Goal: Information Seeking & Learning: Learn about a topic

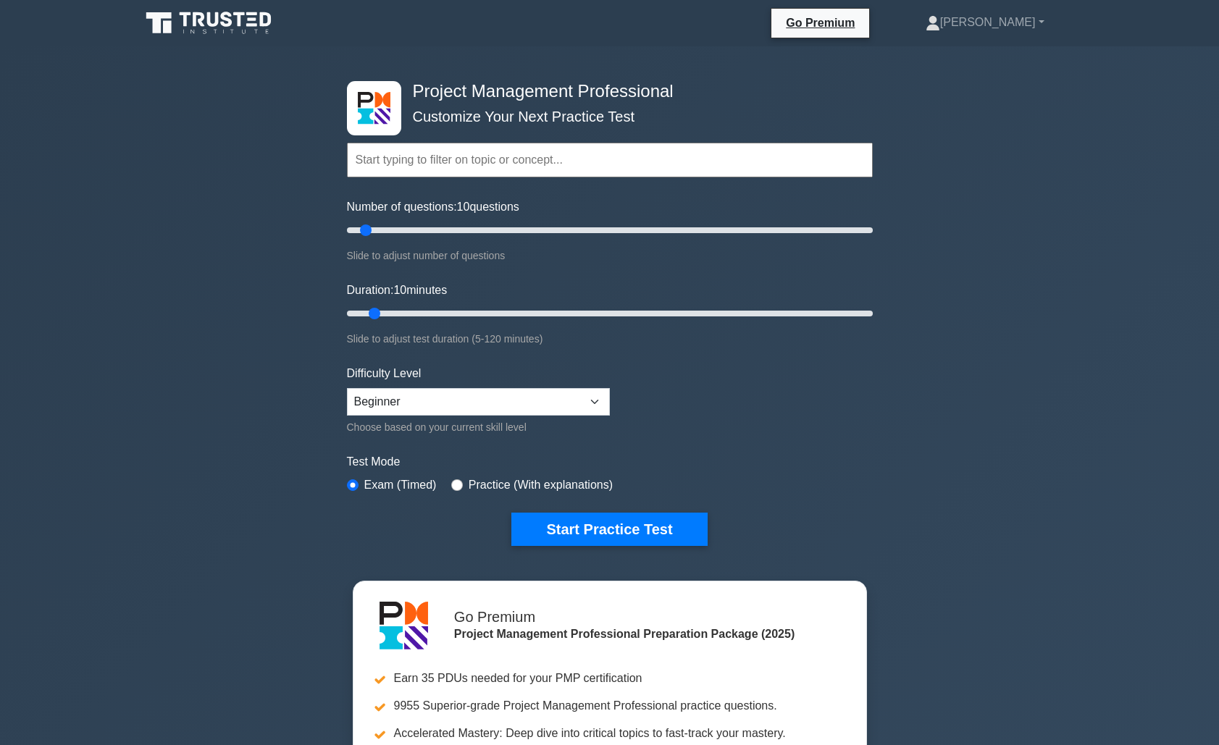
select select "beginner"
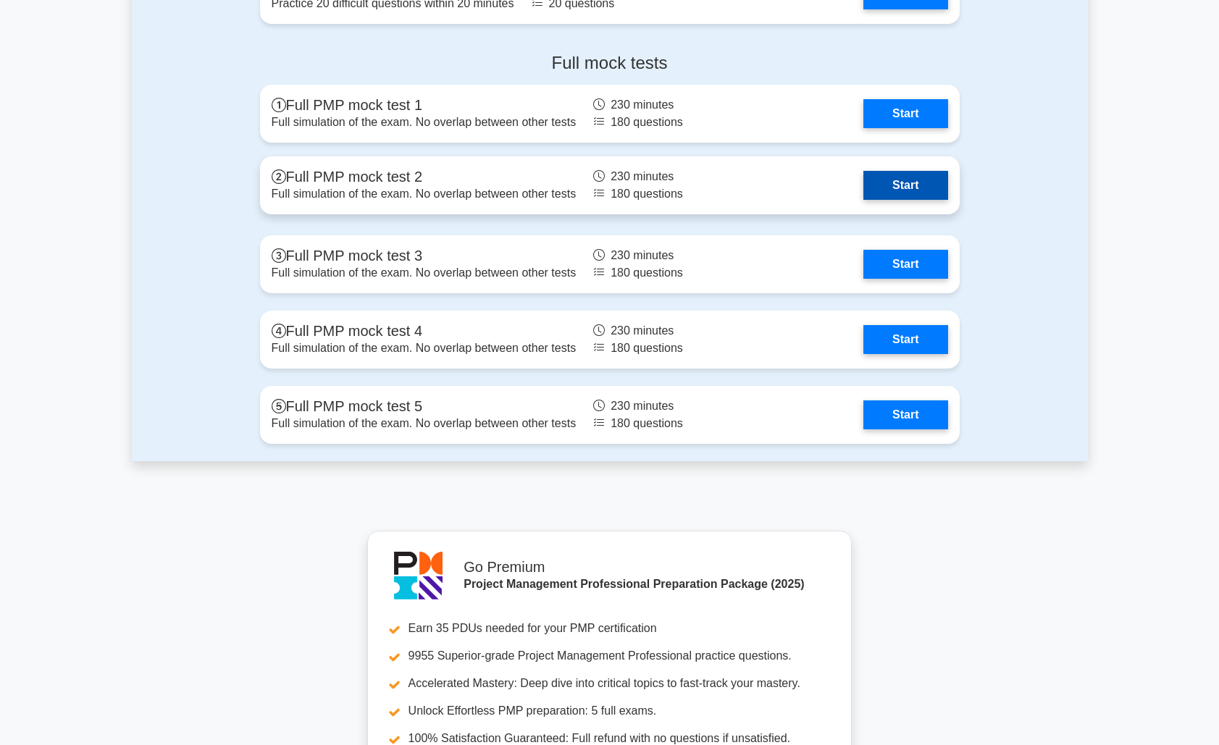
scroll to position [5141, 0]
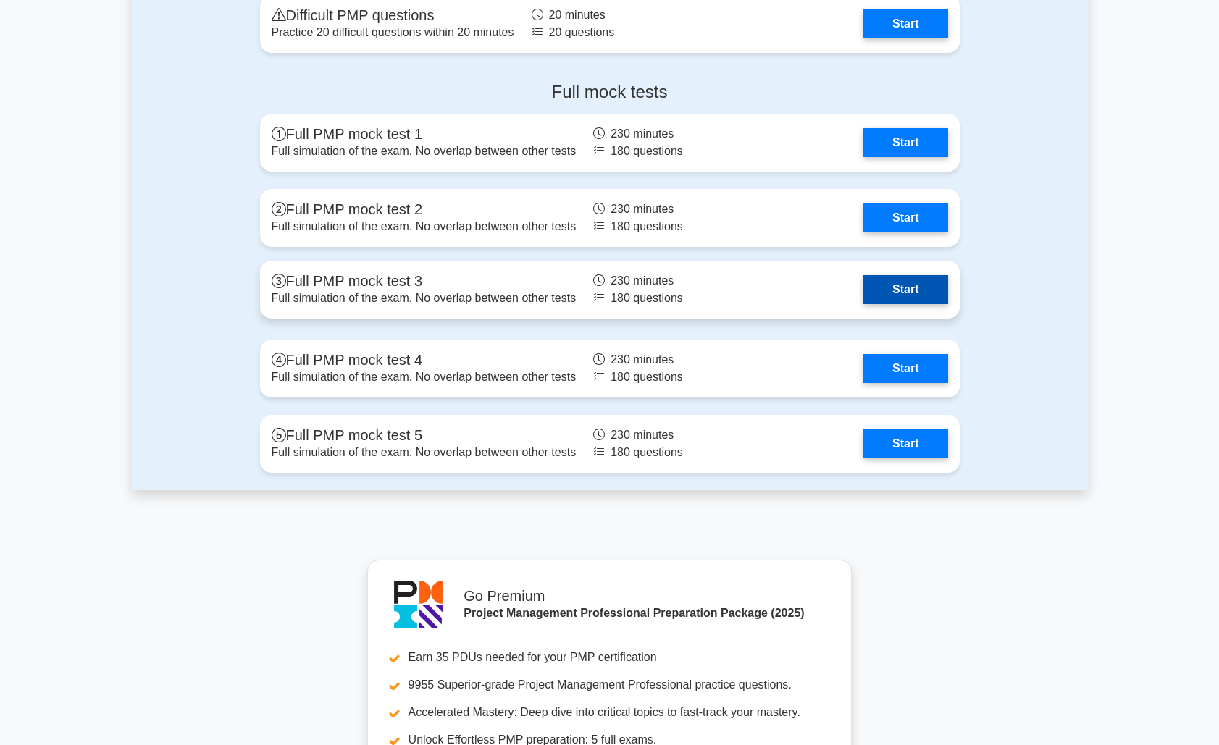
click at [905, 288] on link "Start" at bounding box center [905, 289] width 84 height 29
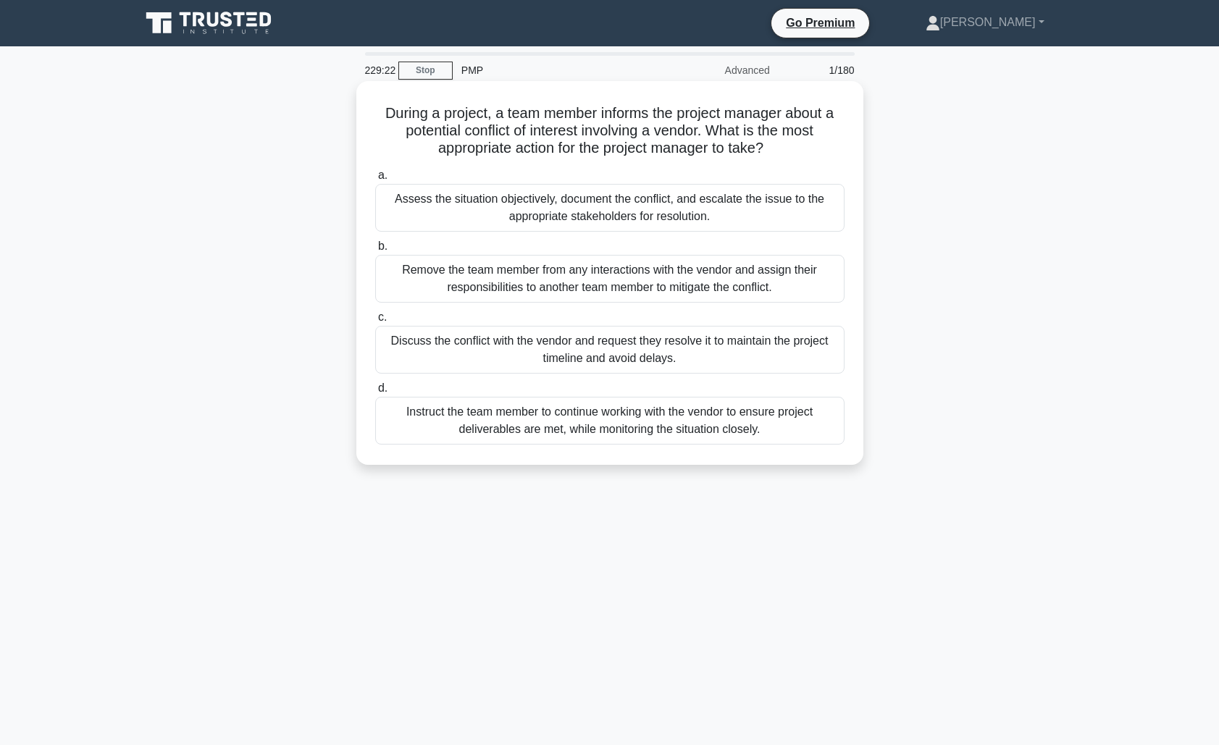
click at [649, 203] on div "Assess the situation objectively, document the conflict, and escalate the issue…" at bounding box center [609, 208] width 469 height 48
click at [375, 180] on input "a. Assess the situation objectively, document the conflict, and escalate the is…" at bounding box center [375, 175] width 0 height 9
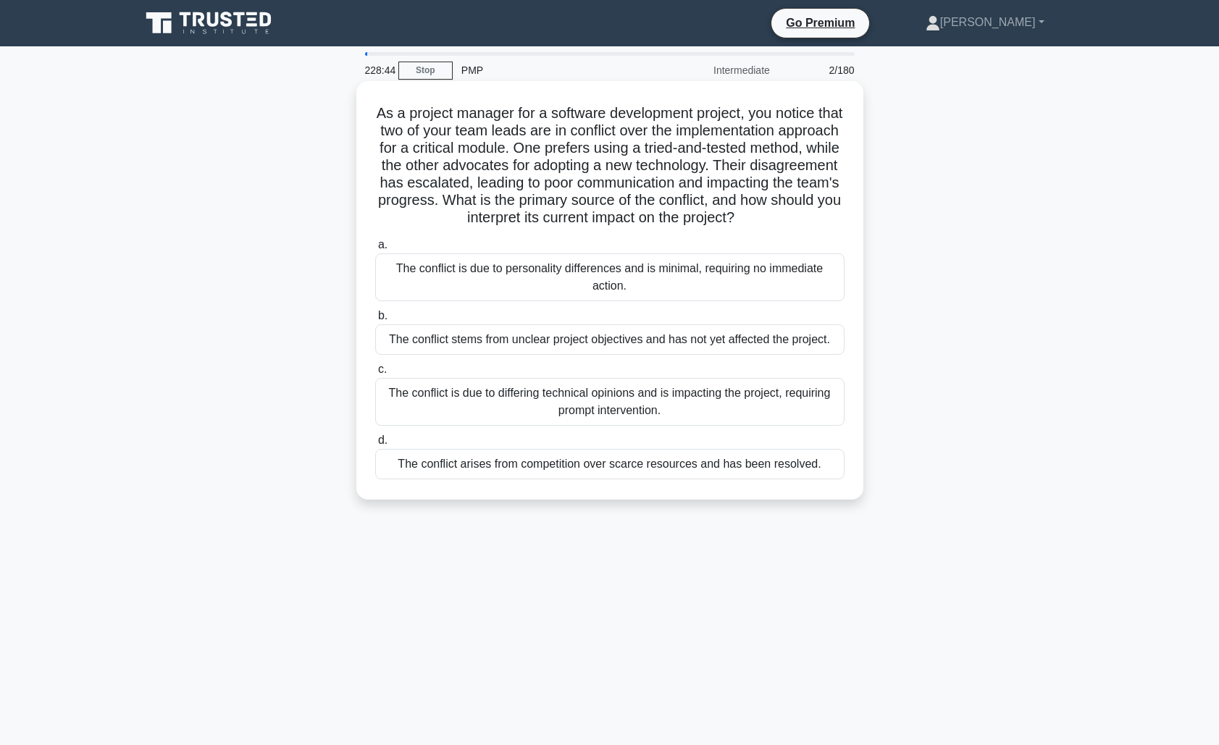
click at [583, 397] on div "The conflict is due to differing technical opinions and is impacting the projec…" at bounding box center [609, 402] width 469 height 48
click at [375, 374] on input "c. The conflict is due to differing technical opinions and is impacting the pro…" at bounding box center [375, 369] width 0 height 9
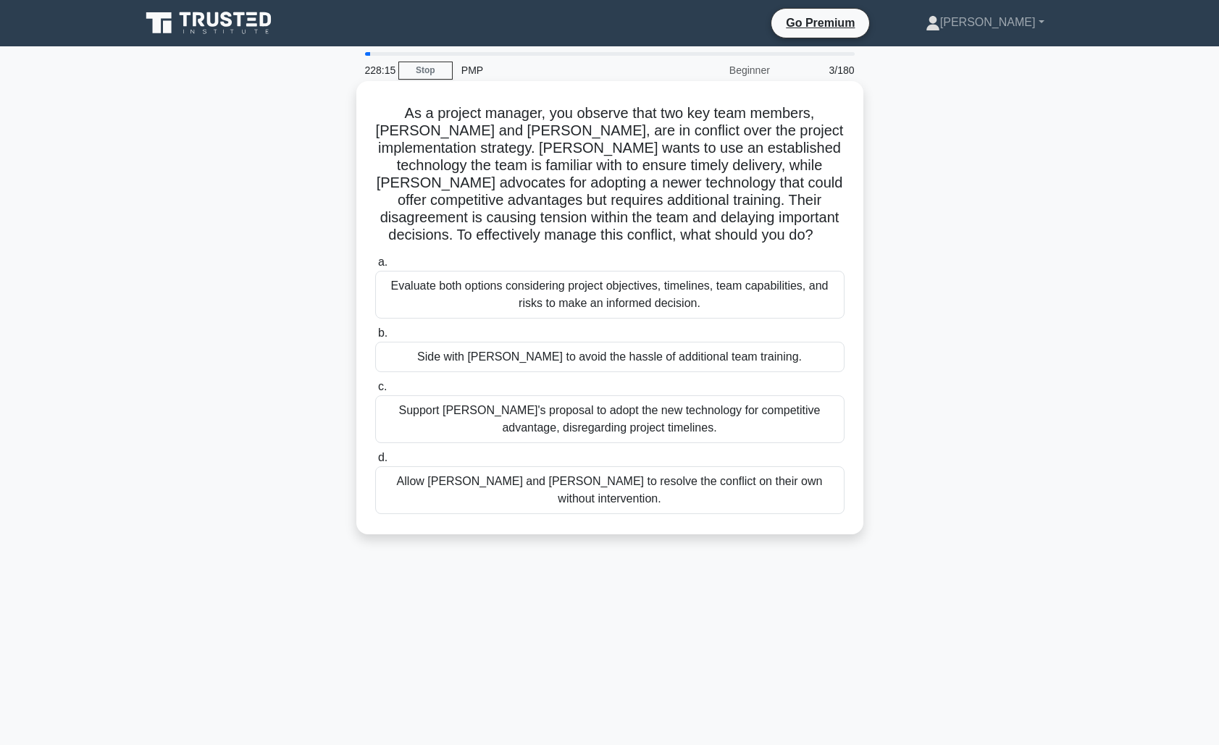
click at [643, 297] on div "Evaluate both options considering project objectives, timelines, team capabilit…" at bounding box center [609, 295] width 469 height 48
click at [375, 267] on input "a. Evaluate both options considering project objectives, timelines, team capabi…" at bounding box center [375, 262] width 0 height 9
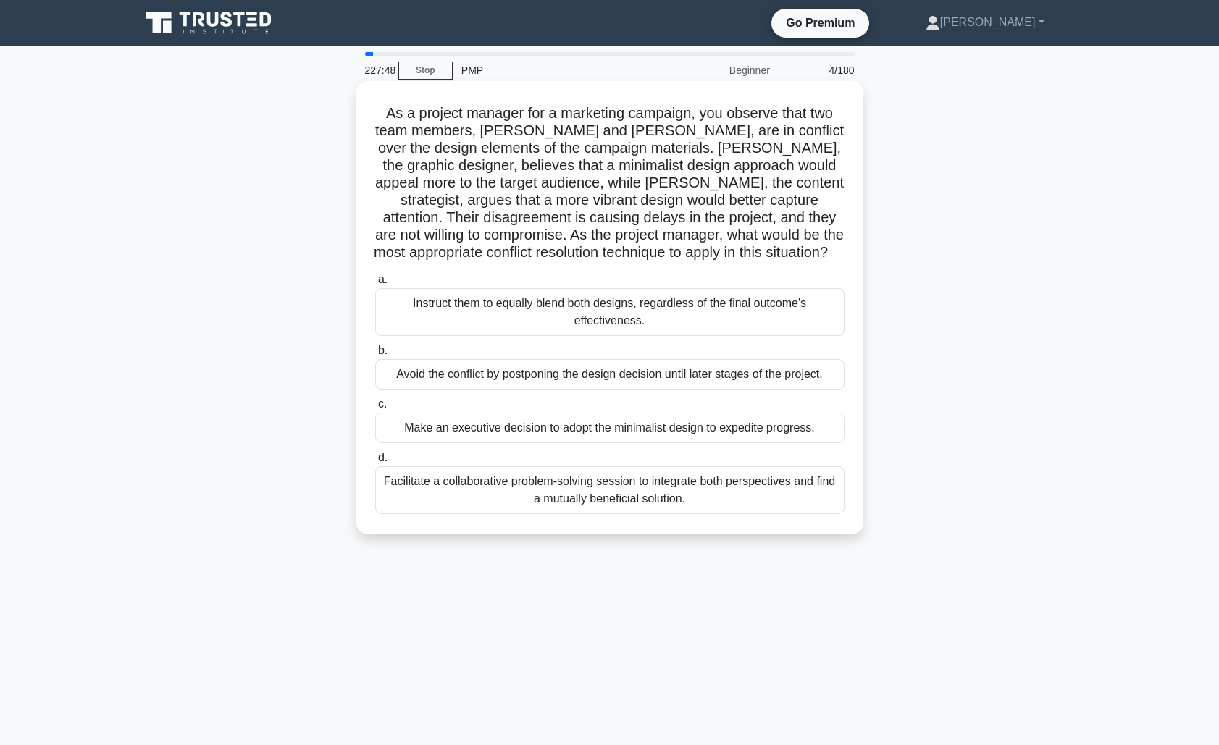
click at [642, 488] on div "Facilitate a collaborative problem-solving session to integrate both perspectiv…" at bounding box center [609, 490] width 469 height 48
click at [375, 463] on input "d. Facilitate a collaborative problem-solving session to integrate both perspec…" at bounding box center [375, 457] width 0 height 9
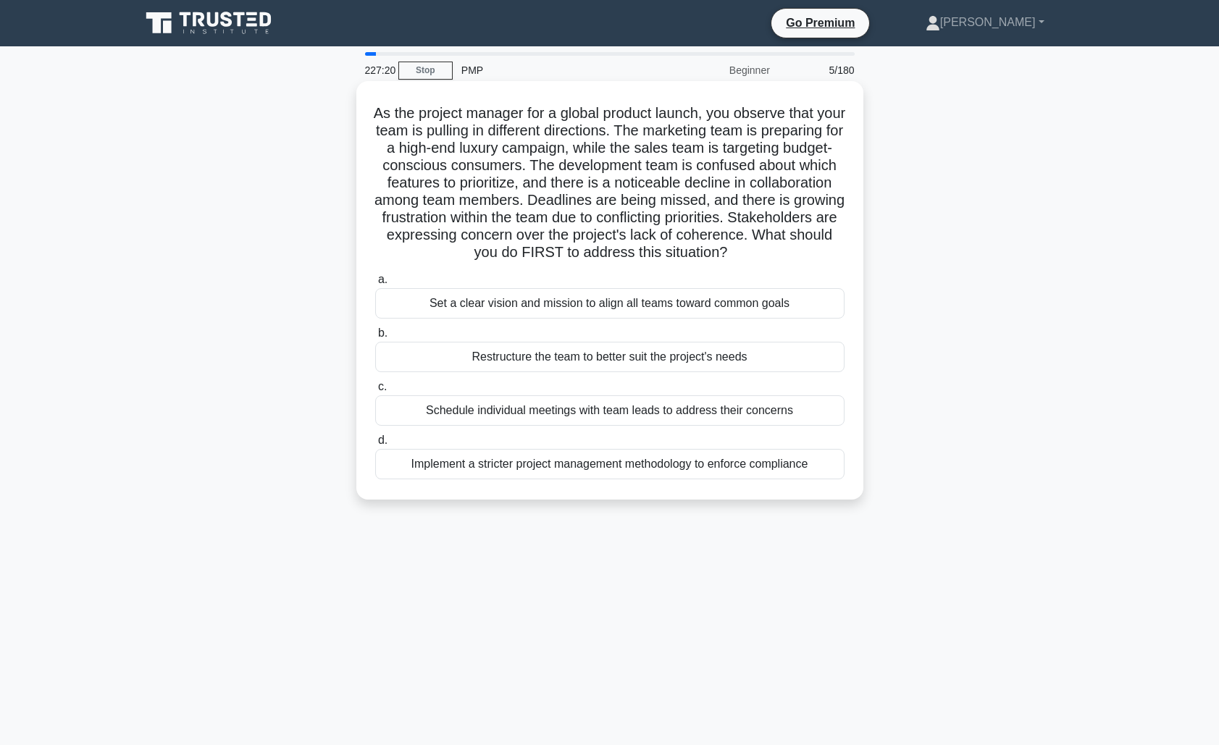
click at [624, 319] on div "Set a clear vision and mission to align all teams toward common goals" at bounding box center [609, 303] width 469 height 30
click at [375, 285] on input "a. Set a clear vision and mission to align all teams toward common goals" at bounding box center [375, 279] width 0 height 9
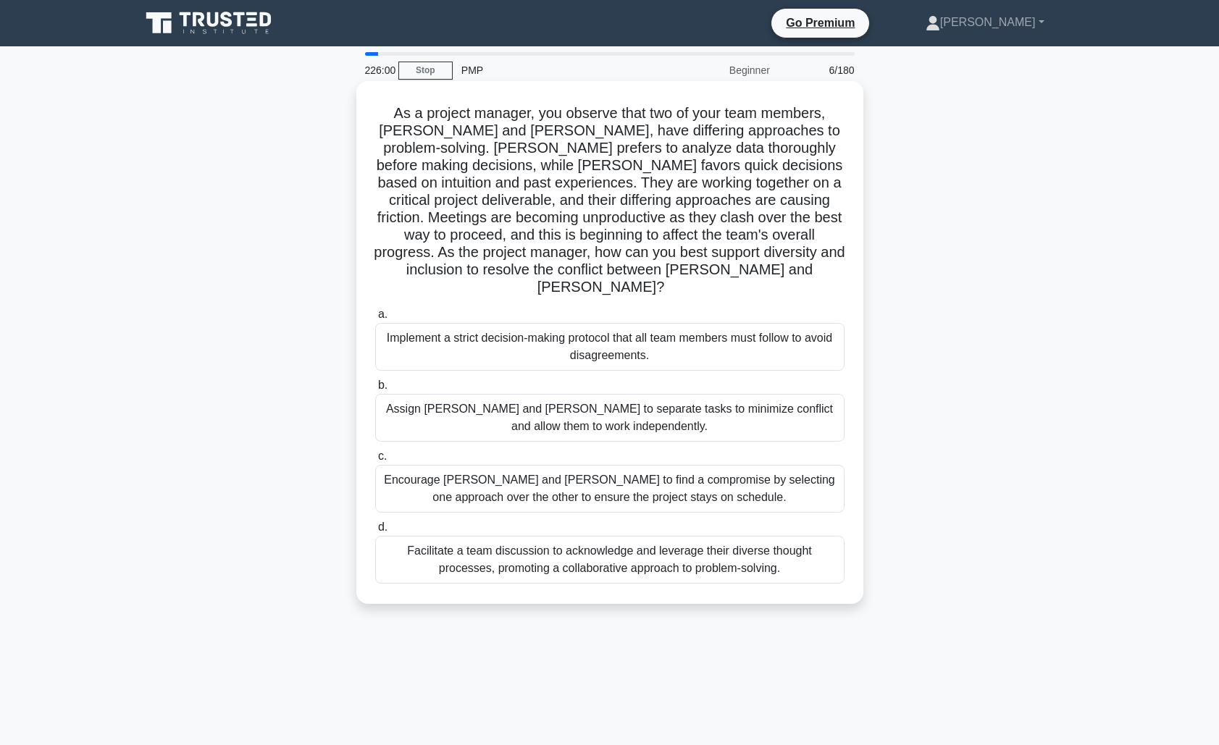
click at [599, 542] on div "Facilitate a team discussion to acknowledge and leverage their diverse thought …" at bounding box center [609, 560] width 469 height 48
click at [375, 532] on input "d. Facilitate a team discussion to acknowledge and leverage their diverse thoug…" at bounding box center [375, 527] width 0 height 9
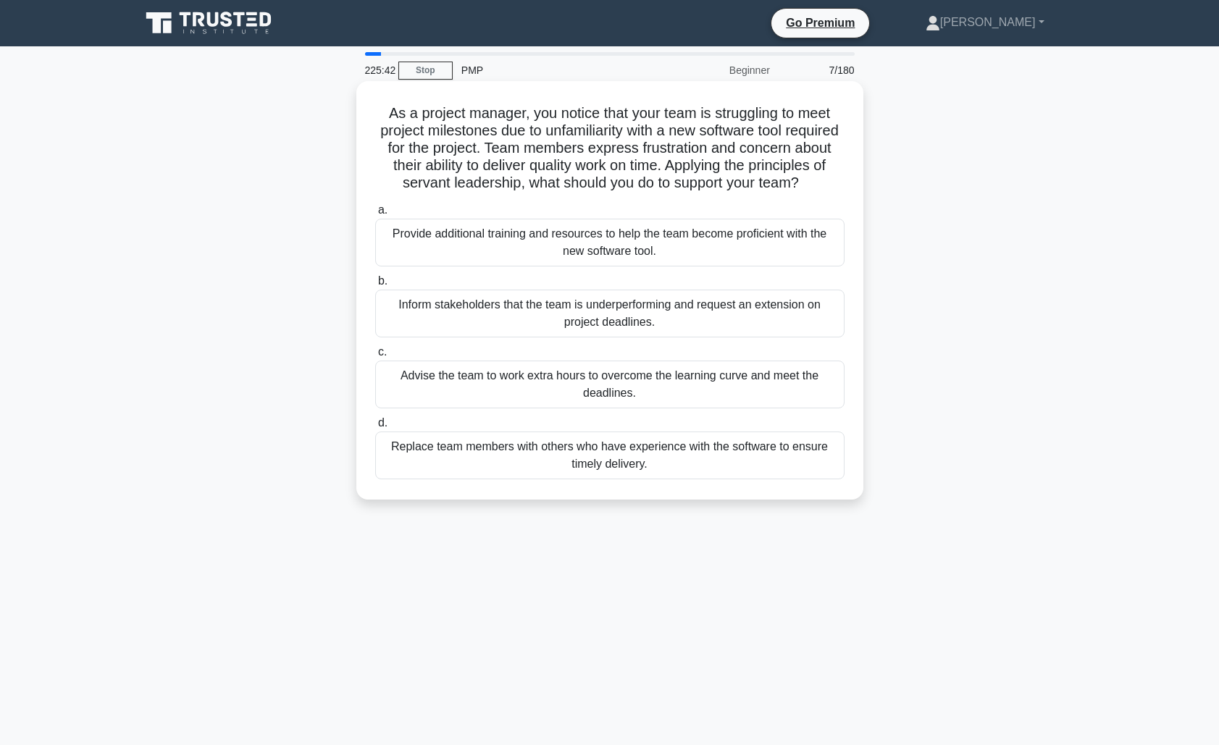
click at [659, 248] on div "Provide additional training and resources to help the team become proficient wi…" at bounding box center [609, 243] width 469 height 48
click at [375, 215] on input "a. Provide additional training and resources to help the team become proficient…" at bounding box center [375, 210] width 0 height 9
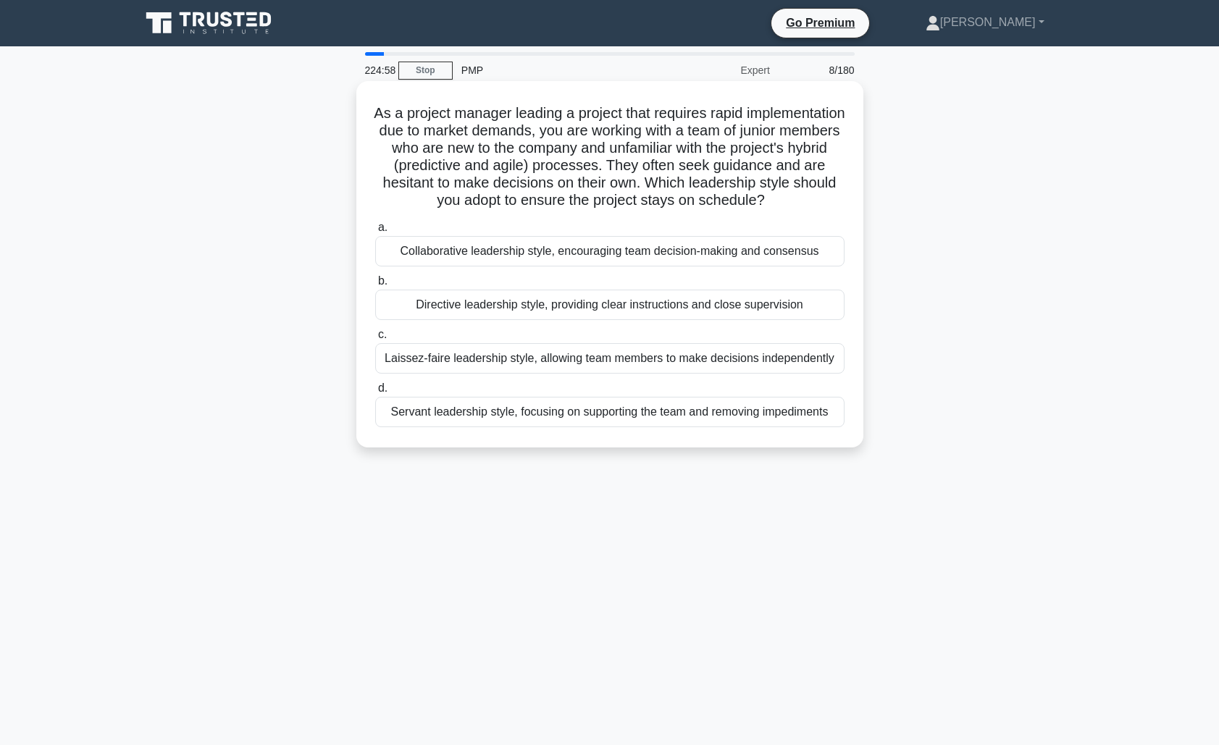
click at [605, 320] on div "Directive leadership style, providing clear instructions and close supervision" at bounding box center [609, 305] width 469 height 30
click at [375, 286] on input "b. Directive leadership style, providing clear instructions and close supervisi…" at bounding box center [375, 281] width 0 height 9
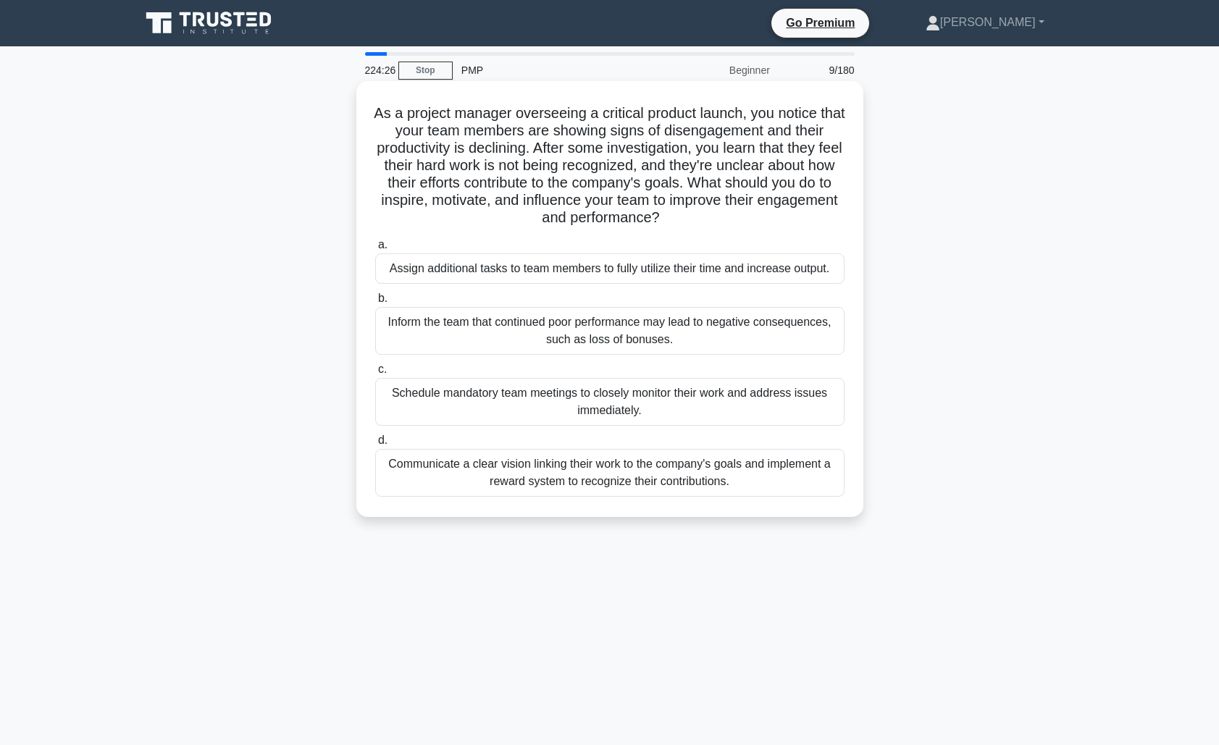
click at [671, 476] on div "Communicate a clear vision linking their work to the company's goals and implem…" at bounding box center [609, 473] width 469 height 48
click at [375, 445] on input "d. Communicate a clear vision linking their work to the company's goals and imp…" at bounding box center [375, 440] width 0 height 9
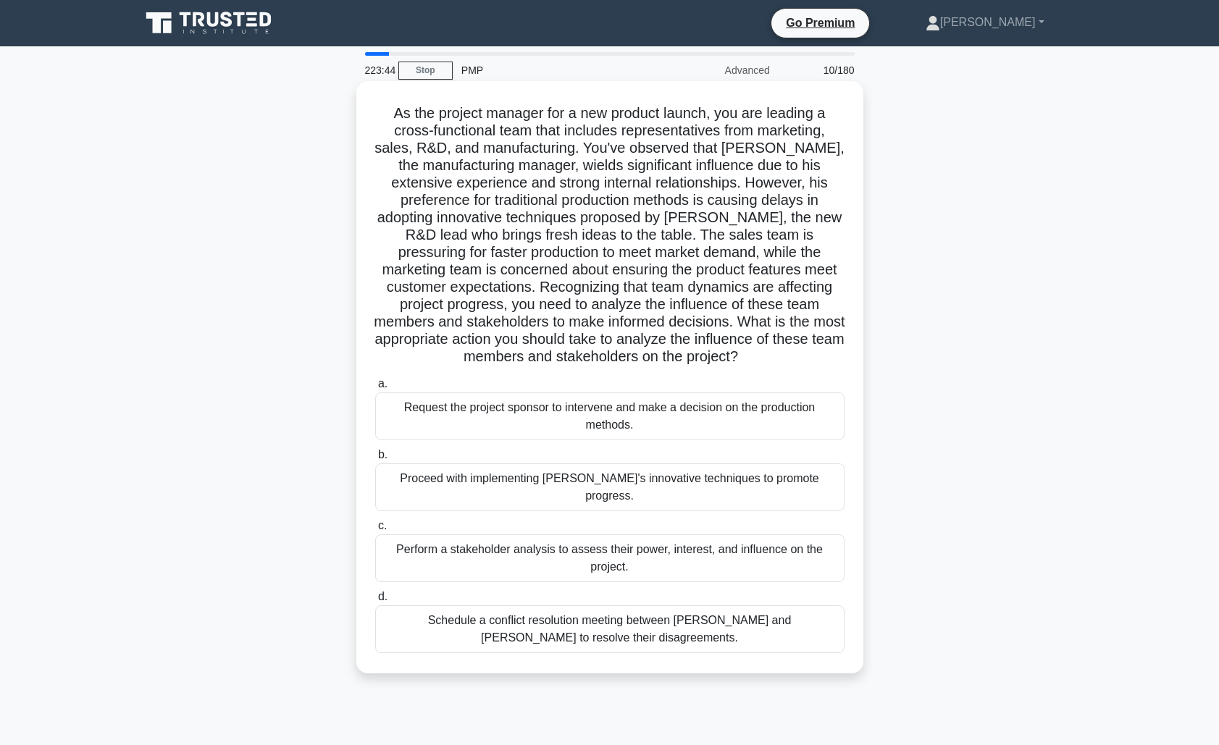
click at [639, 540] on div "Perform a stakeholder analysis to assess their power, interest, and influence o…" at bounding box center [609, 558] width 469 height 48
click at [375, 531] on input "c. Perform a stakeholder analysis to assess their power, interest, and influenc…" at bounding box center [375, 525] width 0 height 9
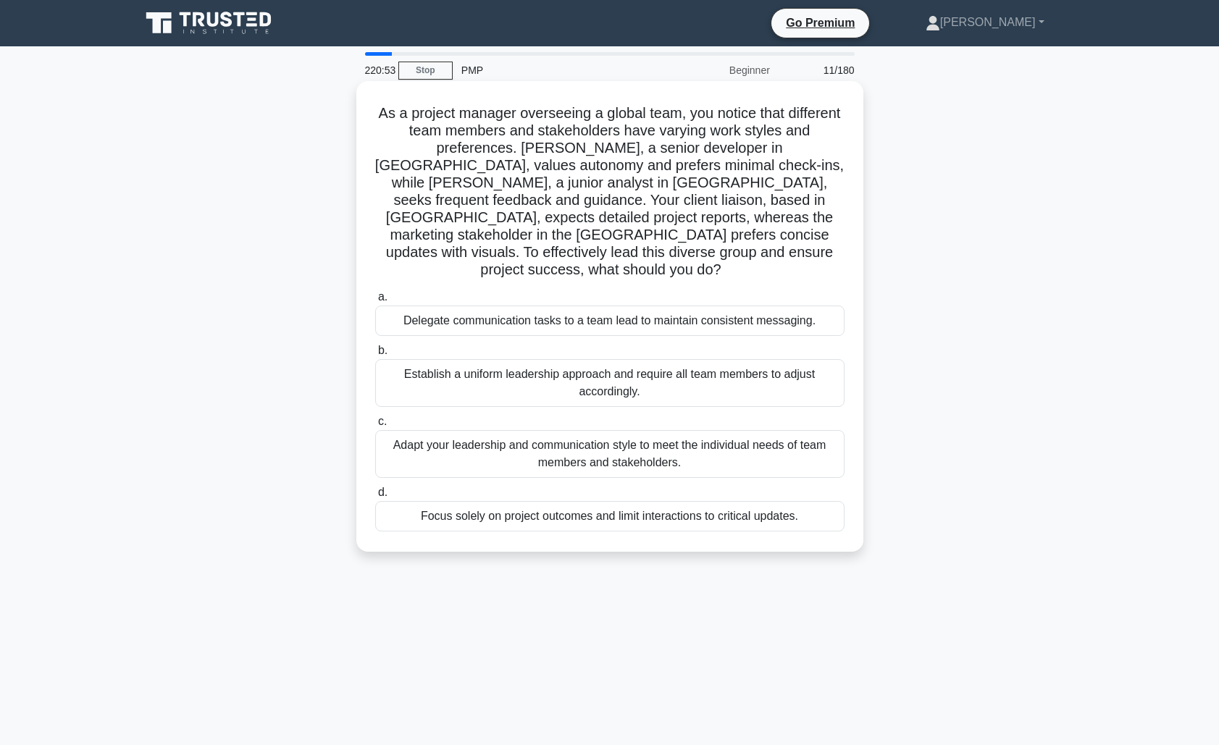
click at [721, 430] on div "Adapt your leadership and communication style to meet the individual needs of t…" at bounding box center [609, 454] width 469 height 48
click at [375, 418] on input "c. Adapt your leadership and communication style to meet the individual needs o…" at bounding box center [375, 421] width 0 height 9
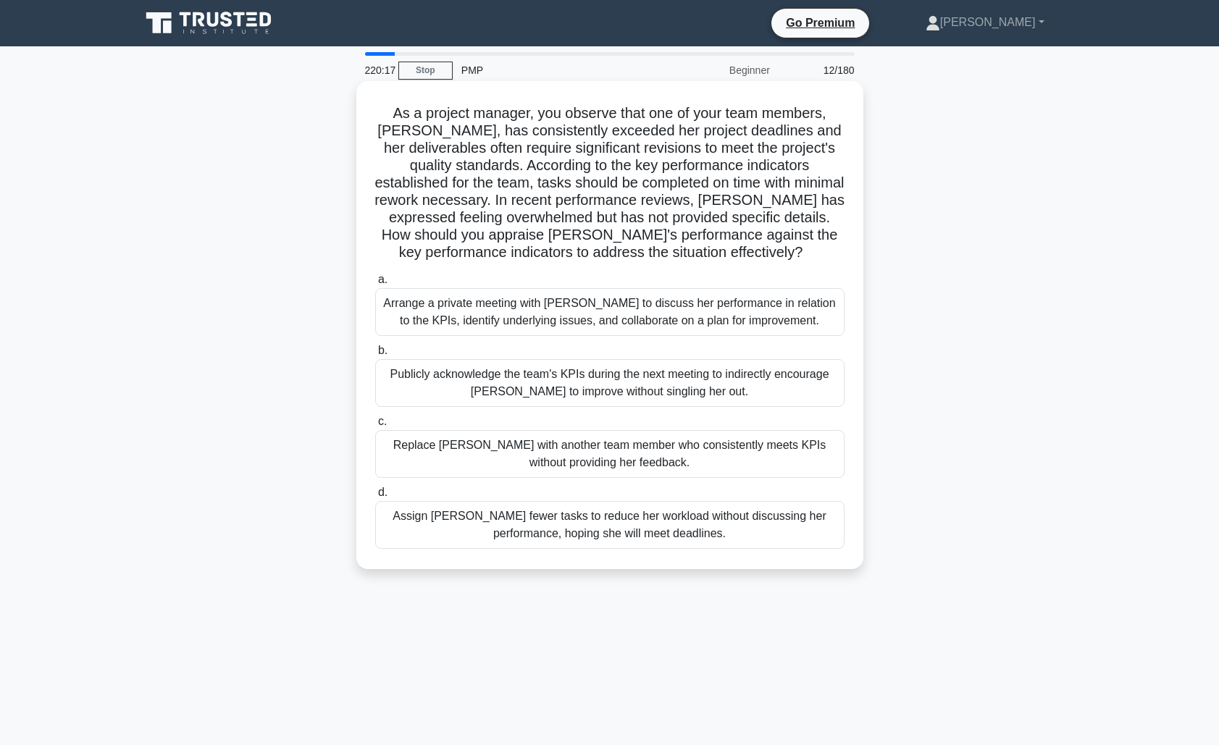
click at [671, 311] on div "Arrange a private meeting with Emma to discuss her performance in relation to t…" at bounding box center [609, 312] width 469 height 48
click at [375, 285] on input "a. Arrange a private meeting with Emma to discuss her performance in relation t…" at bounding box center [375, 279] width 0 height 9
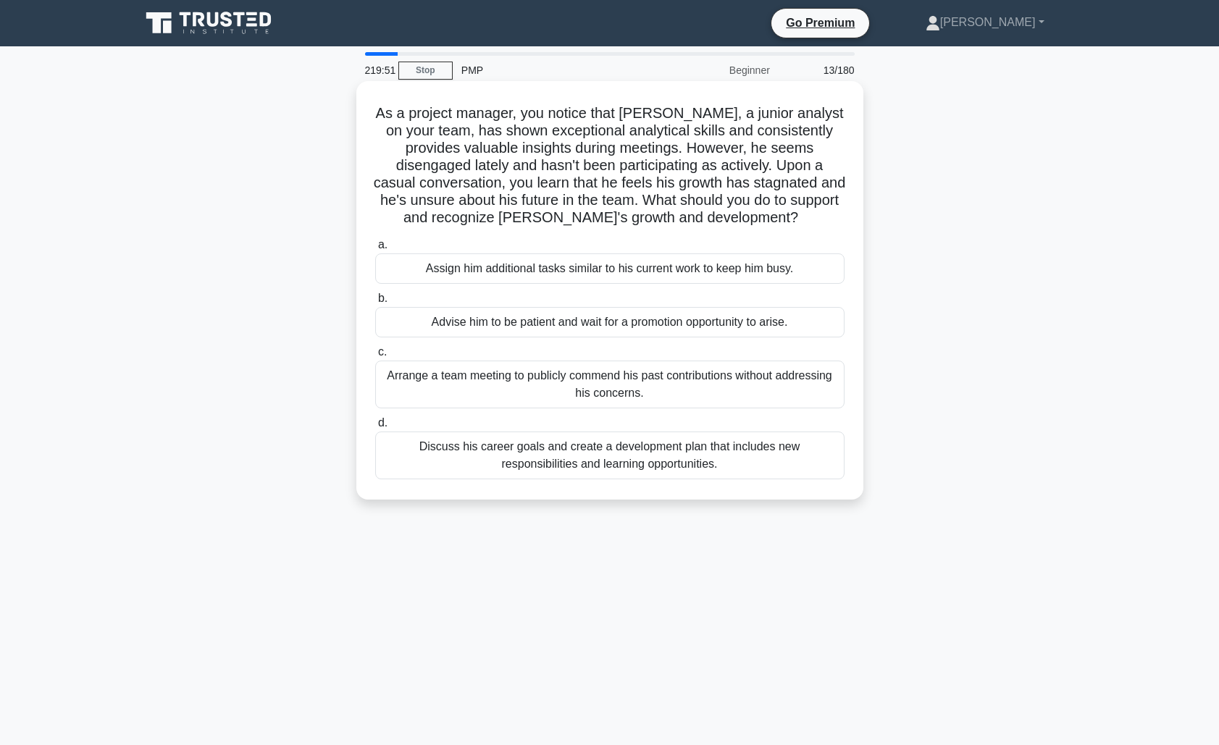
click at [580, 458] on div "Discuss his career goals and create a development plan that includes new respon…" at bounding box center [609, 456] width 469 height 48
click at [375, 428] on input "d. Discuss his career goals and create a development plan that includes new res…" at bounding box center [375, 423] width 0 height 9
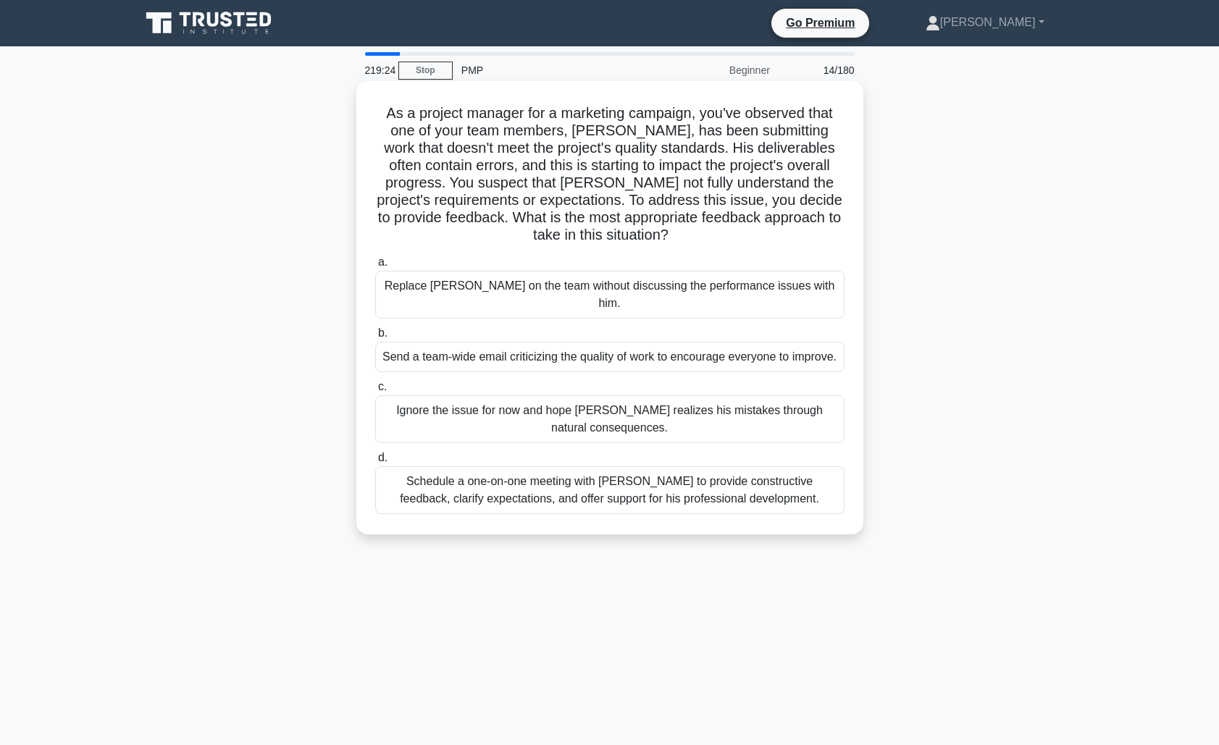
click at [684, 490] on div "Schedule a one-on-one meeting with Kevin to provide constructive feedback, clar…" at bounding box center [609, 490] width 469 height 48
click at [375, 463] on input "d. Schedule a one-on-one meeting with Kevin to provide constructive feedback, c…" at bounding box center [375, 457] width 0 height 9
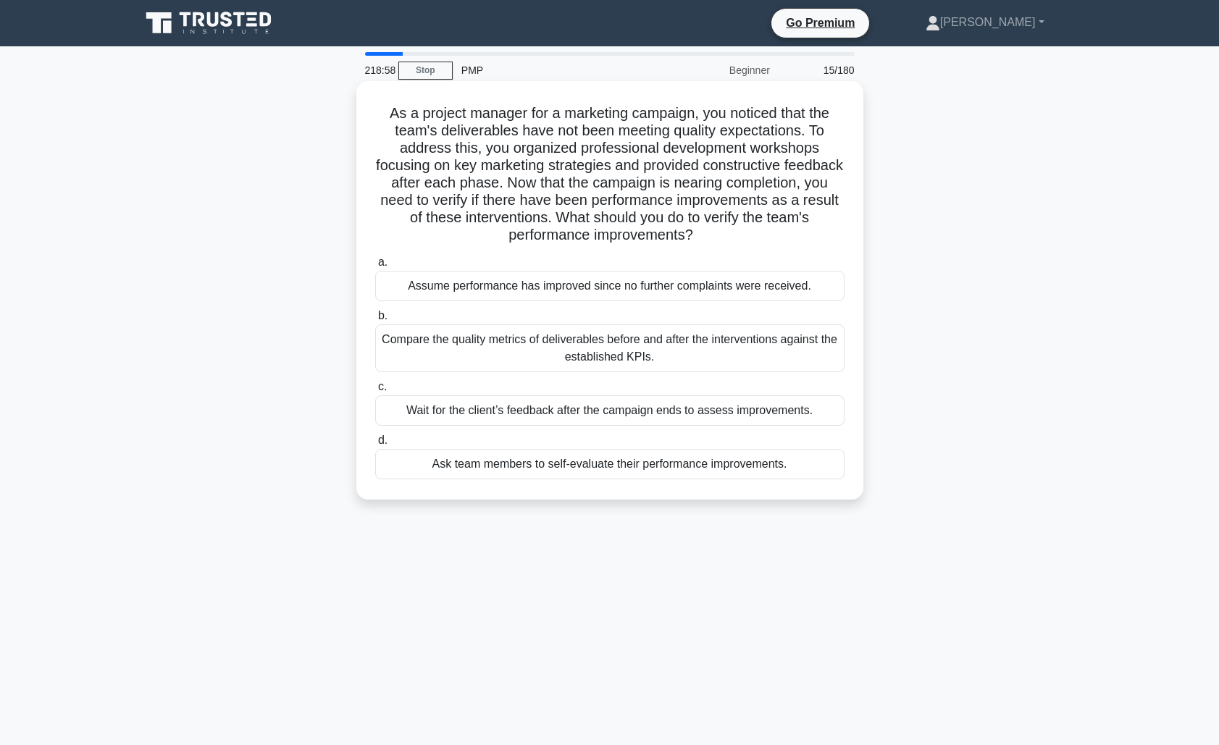
click at [634, 348] on div "Compare the quality metrics of deliverables before and after the interventions …" at bounding box center [609, 348] width 469 height 48
click at [375, 321] on input "b. Compare the quality metrics of deliverables before and after the interventio…" at bounding box center [375, 315] width 0 height 9
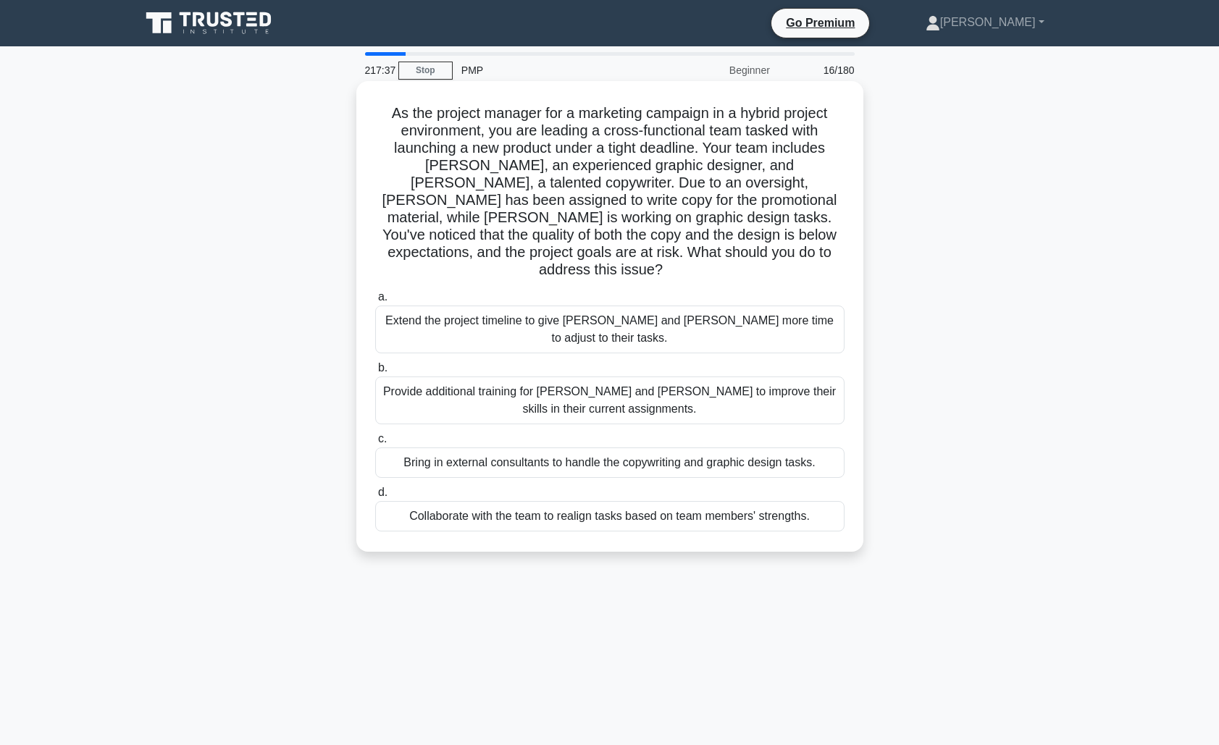
click at [577, 501] on div "Collaborate with the team to realign tasks based on team members' strengths." at bounding box center [609, 516] width 469 height 30
click at [375, 488] on input "d. Collaborate with the team to realign tasks based on team members' strengths." at bounding box center [375, 492] width 0 height 9
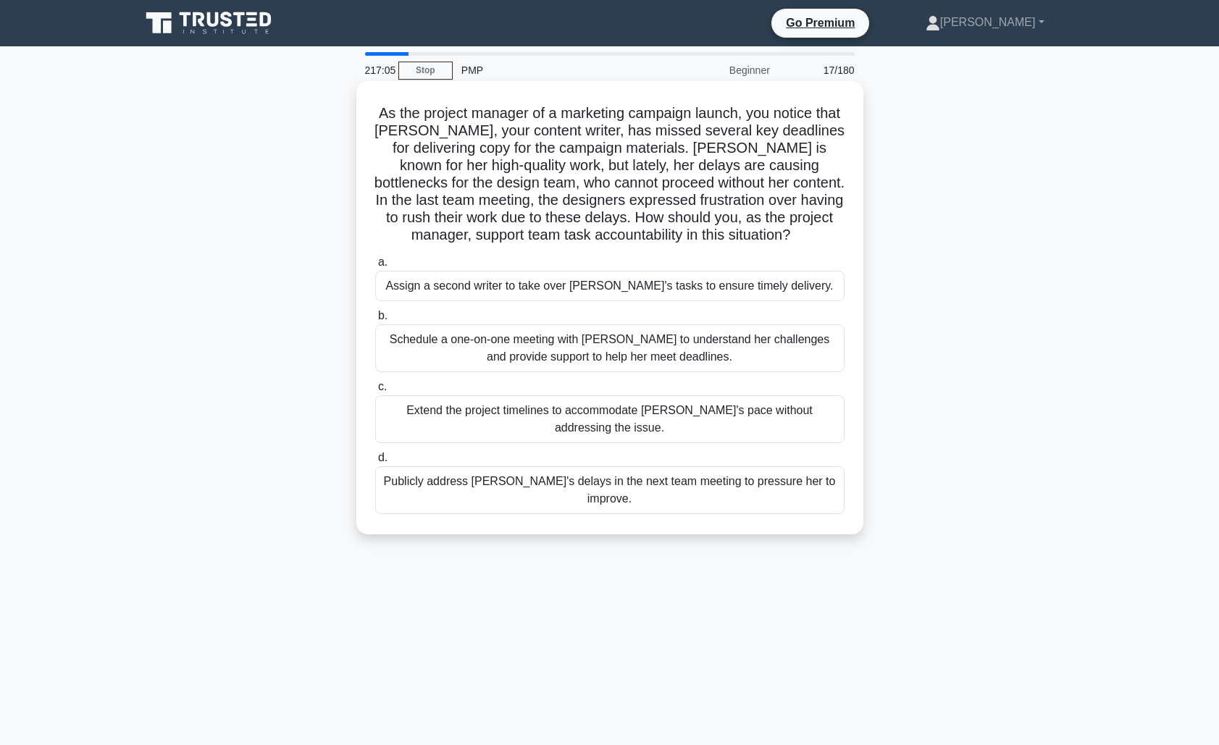
click at [637, 351] on div "Schedule a one-on-one meeting with Emily to understand her challenges and provi…" at bounding box center [609, 348] width 469 height 48
click at [375, 321] on input "b. Schedule a one-on-one meeting with Emily to understand her challenges and pr…" at bounding box center [375, 315] width 0 height 9
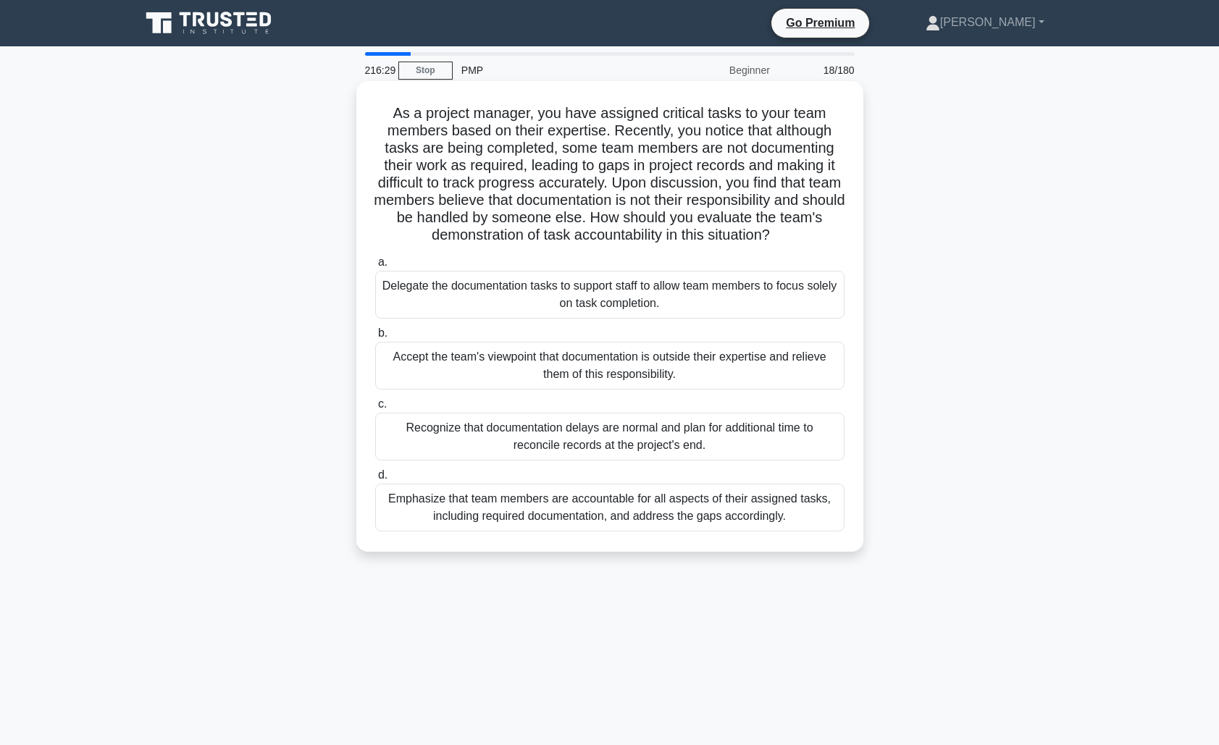
click at [600, 511] on div "Emphasize that team members are accountable for all aspects of their assigned t…" at bounding box center [609, 508] width 469 height 48
click at [375, 480] on input "d. Emphasize that team members are accountable for all aspects of their assigne…" at bounding box center [375, 475] width 0 height 9
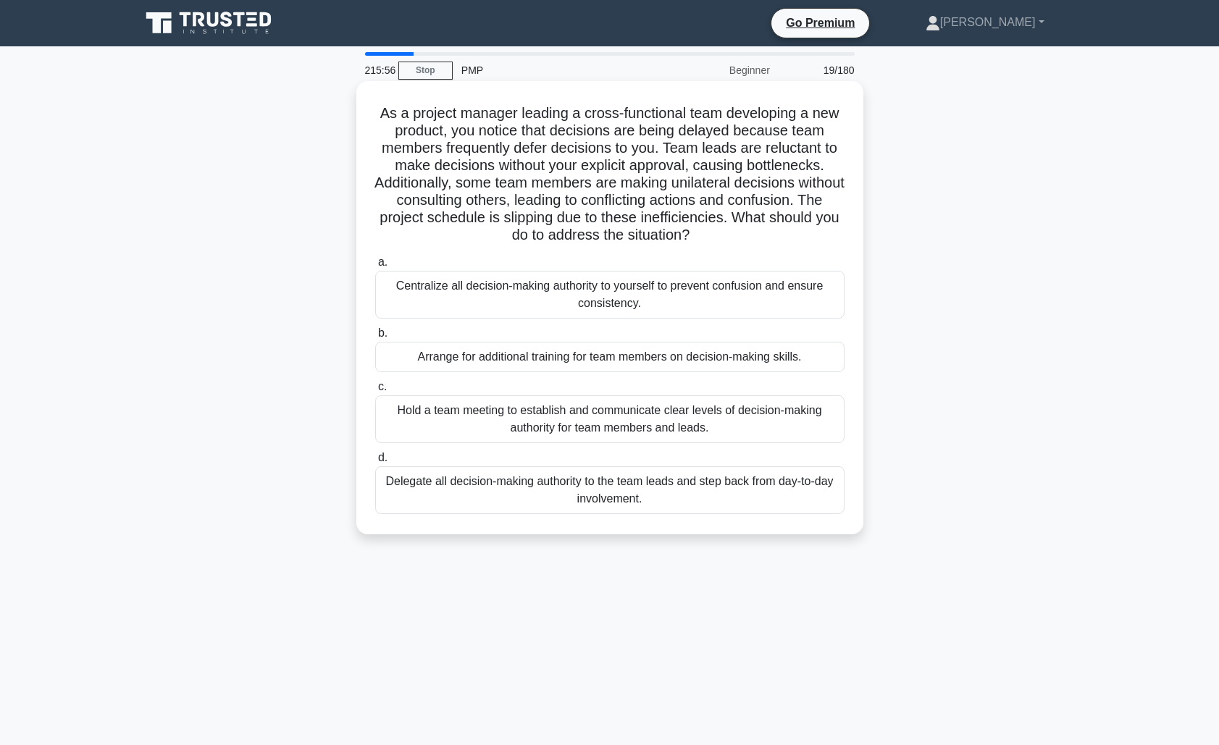
click at [650, 429] on div "Hold a team meeting to establish and communicate clear levels of decision-makin…" at bounding box center [609, 419] width 469 height 48
click at [375, 392] on input "c. Hold a team meeting to establish and communicate clear levels of decision-ma…" at bounding box center [375, 386] width 0 height 9
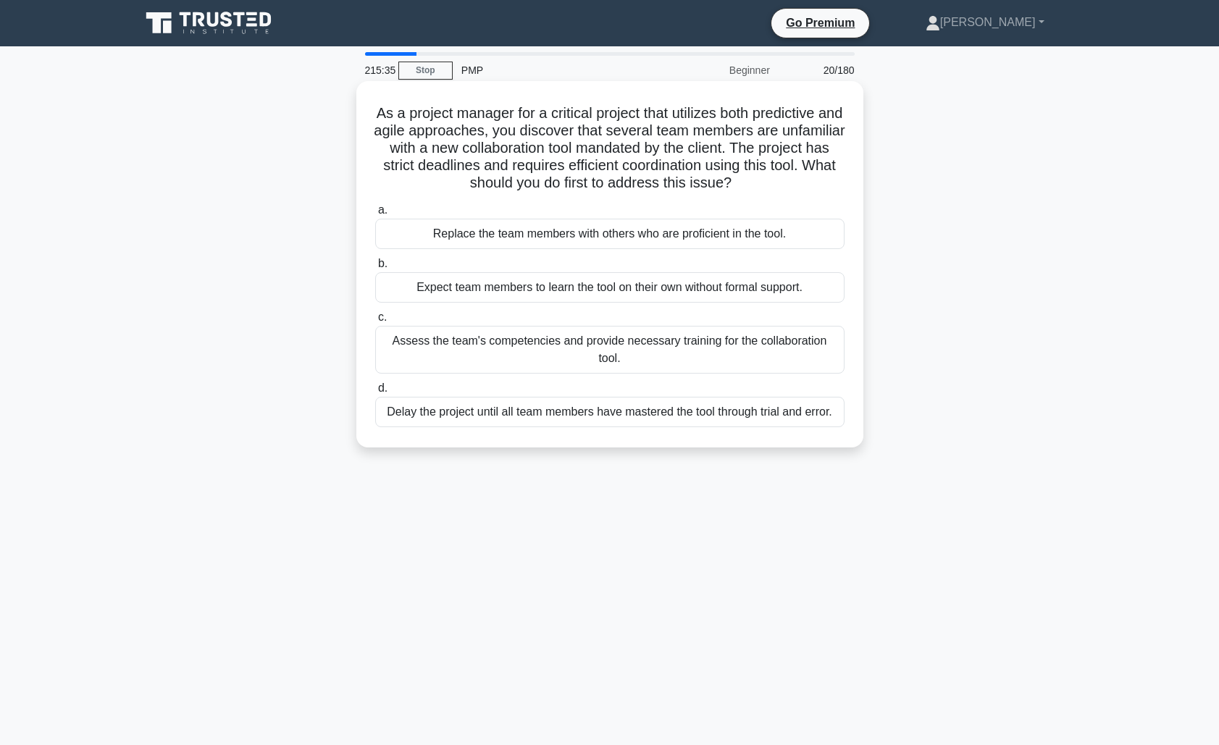
click at [679, 356] on div "Assess the team's competencies and provide necessary training for the collabora…" at bounding box center [609, 350] width 469 height 48
click at [375, 322] on input "c. Assess the team's competencies and provide necessary training for the collab…" at bounding box center [375, 317] width 0 height 9
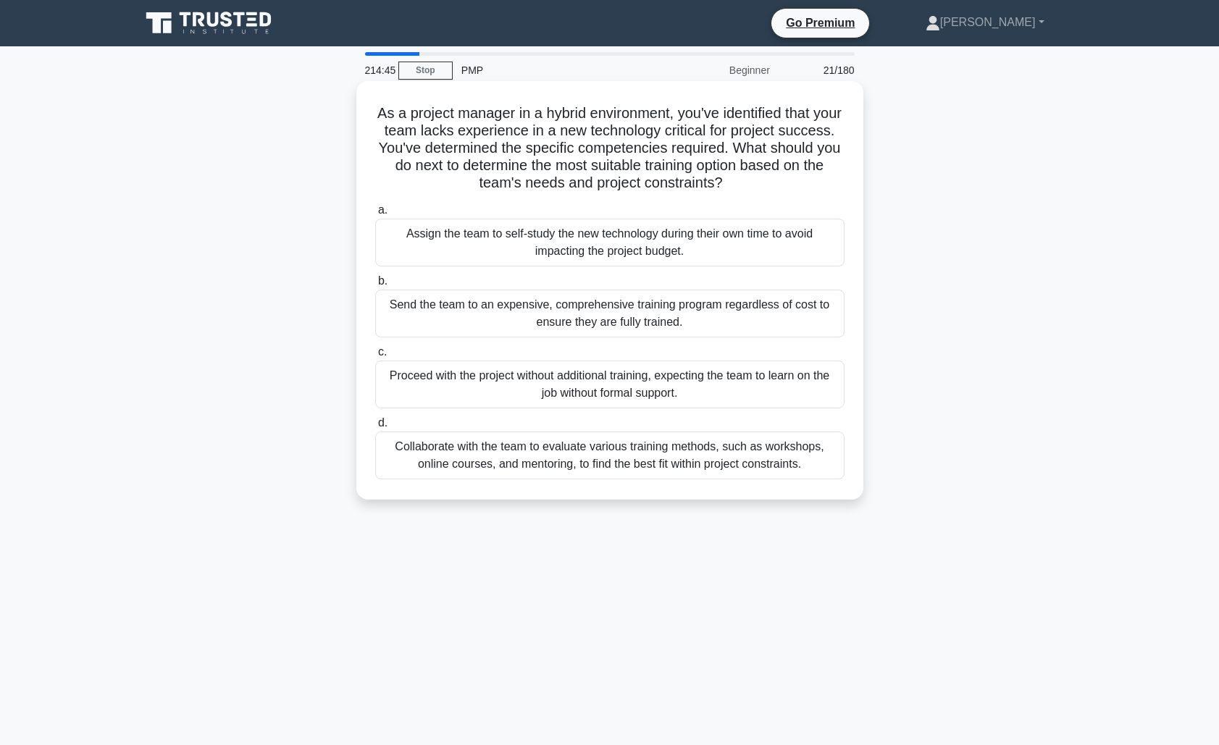
click at [671, 461] on div "Collaborate with the team to evaluate various training methods, such as worksho…" at bounding box center [609, 456] width 469 height 48
click at [375, 428] on input "d. Collaborate with the team to evaluate various training methods, such as work…" at bounding box center [375, 423] width 0 height 9
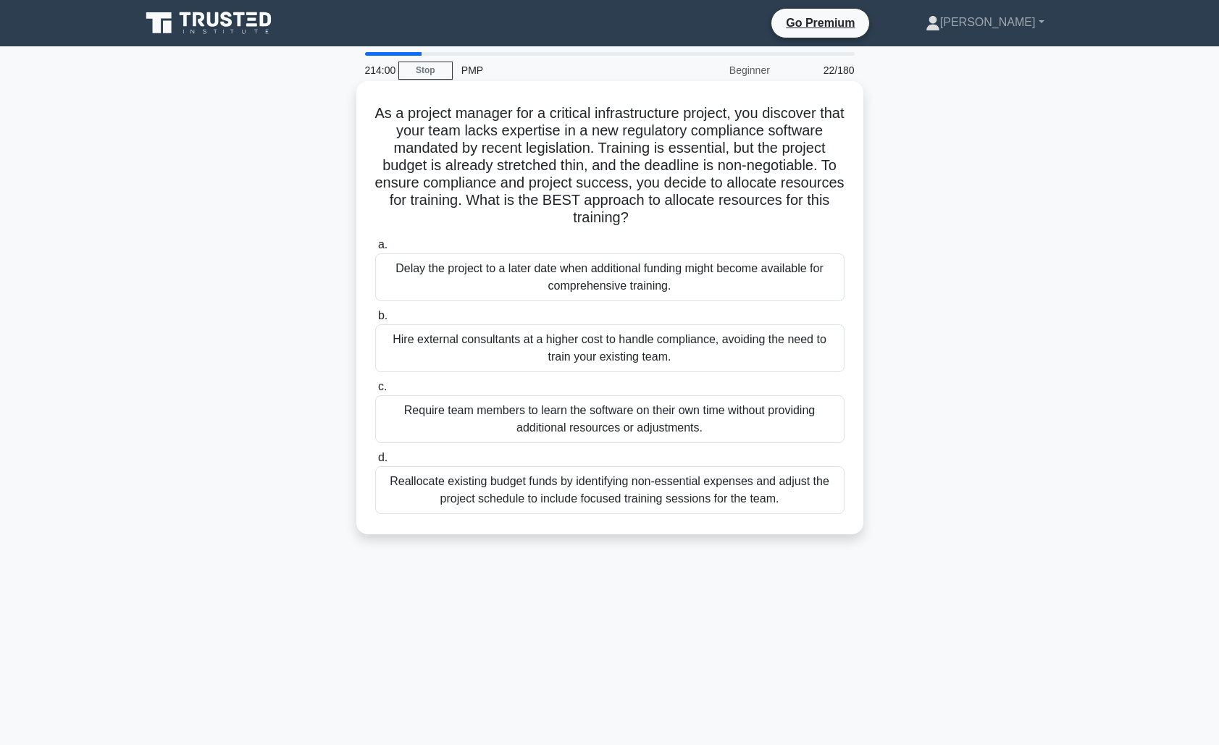
click at [659, 499] on div "Reallocate existing budget funds by identifying non-essential expenses and adju…" at bounding box center [609, 490] width 469 height 48
click at [375, 463] on input "d. Reallocate existing budget funds by identifying non-essential expenses and a…" at bounding box center [375, 457] width 0 height 9
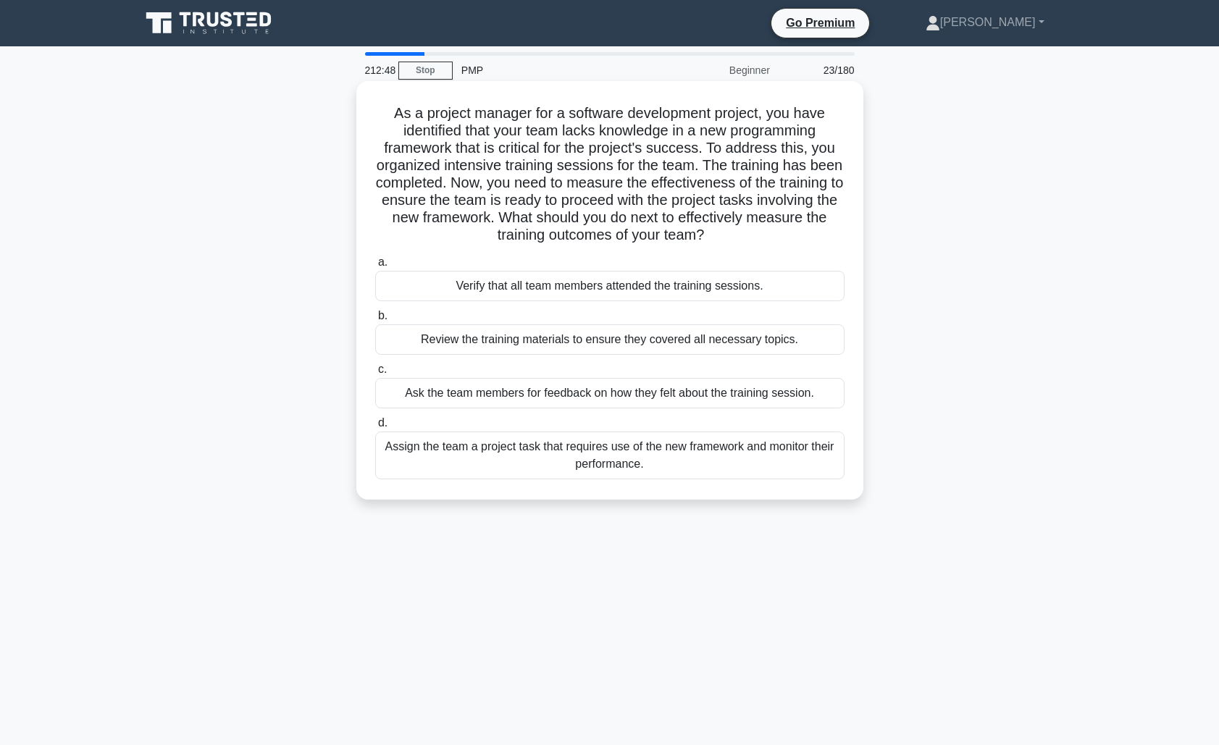
click at [616, 291] on div "Verify that all team members attended the training sessions." at bounding box center [609, 286] width 469 height 30
click at [375, 267] on input "a. Verify that all team members attended the training sessions." at bounding box center [375, 262] width 0 height 9
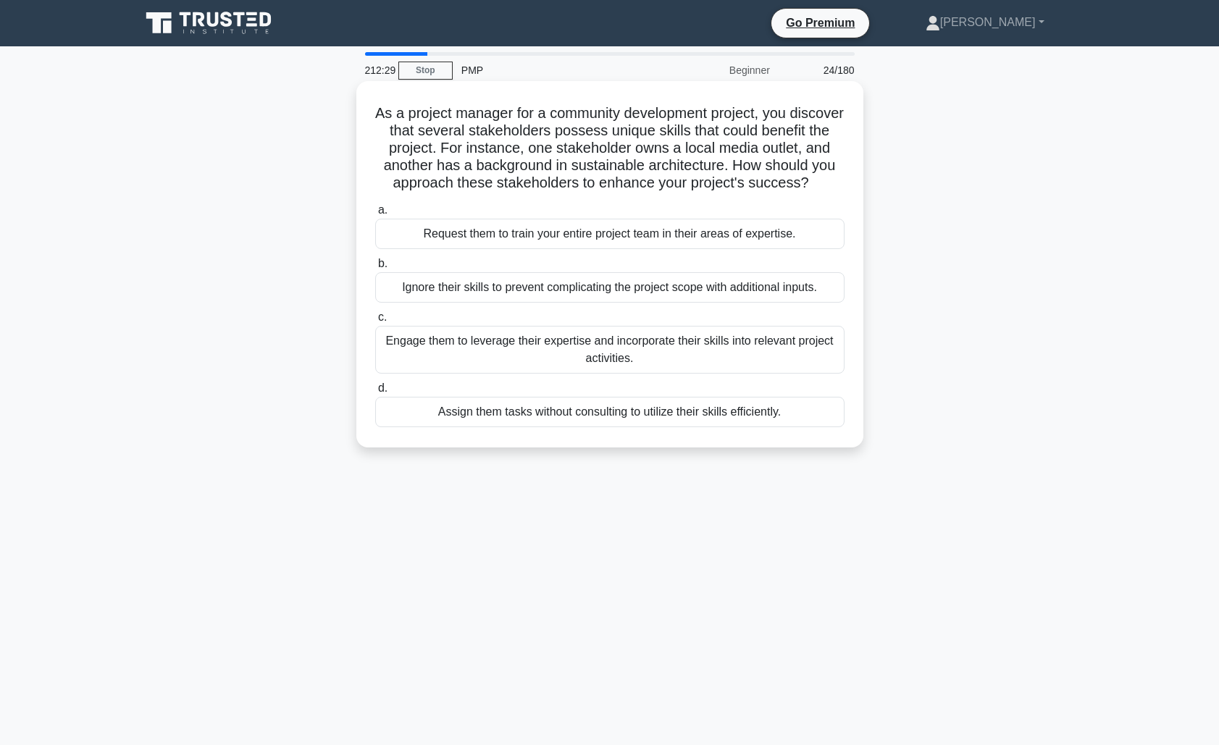
click at [684, 350] on div "Engage them to leverage their expertise and incorporate their skills into relev…" at bounding box center [609, 350] width 469 height 48
click at [375, 322] on input "c. Engage them to leverage their expertise and incorporate their skills into re…" at bounding box center [375, 317] width 0 height 9
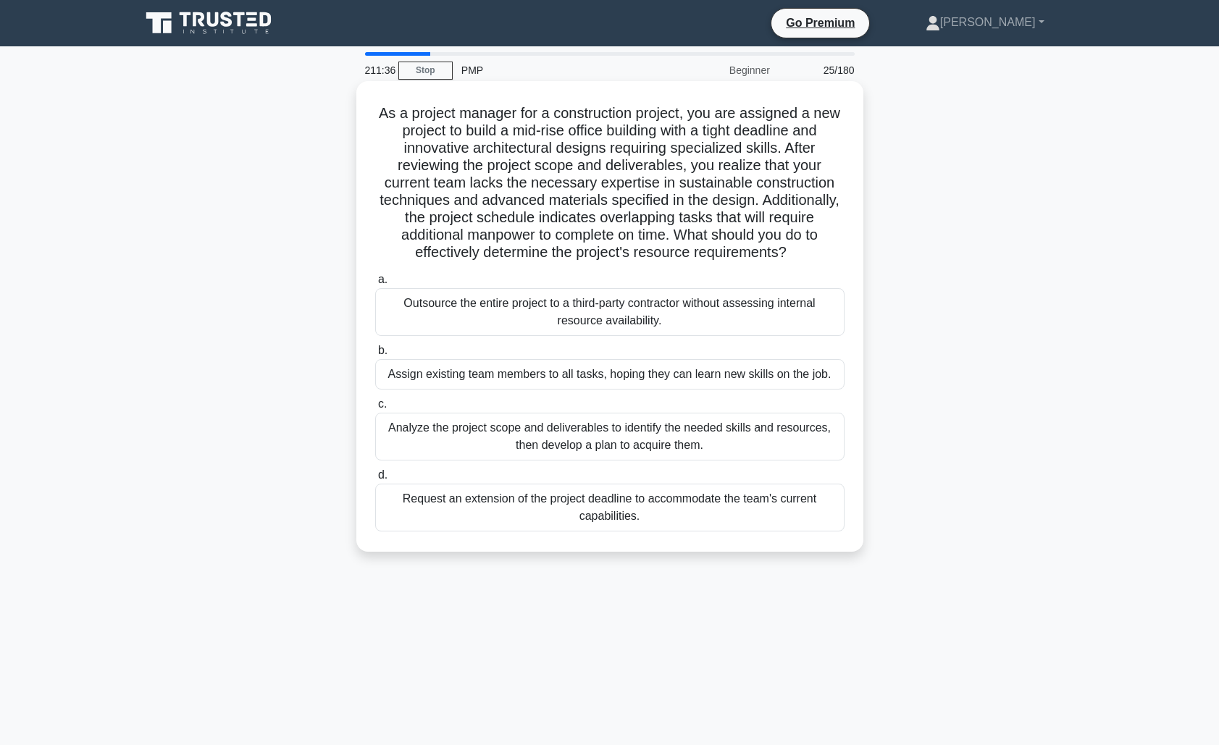
click at [707, 435] on div "Analyze the project scope and deliverables to identify the needed skills and re…" at bounding box center [609, 437] width 469 height 48
click at [375, 409] on input "c. Analyze the project scope and deliverables to identify the needed skills and…" at bounding box center [375, 404] width 0 height 9
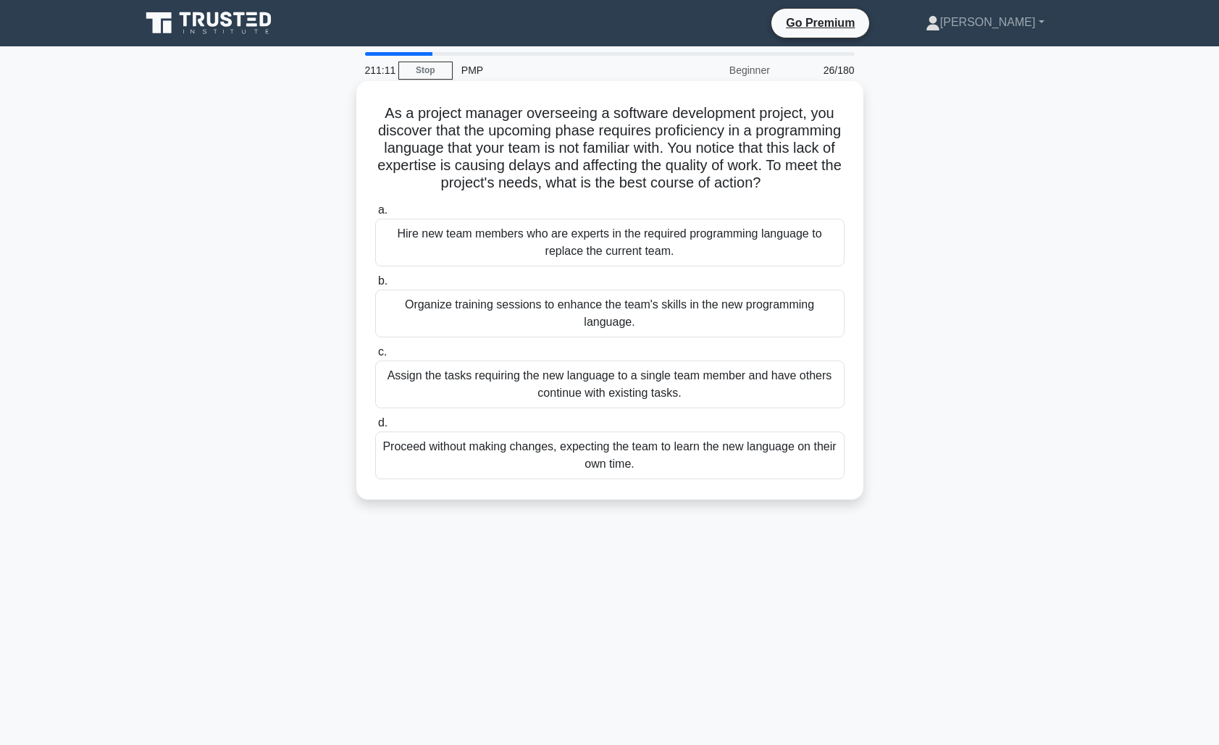
click at [653, 318] on div "Organize training sessions to enhance the team's skills in the new programming …" at bounding box center [609, 314] width 469 height 48
click at [375, 286] on input "b. Organize training sessions to enhance the team's skills in the new programmi…" at bounding box center [375, 281] width 0 height 9
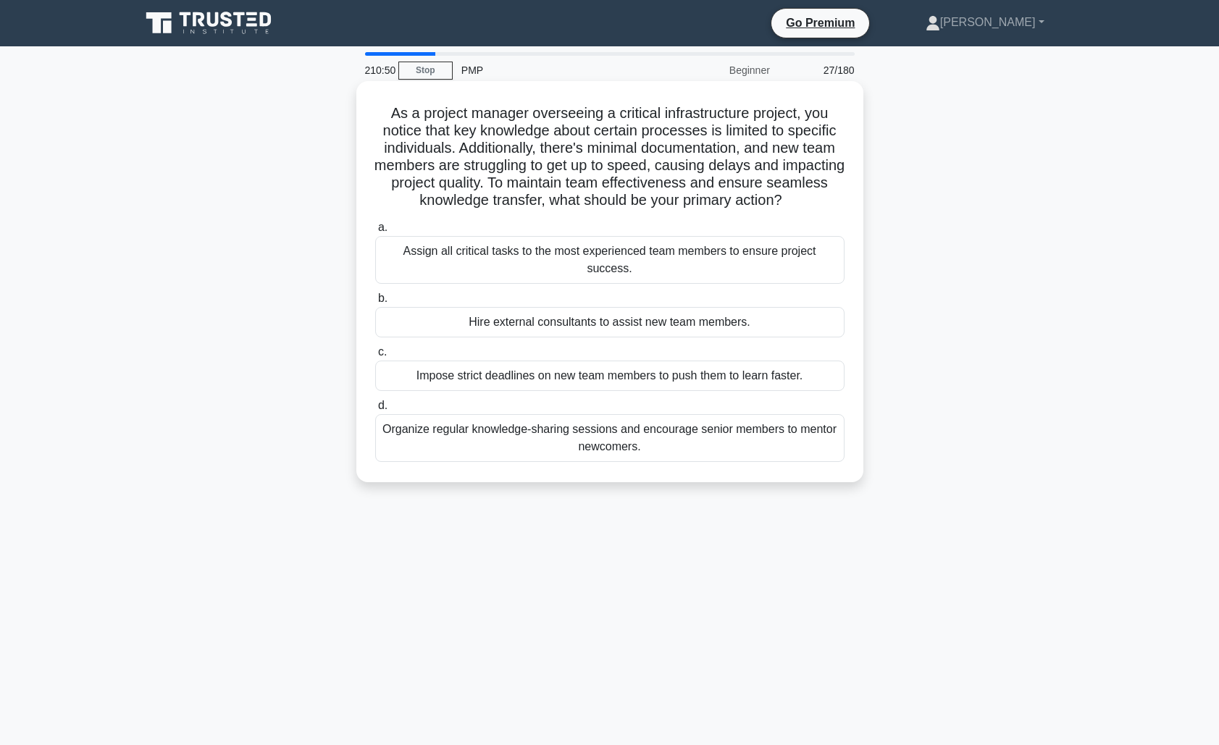
click at [663, 436] on div "Organize regular knowledge-sharing sessions and encourage senior members to men…" at bounding box center [609, 438] width 469 height 48
click at [375, 411] on input "d. Organize regular knowledge-sharing sessions and encourage senior members to …" at bounding box center [375, 405] width 0 height 9
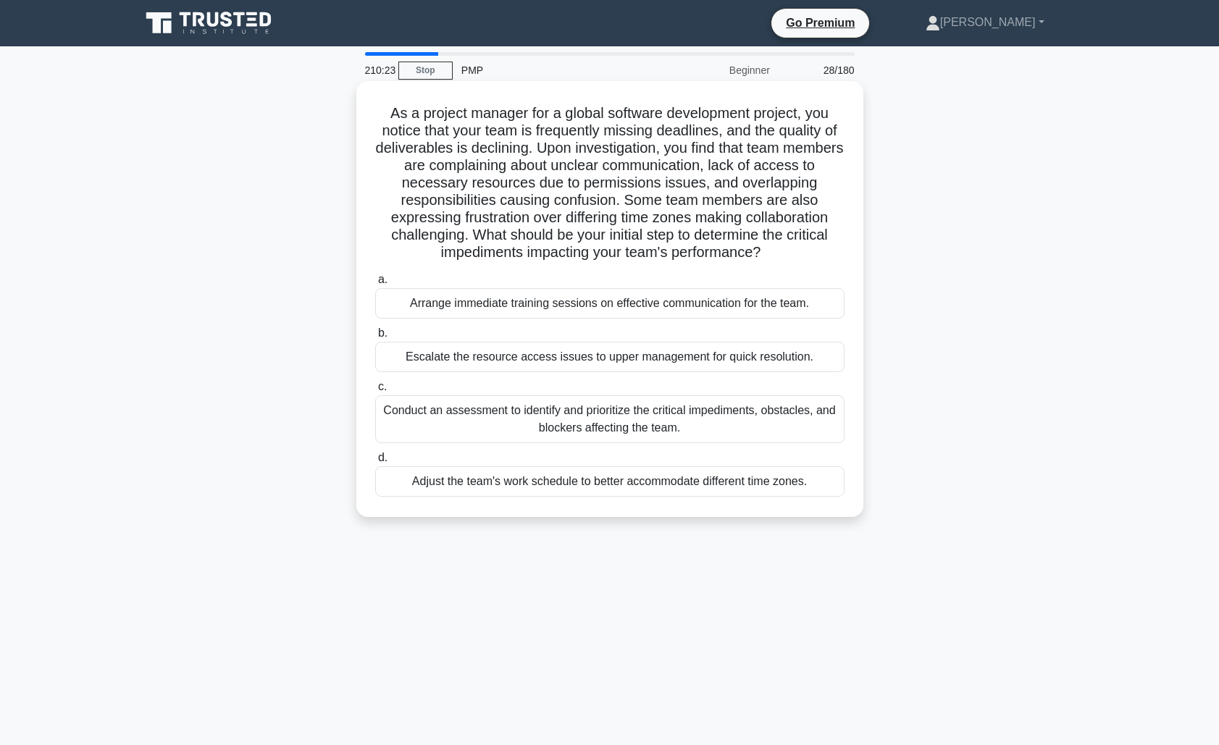
click at [650, 427] on div "Conduct an assessment to identify and prioritize the critical impediments, obst…" at bounding box center [609, 419] width 469 height 48
click at [375, 392] on input "c. Conduct an assessment to identify and prioritize the critical impediments, o…" at bounding box center [375, 386] width 0 height 9
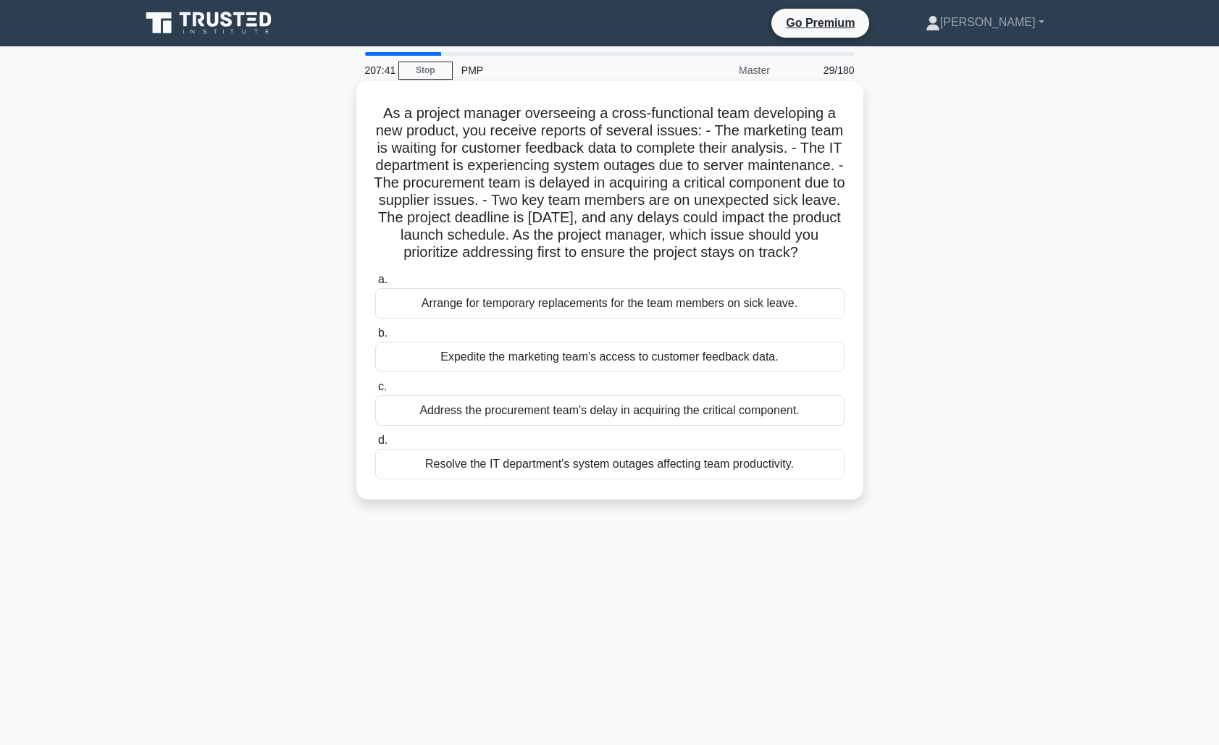
click at [650, 415] on div "Address the procurement team's delay in acquiring the critical component." at bounding box center [609, 410] width 469 height 30
click at [375, 392] on input "c. Address the procurement team's delay in acquiring the critical component." at bounding box center [375, 386] width 0 height 9
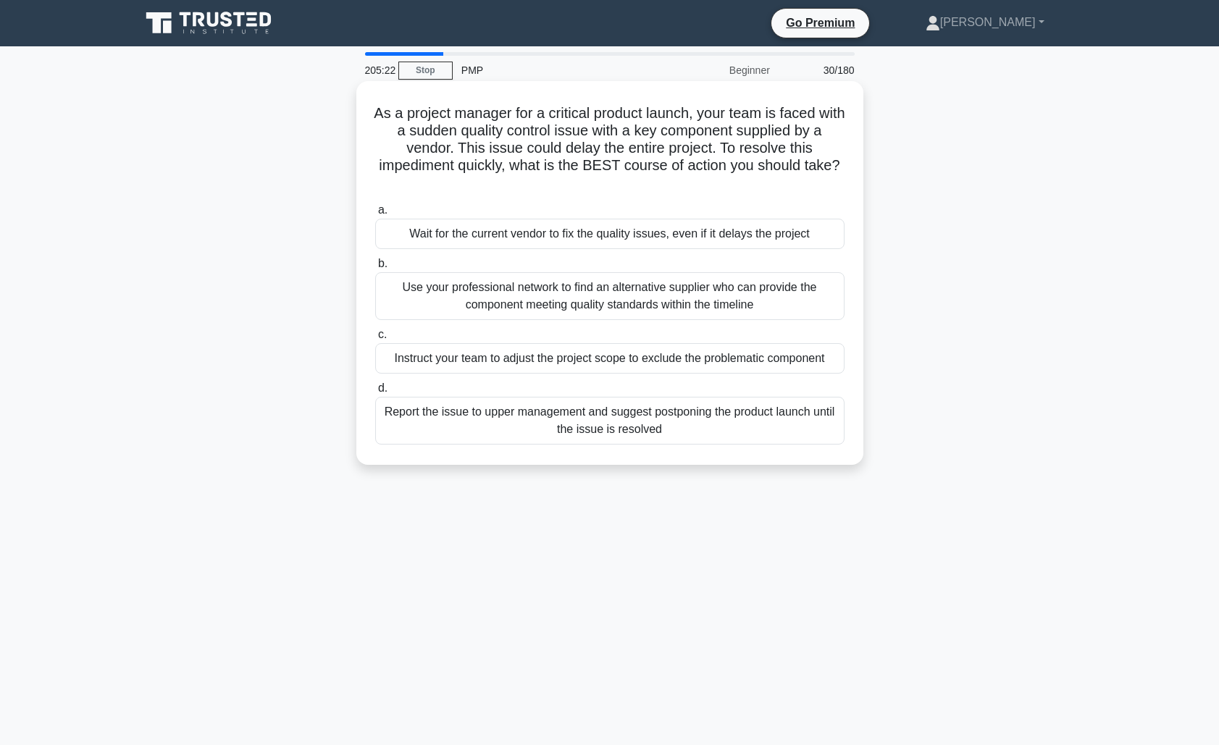
click at [585, 235] on div "Wait for the current vendor to fix the quality issues, even if it delays the pr…" at bounding box center [609, 234] width 469 height 30
click at [375, 215] on input "a. Wait for the current vendor to fix the quality issues, even if it delays the…" at bounding box center [375, 210] width 0 height 9
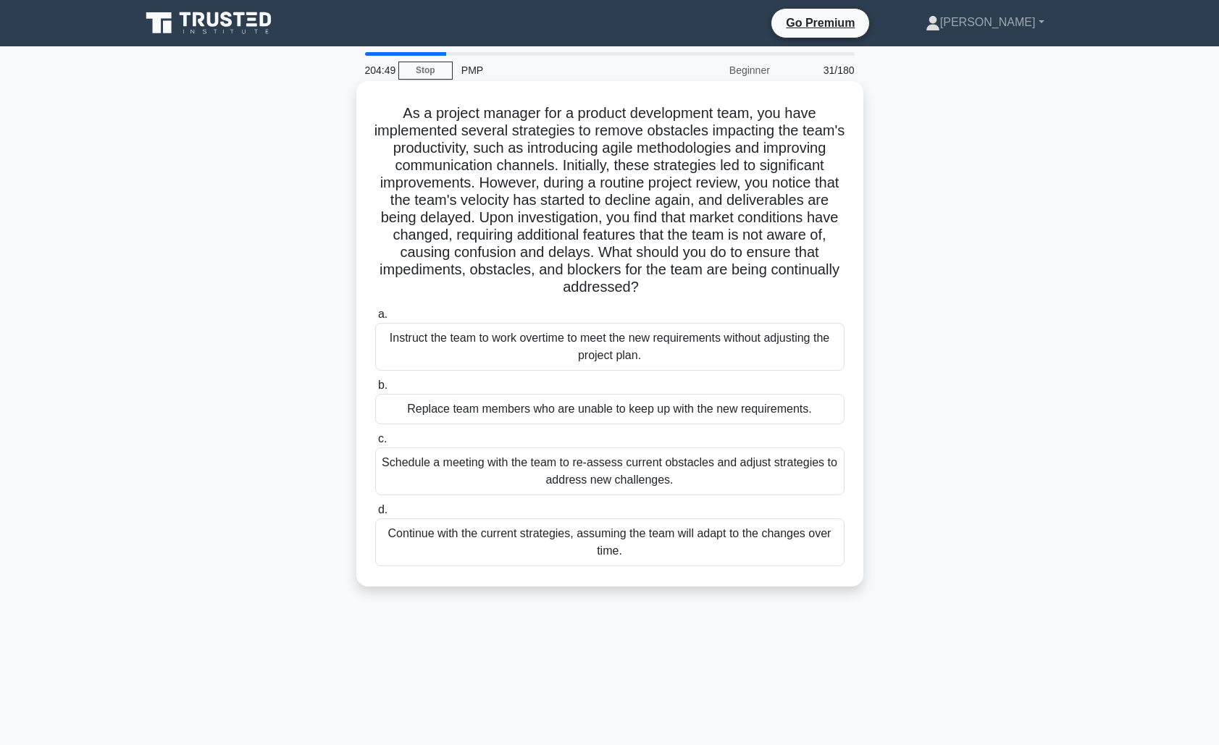
click at [621, 464] on div "Schedule a meeting with the team to re-assess current obstacles and adjust stra…" at bounding box center [609, 472] width 469 height 48
click at [375, 444] on input "c. Schedule a meeting with the team to re-assess current obstacles and adjust s…" at bounding box center [375, 439] width 0 height 9
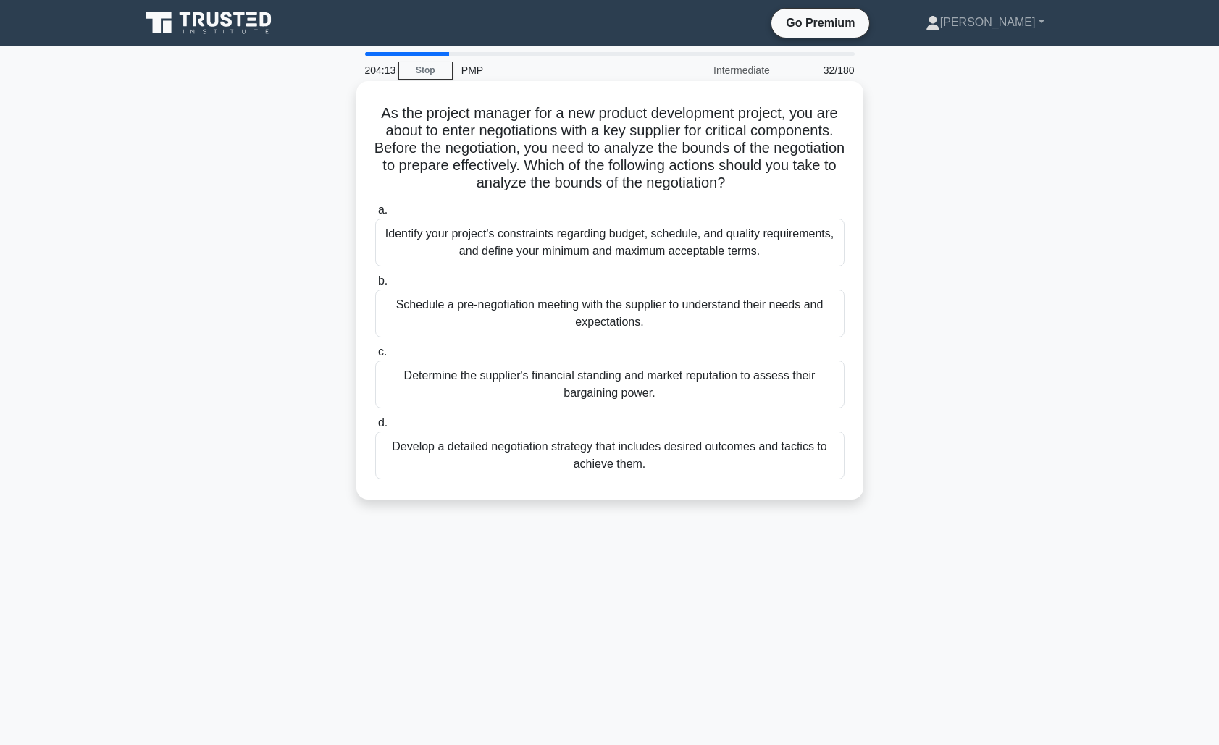
click at [621, 251] on div "Identify your project's constraints regarding budget, schedule, and quality req…" at bounding box center [609, 243] width 469 height 48
click at [375, 215] on input "a. Identify your project's constraints regarding budget, schedule, and quality …" at bounding box center [375, 210] width 0 height 9
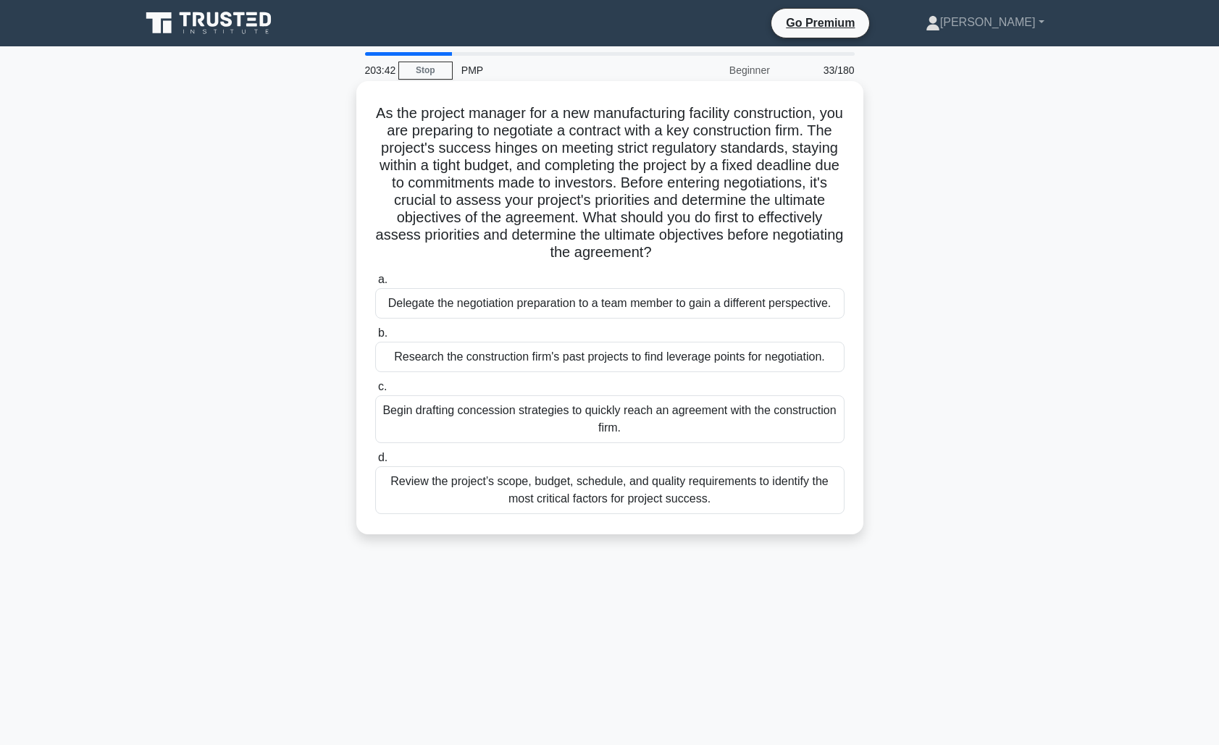
click at [666, 491] on div "Review the project’s scope, budget, schedule, and quality requirements to ident…" at bounding box center [609, 490] width 469 height 48
click at [375, 463] on input "d. Review the project’s scope, budget, schedule, and quality requirements to id…" at bounding box center [375, 457] width 0 height 9
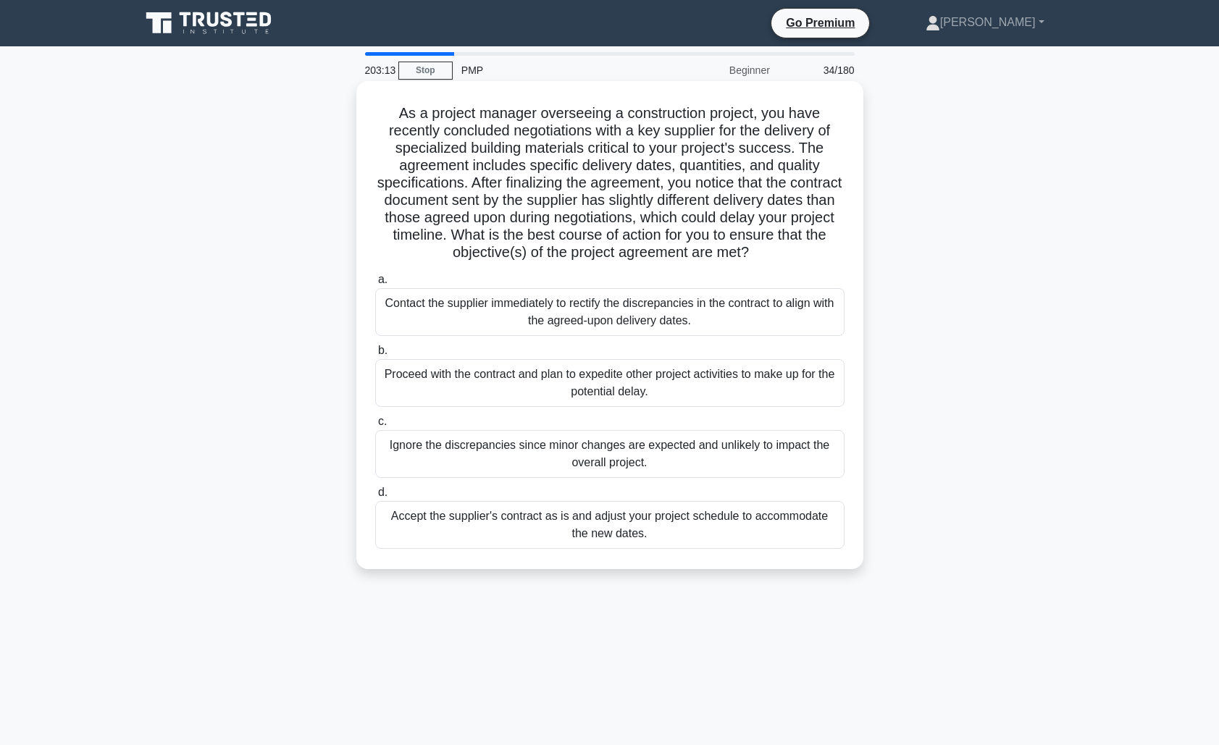
click at [683, 317] on div "Contact the supplier immediately to rectify the discrepancies in the contract t…" at bounding box center [609, 312] width 469 height 48
click at [375, 285] on input "a. Contact the supplier immediately to rectify the discrepancies in the contrac…" at bounding box center [375, 279] width 0 height 9
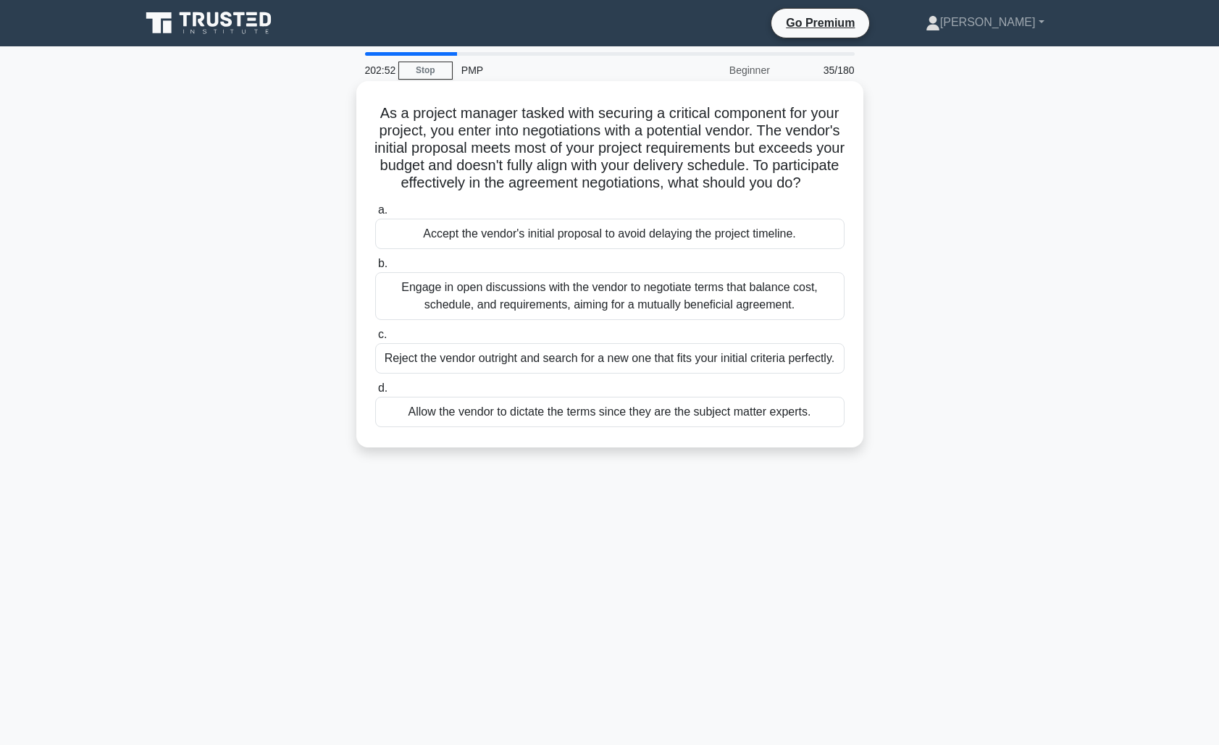
click at [677, 314] on div "Engage in open discussions with the vendor to negotiate terms that balance cost…" at bounding box center [609, 296] width 469 height 48
click at [375, 269] on input "b. Engage in open discussions with the vendor to negotiate terms that balance c…" at bounding box center [375, 263] width 0 height 9
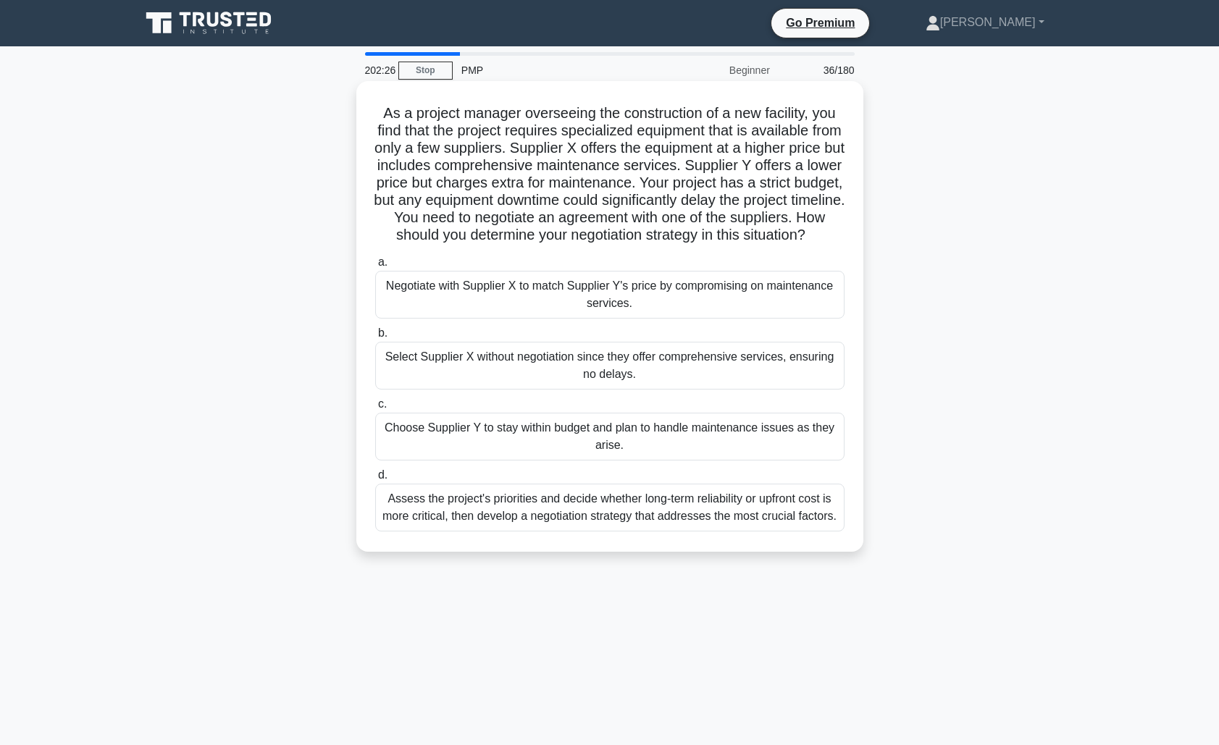
click at [592, 502] on div "Assess the project's priorities and decide whether long-term reliability or upf…" at bounding box center [609, 508] width 469 height 48
click at [375, 480] on input "d. Assess the project's priorities and decide whether long-term reliability or …" at bounding box center [375, 475] width 0 height 9
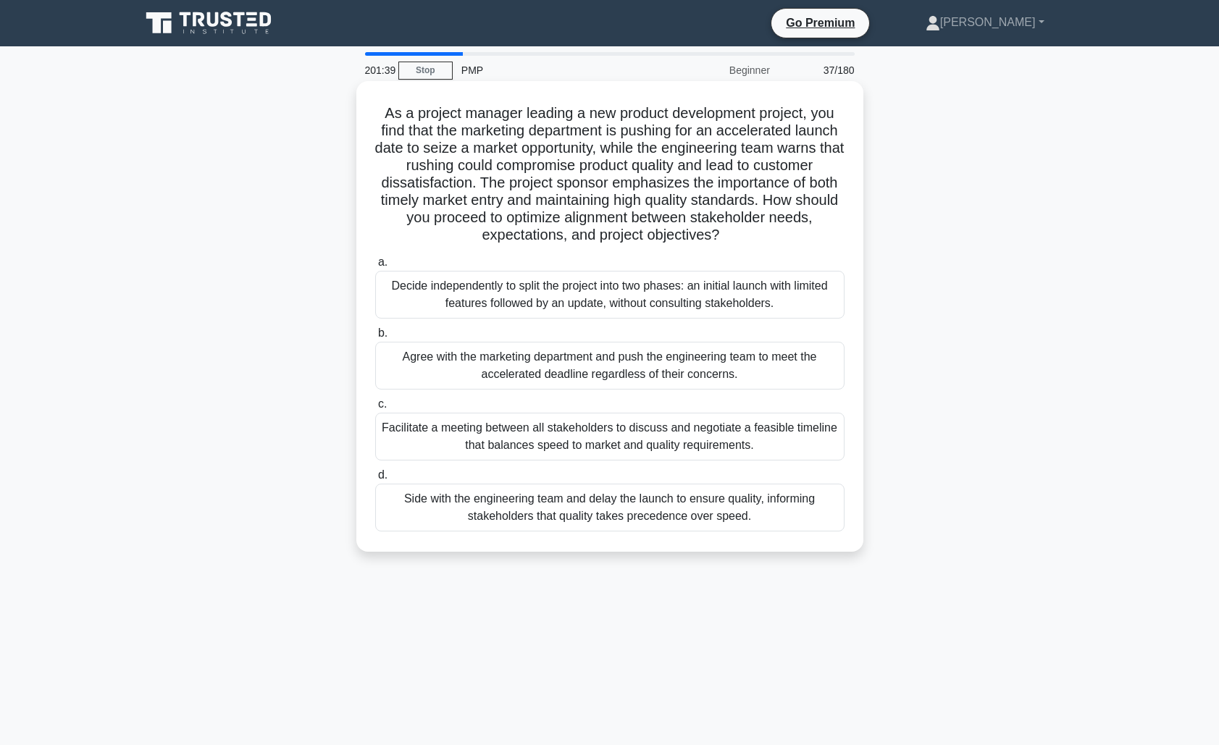
click at [589, 442] on div "Facilitate a meeting between all stakeholders to discuss and negotiate a feasib…" at bounding box center [609, 437] width 469 height 48
click at [375, 409] on input "c. Facilitate a meeting between all stakeholders to discuss and negotiate a fea…" at bounding box center [375, 404] width 0 height 9
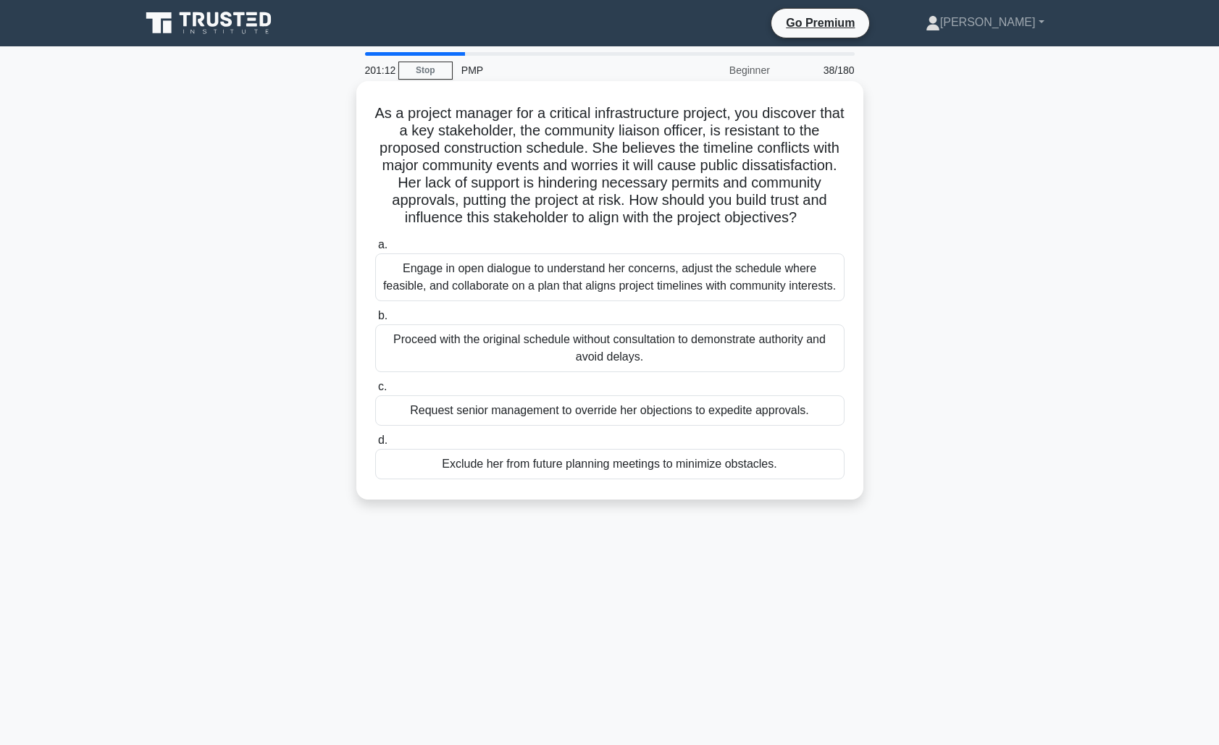
click at [650, 275] on div "Engage in open dialogue to understand her concerns, adjust the schedule where f…" at bounding box center [609, 277] width 469 height 48
click at [375, 250] on input "a. Engage in open dialogue to understand her concerns, adjust the schedule wher…" at bounding box center [375, 244] width 0 height 9
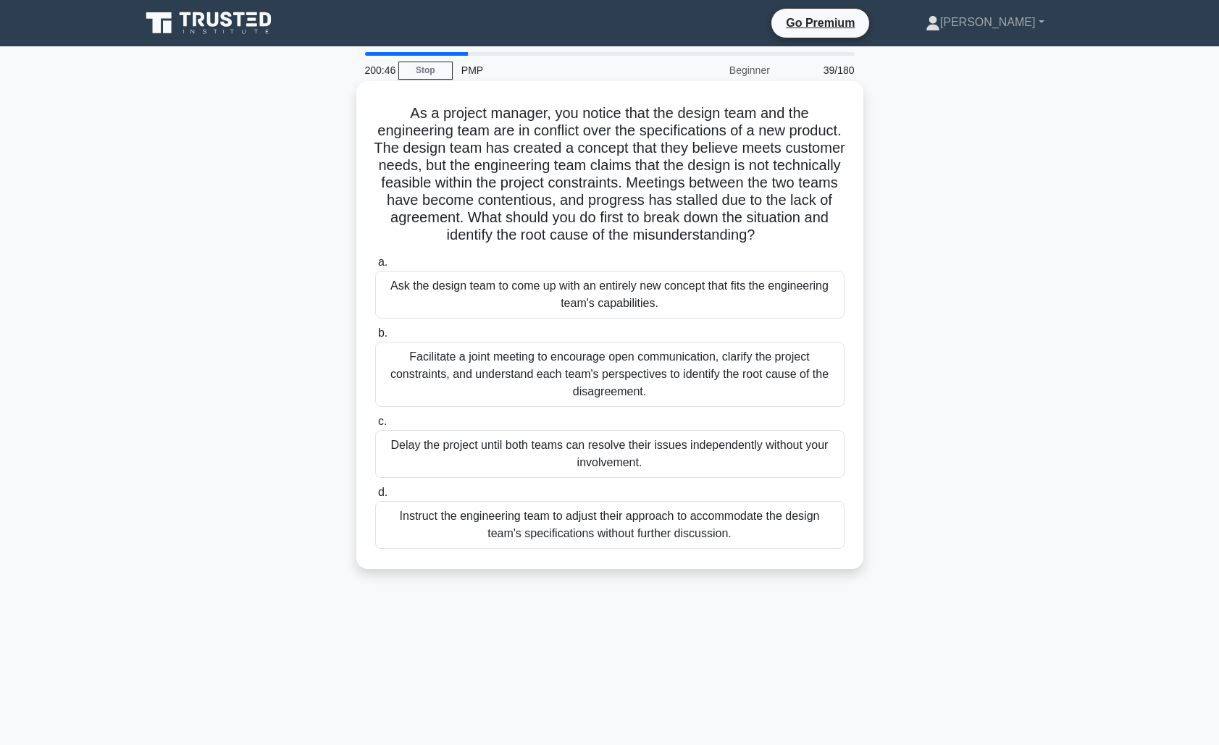
click at [710, 371] on div "Facilitate a joint meeting to encourage open communication, clarify the project…" at bounding box center [609, 374] width 469 height 65
click at [375, 338] on input "b. Facilitate a joint meeting to encourage open communication, clarify the proj…" at bounding box center [375, 333] width 0 height 9
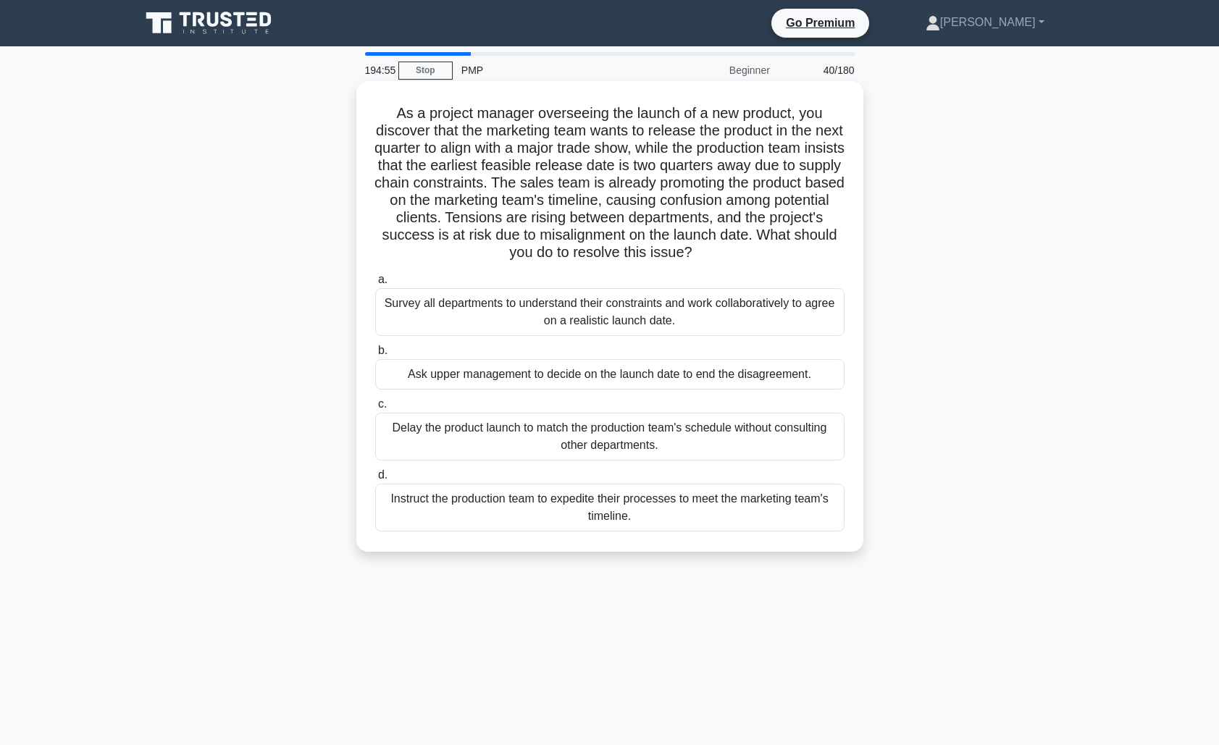
click at [682, 313] on div "Survey all departments to understand their constraints and work collaboratively…" at bounding box center [609, 312] width 469 height 48
click at [375, 285] on input "a. Survey all departments to understand their constraints and work collaborativ…" at bounding box center [375, 279] width 0 height 9
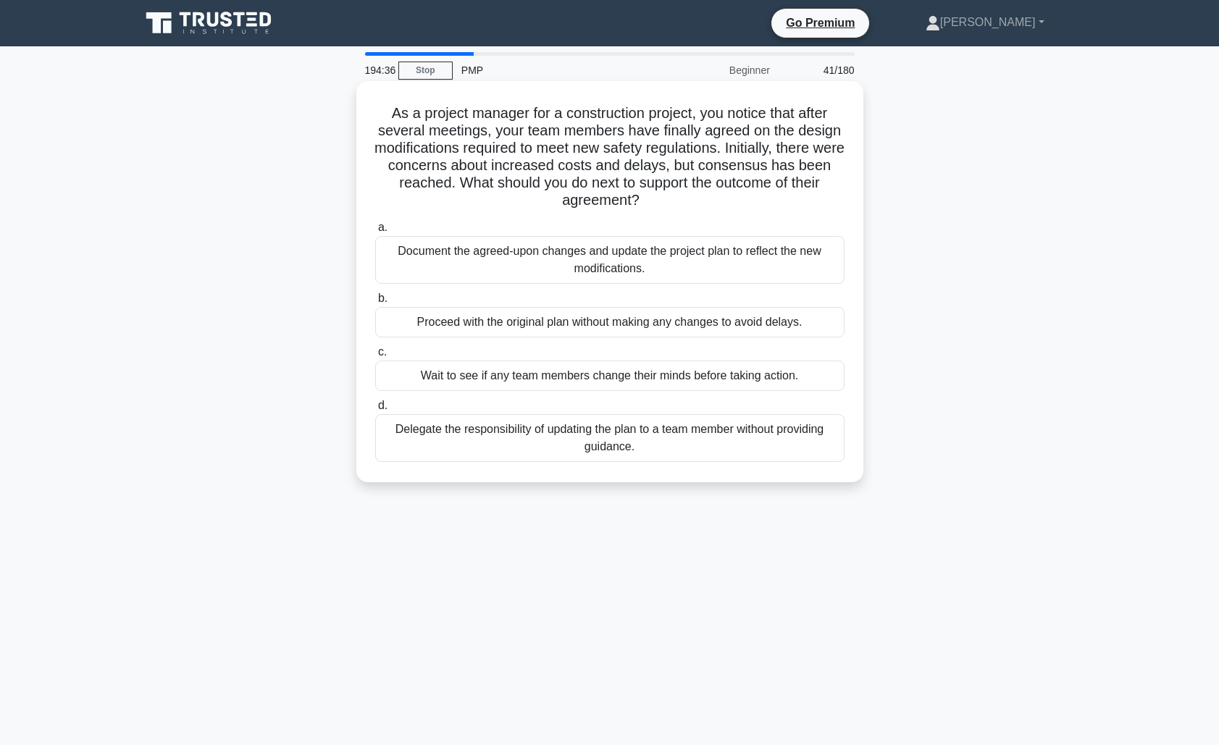
click at [710, 259] on div "Document the agreed-upon changes and update the project plan to reflect the new…" at bounding box center [609, 260] width 469 height 48
click at [375, 232] on input "a. Document the agreed-upon changes and update the project plan to reflect the …" at bounding box center [375, 227] width 0 height 9
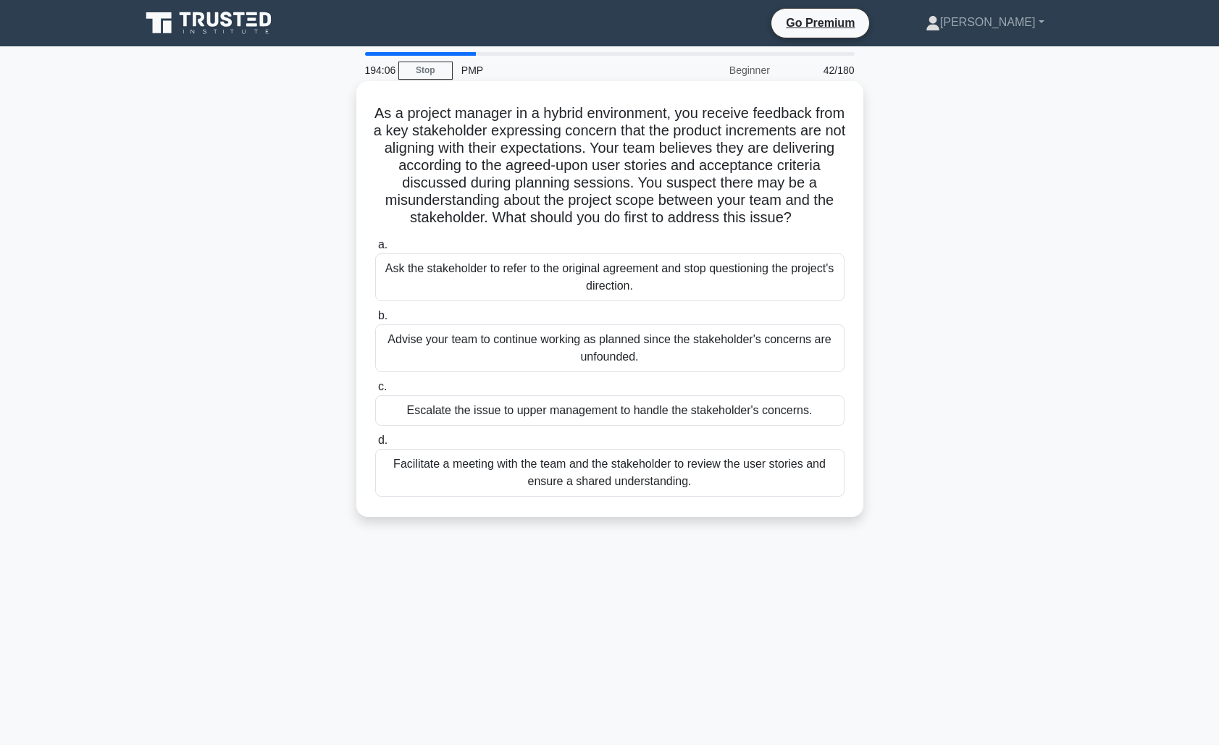
click at [642, 477] on div "Facilitate a meeting with the team and the stakeholder to review the user stori…" at bounding box center [609, 473] width 469 height 48
click at [375, 445] on input "d. Facilitate a meeting with the team and the stakeholder to review the user st…" at bounding box center [375, 440] width 0 height 9
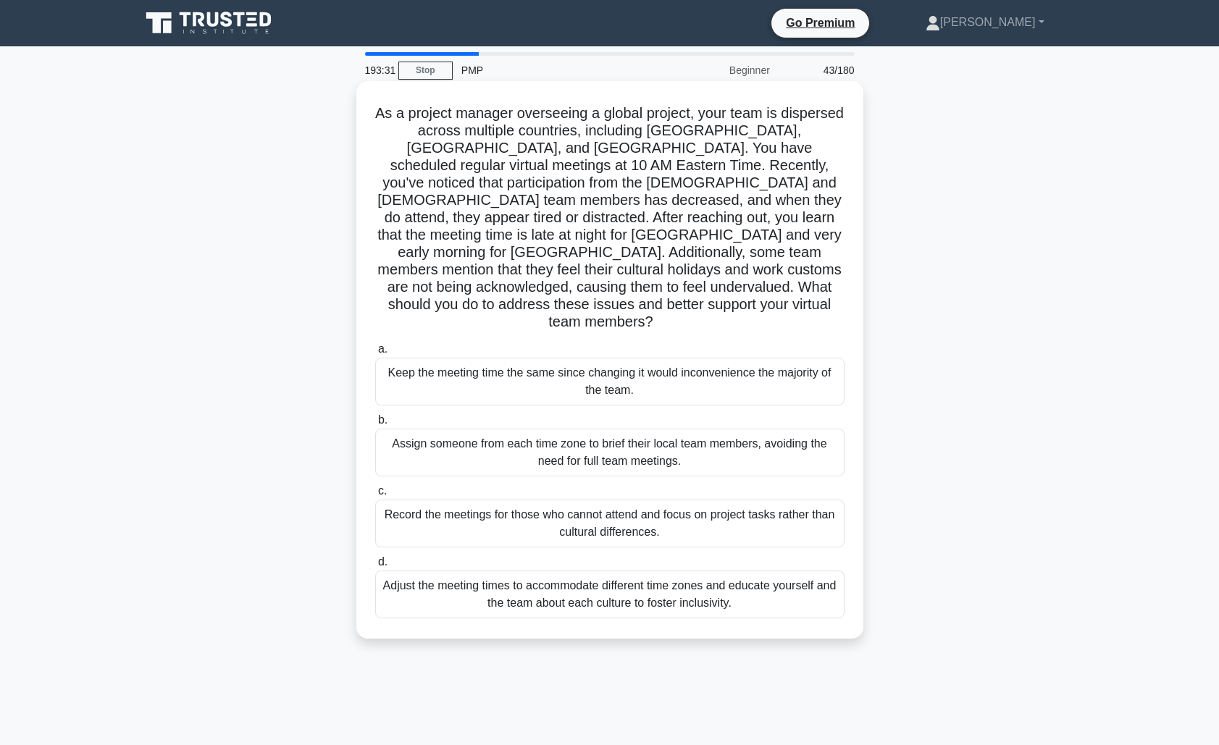
click at [706, 571] on div "Adjust the meeting times to accommodate different time zones and educate yourse…" at bounding box center [609, 595] width 469 height 48
click at [375, 567] on input "d. Adjust the meeting times to accommodate different time zones and educate you…" at bounding box center [375, 562] width 0 height 9
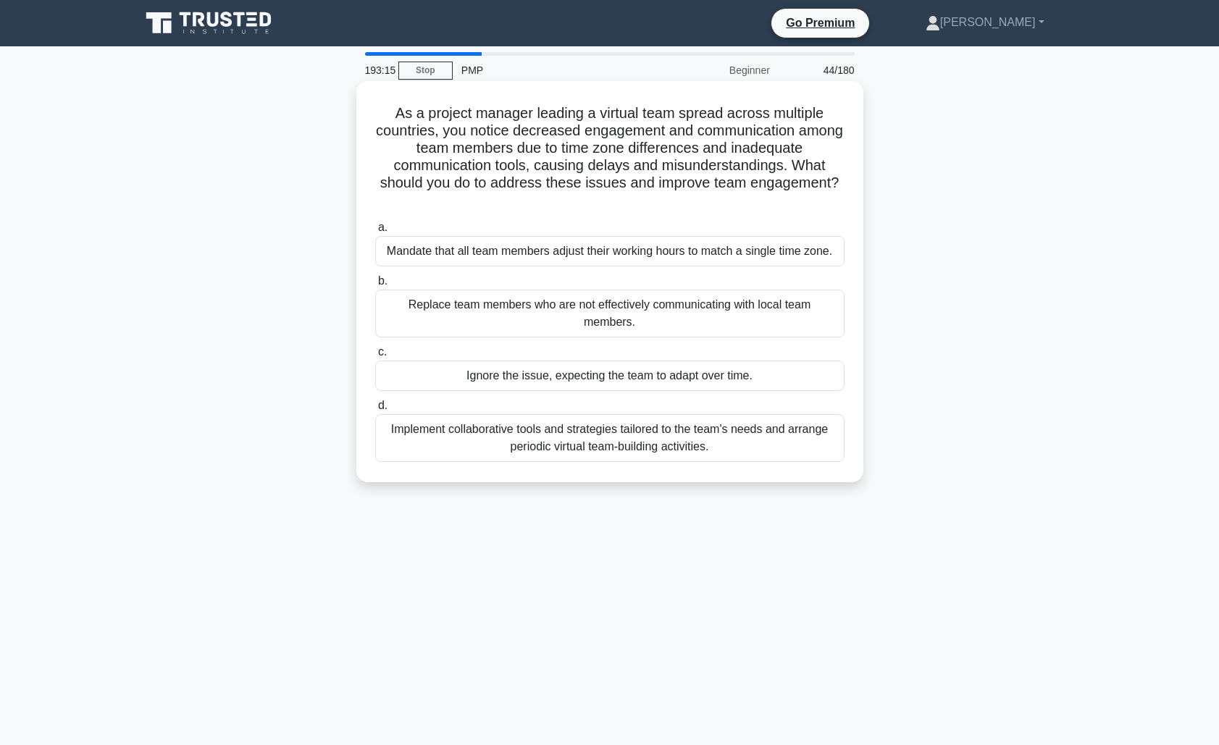
click at [686, 448] on div "Implement collaborative tools and strategies tailored to the team's needs and a…" at bounding box center [609, 438] width 469 height 48
click at [375, 411] on input "d. Implement collaborative tools and strategies tailored to the team's needs an…" at bounding box center [375, 405] width 0 height 9
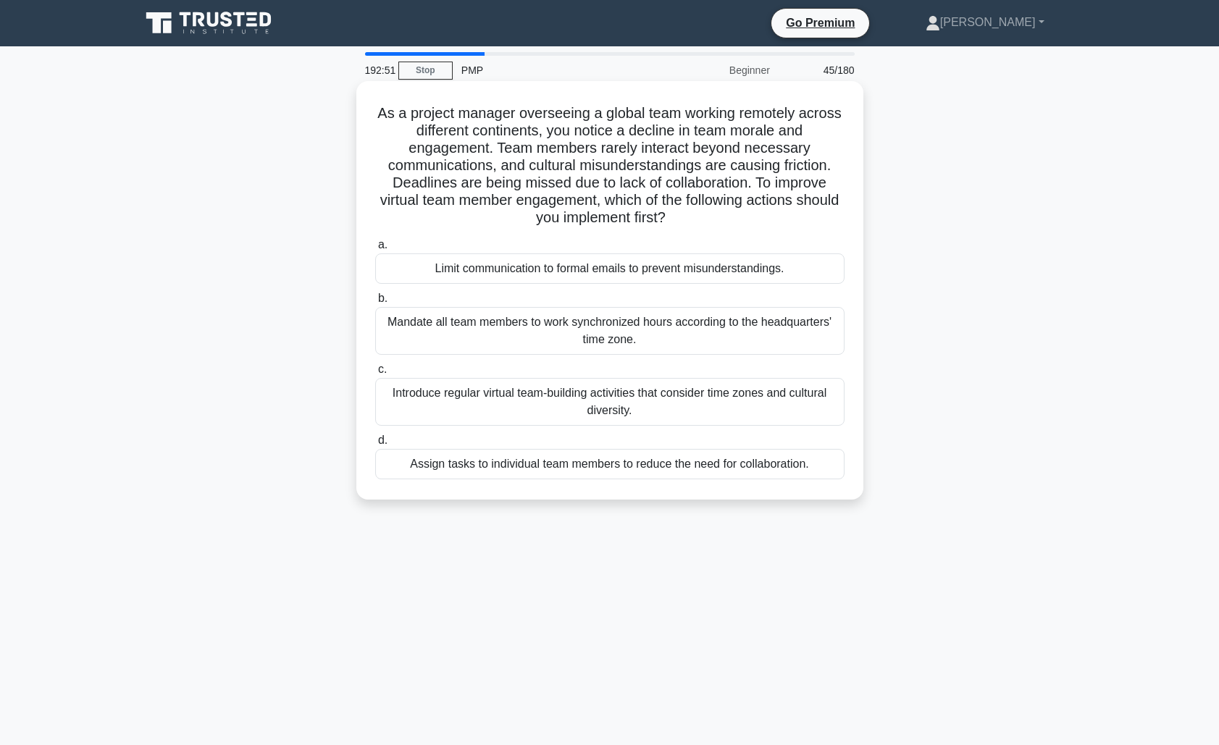
click at [684, 409] on div "Introduce regular virtual team-building activities that consider time zones and…" at bounding box center [609, 402] width 469 height 48
click at [375, 374] on input "c. Introduce regular virtual team-building activities that consider time zones …" at bounding box center [375, 369] width 0 height 9
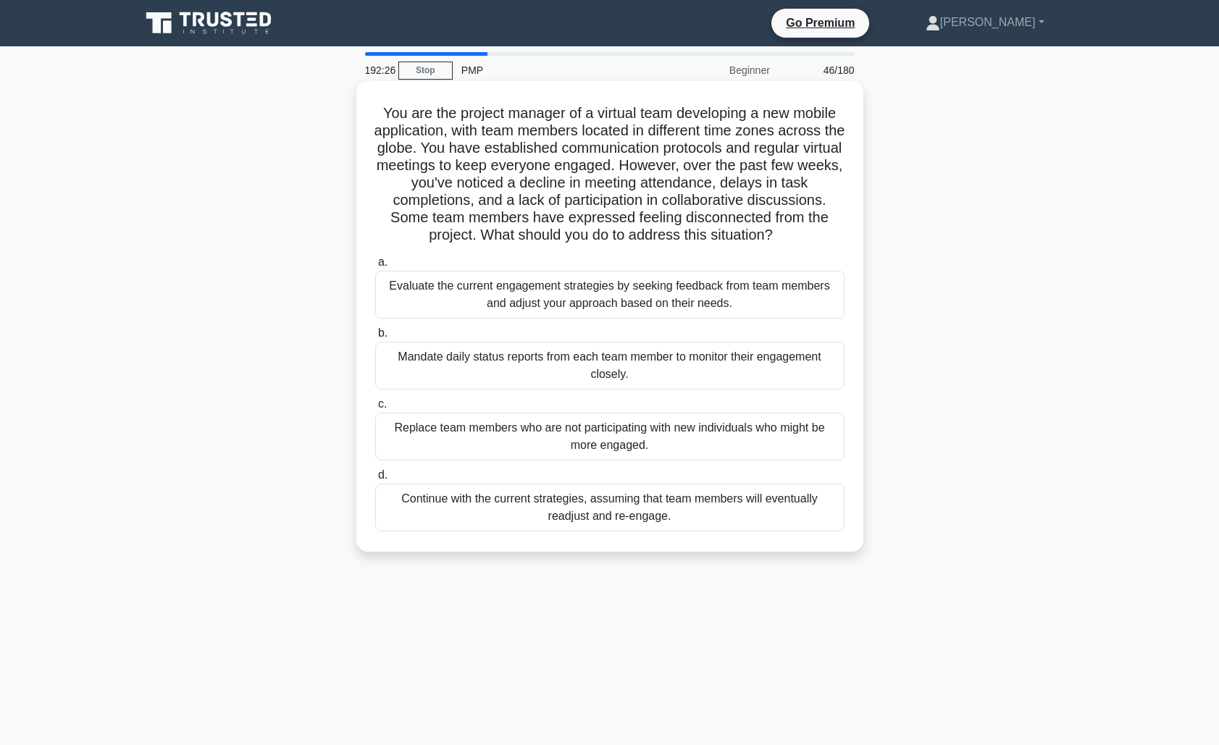
click at [659, 296] on div "Evaluate the current engagement strategies by seeking feedback from team member…" at bounding box center [609, 295] width 469 height 48
click at [375, 267] on input "a. Evaluate the current engagement strategies by seeking feedback from team mem…" at bounding box center [375, 262] width 0 height 9
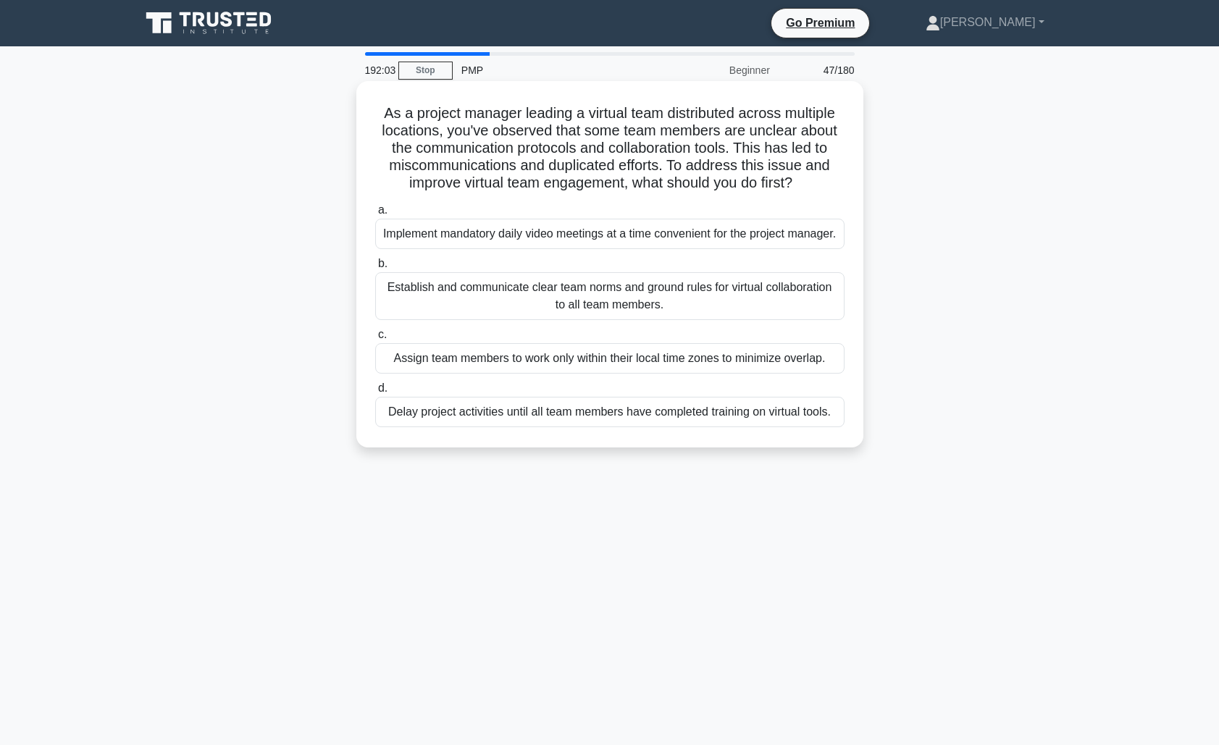
click at [677, 319] on div "Establish and communicate clear team norms and ground rules for virtual collabo…" at bounding box center [609, 296] width 469 height 48
click at [375, 269] on input "b. Establish and communicate clear team norms and ground rules for virtual coll…" at bounding box center [375, 263] width 0 height 9
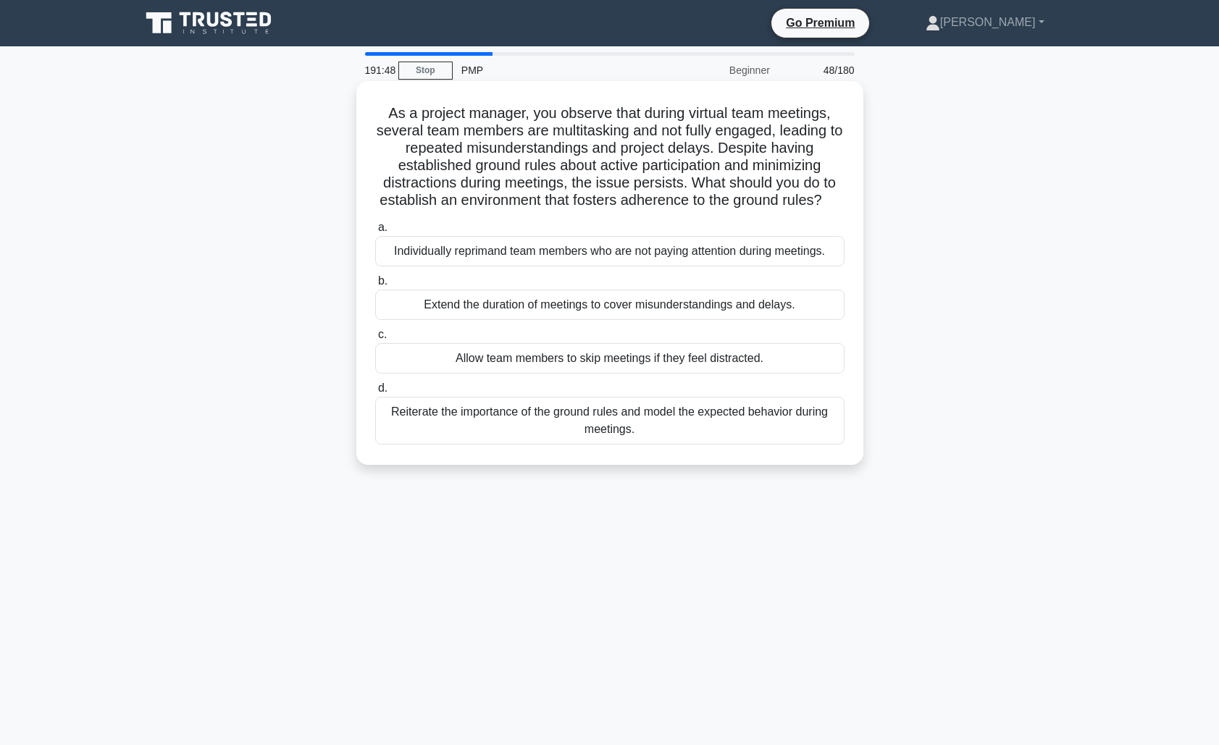
click at [721, 424] on div "Reiterate the importance of the ground rules and model the expected behavior du…" at bounding box center [609, 421] width 469 height 48
click at [375, 393] on input "d. Reiterate the importance of the ground rules and model the expected behavior…" at bounding box center [375, 388] width 0 height 9
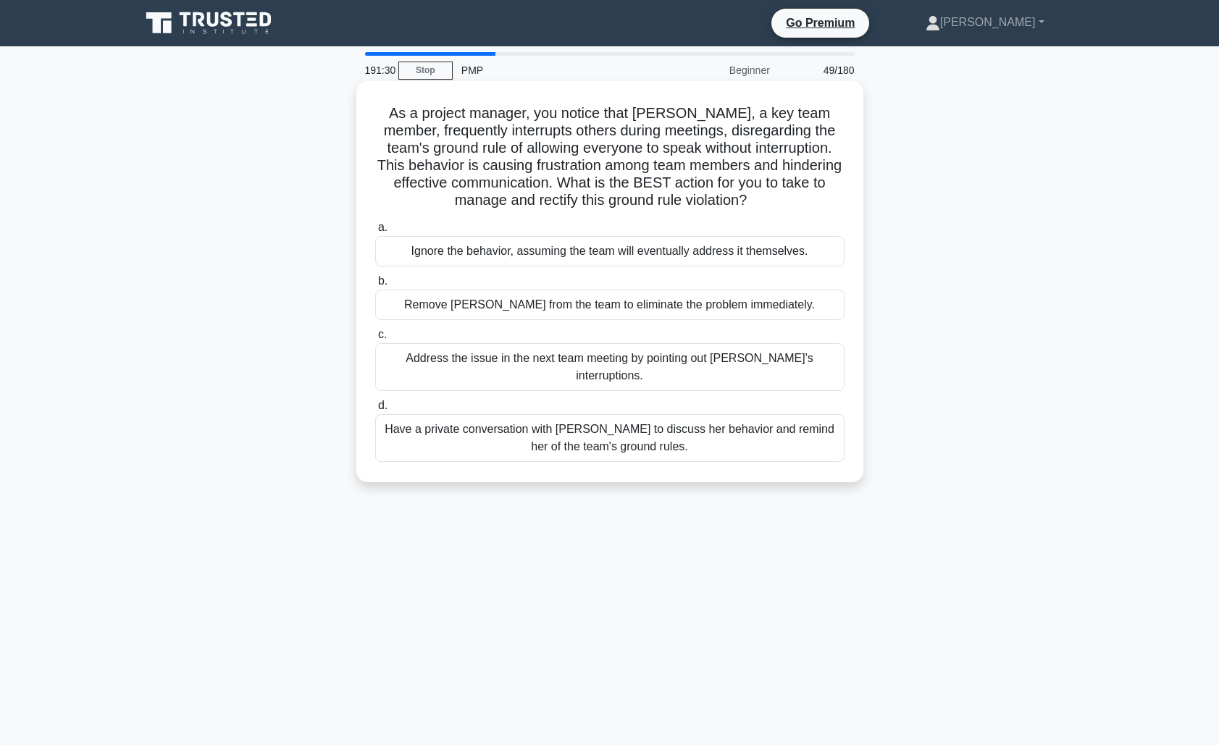
click at [654, 419] on div "Have a private conversation with Rachel to discuss her behavior and remind her …" at bounding box center [609, 438] width 469 height 48
click at [375, 411] on input "d. Have a private conversation with Rachel to discuss her behavior and remind h…" at bounding box center [375, 405] width 0 height 9
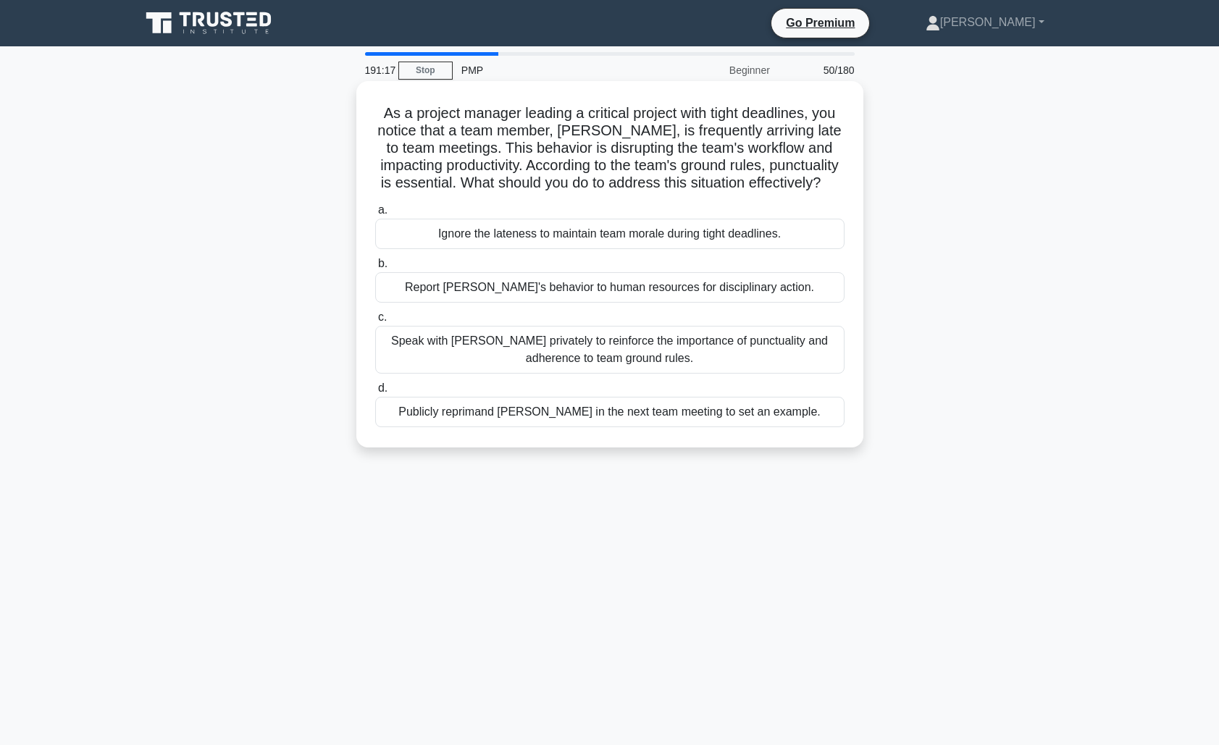
click at [714, 354] on div "Speak with Alex privately to reinforce the importance of punctuality and adhere…" at bounding box center [609, 350] width 469 height 48
click at [375, 322] on input "c. Speak with Alex privately to reinforce the importance of punctuality and adh…" at bounding box center [375, 317] width 0 height 9
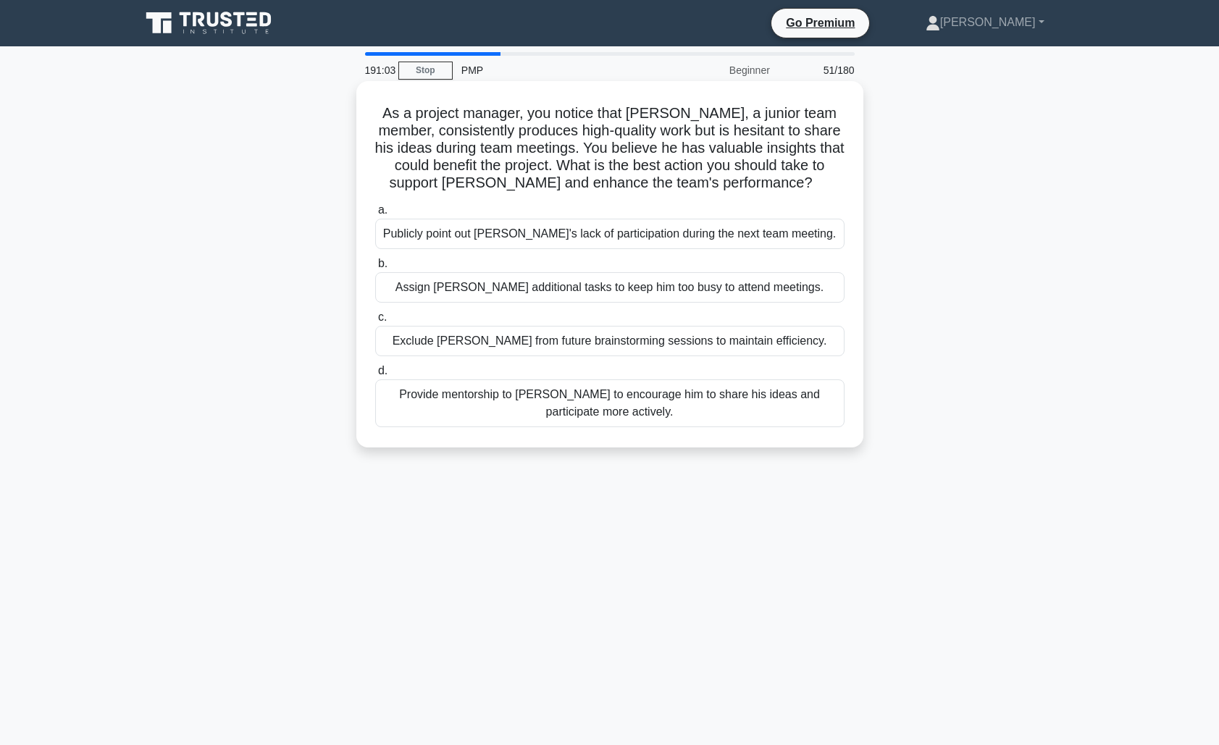
click at [749, 406] on div "Provide mentorship to James to encourage him to share his ideas and participate…" at bounding box center [609, 403] width 469 height 48
click at [375, 376] on input "d. Provide mentorship to James to encourage him to share his ideas and particip…" at bounding box center [375, 370] width 0 height 9
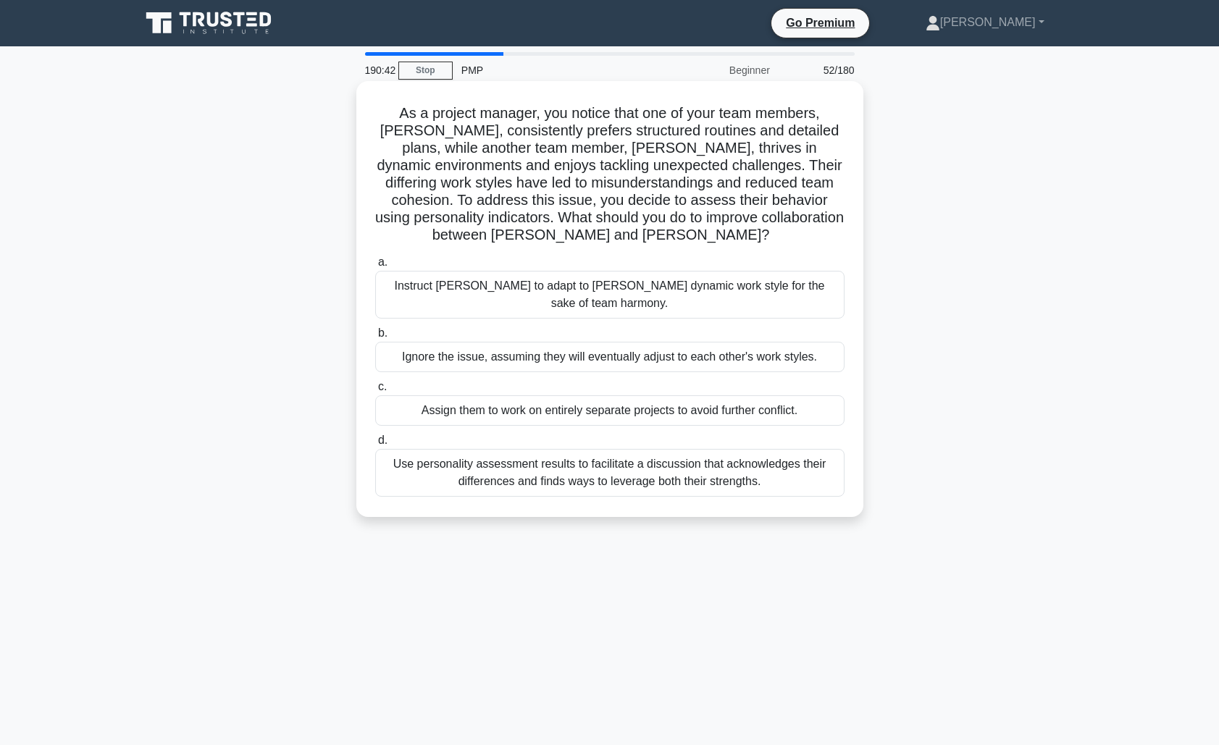
click at [760, 455] on div "Use personality assessment results to facilitate a discussion that acknowledges…" at bounding box center [609, 473] width 469 height 48
click at [375, 445] on input "d. Use personality assessment results to facilitate a discussion that acknowled…" at bounding box center [375, 440] width 0 height 9
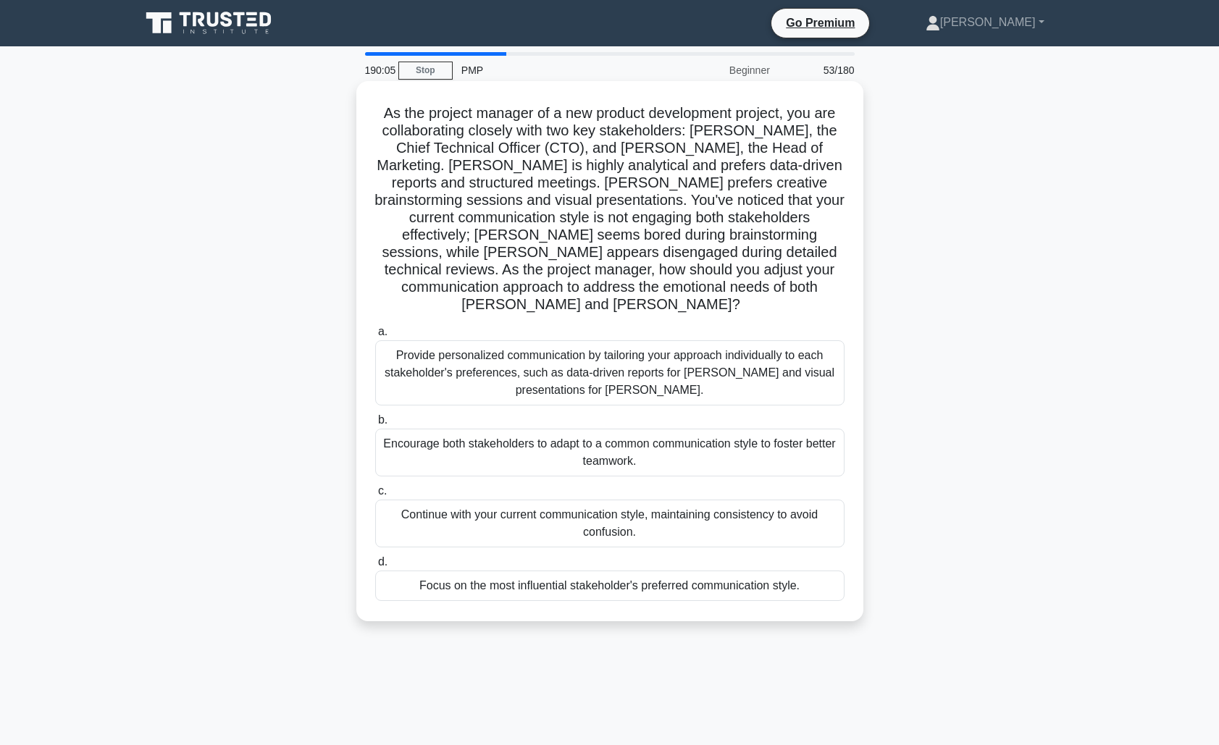
click at [734, 443] on div "Encourage both stakeholders to adapt to a common communication style to foster …" at bounding box center [609, 453] width 469 height 48
click at [375, 425] on input "b. Encourage both stakeholders to adapt to a common communication style to fost…" at bounding box center [375, 420] width 0 height 9
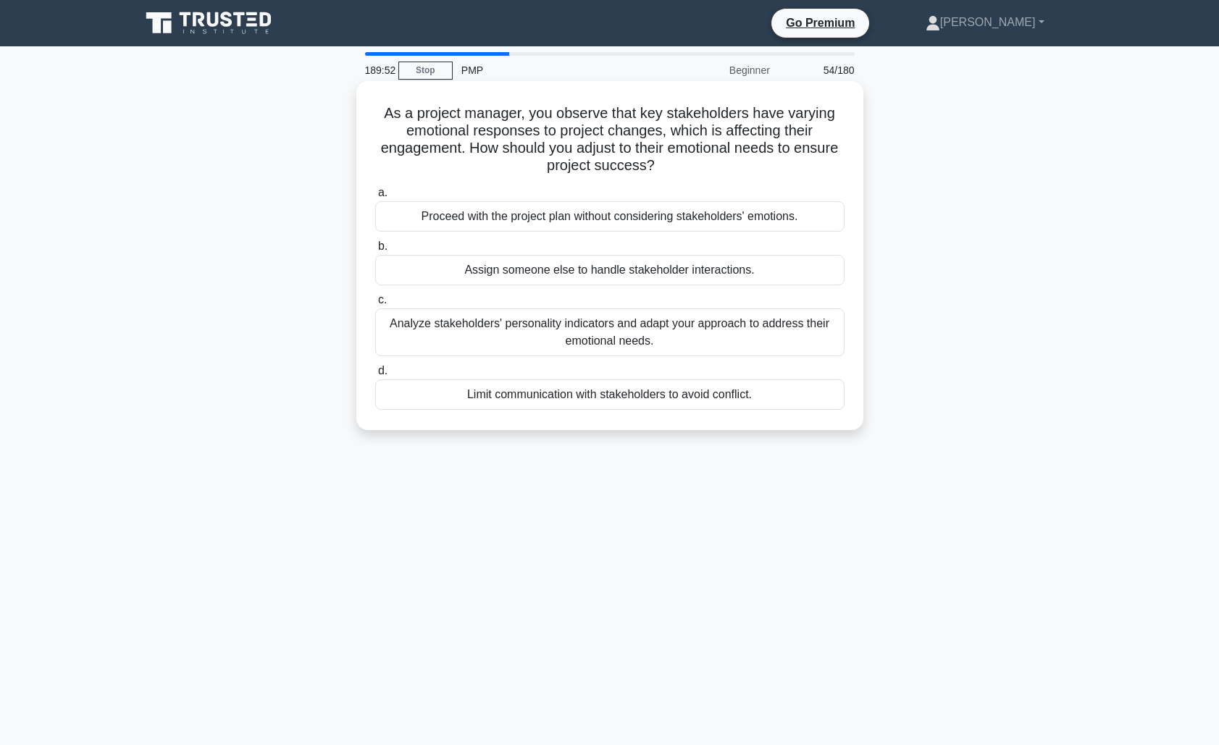
click at [734, 334] on div "Analyze stakeholders' personality indicators and adapt your approach to address…" at bounding box center [609, 333] width 469 height 48
click at [375, 305] on input "c. Analyze stakeholders' personality indicators and adapt your approach to addr…" at bounding box center [375, 299] width 0 height 9
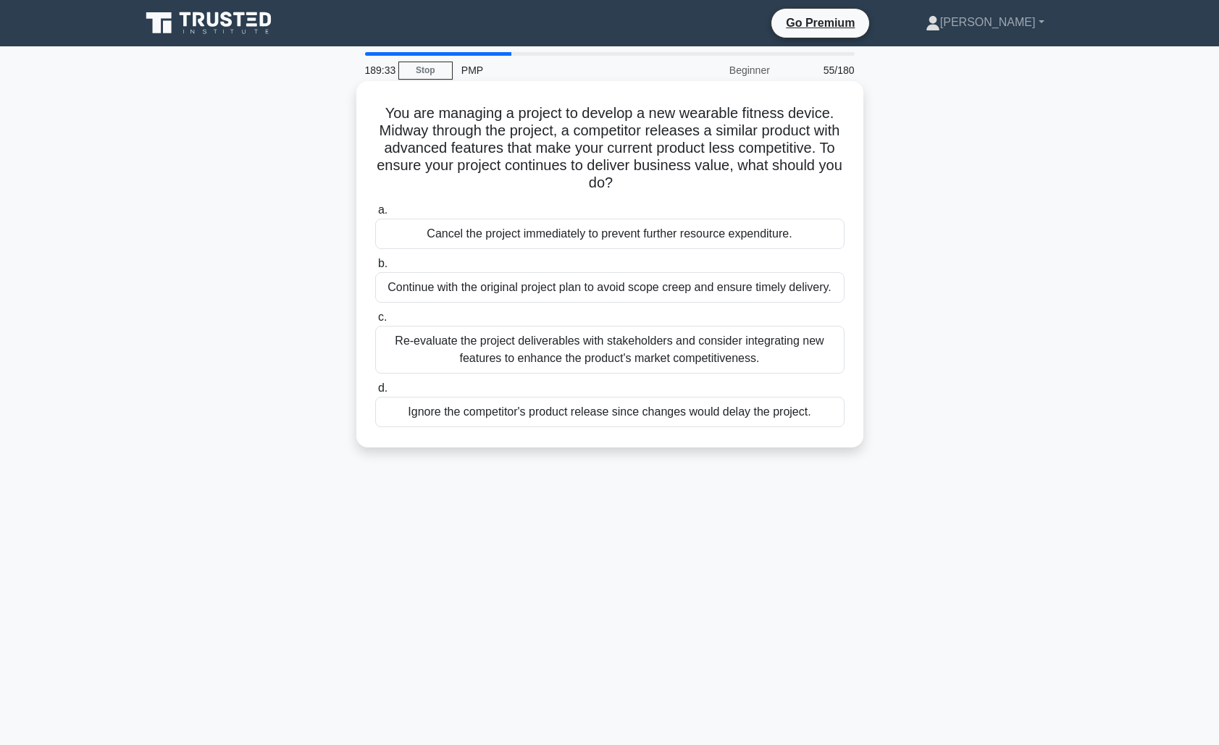
click at [699, 356] on div "Re-evaluate the project deliverables with stakeholders and consider integrating…" at bounding box center [609, 350] width 469 height 48
click at [375, 322] on input "c. Re-evaluate the project deliverables with stakeholders and consider integrat…" at bounding box center [375, 317] width 0 height 9
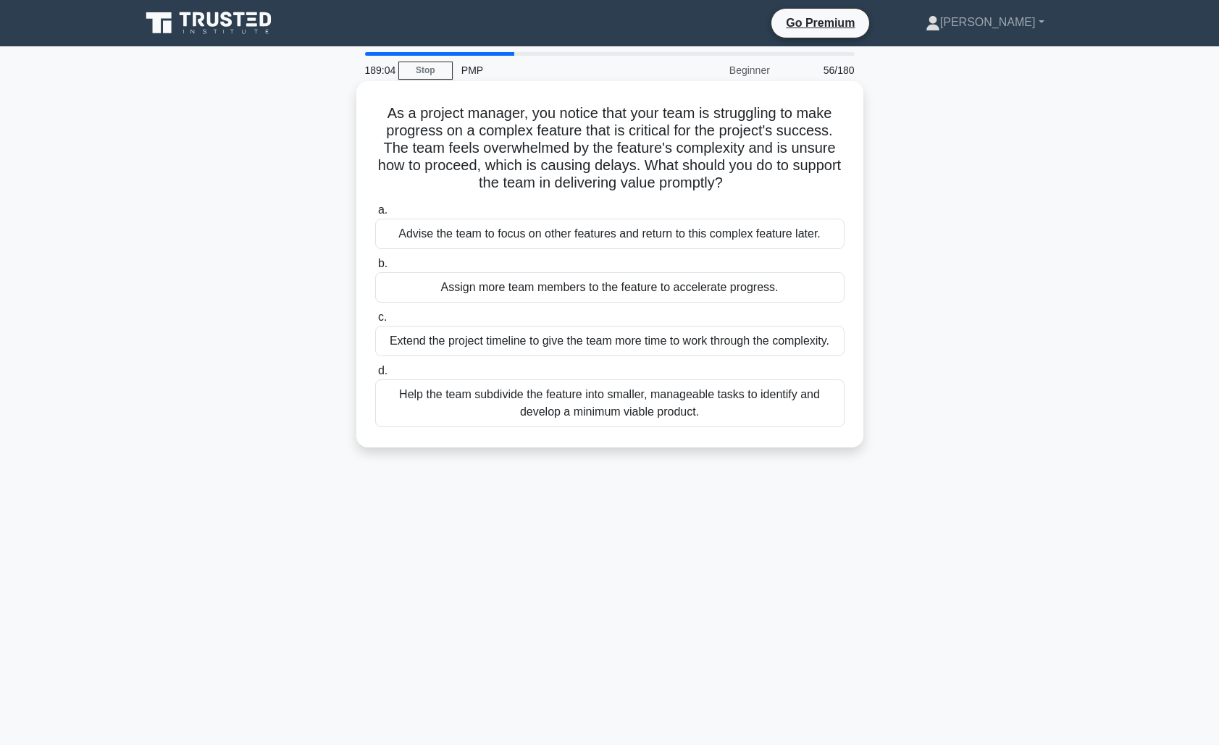
click at [751, 401] on div "Help the team subdivide the feature into smaller, manageable tasks to identify …" at bounding box center [609, 403] width 469 height 48
click at [375, 376] on input "d. Help the team subdivide the feature into smaller, manageable tasks to identi…" at bounding box center [375, 370] width 0 height 9
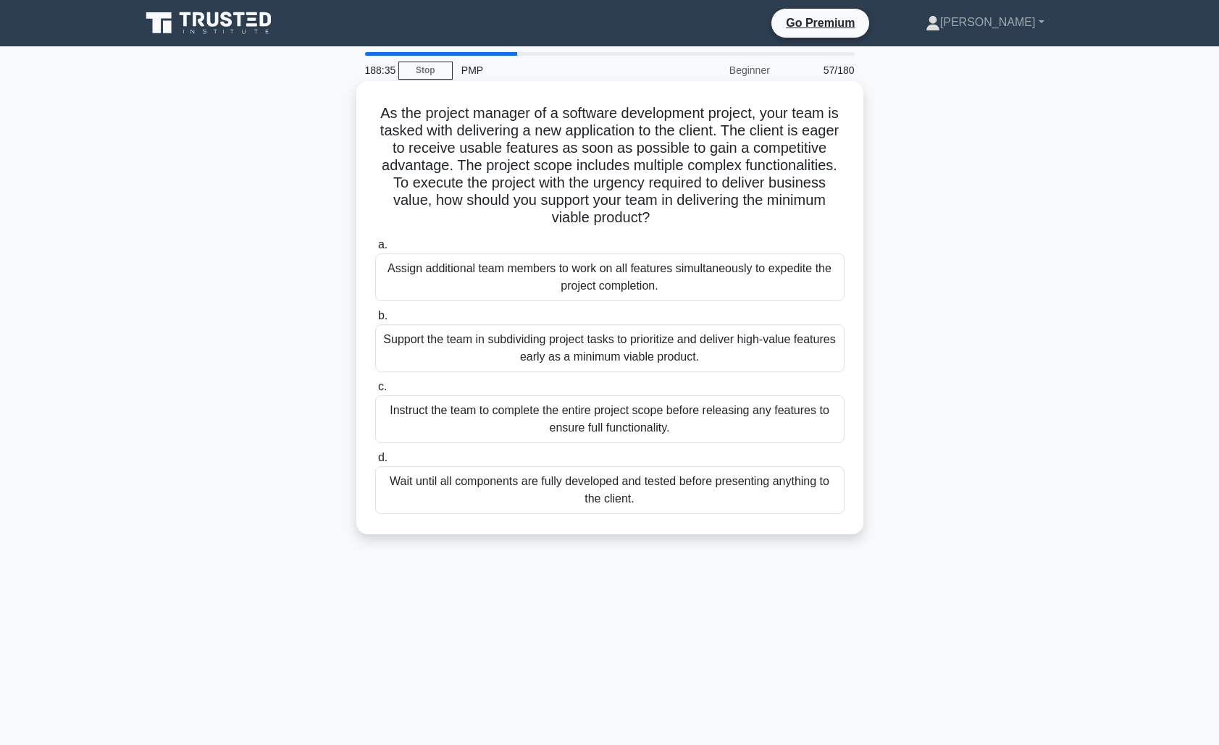
click at [720, 352] on div "Support the team in subdividing project tasks to prioritize and deliver high-va…" at bounding box center [609, 348] width 469 height 48
click at [375, 321] on input "b. Support the team in subdividing project tasks to prioritize and deliver high…" at bounding box center [375, 315] width 0 height 9
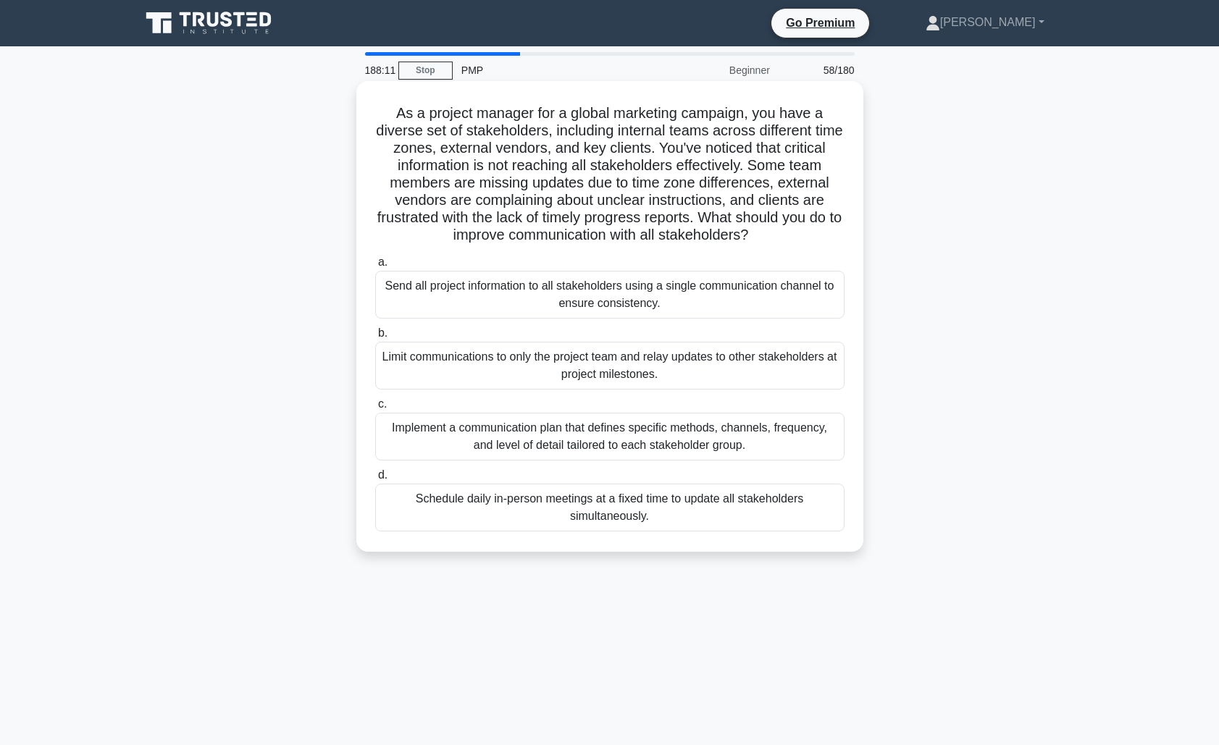
click at [620, 440] on div "Implement a communication plan that defines specific methods, channels, frequen…" at bounding box center [609, 437] width 469 height 48
click at [375, 409] on input "c. Implement a communication plan that defines specific methods, channels, freq…" at bounding box center [375, 404] width 0 height 9
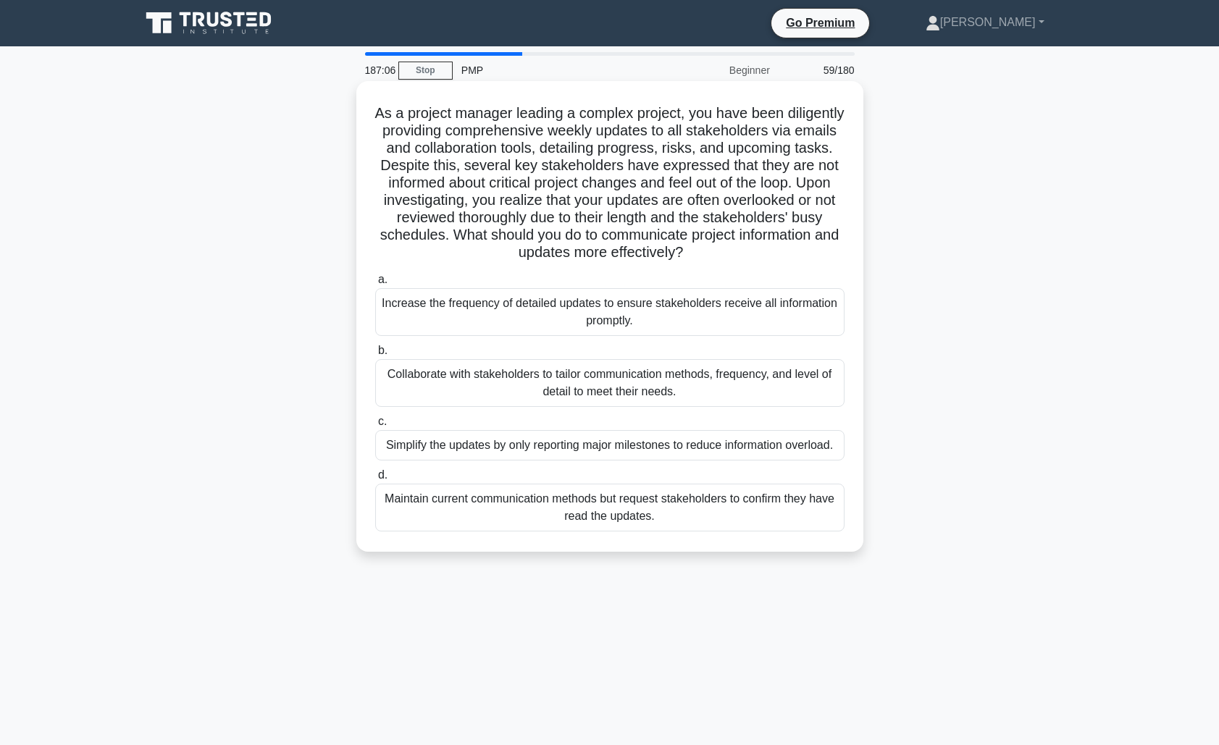
click at [673, 382] on div "Collaborate with stakeholders to tailor communication methods, frequency, and l…" at bounding box center [609, 383] width 469 height 48
click at [375, 356] on input "b. Collaborate with stakeholders to tailor communication methods, frequency, an…" at bounding box center [375, 350] width 0 height 9
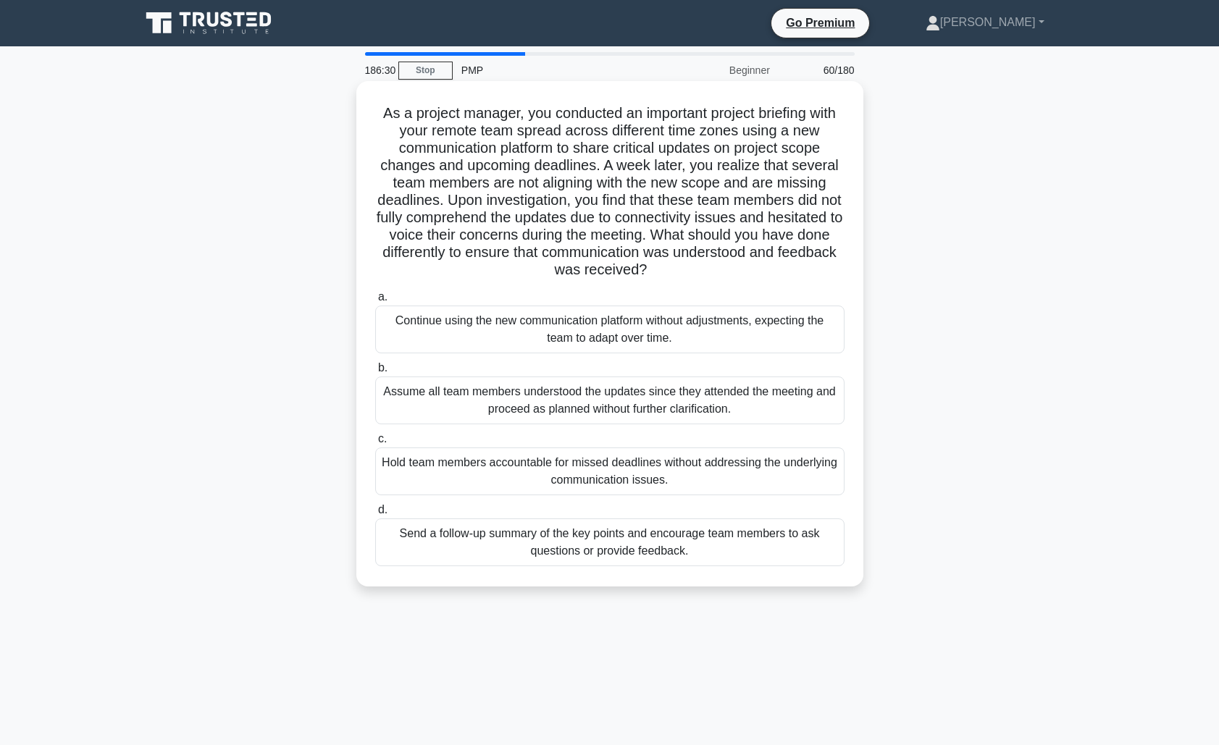
click at [597, 550] on div "Send a follow-up summary of the key points and encourage team members to ask qu…" at bounding box center [609, 543] width 469 height 48
click at [375, 515] on input "d. Send a follow-up summary of the key points and encourage team members to ask…" at bounding box center [375, 509] width 0 height 9
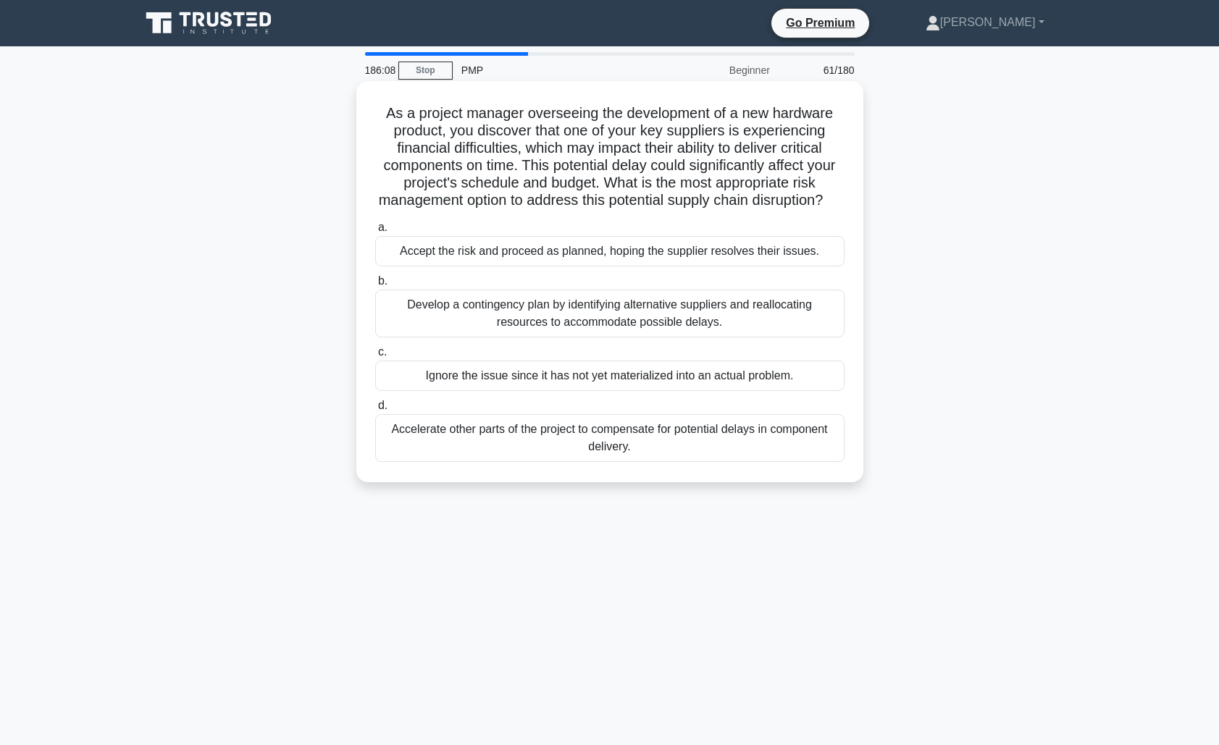
click at [660, 312] on div "Develop a contingency plan by identifying alternative suppliers and reallocatin…" at bounding box center [609, 314] width 469 height 48
click at [375, 286] on input "b. Develop a contingency plan by identifying alternative suppliers and realloca…" at bounding box center [375, 281] width 0 height 9
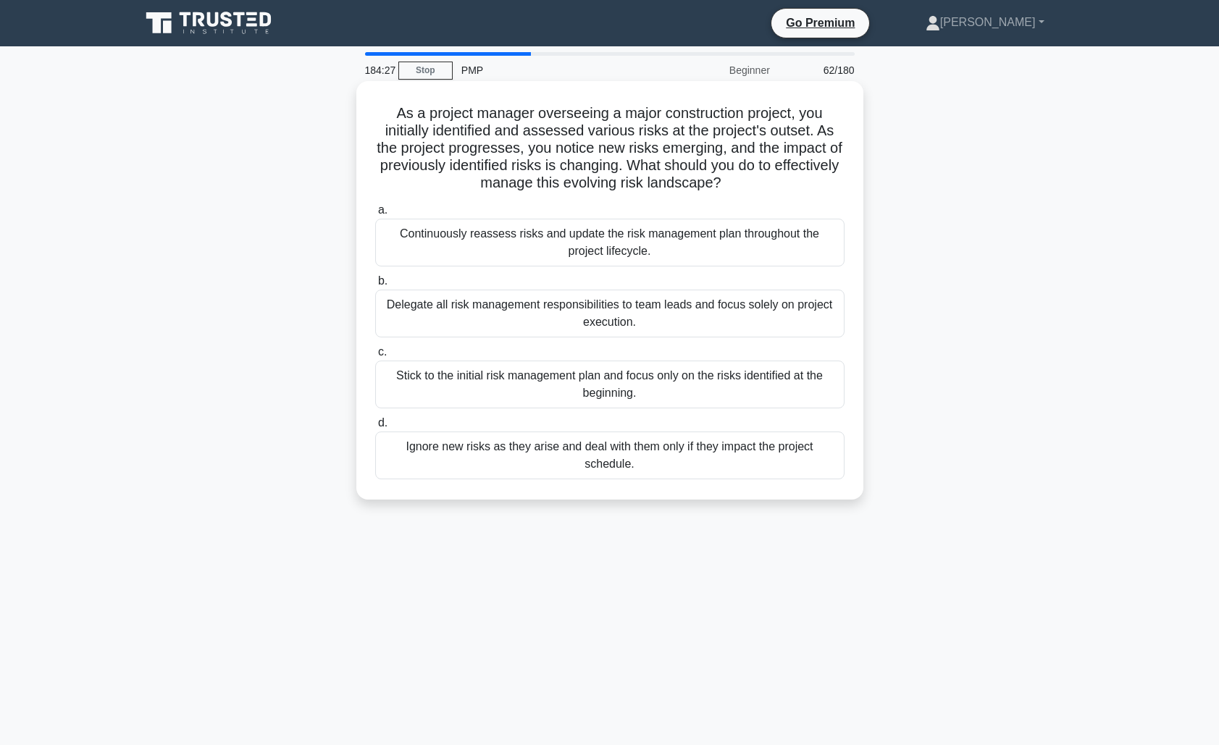
click at [716, 248] on div "Continuously reassess risks and update the risk management plan throughout the …" at bounding box center [609, 243] width 469 height 48
click at [375, 215] on input "a. Continuously reassess risks and update the risk management plan throughout t…" at bounding box center [375, 210] width 0 height 9
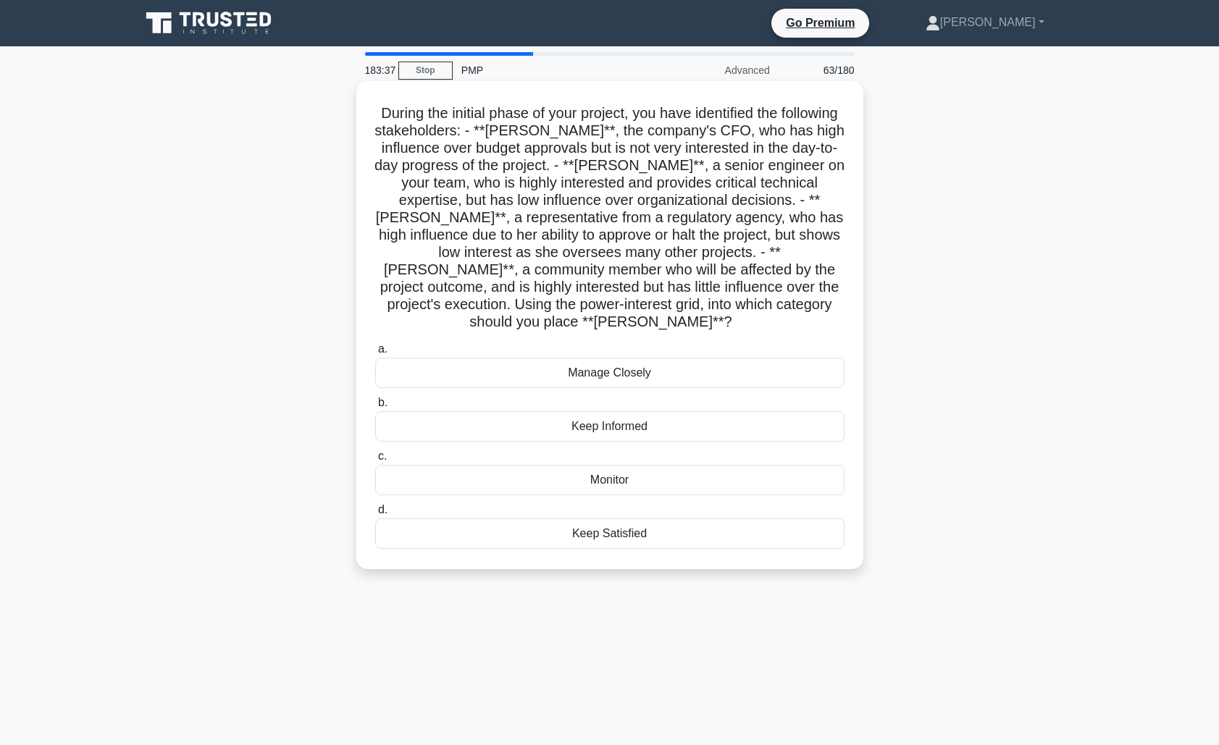
click at [595, 519] on div "Keep Satisfied" at bounding box center [609, 534] width 469 height 30
click at [375, 515] on input "d. Keep Satisfied" at bounding box center [375, 509] width 0 height 9
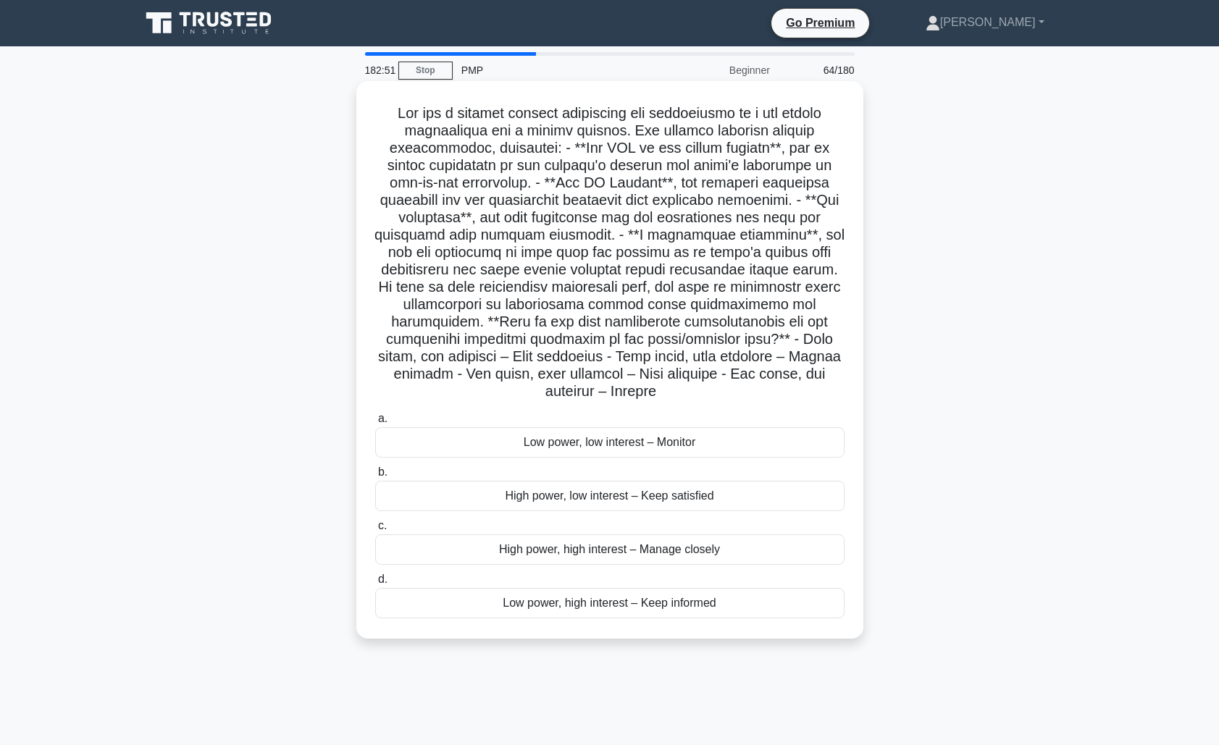
click at [579, 495] on div "High power, low interest – Keep satisfied" at bounding box center [609, 496] width 469 height 30
click at [375, 477] on input "b. High power, low interest – Keep satisfied" at bounding box center [375, 472] width 0 height 9
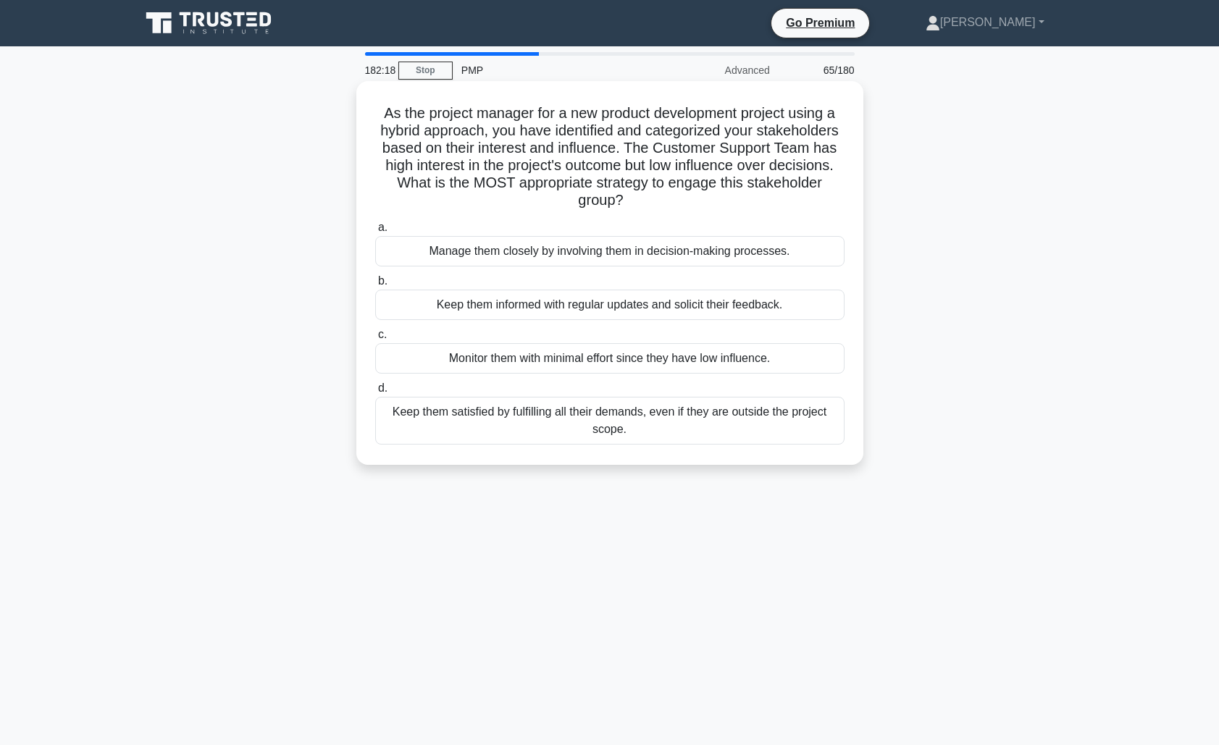
click at [663, 310] on div "Keep them informed with regular updates and solicit their feedback." at bounding box center [609, 305] width 469 height 30
click at [375, 286] on input "b. Keep them informed with regular updates and solicit their feedback." at bounding box center [375, 281] width 0 height 9
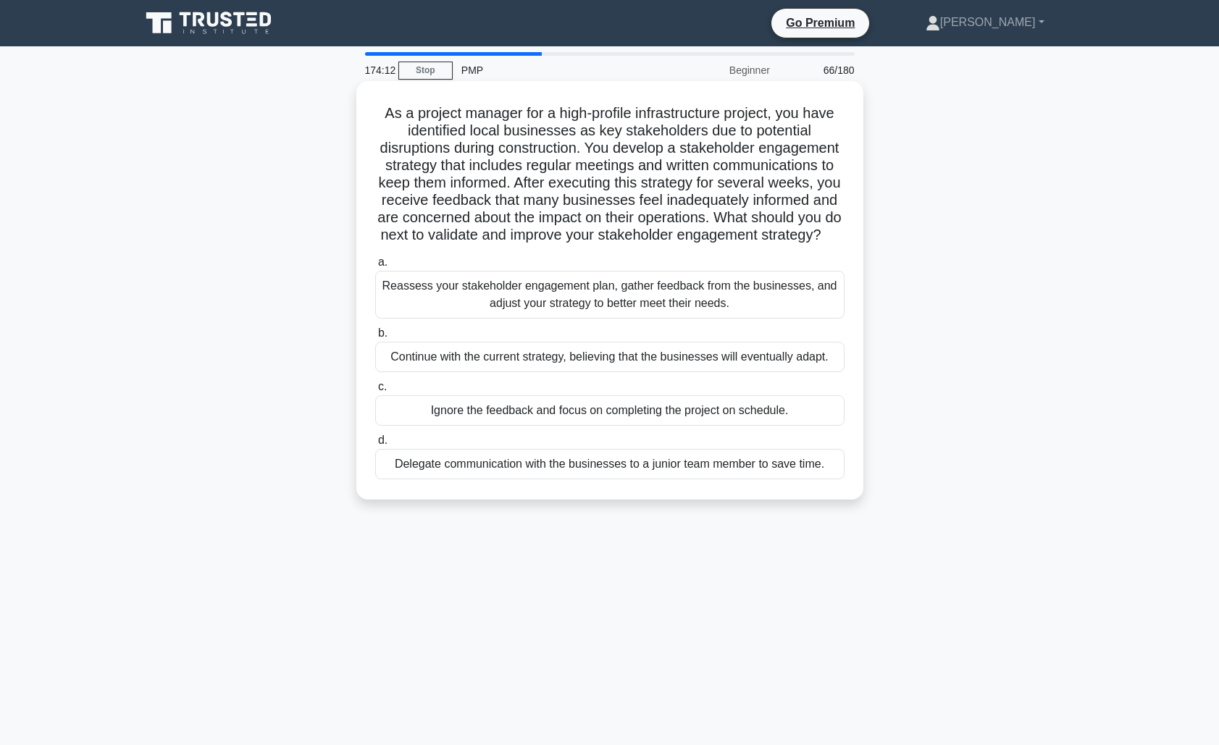
click at [532, 293] on div "Reassess your stakeholder engagement plan, gather feedback from the businesses,…" at bounding box center [609, 295] width 469 height 48
click at [375, 267] on input "a. Reassess your stakeholder engagement plan, gather feedback from the business…" at bounding box center [375, 262] width 0 height 9
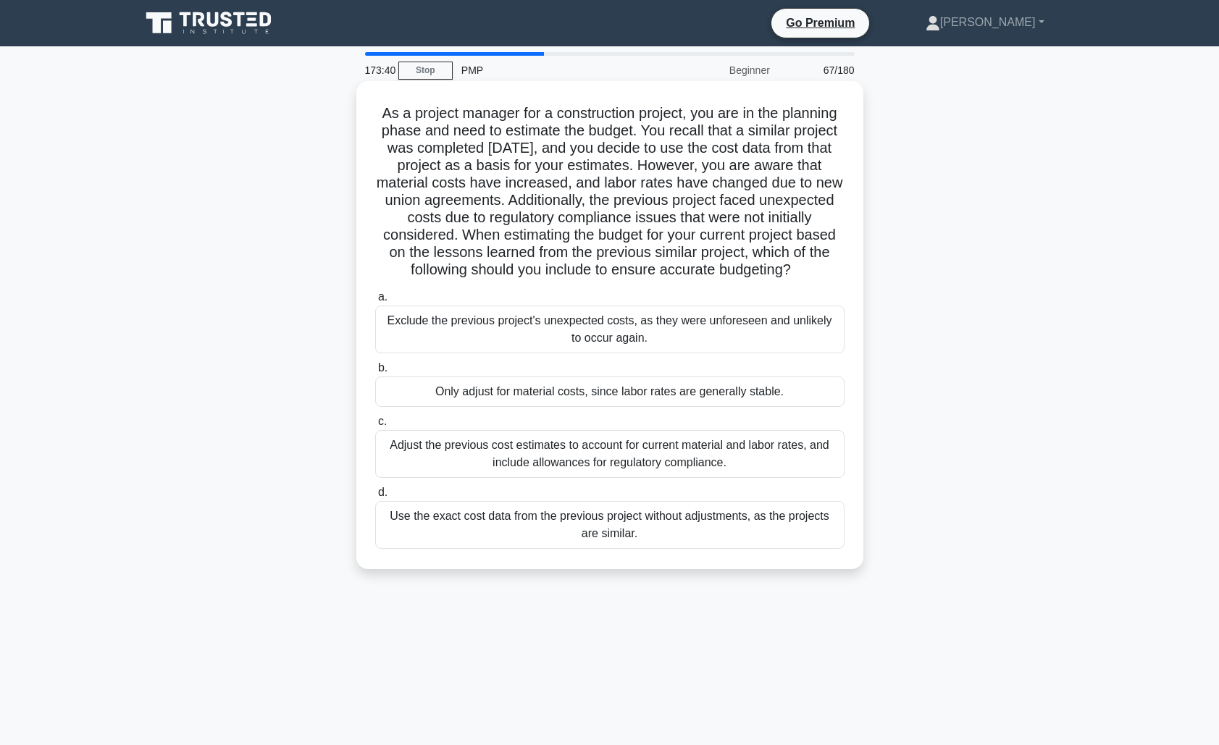
click at [538, 456] on div "Adjust the previous cost estimates to account for current material and labor ra…" at bounding box center [609, 454] width 469 height 48
click at [375, 427] on input "c. Adjust the previous cost estimates to account for current material and labor…" at bounding box center [375, 421] width 0 height 9
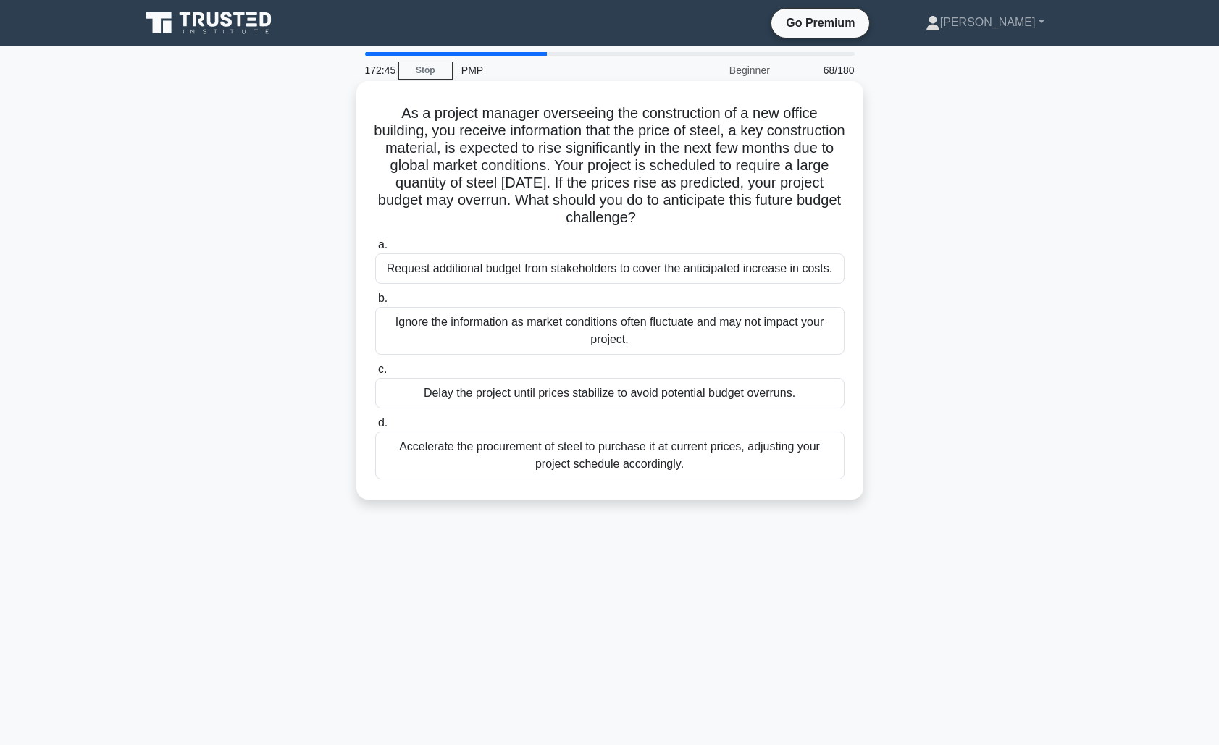
click at [521, 272] on div "Request additional budget from stakeholders to cover the anticipated increase i…" at bounding box center [609, 268] width 469 height 30
click at [375, 250] on input "a. Request additional budget from stakeholders to cover the anticipated increas…" at bounding box center [375, 244] width 0 height 9
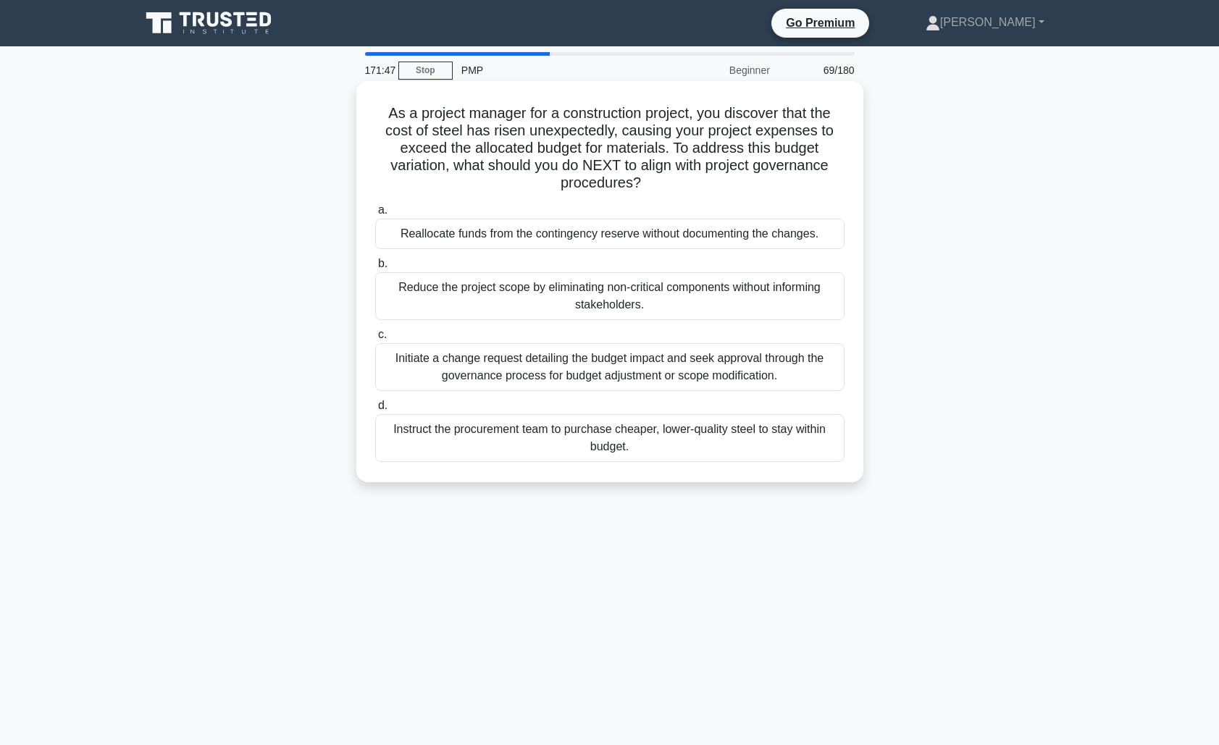
click at [553, 374] on div "Initiate a change request detailing the budget impact and seek approval through…" at bounding box center [609, 367] width 469 height 48
click at [375, 340] on input "c. Initiate a change request detailing the budget impact and seek approval thro…" at bounding box center [375, 334] width 0 height 9
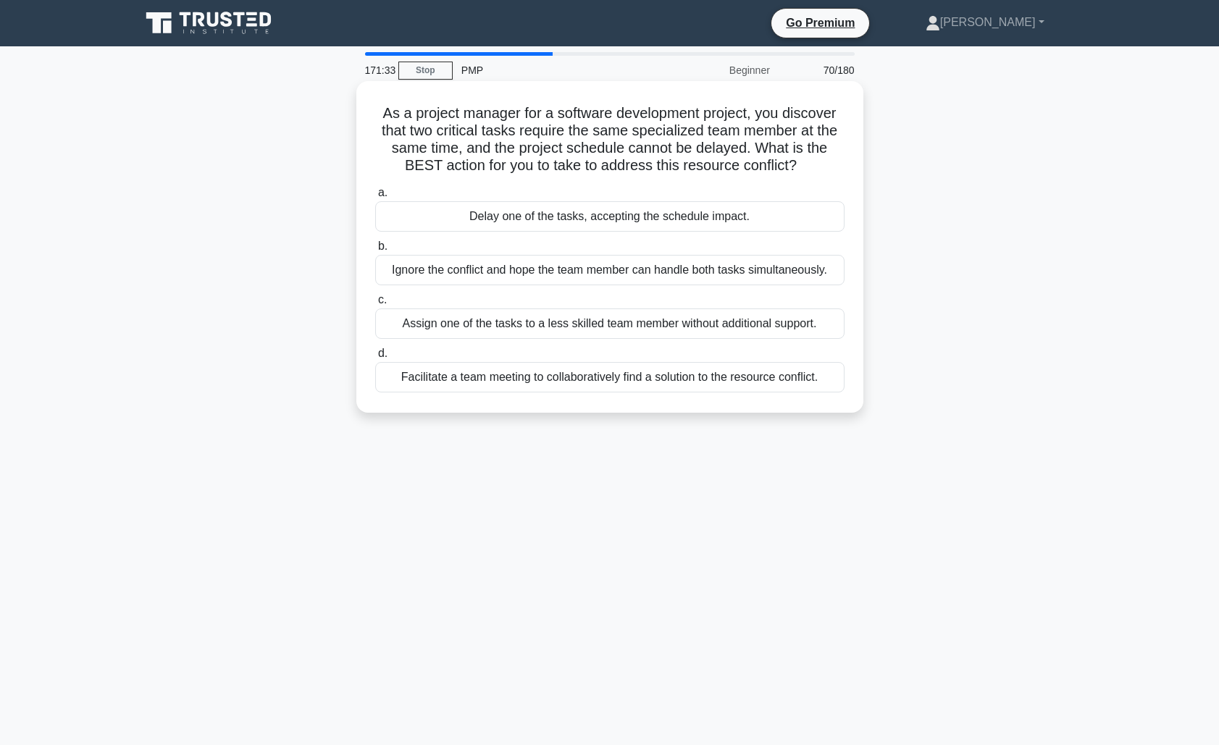
click at [465, 375] on div "Facilitate a team meeting to collaboratively find a solution to the resource co…" at bounding box center [609, 377] width 469 height 30
click at [375, 358] on input "d. Facilitate a team meeting to collaboratively find a solution to the resource…" at bounding box center [375, 353] width 0 height 9
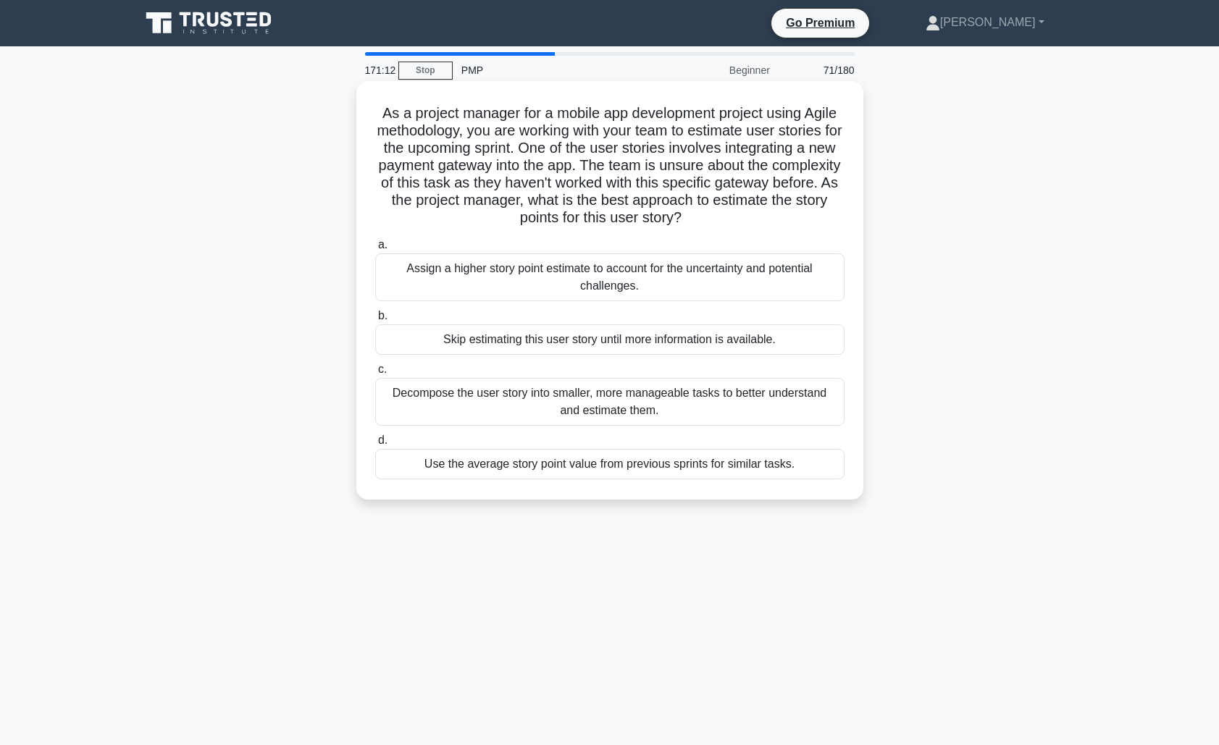
click at [519, 407] on div "Decompose the user story into smaller, more manageable tasks to better understa…" at bounding box center [609, 402] width 469 height 48
click at [375, 374] on input "c. Decompose the user story into smaller, more manageable tasks to better under…" at bounding box center [375, 369] width 0 height 9
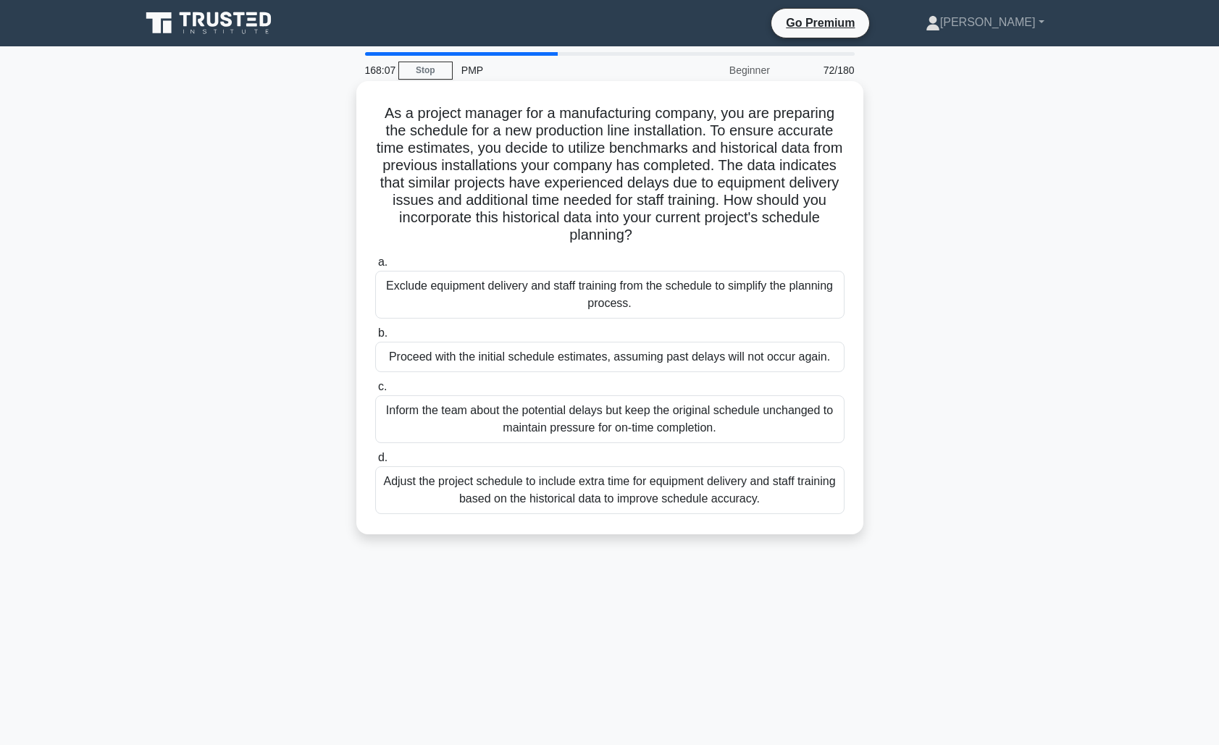
click at [458, 490] on div "Adjust the project schedule to include extra time for equipment delivery and st…" at bounding box center [609, 490] width 469 height 48
click at [375, 463] on input "d. Adjust the project schedule to include extra time for equipment delivery and…" at bounding box center [375, 457] width 0 height 9
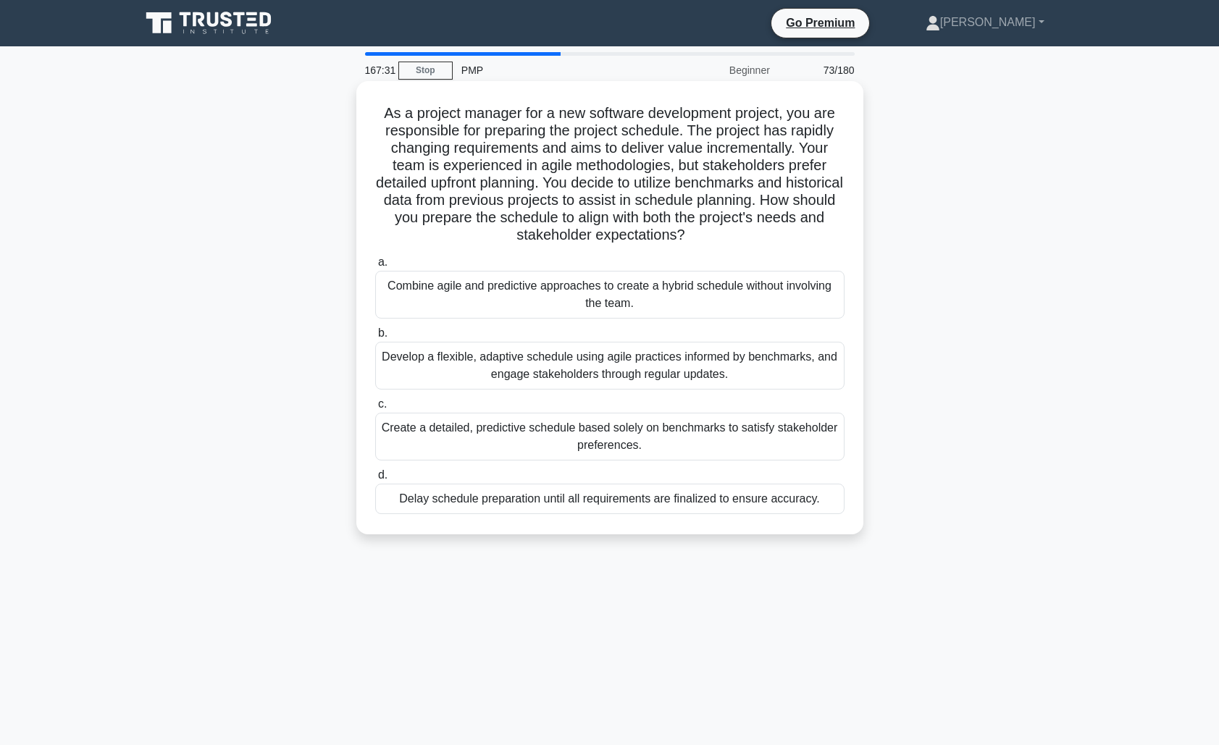
click at [591, 373] on div "Develop a flexible, adaptive schedule using agile practices informed by benchma…" at bounding box center [609, 366] width 469 height 48
click at [375, 338] on input "b. Develop a flexible, adaptive schedule using agile practices informed by benc…" at bounding box center [375, 333] width 0 height 9
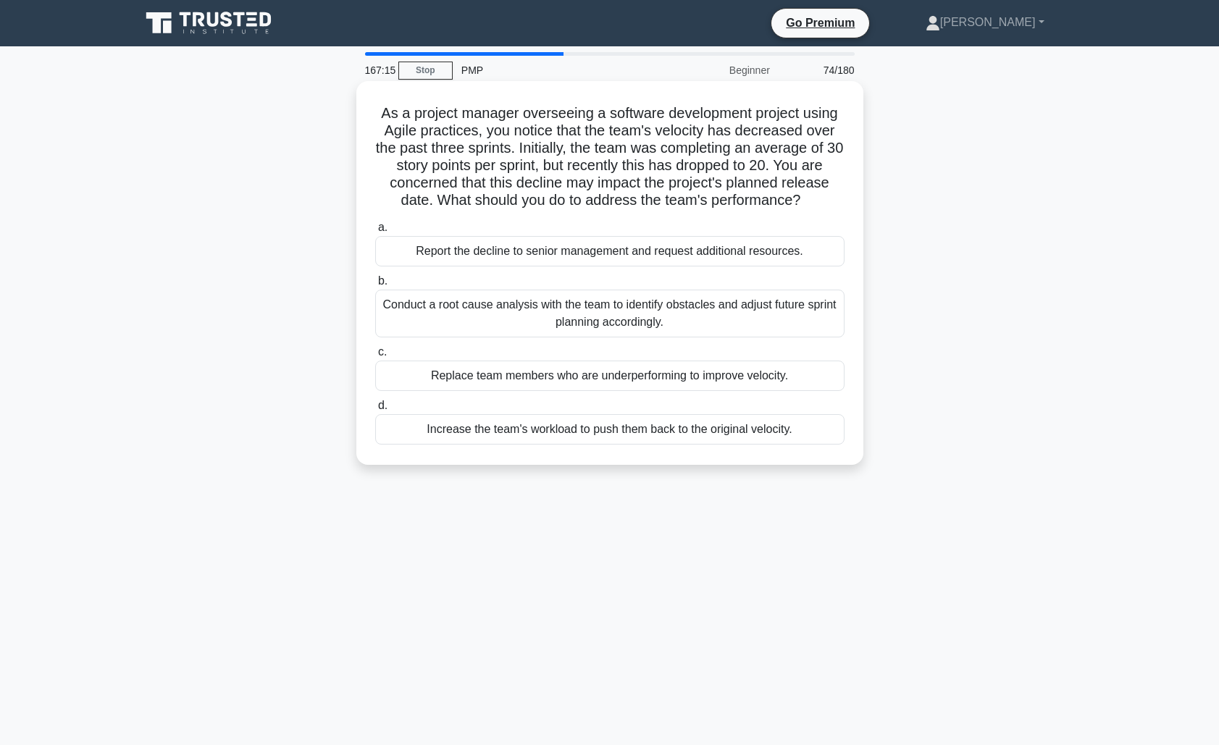
click at [466, 306] on div "Conduct a root cause analysis with the team to identify obstacles and adjust fu…" at bounding box center [609, 314] width 469 height 48
click at [375, 286] on input "b. Conduct a root cause analysis with the team to identify obstacles and adjust…" at bounding box center [375, 281] width 0 height 9
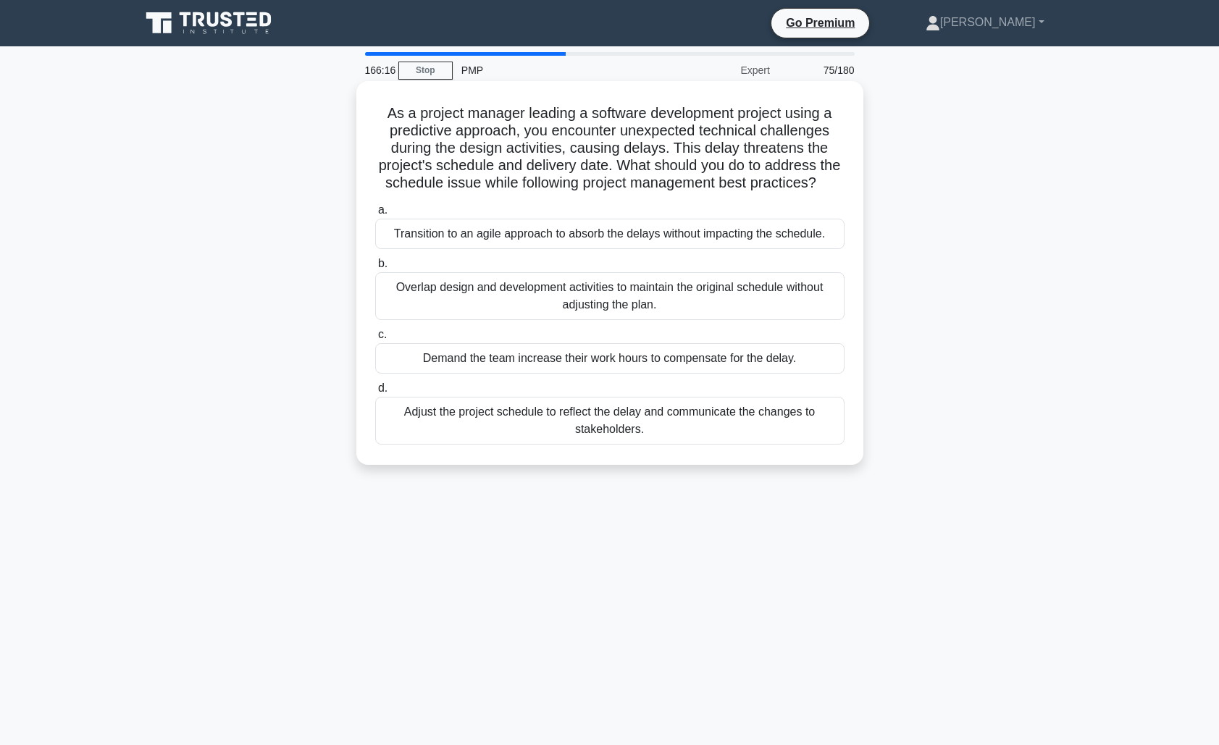
click at [458, 421] on div "Adjust the project schedule to reflect the delay and communicate the changes to…" at bounding box center [609, 421] width 469 height 48
click at [375, 393] on input "d. Adjust the project schedule to reflect the delay and communicate the changes…" at bounding box center [375, 388] width 0 height 9
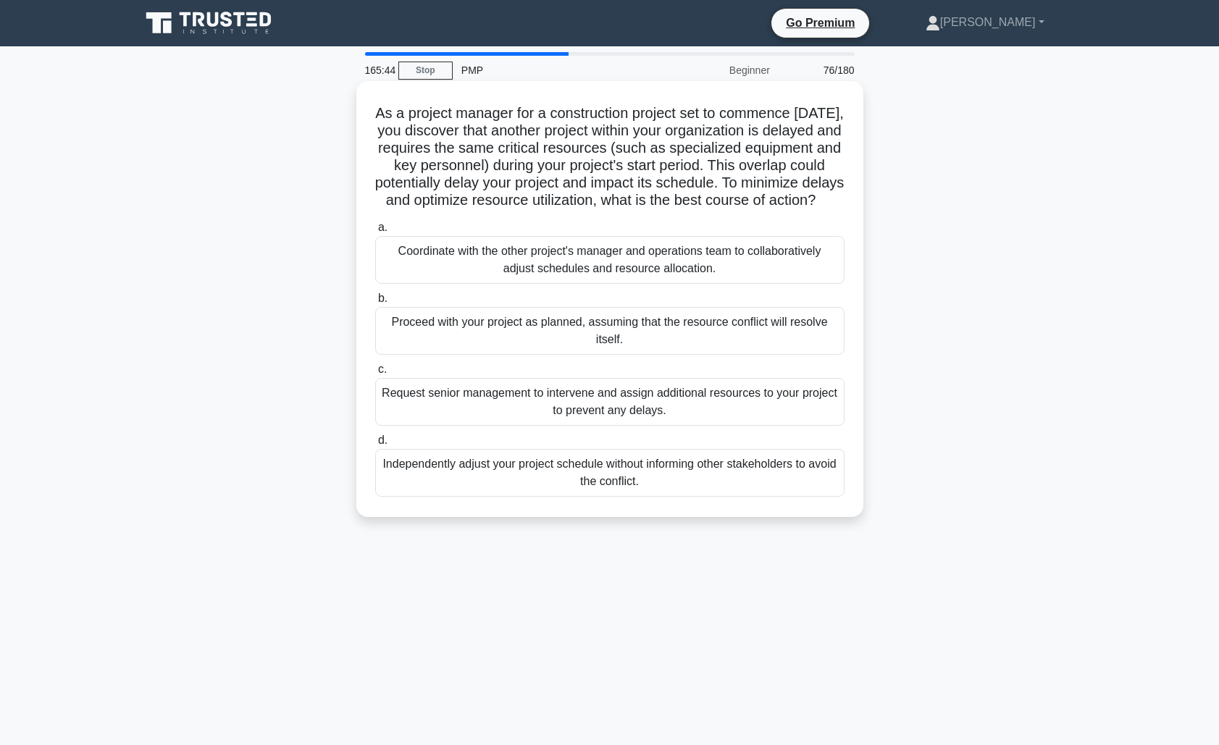
click at [481, 284] on div "Coordinate with the other project's manager and operations team to collaborativ…" at bounding box center [609, 260] width 469 height 48
click at [375, 232] on input "a. Coordinate with the other project's manager and operations team to collabora…" at bounding box center [375, 227] width 0 height 9
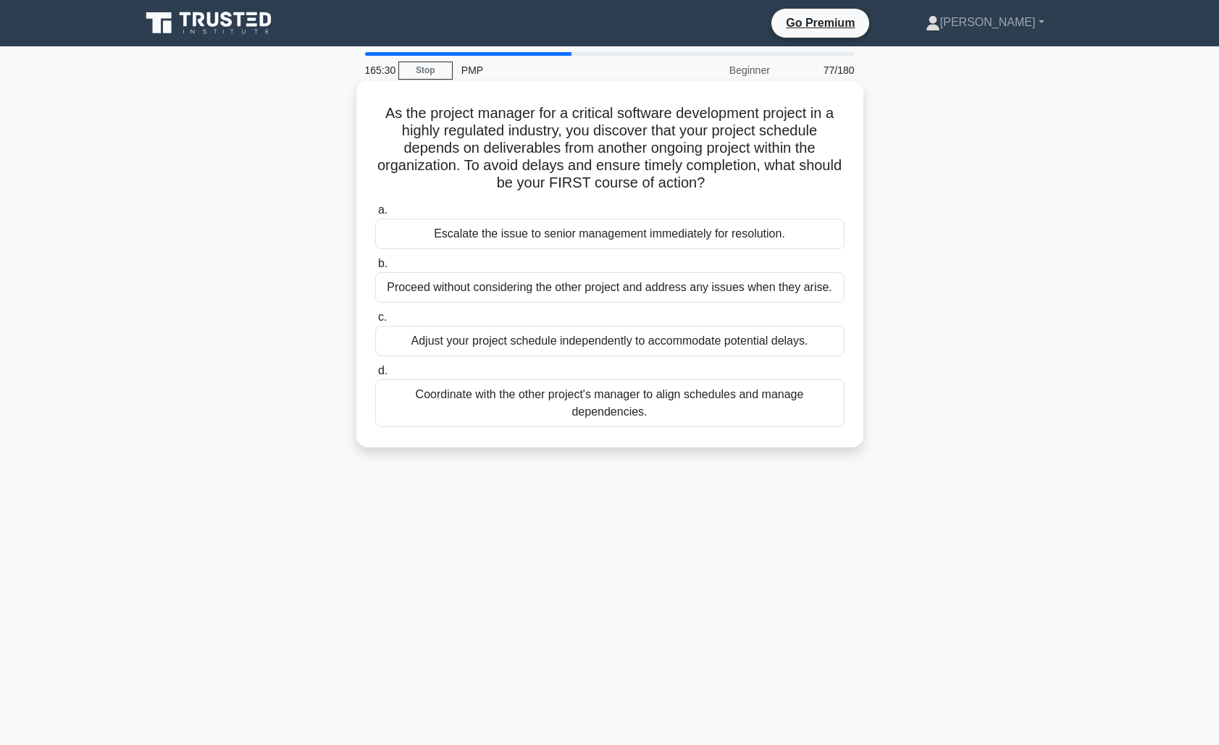
click at [447, 412] on div "Coordinate with the other project's manager to align schedules and manage depen…" at bounding box center [609, 403] width 469 height 48
click at [375, 376] on input "d. Coordinate with the other project's manager to align schedules and manage de…" at bounding box center [375, 370] width 0 height 9
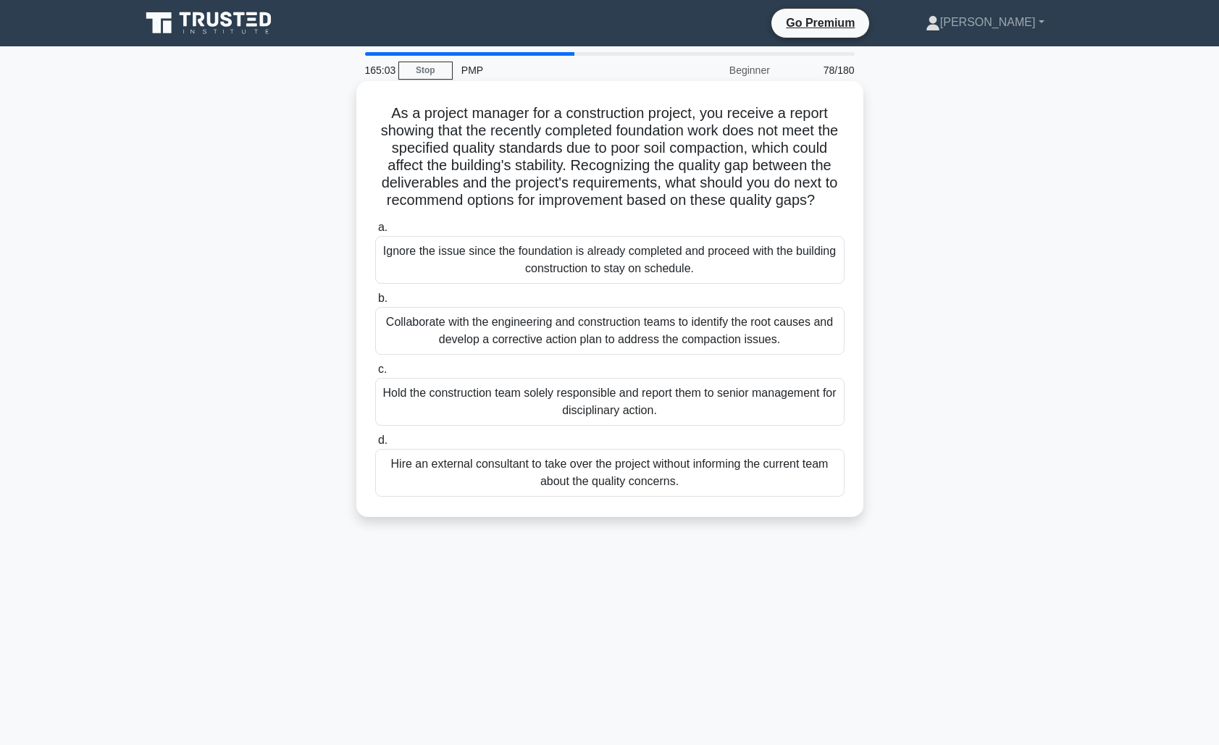
click at [452, 334] on div "Collaborate with the engineering and construction teams to identify the root ca…" at bounding box center [609, 331] width 469 height 48
click at [375, 303] on input "b. Collaborate with the engineering and construction teams to identify the root…" at bounding box center [375, 298] width 0 height 9
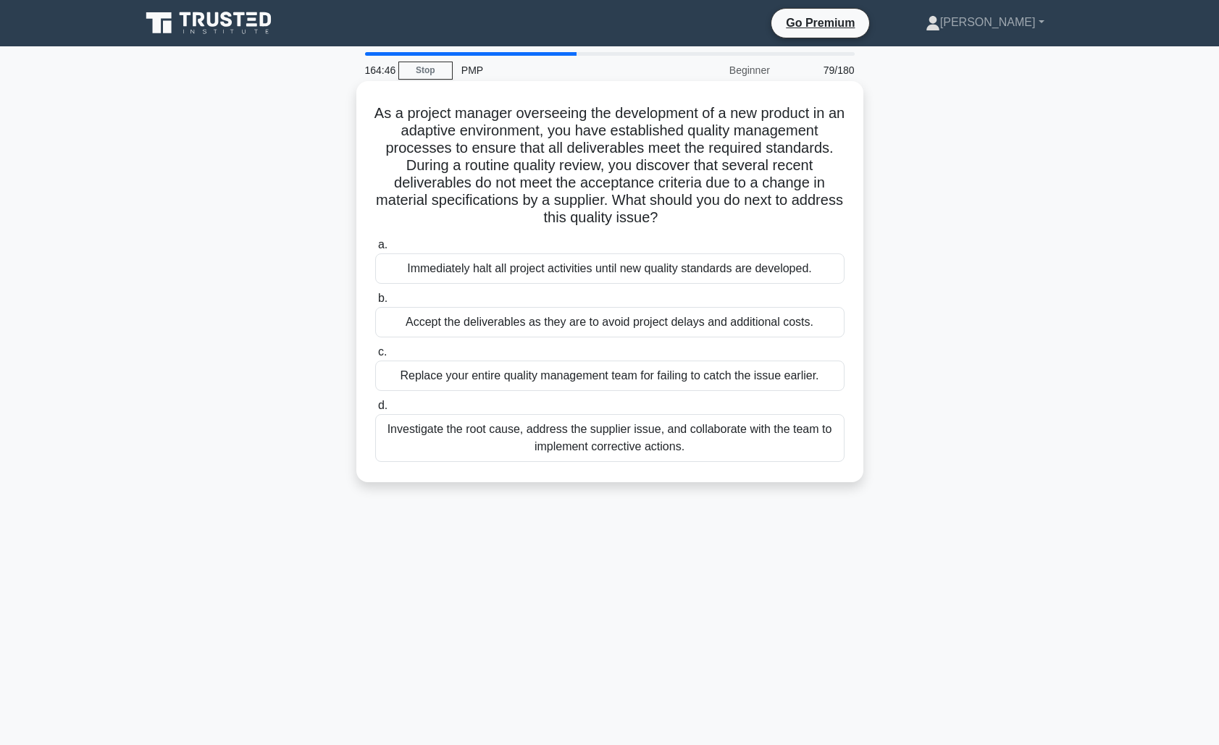
click at [437, 444] on div "Investigate the root cause, address the supplier issue, and collaborate with th…" at bounding box center [609, 438] width 469 height 48
click at [375, 411] on input "d. Investigate the root cause, address the supplier issue, and collaborate with…" at bounding box center [375, 405] width 0 height 9
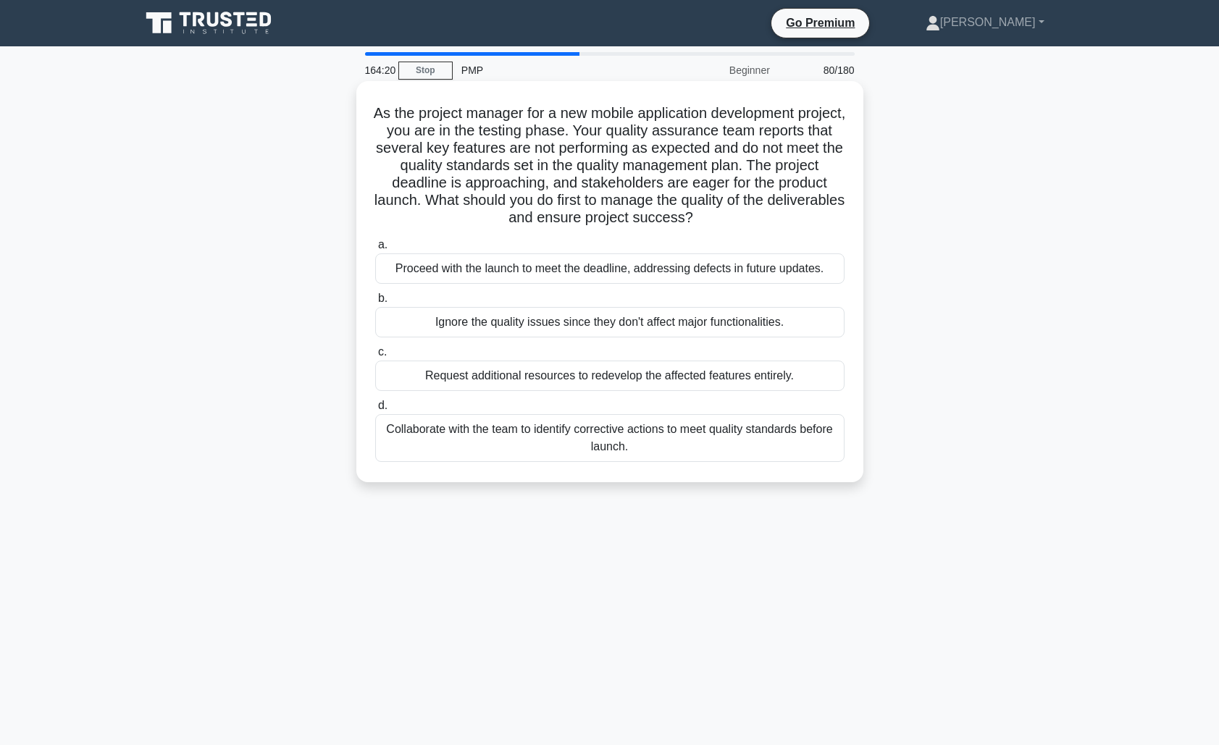
click at [603, 435] on div "Collaborate with the team to identify corrective actions to meet quality standa…" at bounding box center [609, 438] width 469 height 48
click at [375, 411] on input "d. Collaborate with the team to identify corrective actions to meet quality sta…" at bounding box center [375, 405] width 0 height 9
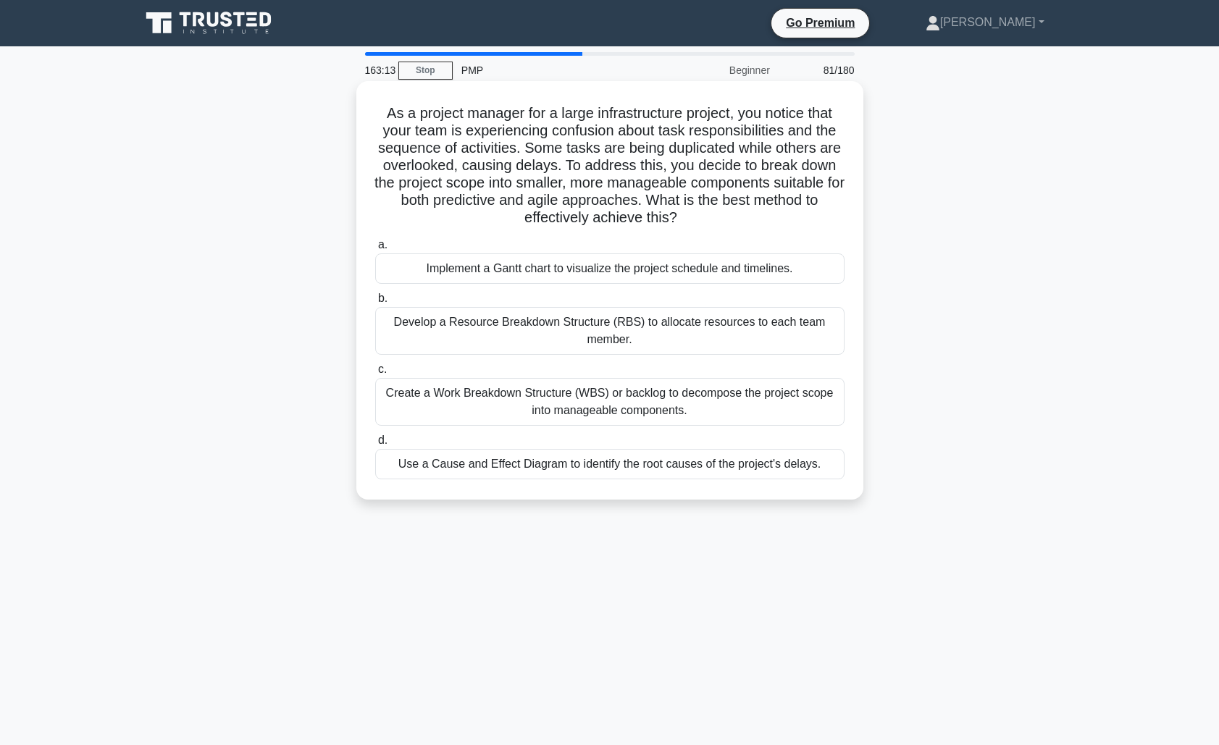
click at [537, 403] on div "Create a Work Breakdown Structure (WBS) or backlog to decompose the project sco…" at bounding box center [609, 402] width 469 height 48
click at [375, 374] on input "c. Create a Work Breakdown Structure (WBS) or backlog to decompose the project …" at bounding box center [375, 369] width 0 height 9
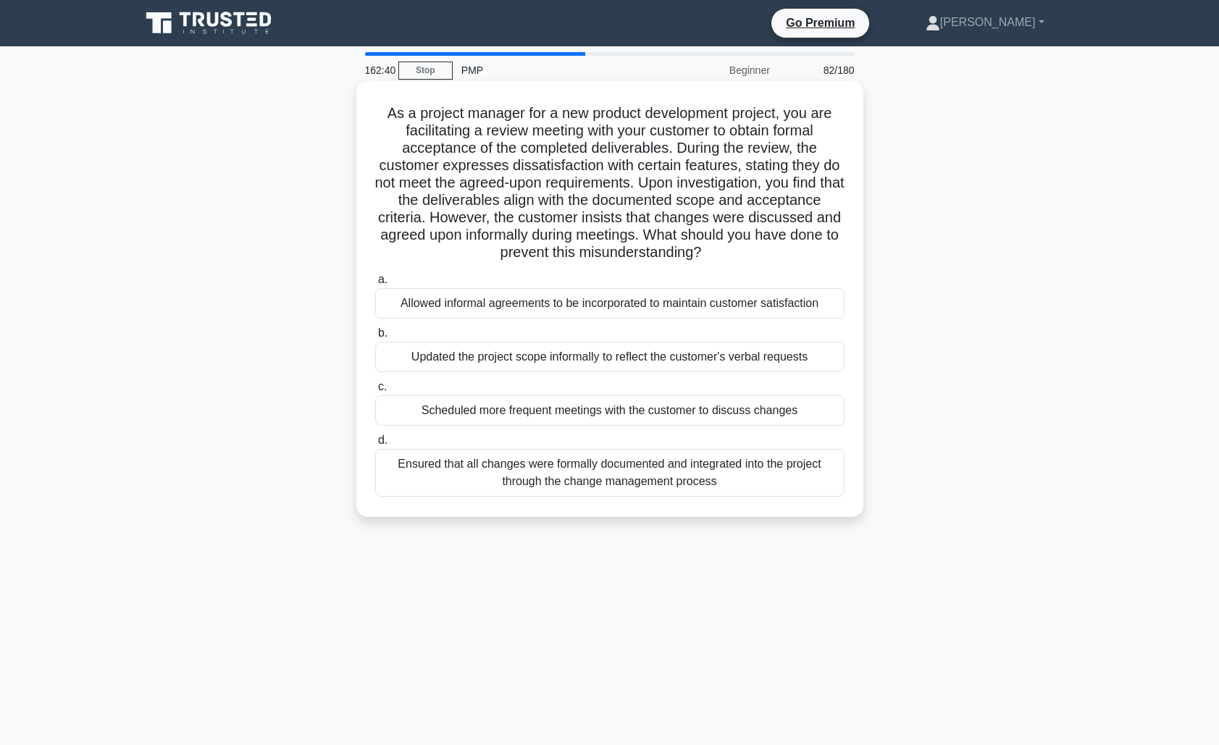
click at [539, 469] on div "Ensured that all changes were formally documented and integrated into the proje…" at bounding box center [609, 473] width 469 height 48
click at [375, 445] on input "d. Ensured that all changes were formally documented and integrated into the pr…" at bounding box center [375, 440] width 0 height 9
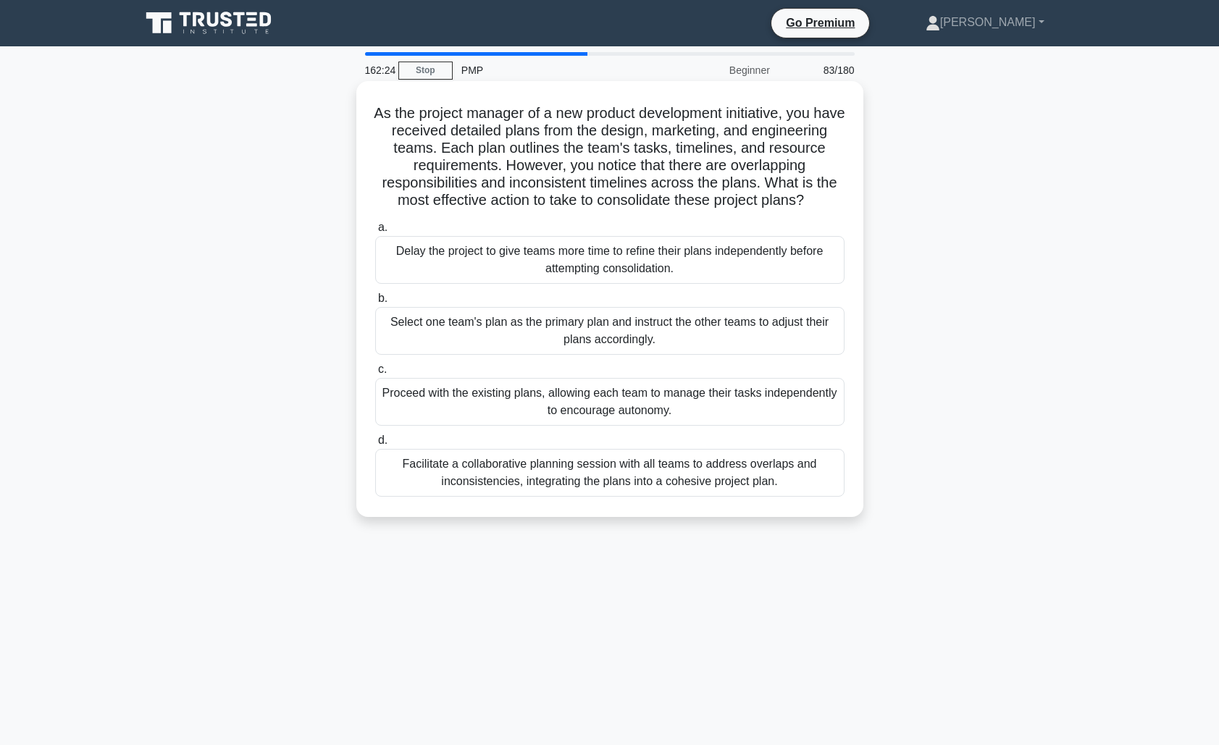
click at [596, 477] on div "Facilitate a collaborative planning session with all teams to address overlaps …" at bounding box center [609, 473] width 469 height 48
click at [375, 445] on input "d. Facilitate a collaborative planning session with all teams to address overla…" at bounding box center [375, 440] width 0 height 9
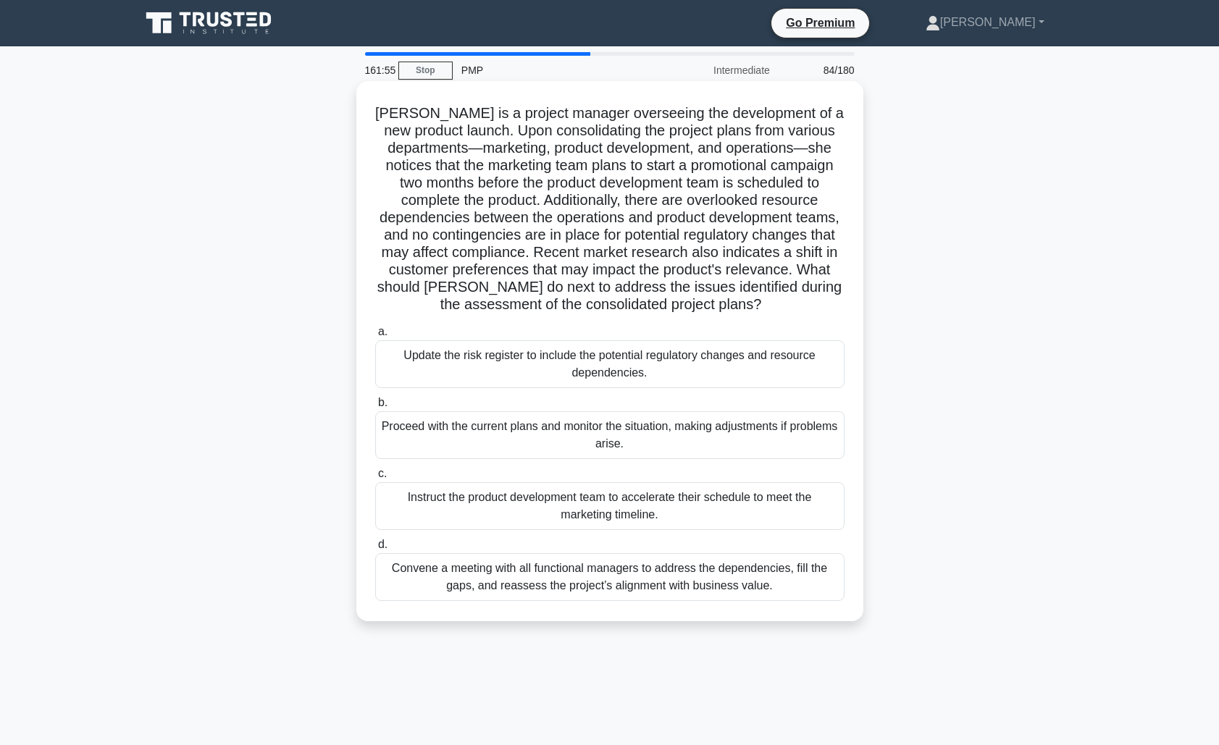
click at [488, 579] on div "Convene a meeting with all functional managers to address the dependencies, fil…" at bounding box center [609, 577] width 469 height 48
click at [375, 550] on input "d. Convene a meeting with all functional managers to address the dependencies, …" at bounding box center [375, 544] width 0 height 9
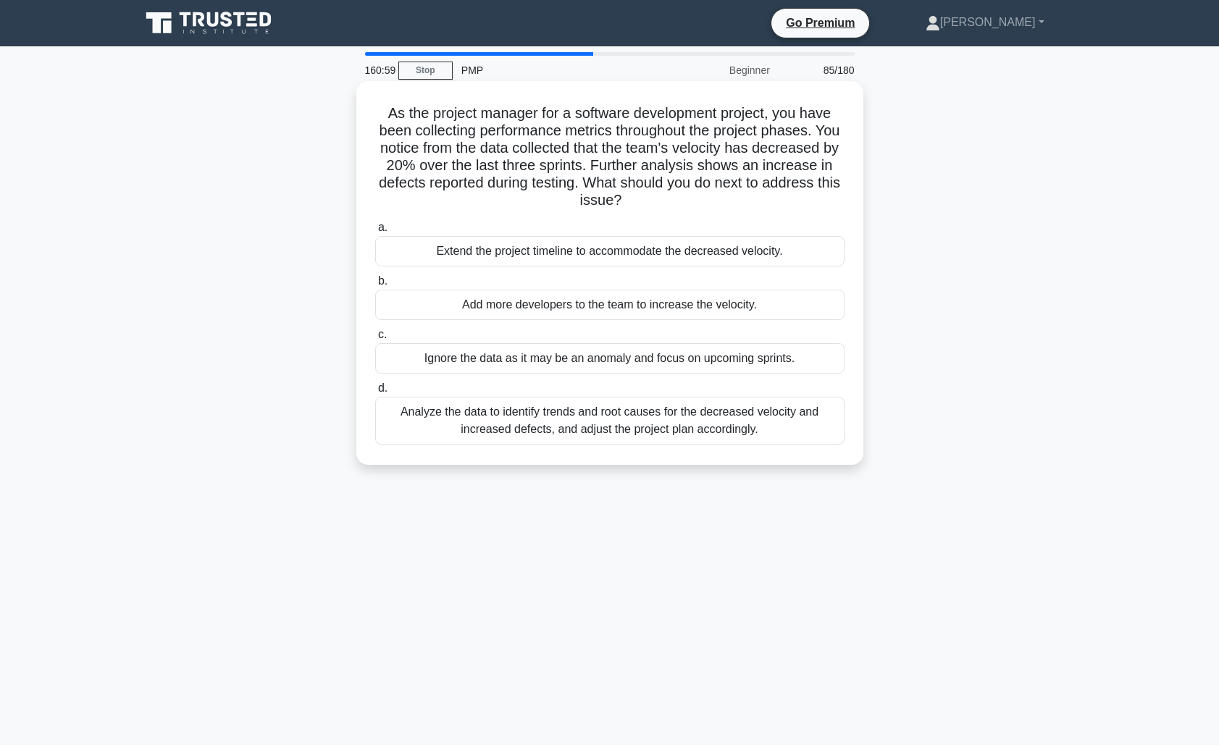
click at [544, 431] on div "Analyze the data to identify trends and root causes for the decreased velocity …" at bounding box center [609, 421] width 469 height 48
click at [375, 393] on input "d. Analyze the data to identify trends and root causes for the decreased veloci…" at bounding box center [375, 388] width 0 height 9
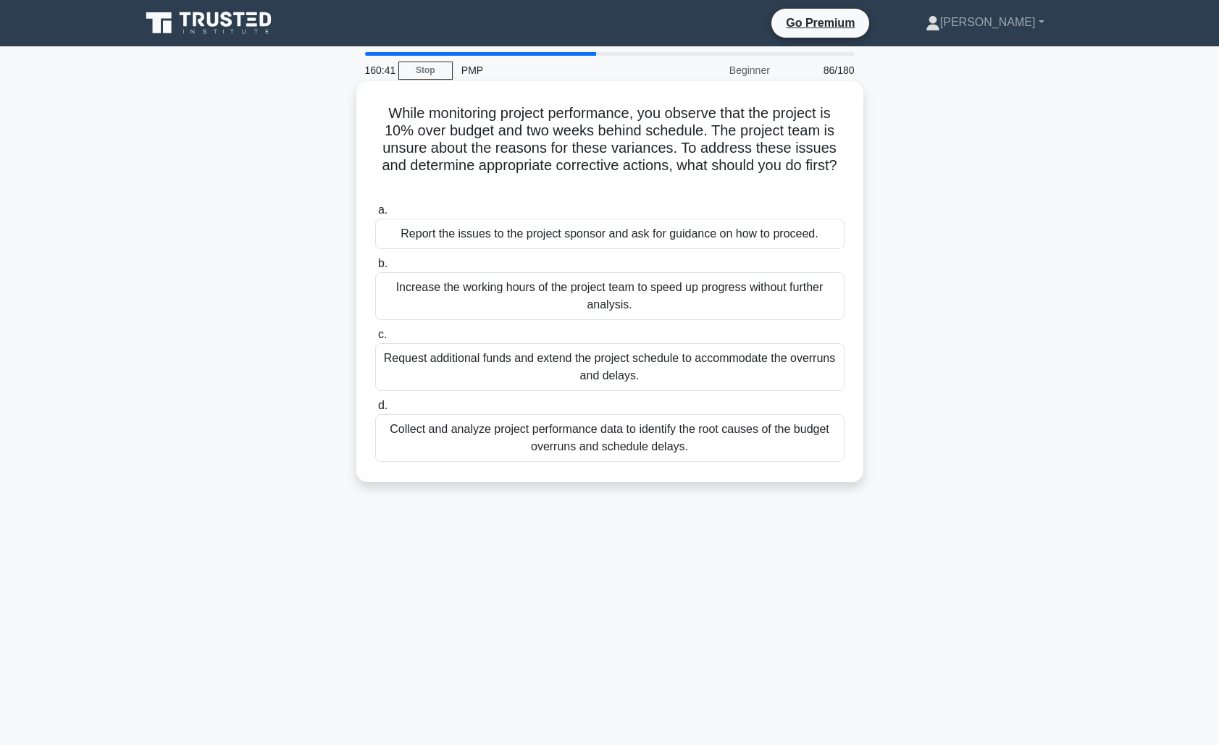
click at [520, 440] on div "Collect and analyze project performance data to identify the root causes of the…" at bounding box center [609, 438] width 469 height 48
click at [375, 411] on input "d. Collect and analyze project performance data to identify the root causes of …" at bounding box center [375, 405] width 0 height 9
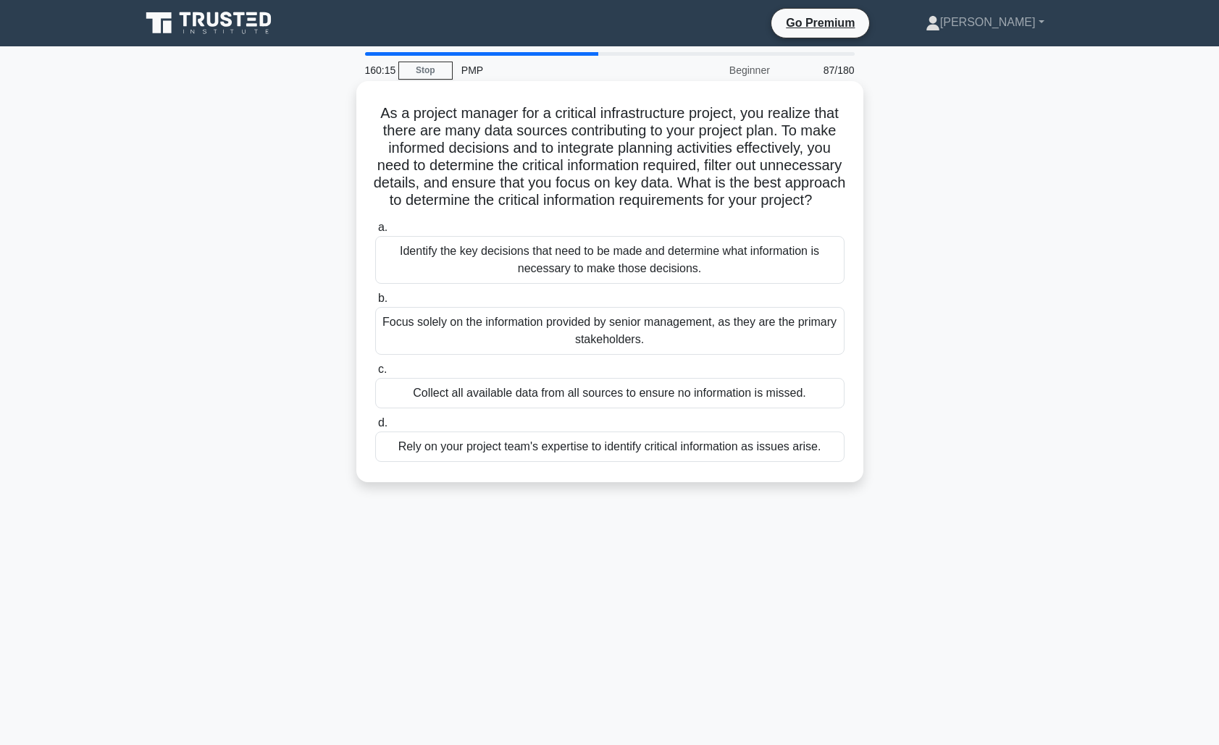
click at [601, 274] on div "Identify the key decisions that need to be made and determine what information …" at bounding box center [609, 260] width 469 height 48
click at [375, 232] on input "a. Identify the key decisions that need to be made and determine what informati…" at bounding box center [375, 227] width 0 height 9
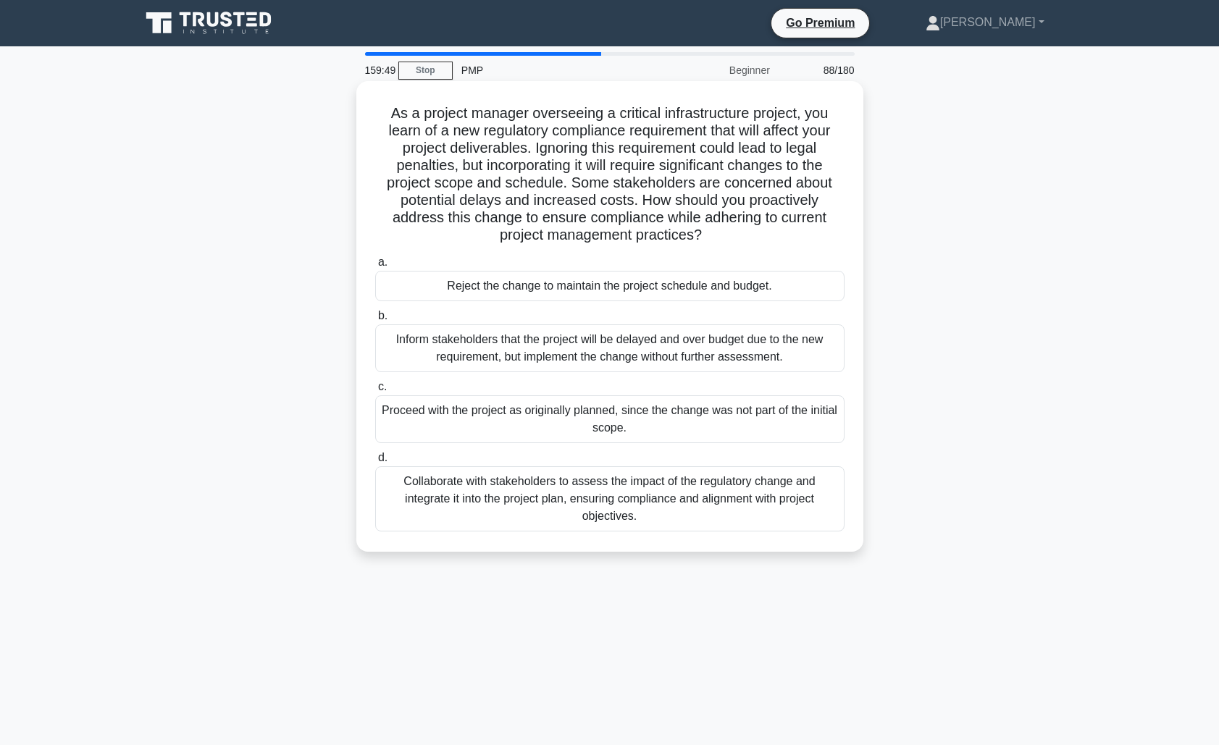
click at [477, 502] on div "Collaborate with stakeholders to assess the impact of the regulatory change and…" at bounding box center [609, 498] width 469 height 65
click at [375, 463] on input "d. Collaborate with stakeholders to assess the impact of the regulatory change …" at bounding box center [375, 457] width 0 height 9
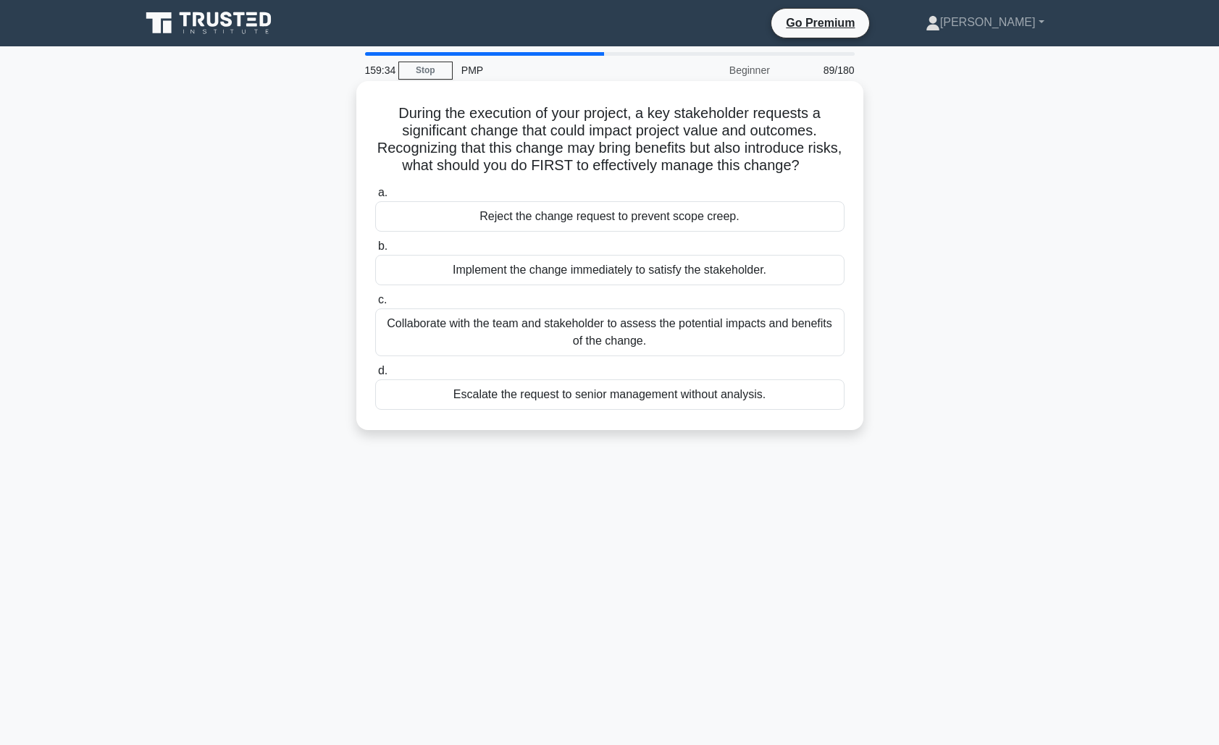
click at [558, 338] on div "Collaborate with the team and stakeholder to assess the potential impacts and b…" at bounding box center [609, 333] width 469 height 48
click at [375, 305] on input "c. Collaborate with the team and stakeholder to assess the potential impacts an…" at bounding box center [375, 299] width 0 height 9
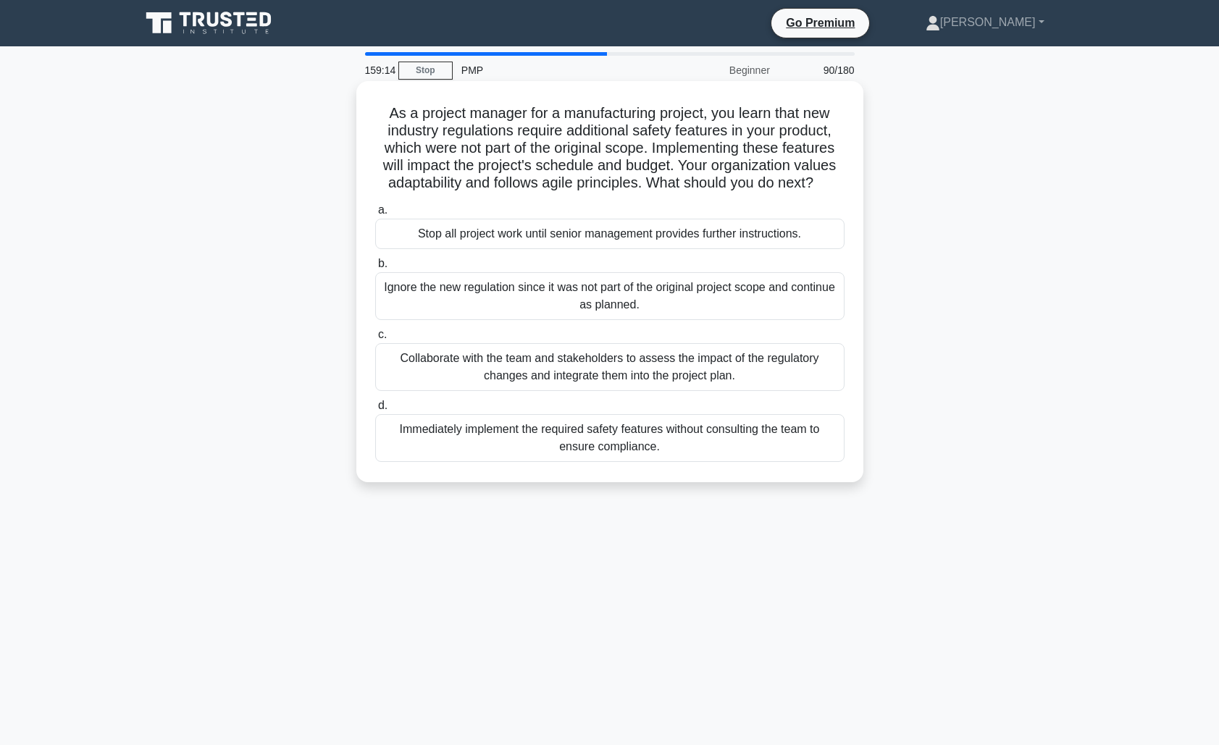
click at [457, 374] on div "Collaborate with the team and stakeholders to assess the impact of the regulato…" at bounding box center [609, 367] width 469 height 48
click at [375, 340] on input "c. Collaborate with the team and stakeholders to assess the impact of the regul…" at bounding box center [375, 334] width 0 height 9
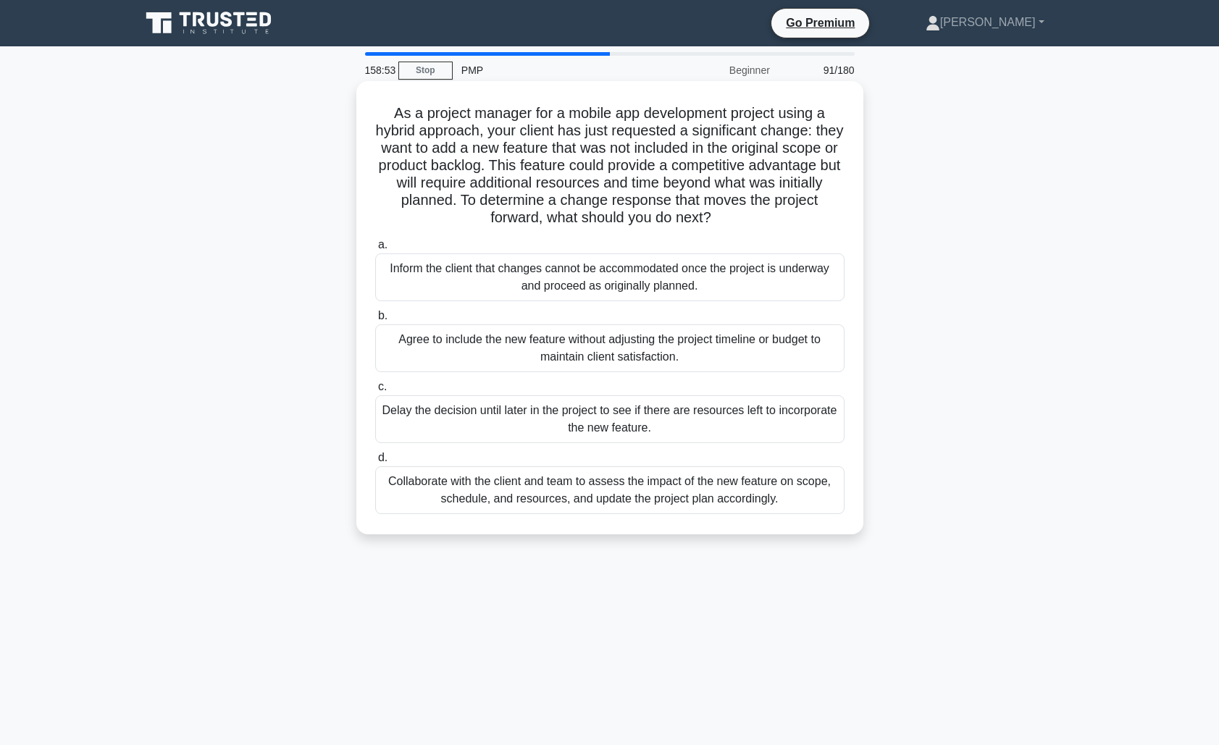
click at [450, 493] on div "Collaborate with the client and team to assess the impact of the new feature on…" at bounding box center [609, 490] width 469 height 48
click at [375, 463] on input "d. Collaborate with the client and team to assess the impact of the new feature…" at bounding box center [375, 457] width 0 height 9
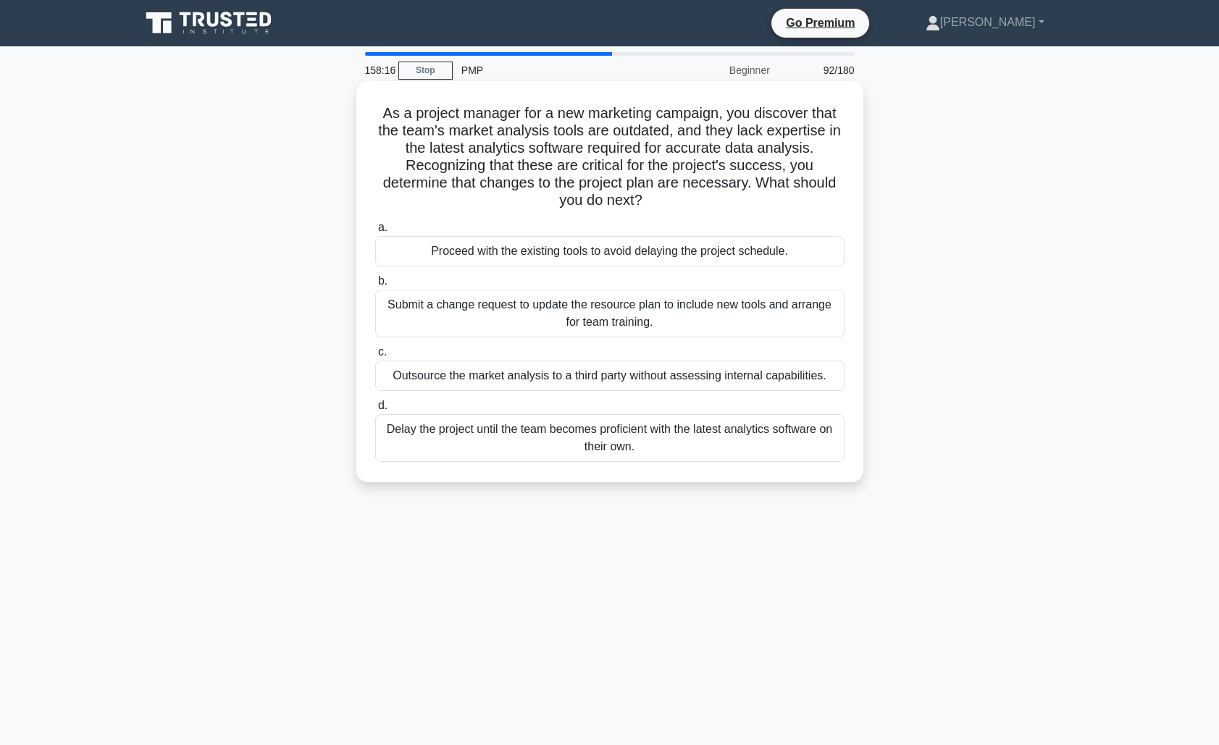
click at [497, 321] on div "Submit a change request to update the resource plan to include new tools and ar…" at bounding box center [609, 314] width 469 height 48
click at [375, 286] on input "b. Submit a change request to update the resource plan to include new tools and…" at bounding box center [375, 281] width 0 height 9
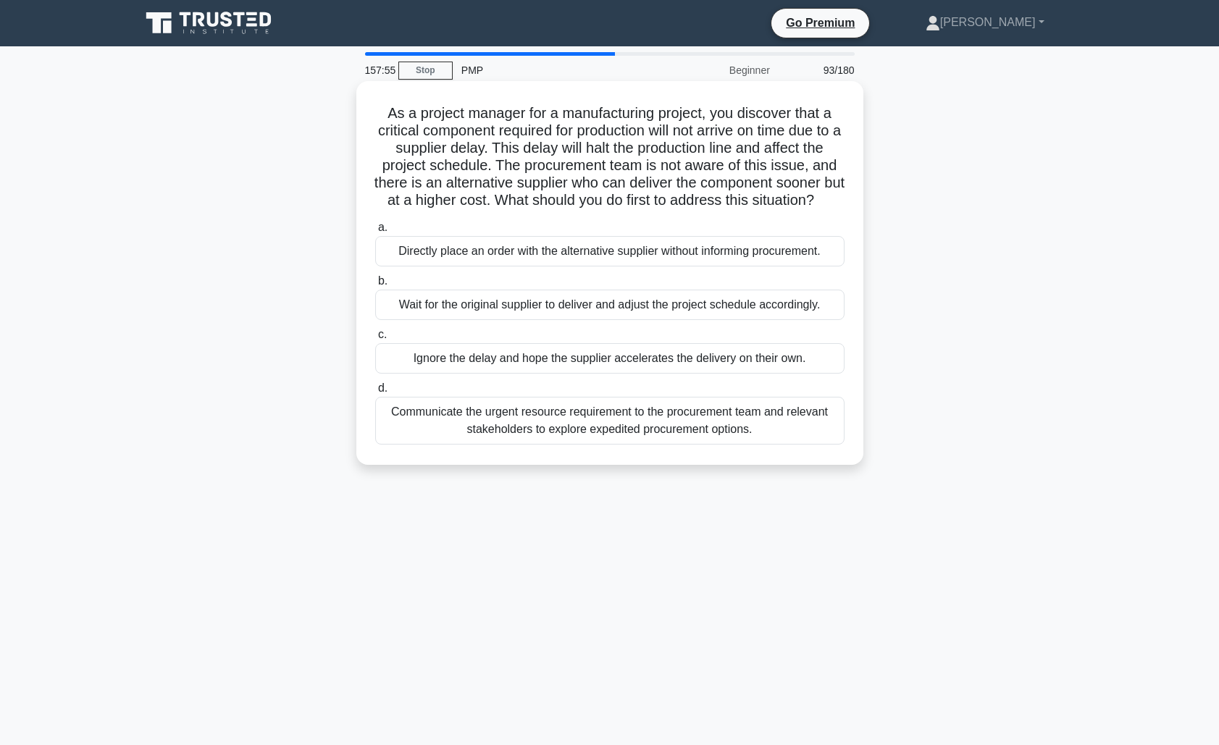
click at [483, 445] on div "Communicate the urgent resource requirement to the procurement team and relevan…" at bounding box center [609, 421] width 469 height 48
click at [375, 393] on input "d. Communicate the urgent resource requirement to the procurement team and rele…" at bounding box center [375, 388] width 0 height 9
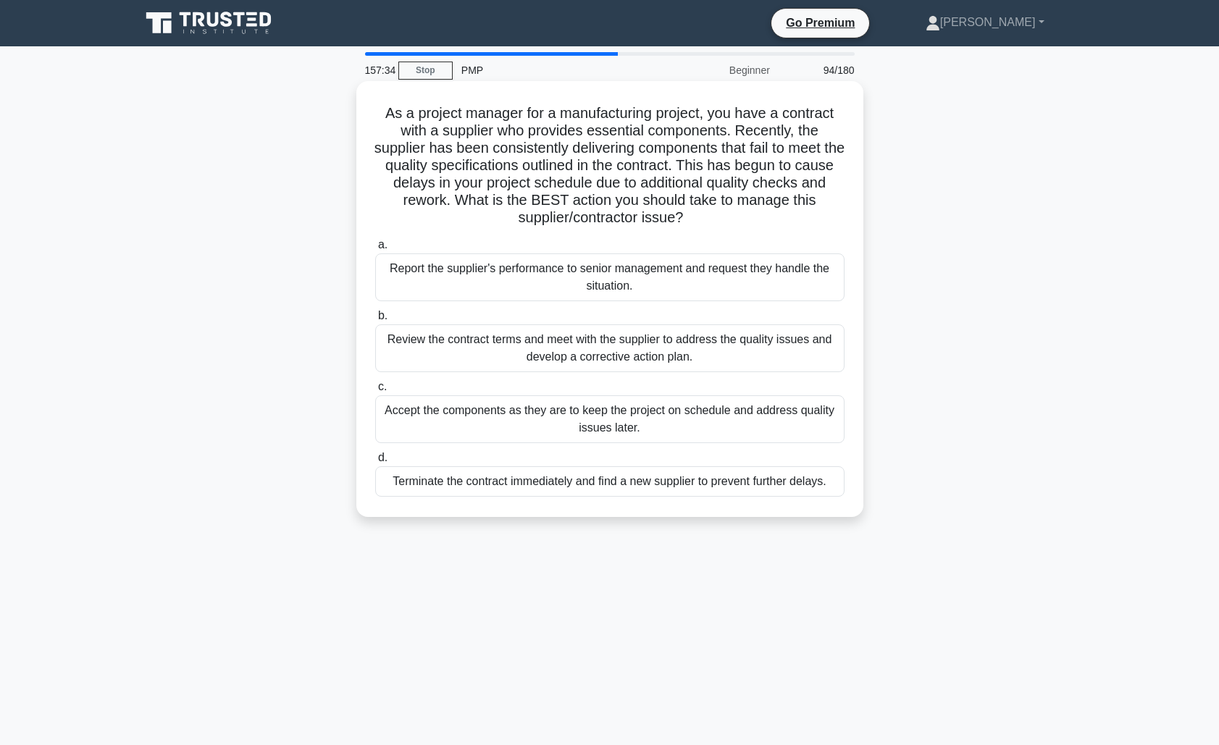
click at [449, 354] on div "Review the contract terms and meet with the supplier to address the quality iss…" at bounding box center [609, 348] width 469 height 48
click at [375, 321] on input "b. Review the contract terms and meet with the supplier to address the quality …" at bounding box center [375, 315] width 0 height 9
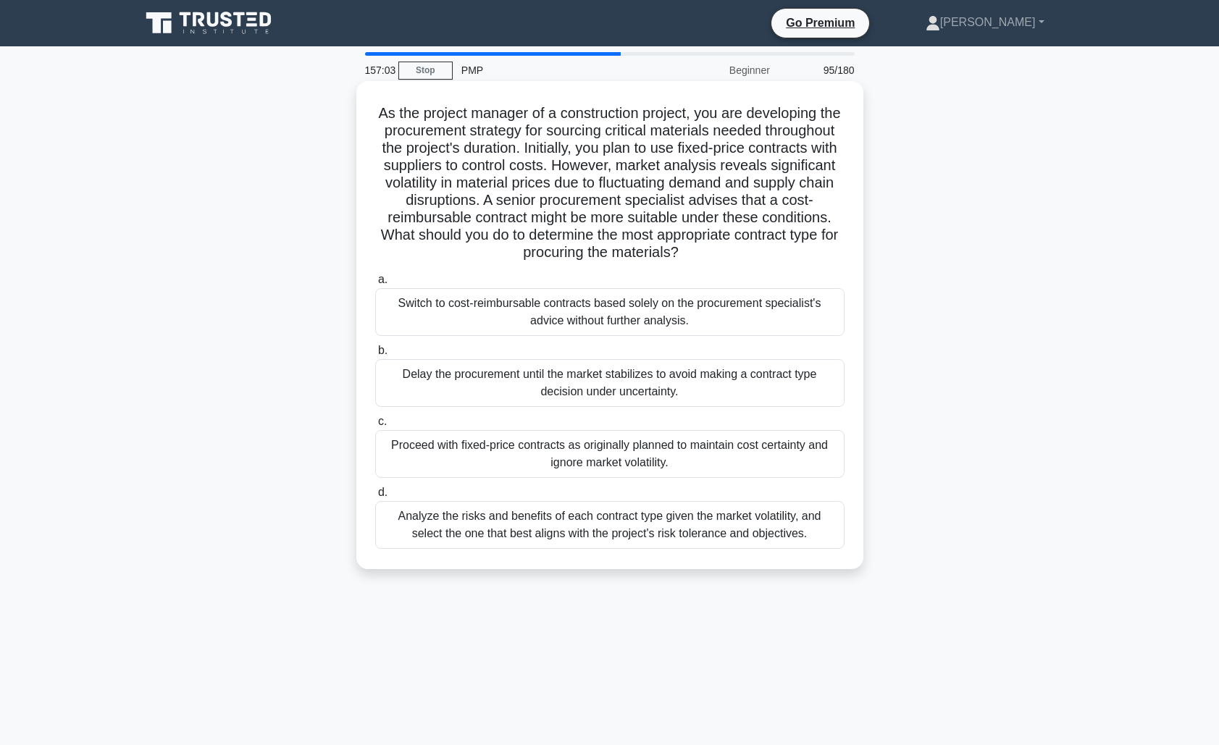
click at [457, 527] on div "Analyze the risks and benefits of each contract type given the market volatilit…" at bounding box center [609, 525] width 469 height 48
click at [375, 498] on input "d. Analyze the risks and benefits of each contract type given the market volati…" at bounding box center [375, 492] width 0 height 9
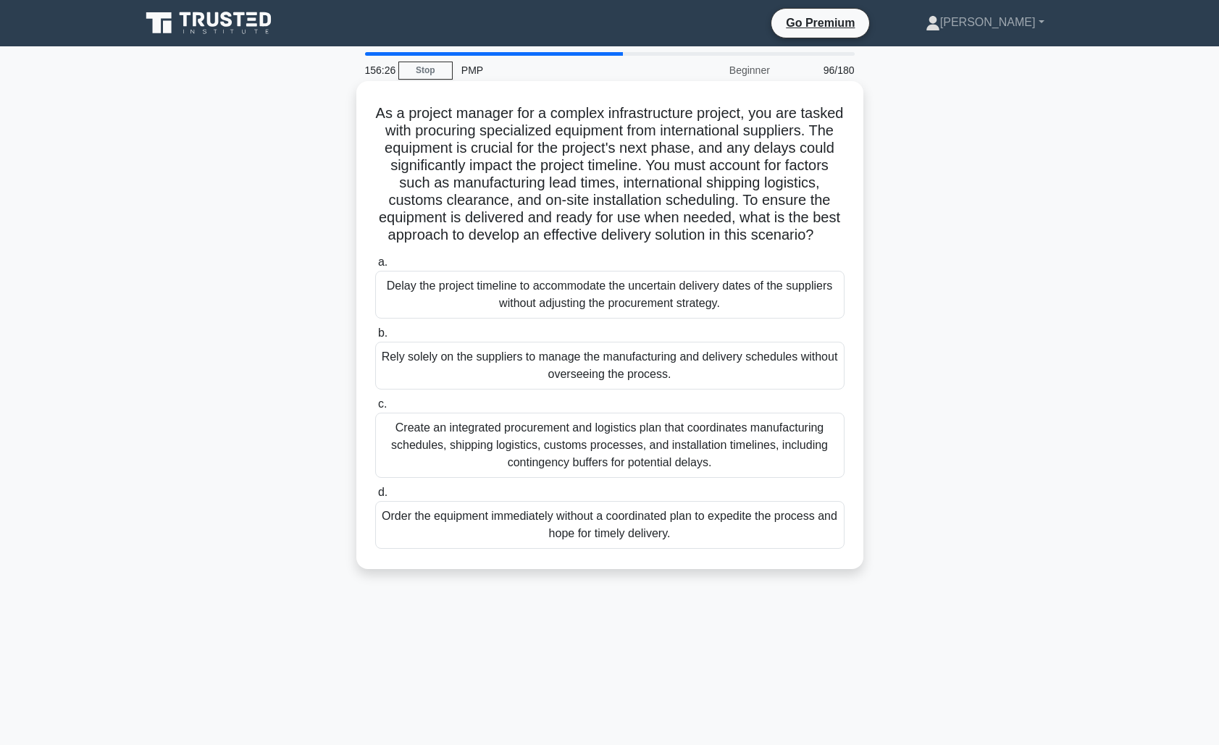
click at [655, 440] on div "Create an integrated procurement and logistics plan that coordinates manufactur…" at bounding box center [609, 445] width 469 height 65
click at [375, 409] on input "c. Create an integrated procurement and logistics plan that coordinates manufac…" at bounding box center [375, 404] width 0 height 9
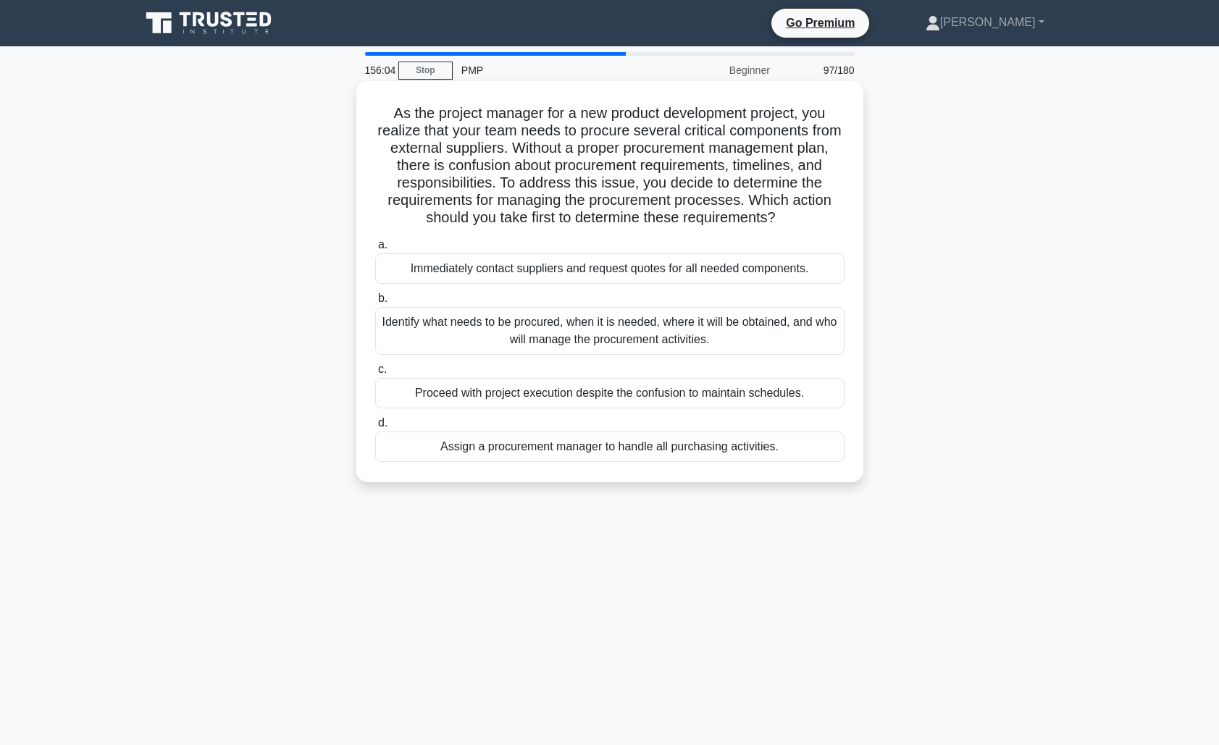
click at [612, 338] on div "Identify what needs to be procured, when it is needed, where it will be obtaine…" at bounding box center [609, 331] width 469 height 48
click at [375, 303] on input "b. Identify what needs to be procured, when it is needed, where it will be obta…" at bounding box center [375, 298] width 0 height 9
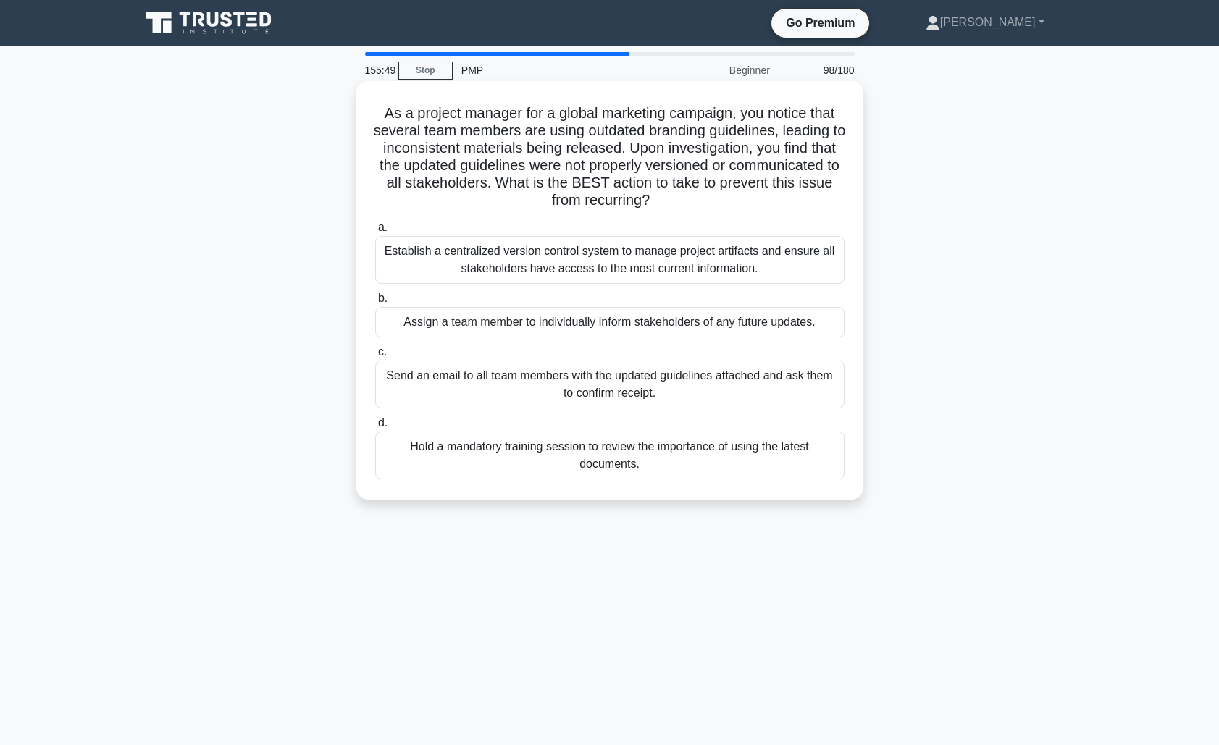
click at [659, 265] on div "Establish a centralized version control system to manage project artifacts and …" at bounding box center [609, 260] width 469 height 48
click at [375, 232] on input "a. Establish a centralized version control system to manage project artifacts a…" at bounding box center [375, 227] width 0 height 9
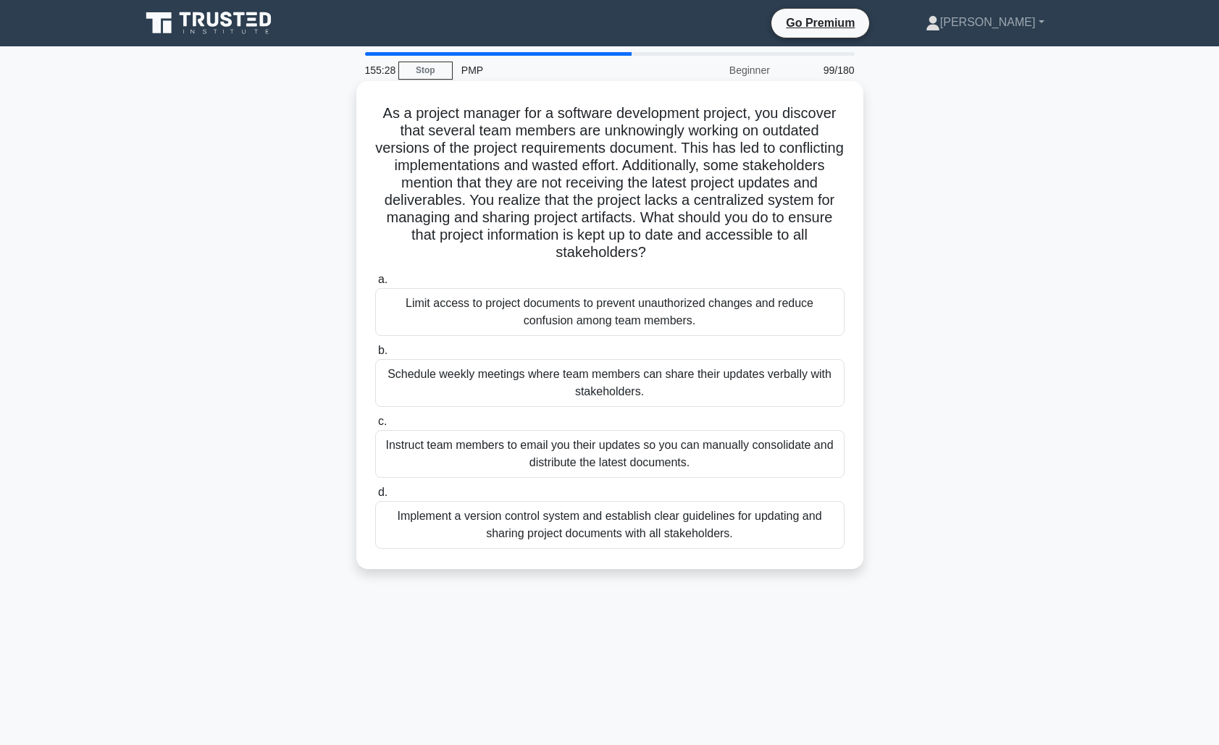
click at [642, 522] on div "Implement a version control system and establish clear guidelines for updating …" at bounding box center [609, 525] width 469 height 48
click at [375, 498] on input "d. Implement a version control system and establish clear guidelines for updati…" at bounding box center [375, 492] width 0 height 9
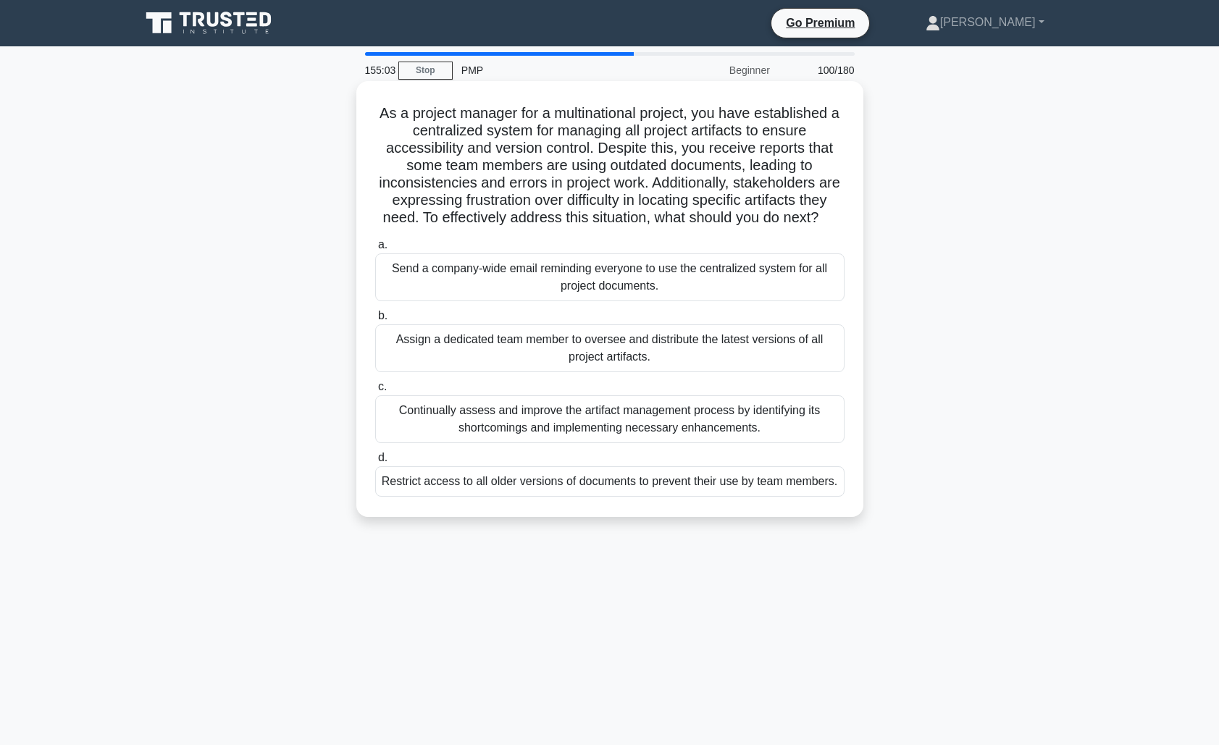
click at [714, 419] on div "Continually assess and improve the artifact management process by identifying i…" at bounding box center [609, 419] width 469 height 48
click at [375, 392] on input "c. Continually assess and improve the artifact management process by identifyin…" at bounding box center [375, 386] width 0 height 9
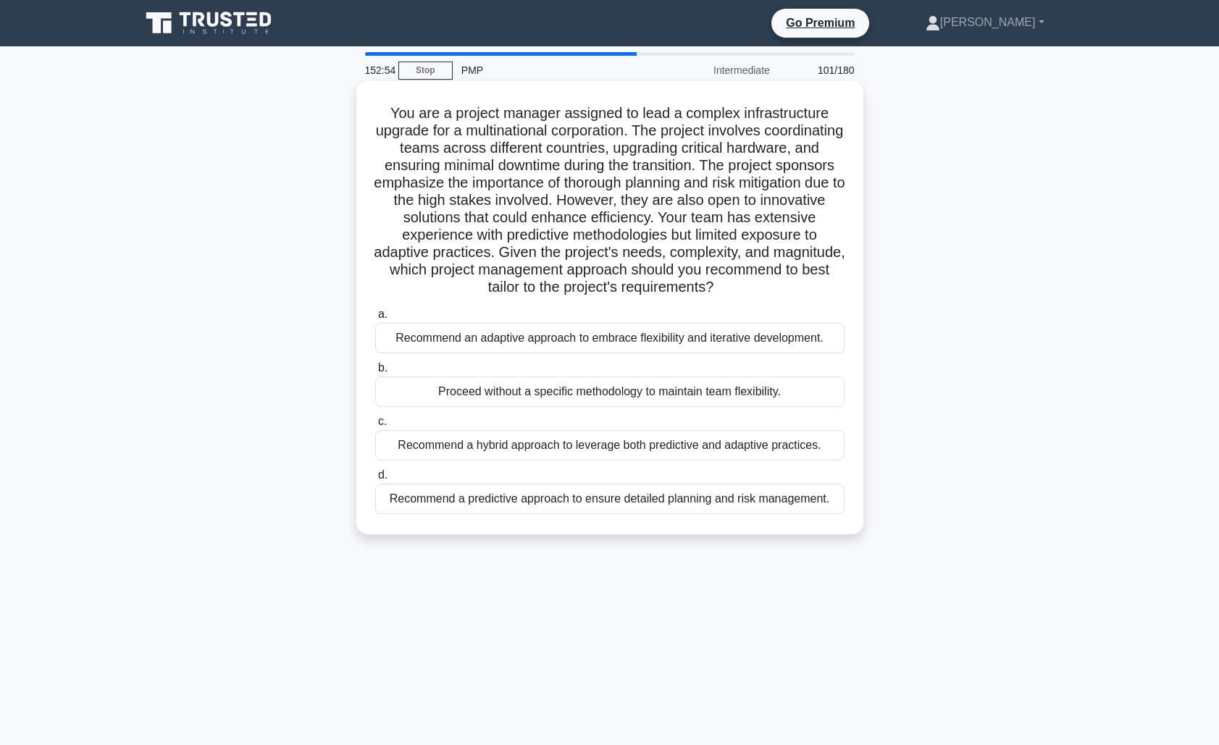
click at [746, 448] on div "Recommend a hybrid approach to leverage both predictive and adaptive practices." at bounding box center [609, 445] width 469 height 30
click at [375, 427] on input "c. Recommend a hybrid approach to leverage both predictive and adaptive practic…" at bounding box center [375, 421] width 0 height 9
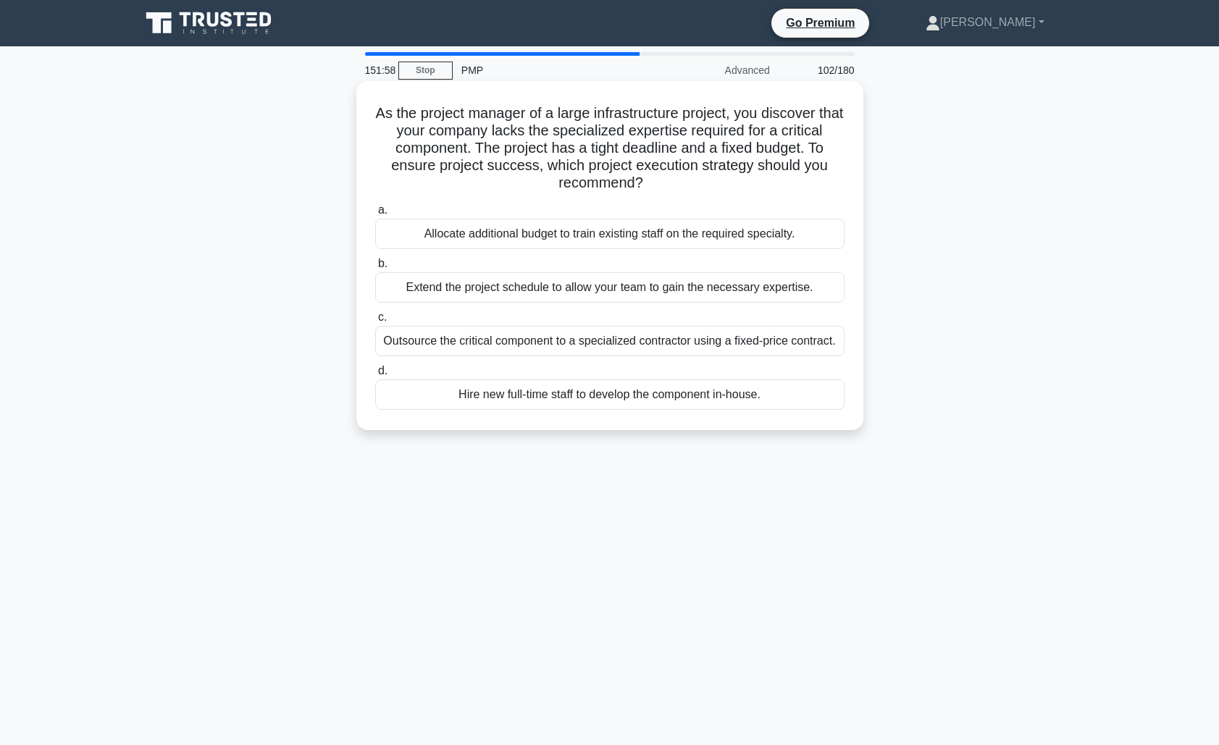
click at [701, 340] on div "Outsource the critical component to a specialized contractor using a fixed-pric…" at bounding box center [609, 341] width 469 height 30
click at [375, 322] on input "c. Outsource the critical component to a specialized contractor using a fixed-p…" at bounding box center [375, 317] width 0 height 9
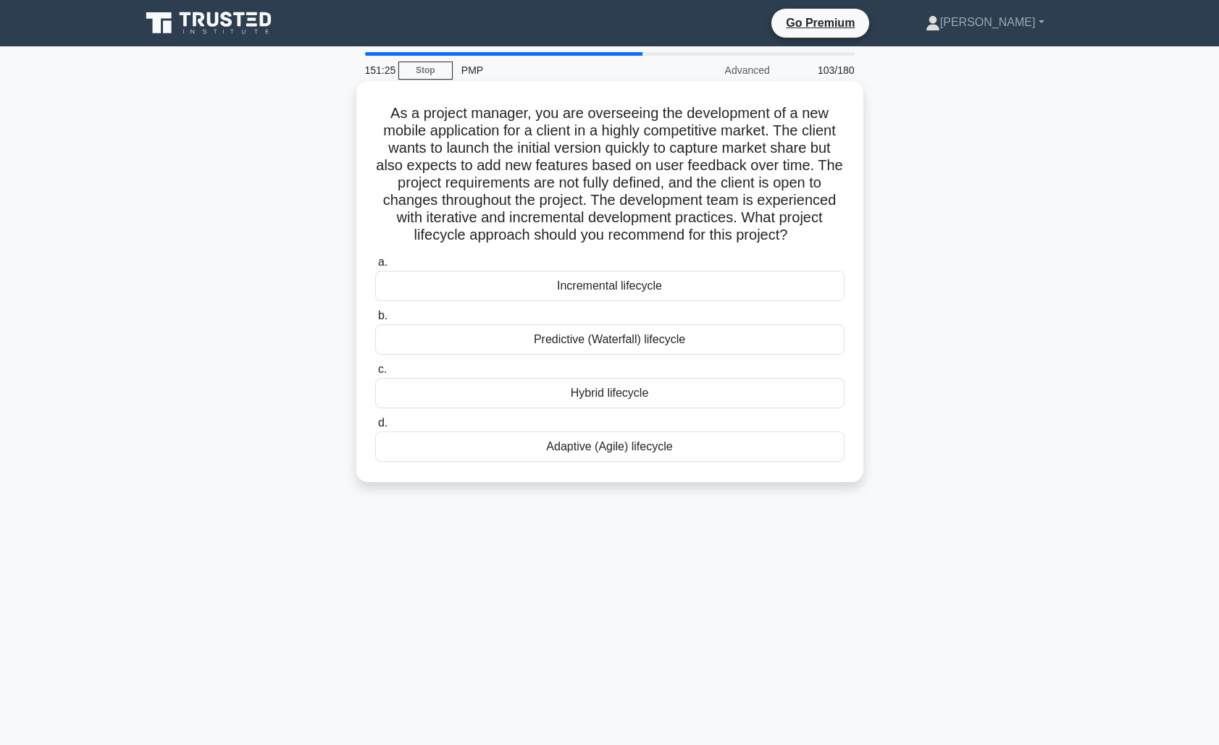
click at [662, 450] on div "Adaptive (Agile) lifecycle" at bounding box center [609, 447] width 469 height 30
click at [375, 428] on input "d. Adaptive (Agile) lifecycle" at bounding box center [375, 423] width 0 height 9
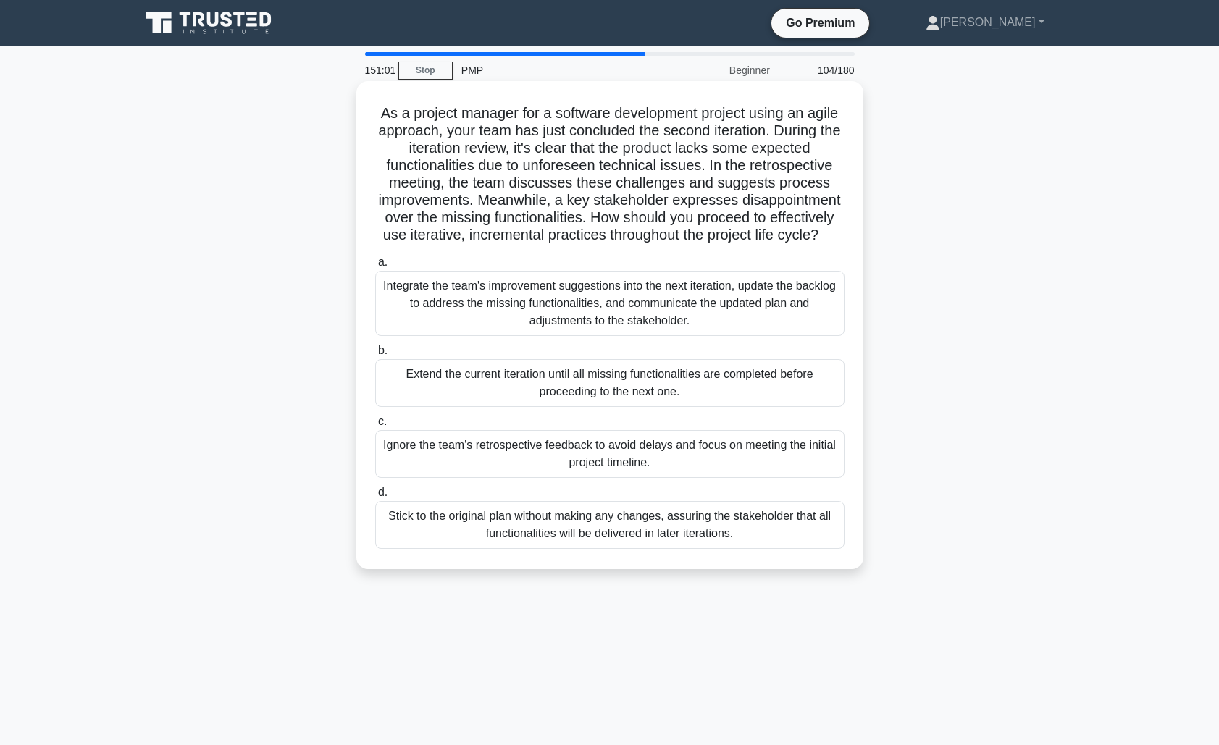
click at [685, 299] on div "Integrate the team's improvement suggestions into the next iteration, update th…" at bounding box center [609, 303] width 469 height 65
click at [375, 267] on input "a. Integrate the team's improvement suggestions into the next iteration, update…" at bounding box center [375, 262] width 0 height 9
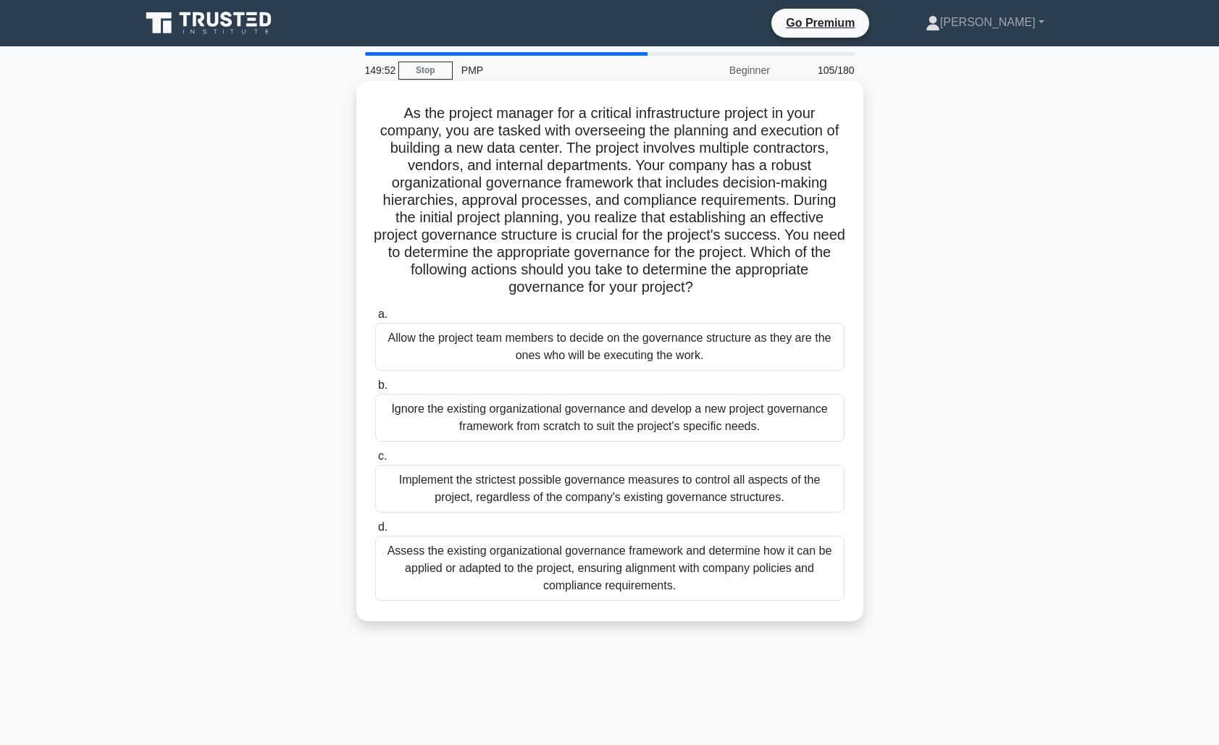
click at [644, 571] on div "Assess the existing organizational governance framework and determine how it ca…" at bounding box center [609, 568] width 469 height 65
click at [375, 532] on input "d. Assess the existing organizational governance framework and determine how it…" at bounding box center [375, 527] width 0 height 9
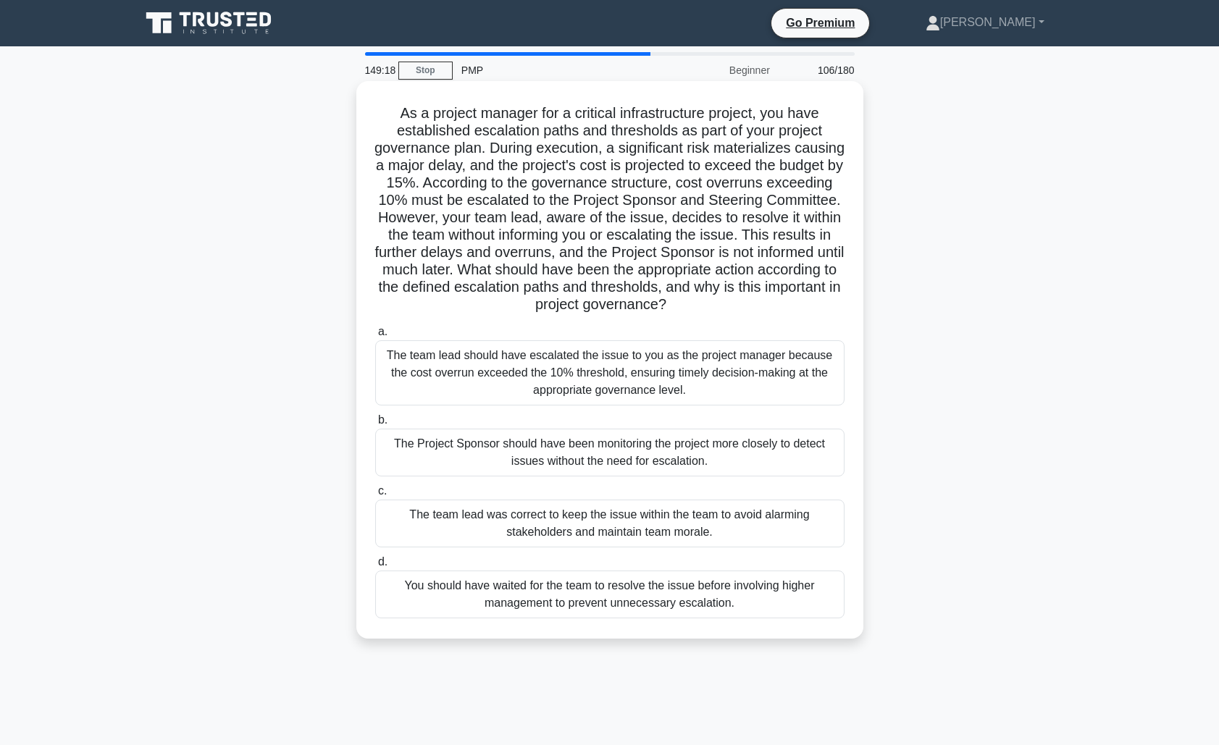
click at [624, 372] on div "The team lead should have escalated the issue to you as the project manager bec…" at bounding box center [609, 372] width 469 height 65
click at [375, 337] on input "a. The team lead should have escalated the issue to you as the project manager …" at bounding box center [375, 331] width 0 height 9
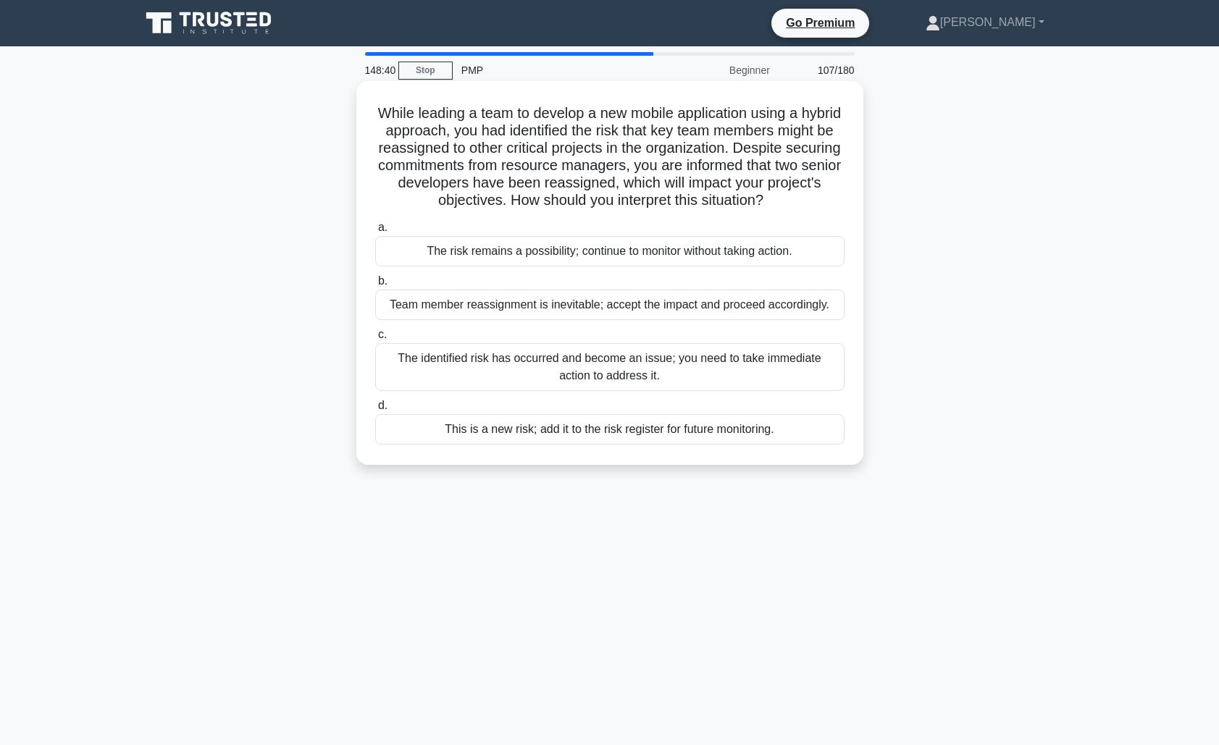
click at [646, 380] on div "The identified risk has occurred and become an issue; you need to take immediat…" at bounding box center [609, 367] width 469 height 48
click at [375, 340] on input "c. The identified risk has occurred and become an issue; you need to take immed…" at bounding box center [375, 334] width 0 height 9
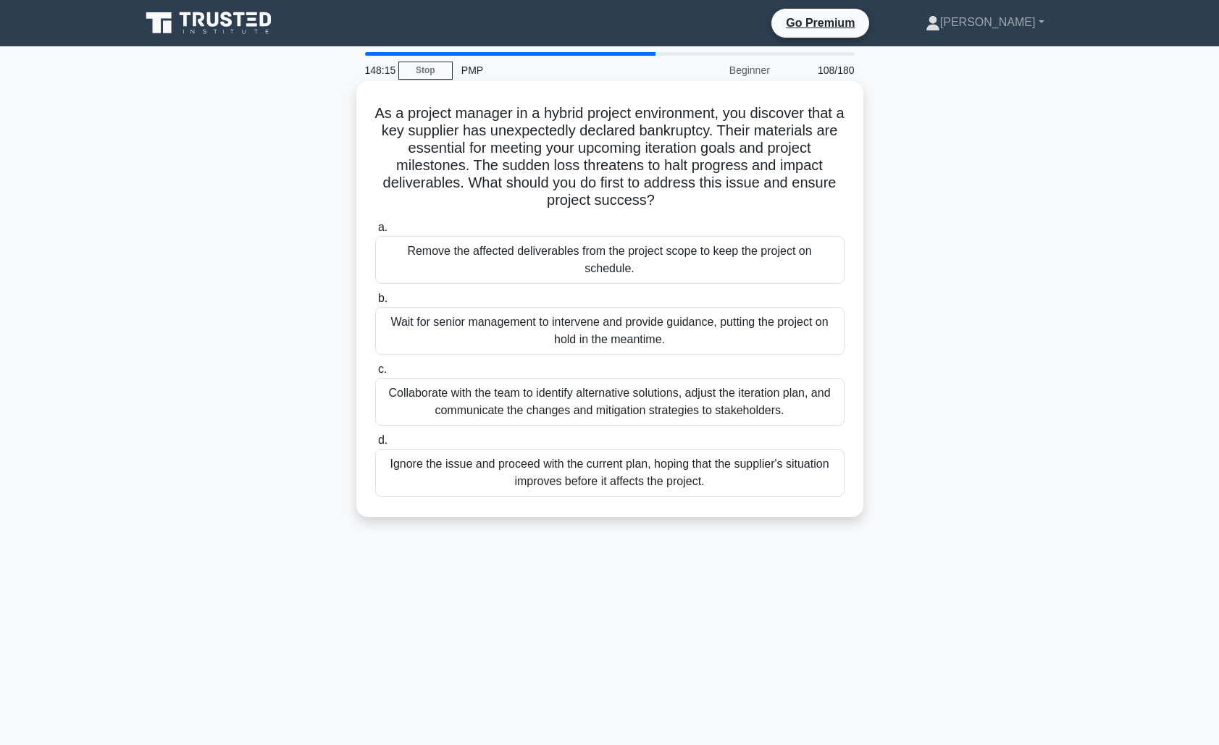
click at [710, 408] on div "Collaborate with the team to identify alternative solutions, adjust the iterati…" at bounding box center [609, 402] width 469 height 48
click at [375, 374] on input "c. Collaborate with the team to identify alternative solutions, adjust the iter…" at bounding box center [375, 369] width 0 height 9
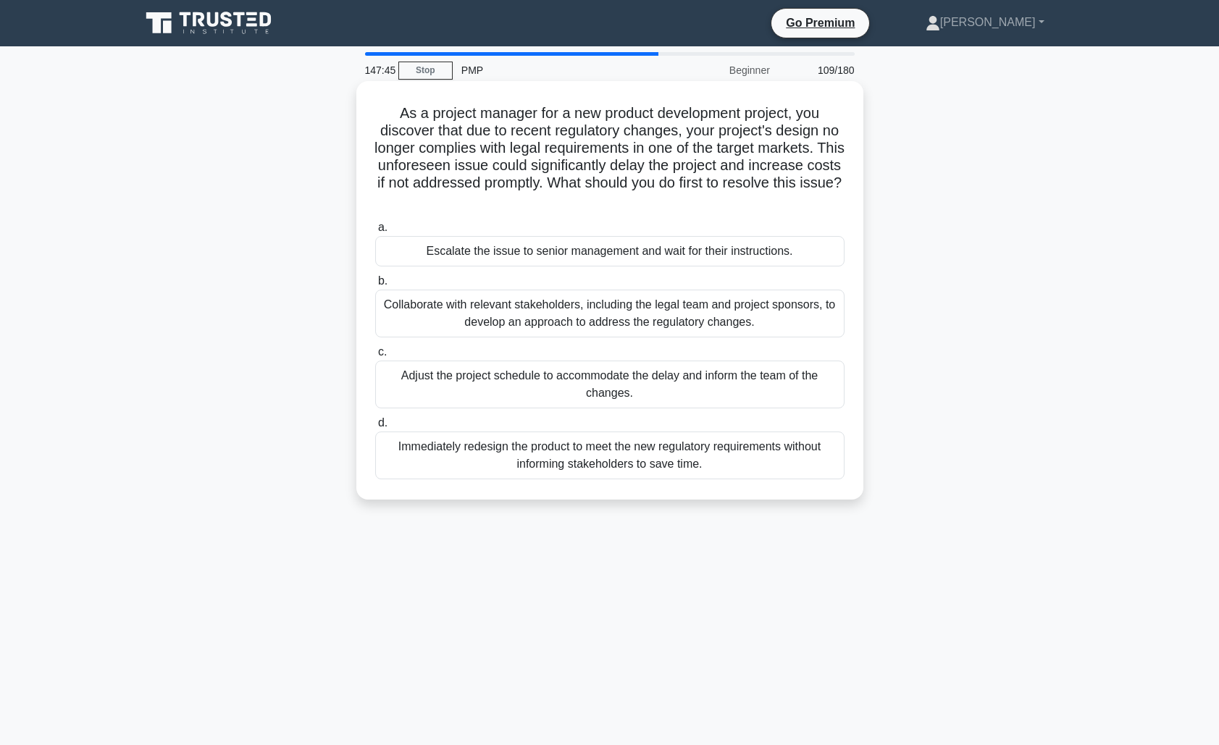
click at [730, 316] on div "Collaborate with relevant stakeholders, including the legal team and project sp…" at bounding box center [609, 314] width 469 height 48
click at [375, 286] on input "b. Collaborate with relevant stakeholders, including the legal team and project…" at bounding box center [375, 281] width 0 height 9
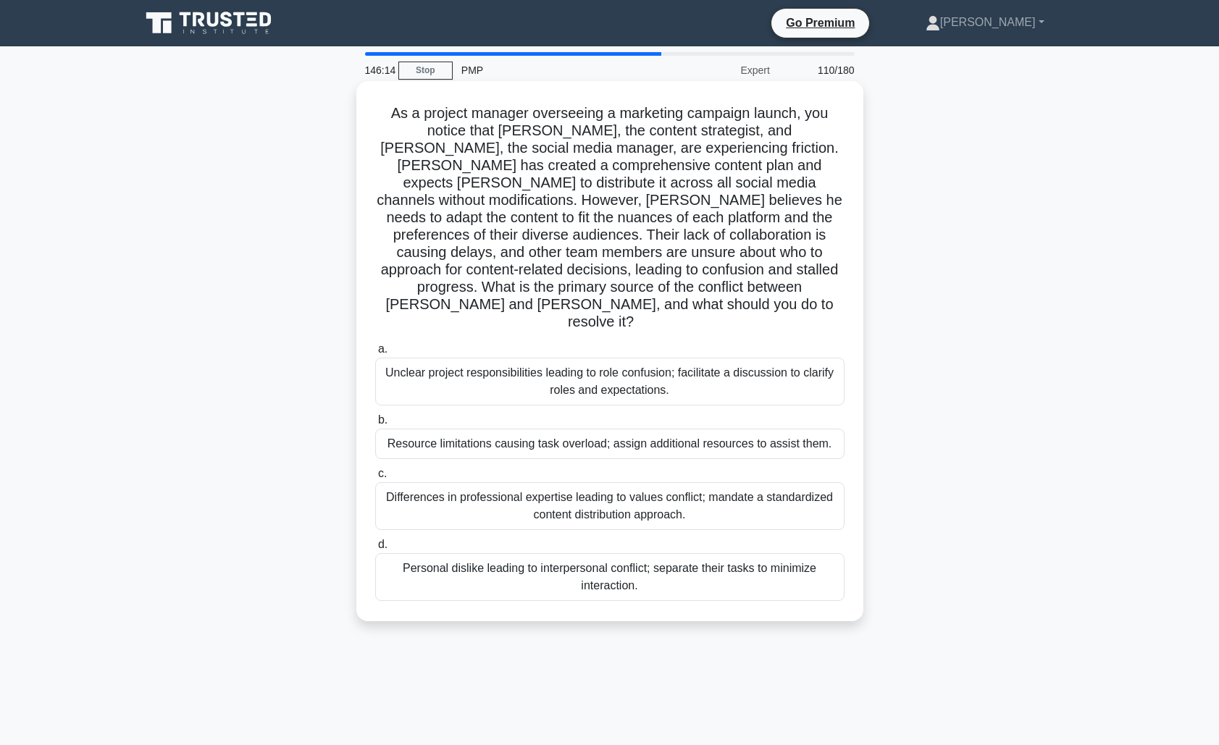
click at [555, 482] on div "Differences in professional expertise leading to values conflict; mandate a sta…" at bounding box center [609, 506] width 469 height 48
click at [375, 474] on input "c. Differences in professional expertise leading to values conflict; mandate a …" at bounding box center [375, 473] width 0 height 9
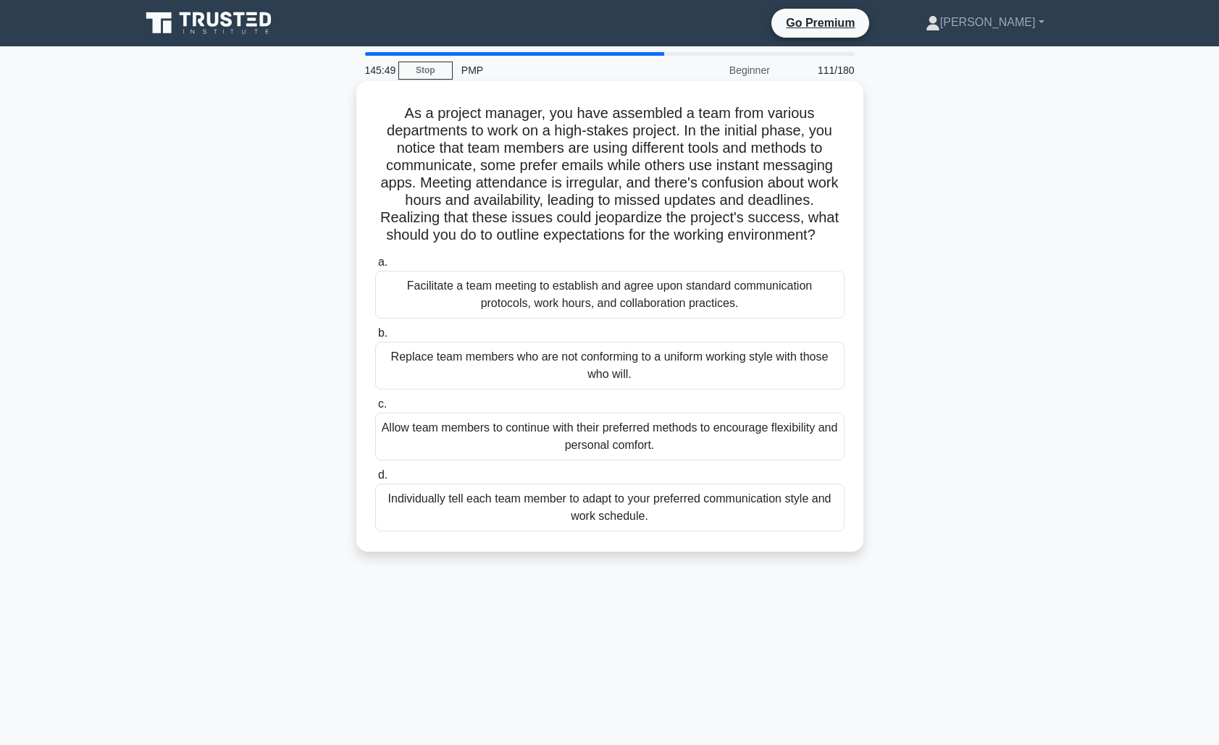
click at [663, 293] on div "Facilitate a team meeting to establish and agree upon standard communication pr…" at bounding box center [609, 295] width 469 height 48
click at [375, 267] on input "a. Facilitate a team meeting to establish and agree upon standard communication…" at bounding box center [375, 262] width 0 height 9
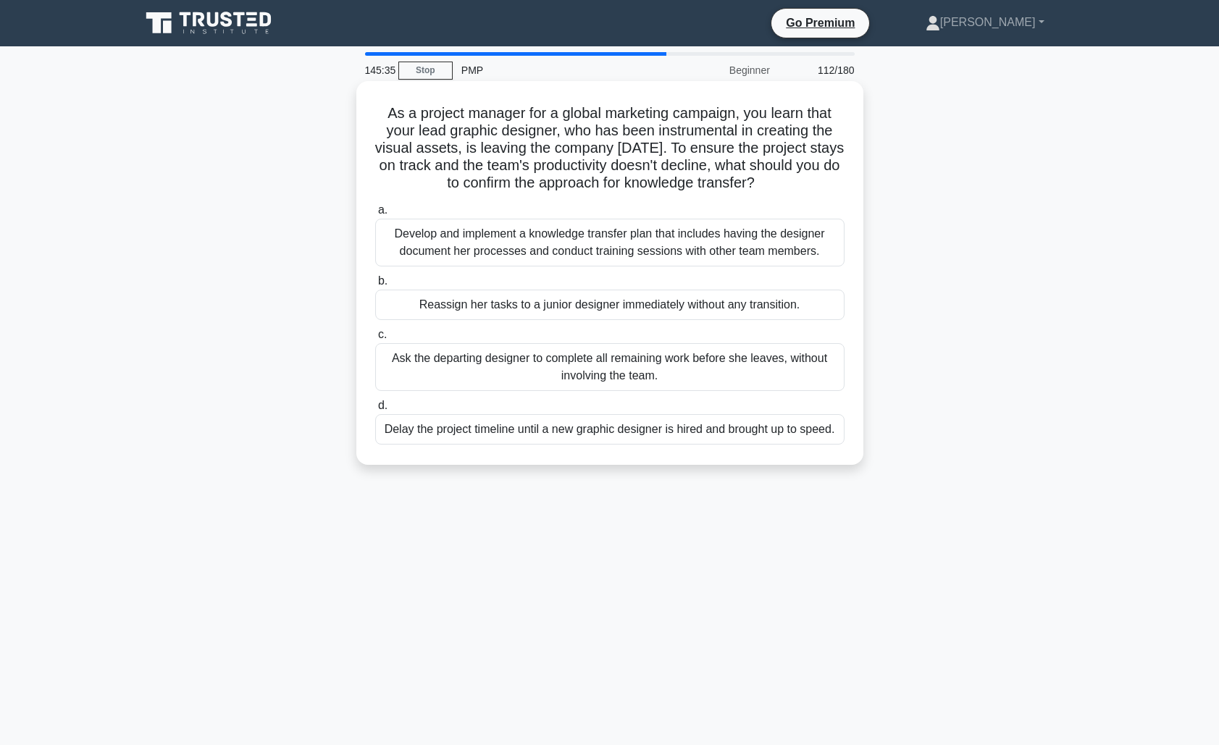
click at [742, 243] on div "Develop and implement a knowledge transfer plan that includes having the design…" at bounding box center [609, 243] width 469 height 48
click at [375, 215] on input "a. Develop and implement a knowledge transfer plan that includes having the des…" at bounding box center [375, 210] width 0 height 9
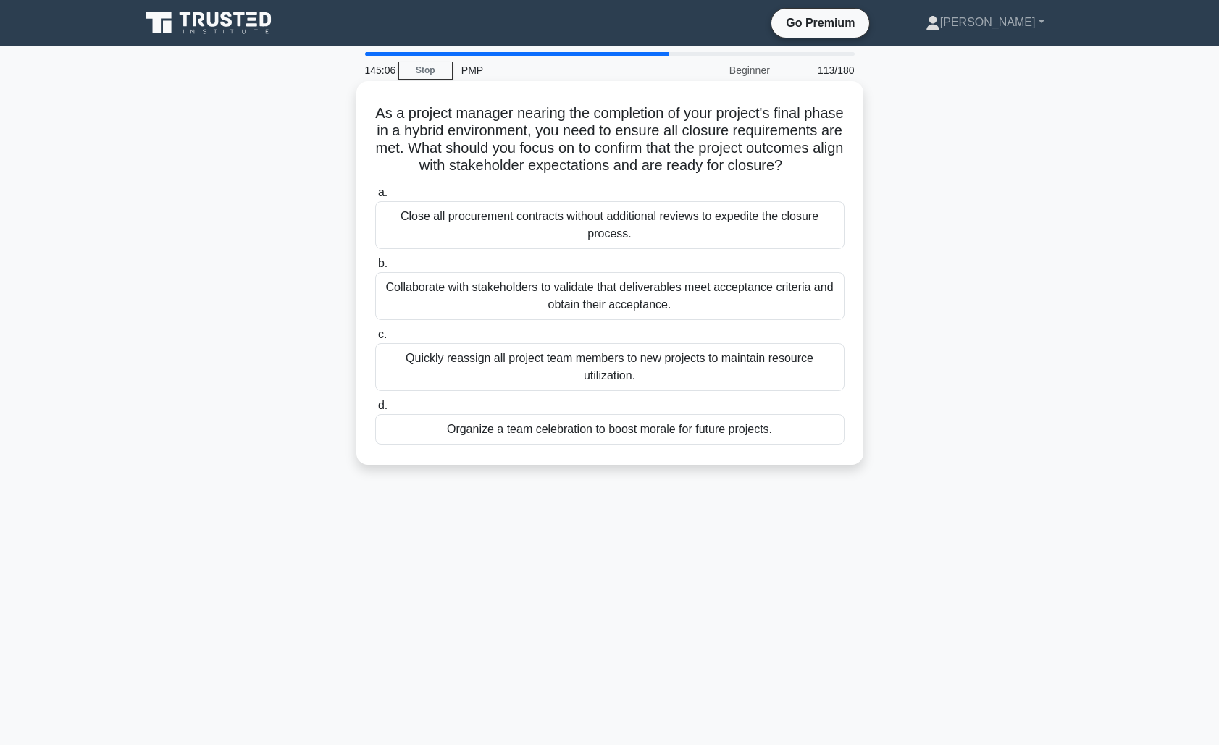
click at [722, 299] on div "Collaborate with stakeholders to validate that deliverables meet acceptance cri…" at bounding box center [609, 296] width 469 height 48
click at [375, 269] on input "b. Collaborate with stakeholders to validate that deliverables meet acceptance …" at bounding box center [375, 263] width 0 height 9
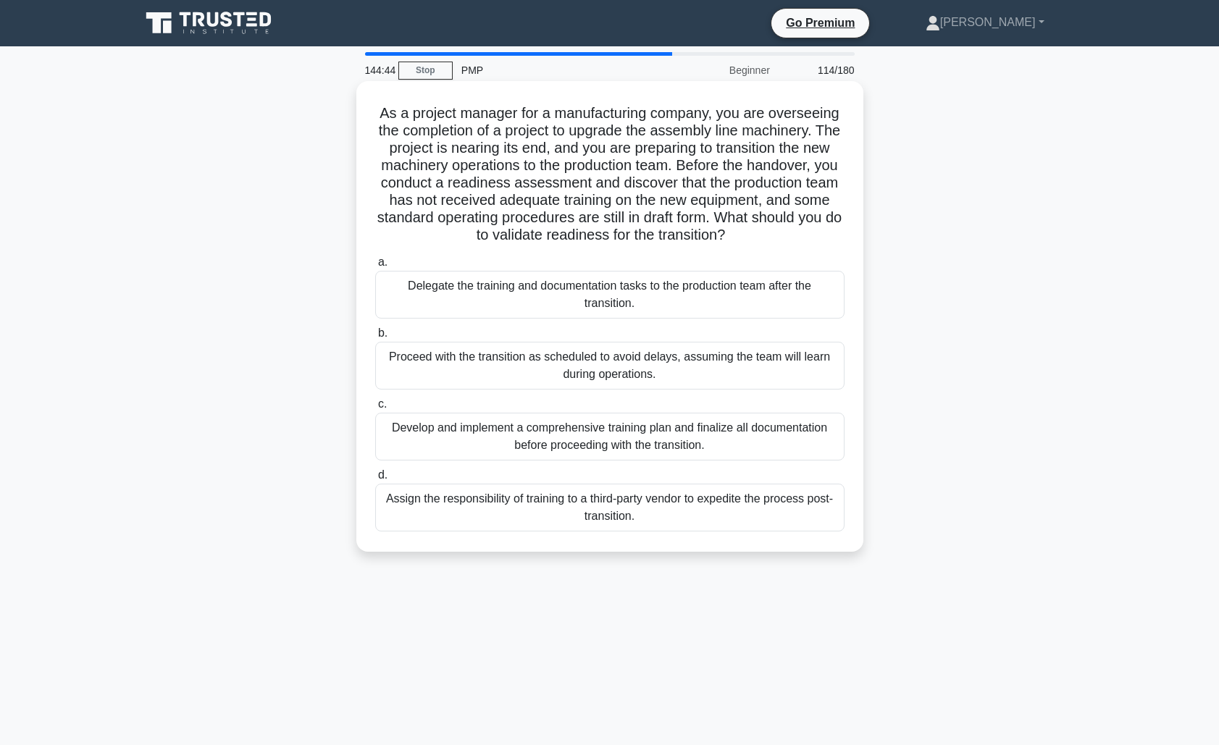
click at [736, 437] on div "Develop and implement a comprehensive training plan and finalize all documentat…" at bounding box center [609, 437] width 469 height 48
click at [375, 409] on input "c. Develop and implement a comprehensive training plan and finalize all documen…" at bounding box center [375, 404] width 0 height 9
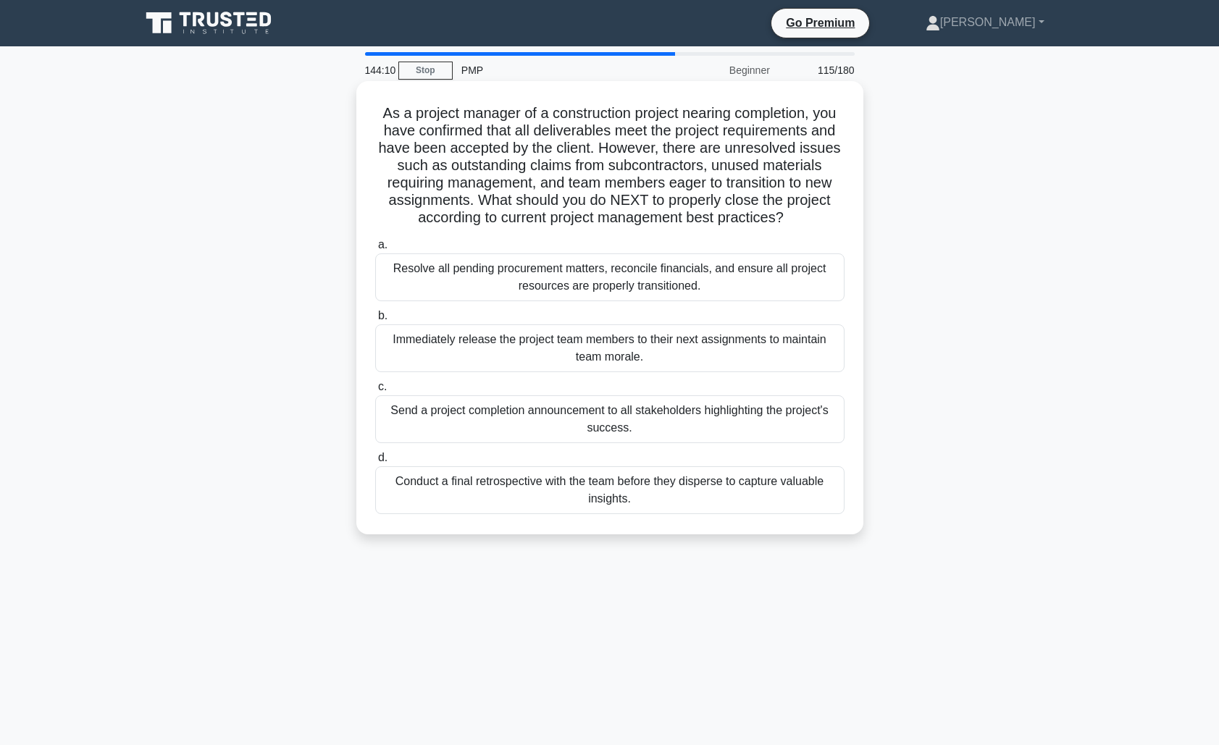
click at [604, 276] on div "Resolve all pending procurement matters, reconcile financials, and ensure all p…" at bounding box center [609, 277] width 469 height 48
click at [375, 250] on input "a. Resolve all pending procurement matters, reconcile financials, and ensure al…" at bounding box center [375, 244] width 0 height 9
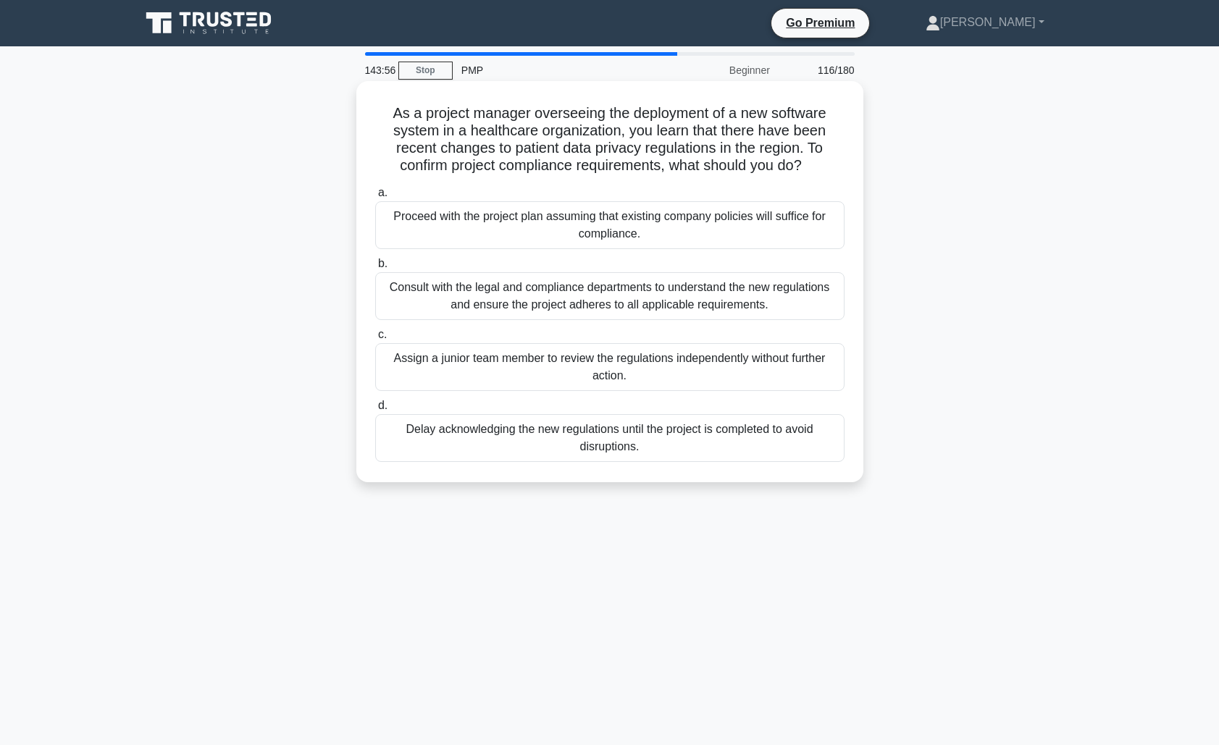
click at [645, 301] on div "Consult with the legal and compliance departments to understand the new regulat…" at bounding box center [609, 296] width 469 height 48
click at [375, 269] on input "b. Consult with the legal and compliance departments to understand the new regu…" at bounding box center [375, 263] width 0 height 9
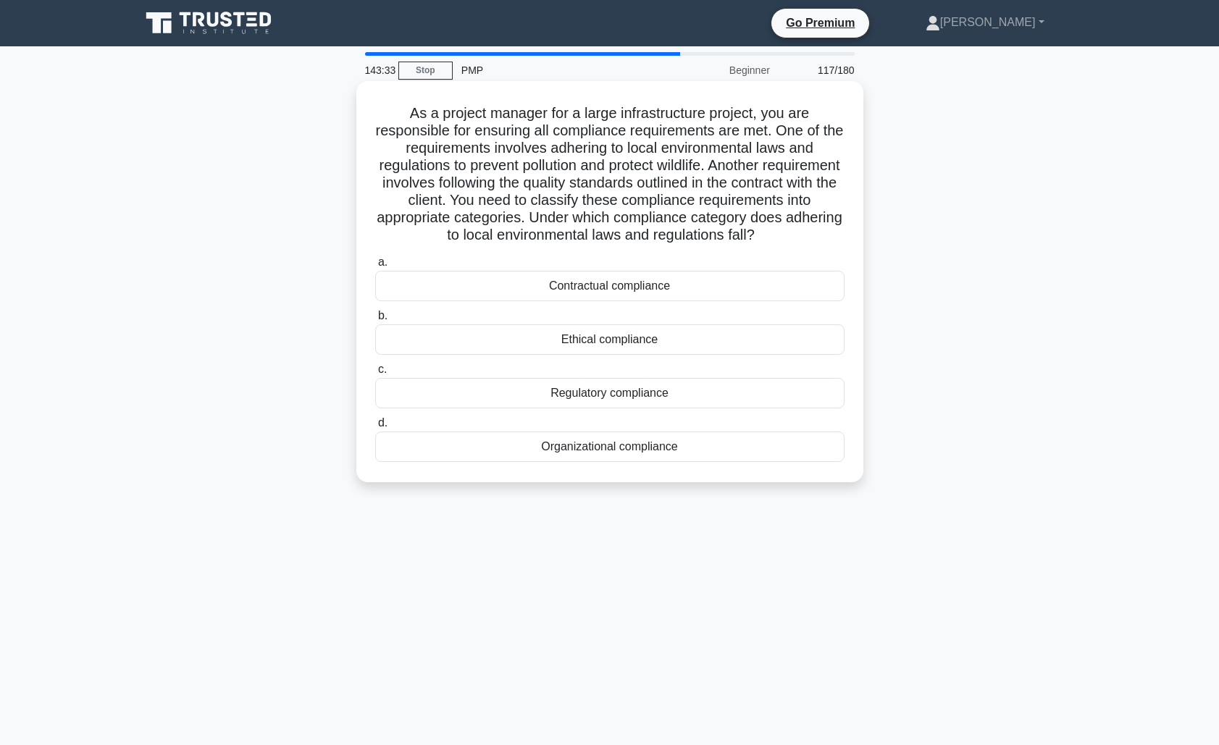
click at [621, 393] on div "Regulatory compliance" at bounding box center [609, 393] width 469 height 30
click at [375, 374] on input "c. Regulatory compliance" at bounding box center [375, 369] width 0 height 9
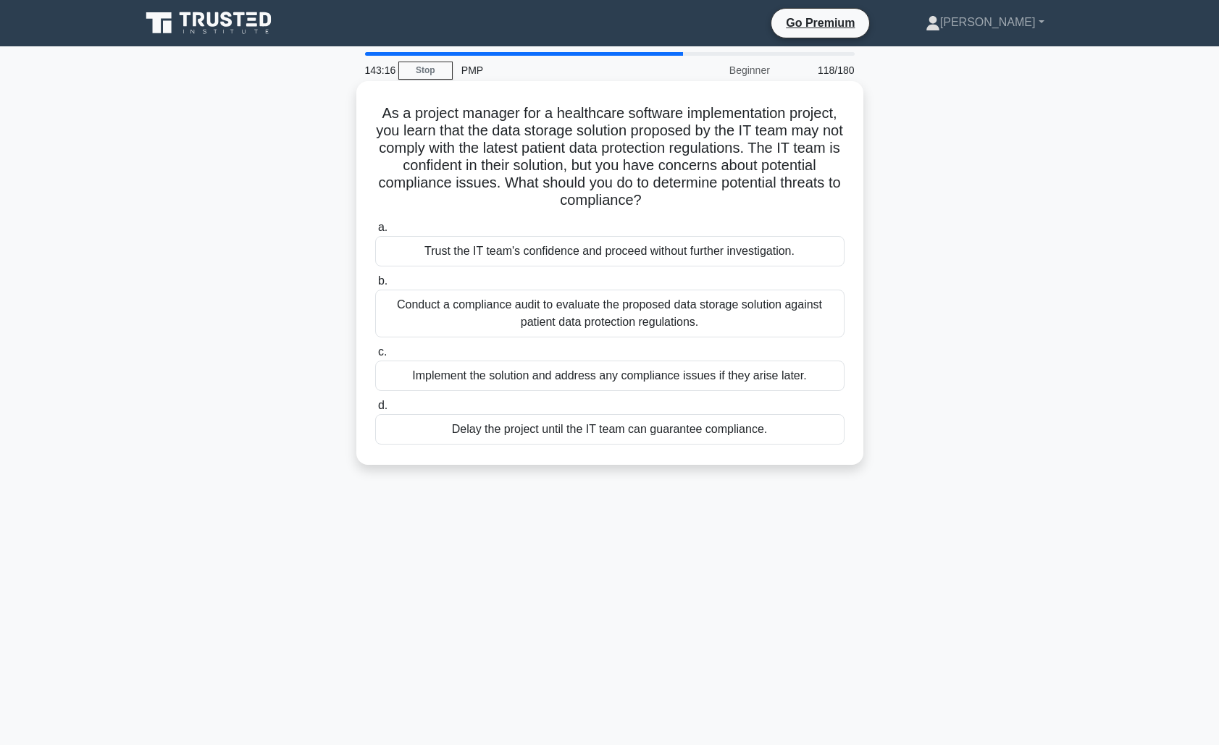
click at [746, 314] on div "Conduct a compliance audit to evaluate the proposed data storage solution again…" at bounding box center [609, 314] width 469 height 48
click at [375, 286] on input "b. Conduct a compliance audit to evaluate the proposed data storage solution ag…" at bounding box center [375, 281] width 0 height 9
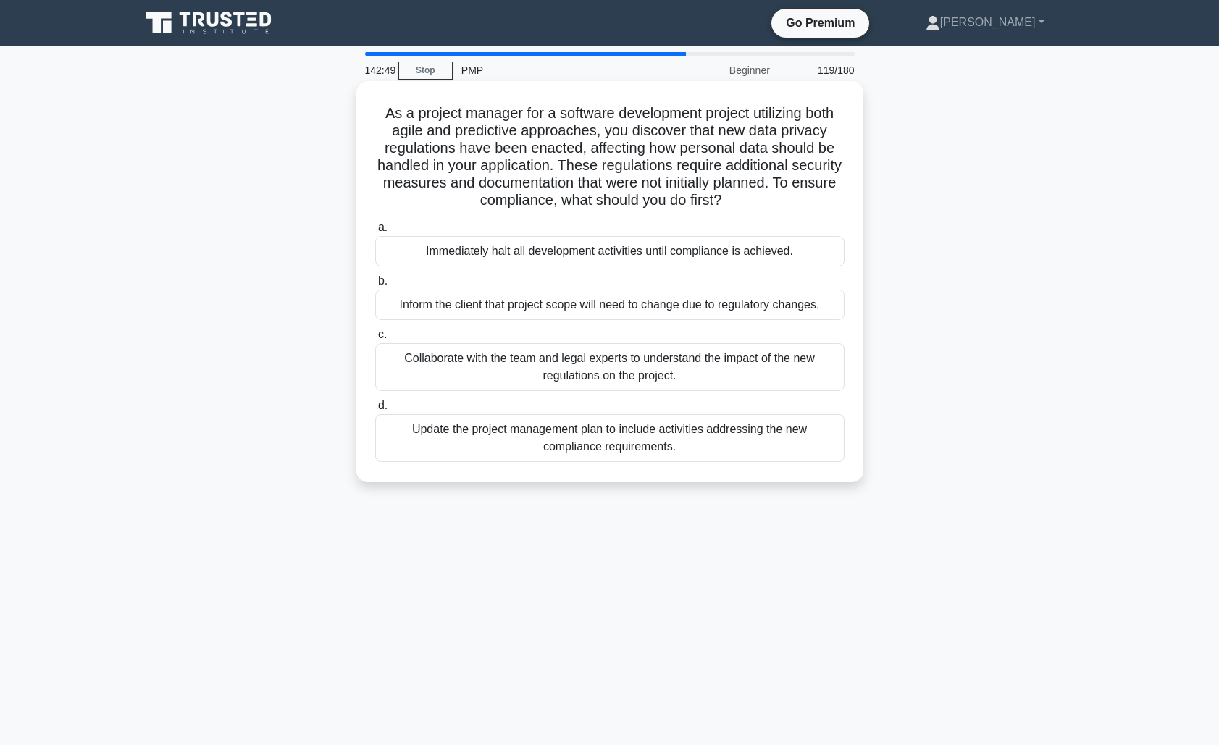
click at [687, 377] on div "Collaborate with the team and legal experts to understand the impact of the new…" at bounding box center [609, 367] width 469 height 48
click at [375, 340] on input "c. Collaborate with the team and legal experts to understand the impact of the …" at bounding box center [375, 334] width 0 height 9
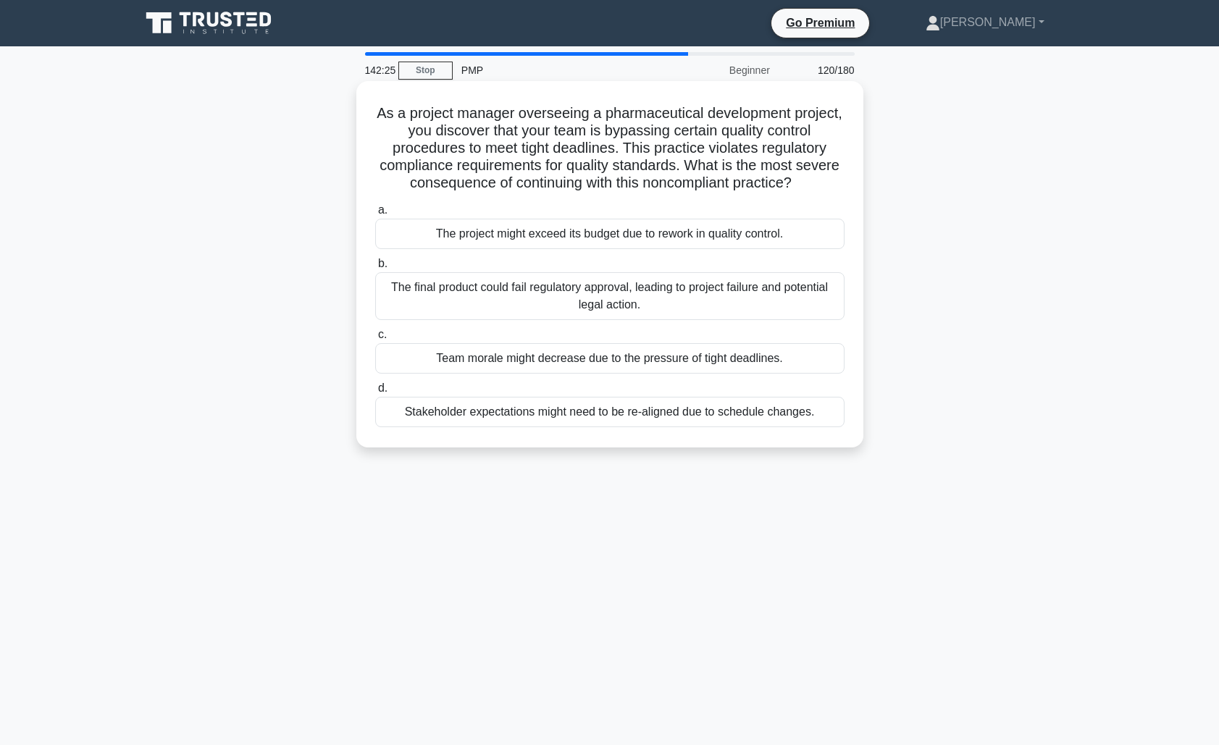
click at [678, 298] on div "The final product could fail regulatory approval, leading to project failure an…" at bounding box center [609, 296] width 469 height 48
click at [375, 269] on input "b. The final product could fail regulatory approval, leading to project failure…" at bounding box center [375, 263] width 0 height 9
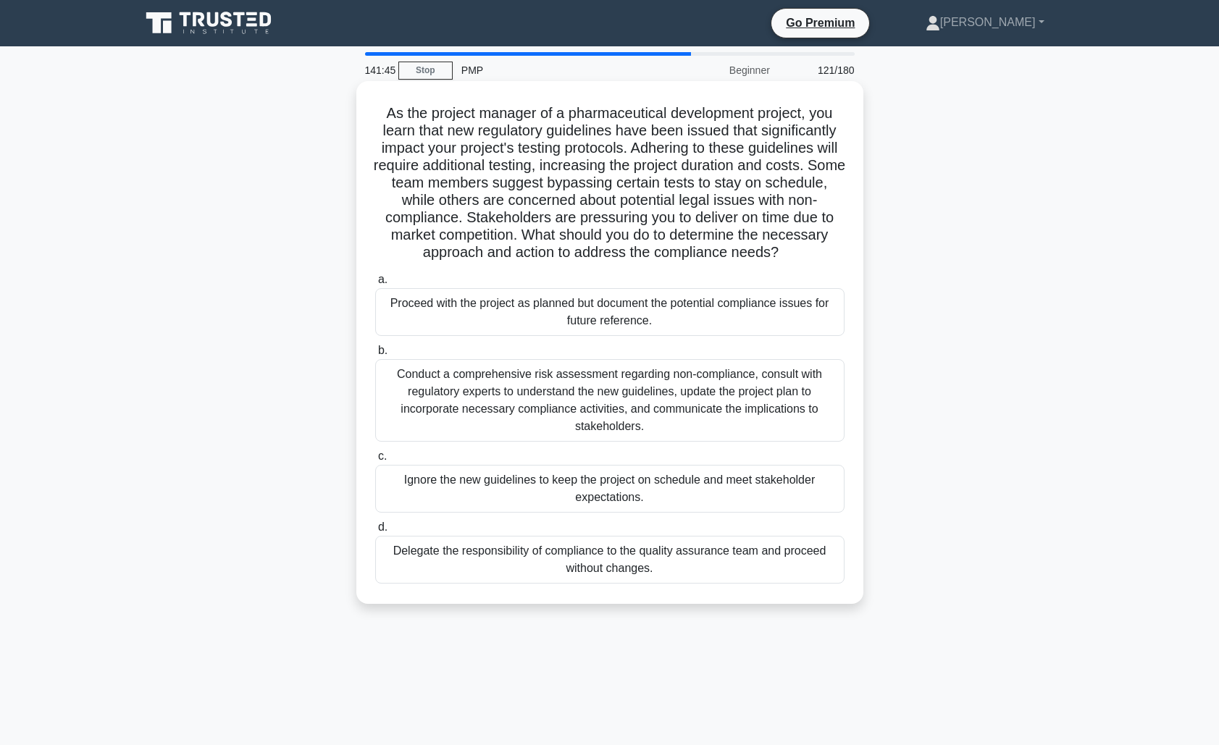
click at [658, 389] on div "Conduct a comprehensive risk assessment regarding non-compliance, consult with …" at bounding box center [609, 400] width 469 height 83
click at [375, 356] on input "b. Conduct a comprehensive risk assessment regarding non-compliance, consult wi…" at bounding box center [375, 350] width 0 height 9
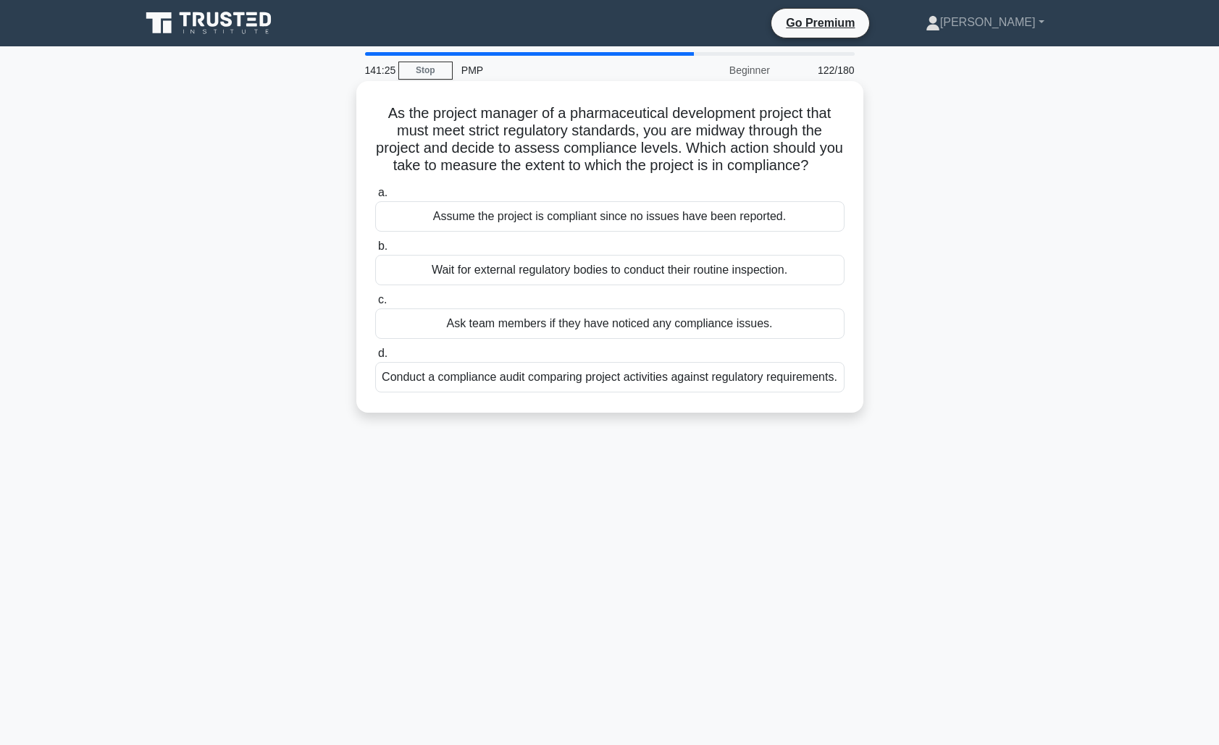
click at [723, 385] on div "Conduct a compliance audit comparing project activities against regulatory requ…" at bounding box center [609, 377] width 469 height 30
click at [375, 358] on input "d. Conduct a compliance audit comparing project activities against regulatory r…" at bounding box center [375, 353] width 0 height 9
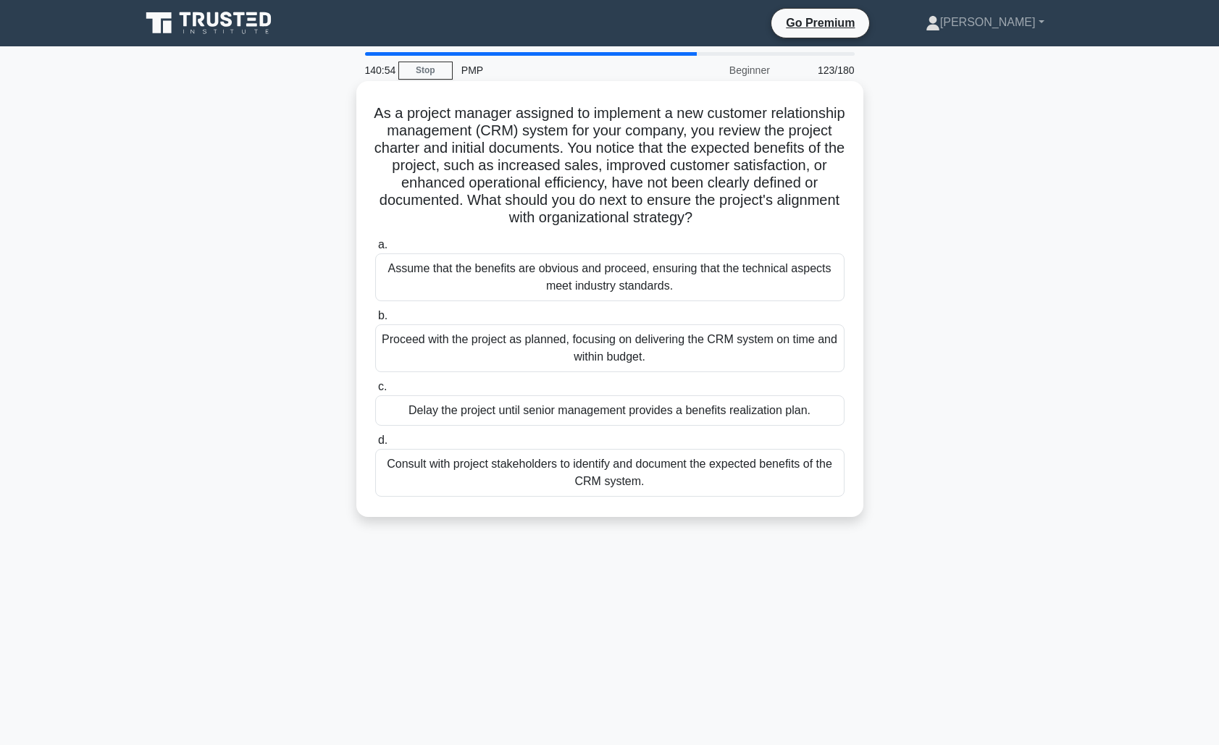
click at [729, 471] on div "Consult with project stakeholders to identify and document the expected benefit…" at bounding box center [609, 473] width 469 height 48
click at [375, 445] on input "d. Consult with project stakeholders to identify and document the expected bene…" at bounding box center [375, 440] width 0 height 9
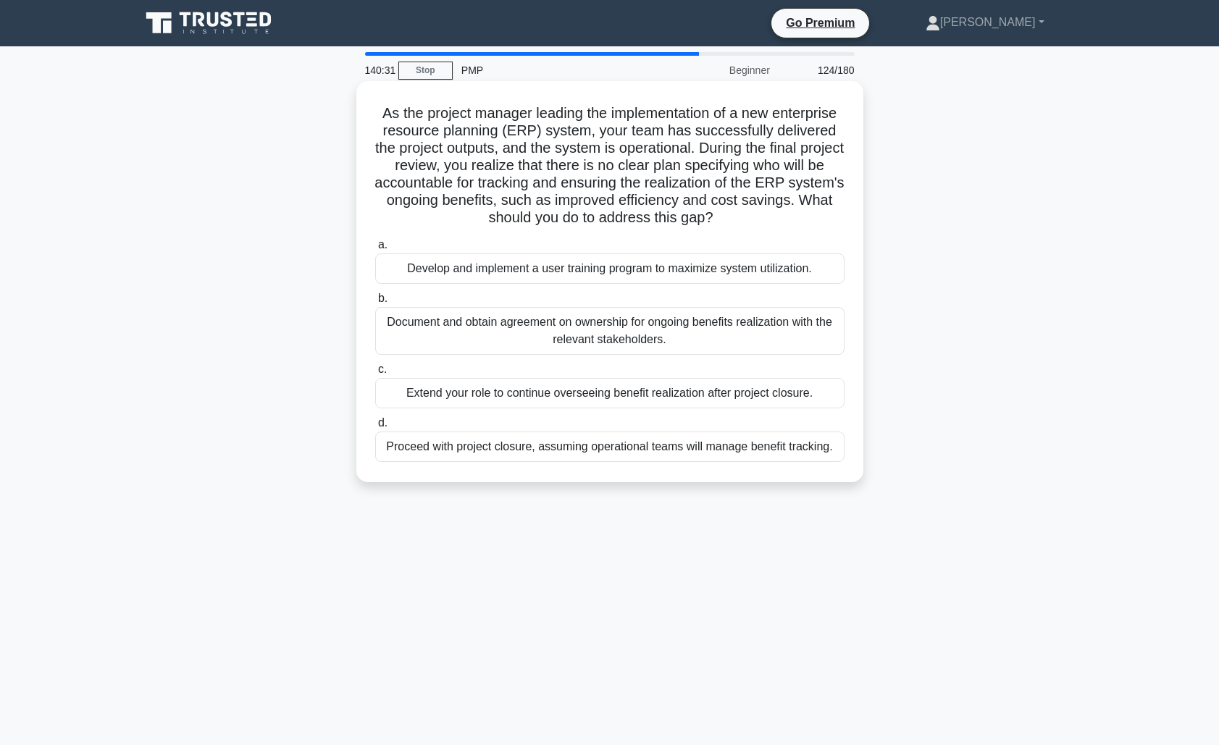
click at [702, 332] on div "Document and obtain agreement on ownership for ongoing benefits realization wit…" at bounding box center [609, 331] width 469 height 48
click at [375, 303] on input "b. Document and obtain agreement on ownership for ongoing benefits realization …" at bounding box center [375, 298] width 0 height 9
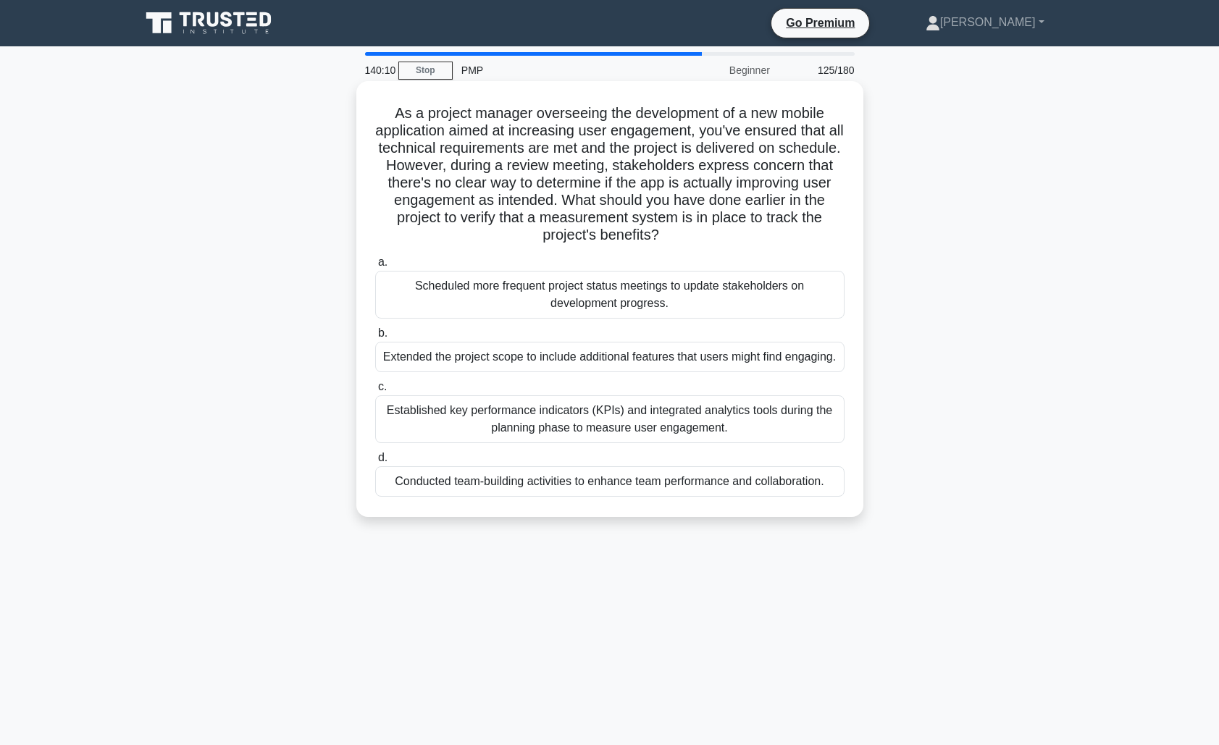
click at [639, 424] on div "Established key performance indicators (KPIs) and integrated analytics tools du…" at bounding box center [609, 419] width 469 height 48
click at [375, 392] on input "c. Established key performance indicators (KPIs) and integrated analytics tools…" at bounding box center [375, 386] width 0 height 9
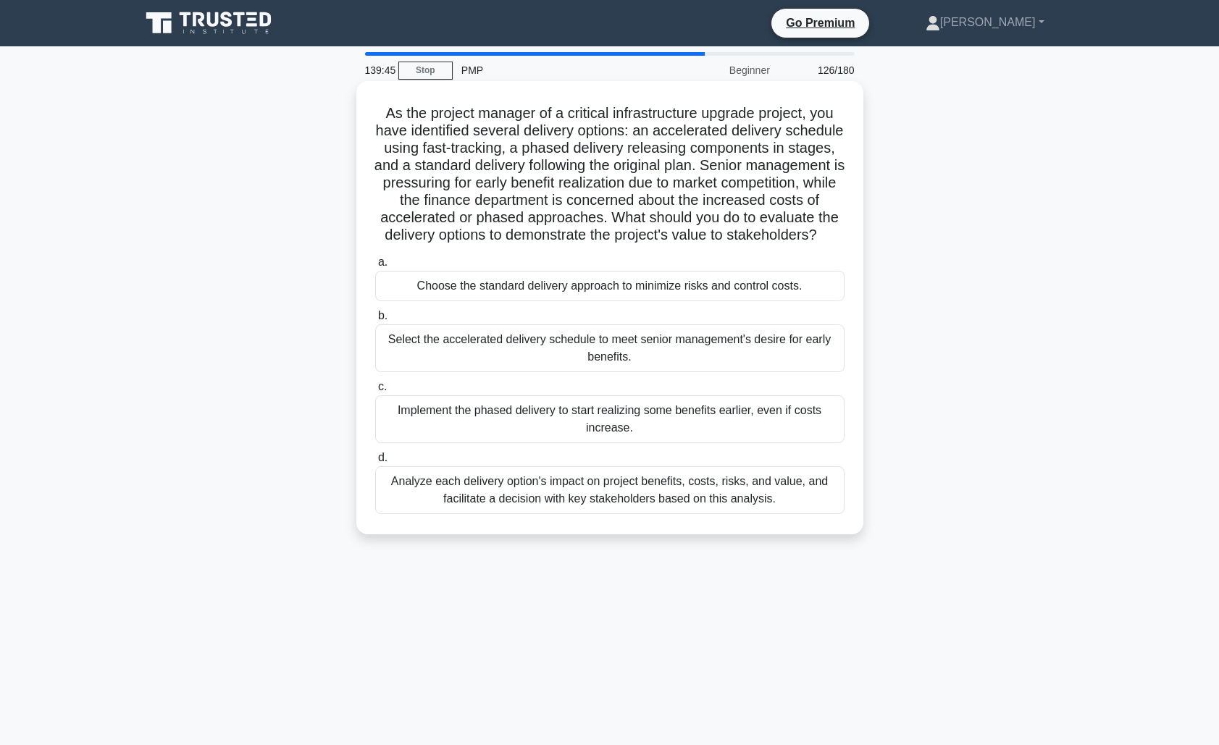
click at [592, 494] on div "Analyze each delivery option's impact on project benefits, costs, risks, and va…" at bounding box center [609, 490] width 469 height 48
click at [375, 463] on input "d. Analyze each delivery option's impact on project benefits, costs, risks, and…" at bounding box center [375, 457] width 0 height 9
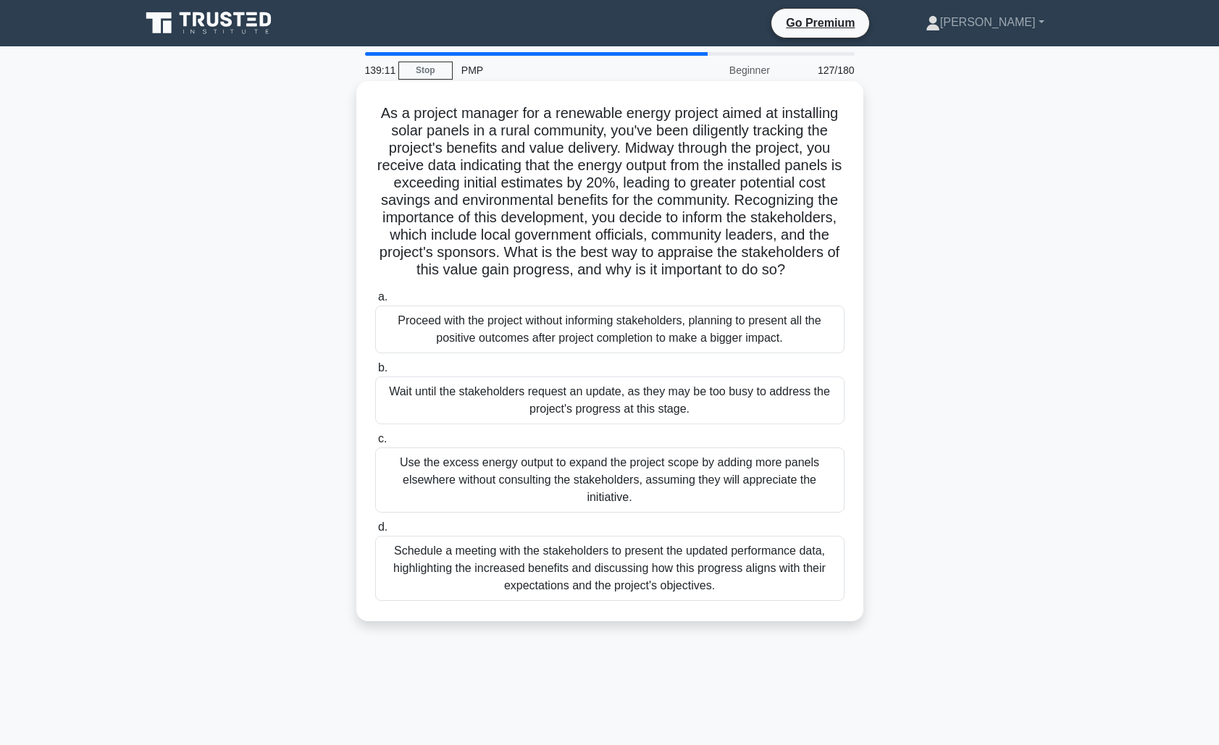
click at [500, 571] on div "Schedule a meeting with the stakeholders to present the updated performance dat…" at bounding box center [609, 568] width 469 height 65
click at [375, 532] on input "d. Schedule a meeting with the stakeholders to present the updated performance …" at bounding box center [375, 527] width 0 height 9
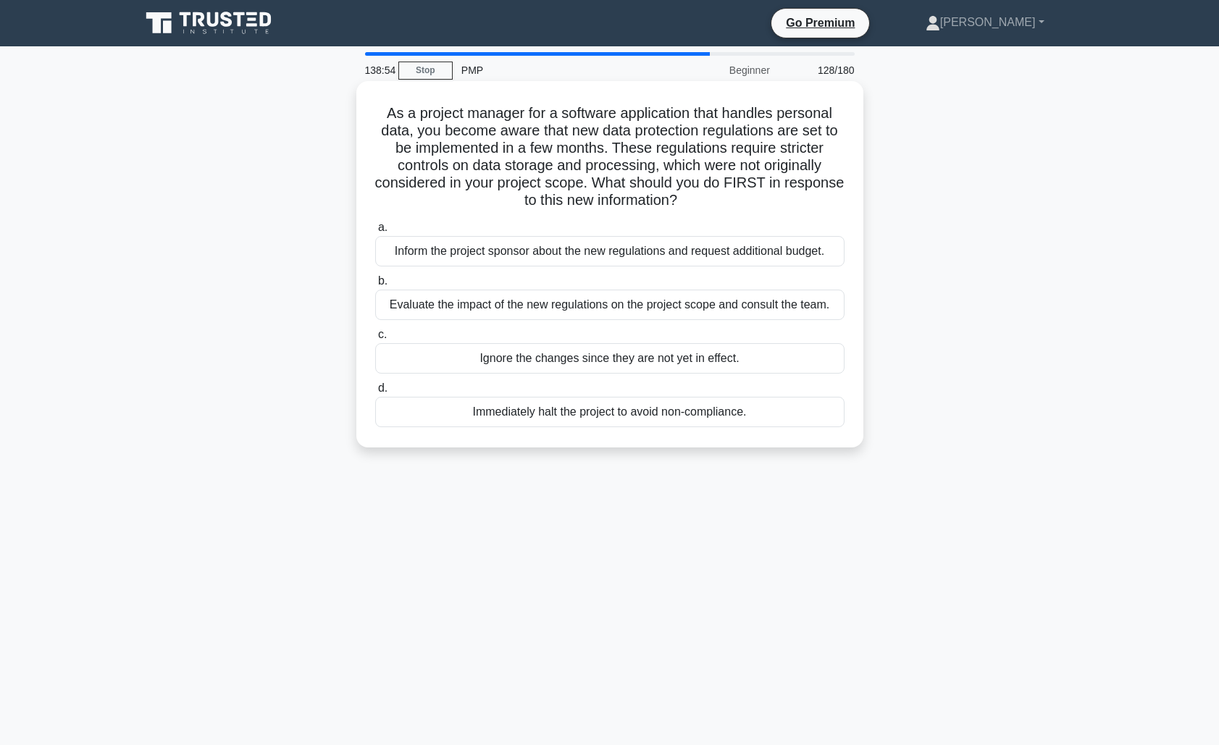
click at [495, 306] on div "Evaluate the impact of the new regulations on the project scope and consult the…" at bounding box center [609, 305] width 469 height 30
click at [375, 286] on input "b. Evaluate the impact of the new regulations on the project scope and consult …" at bounding box center [375, 281] width 0 height 9
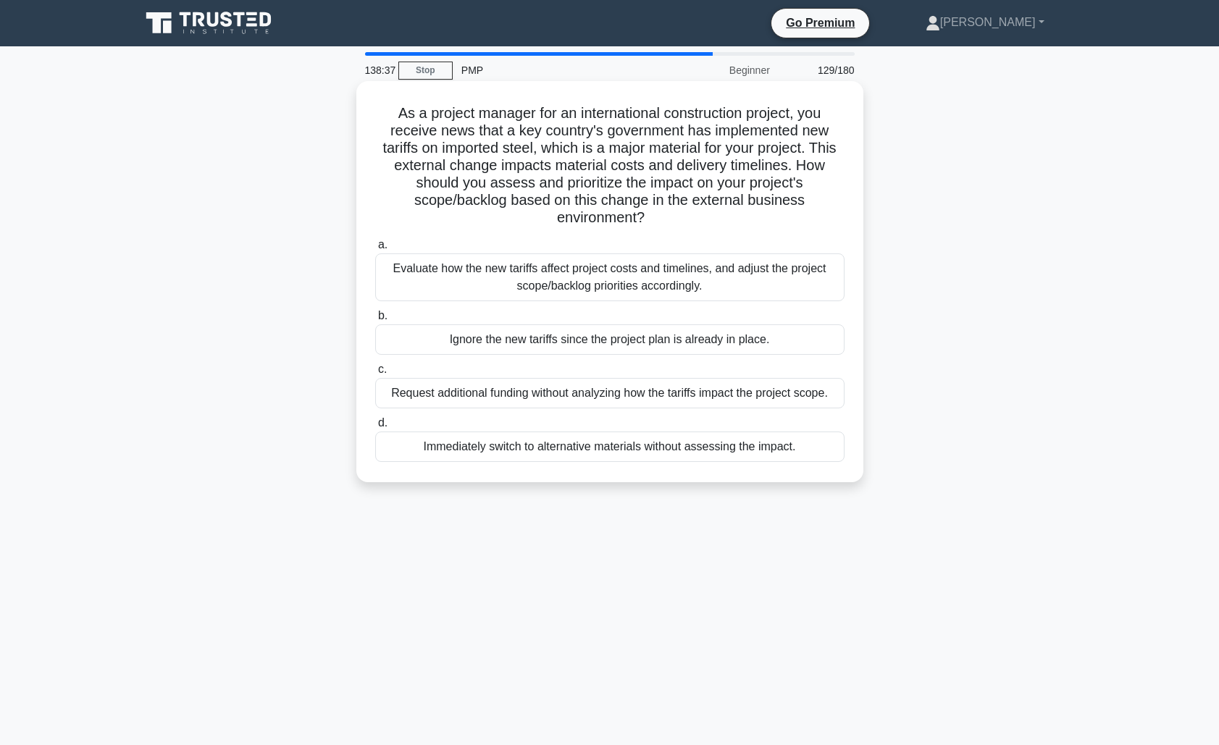
click at [500, 283] on div "Evaluate how the new tariffs affect project costs and timelines, and adjust the…" at bounding box center [609, 277] width 469 height 48
click at [375, 250] on input "a. Evaluate how the new tariffs affect project costs and timelines, and adjust …" at bounding box center [375, 244] width 0 height 9
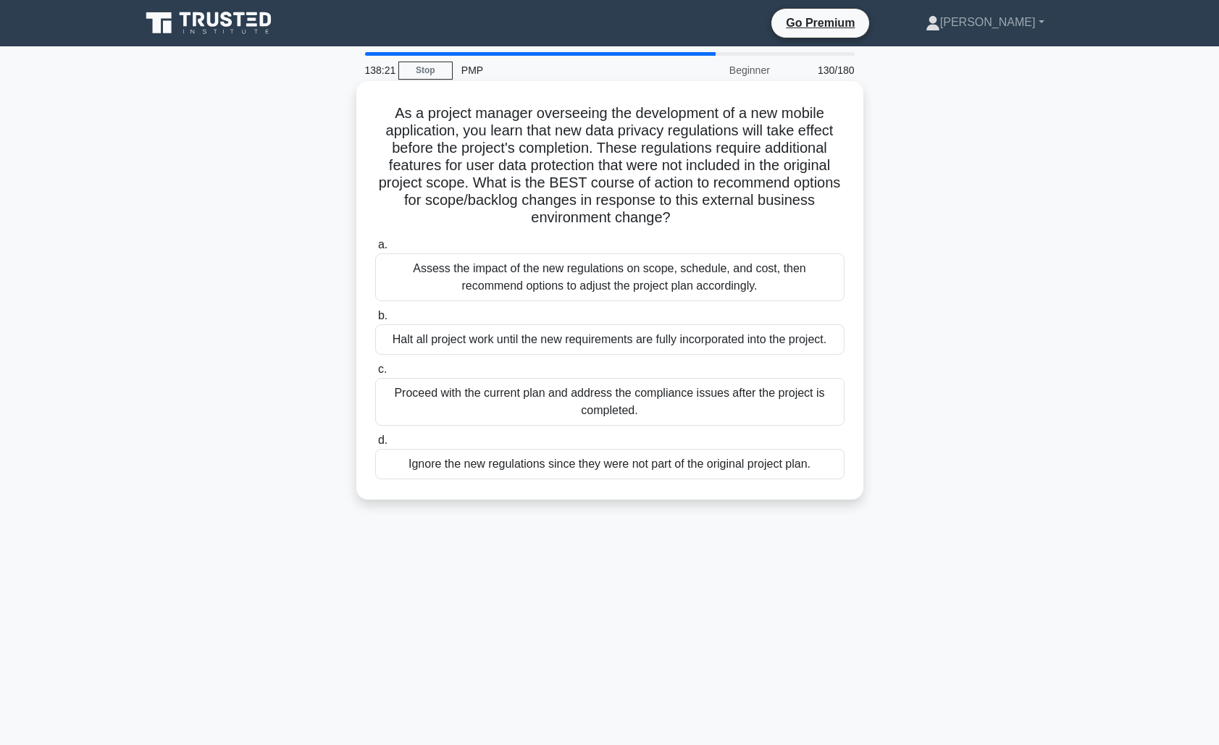
click at [524, 272] on div "Assess the impact of the new regulations on scope, schedule, and cost, then rec…" at bounding box center [609, 277] width 469 height 48
click at [375, 250] on input "a. Assess the impact of the new regulations on scope, schedule, and cost, then …" at bounding box center [375, 244] width 0 height 9
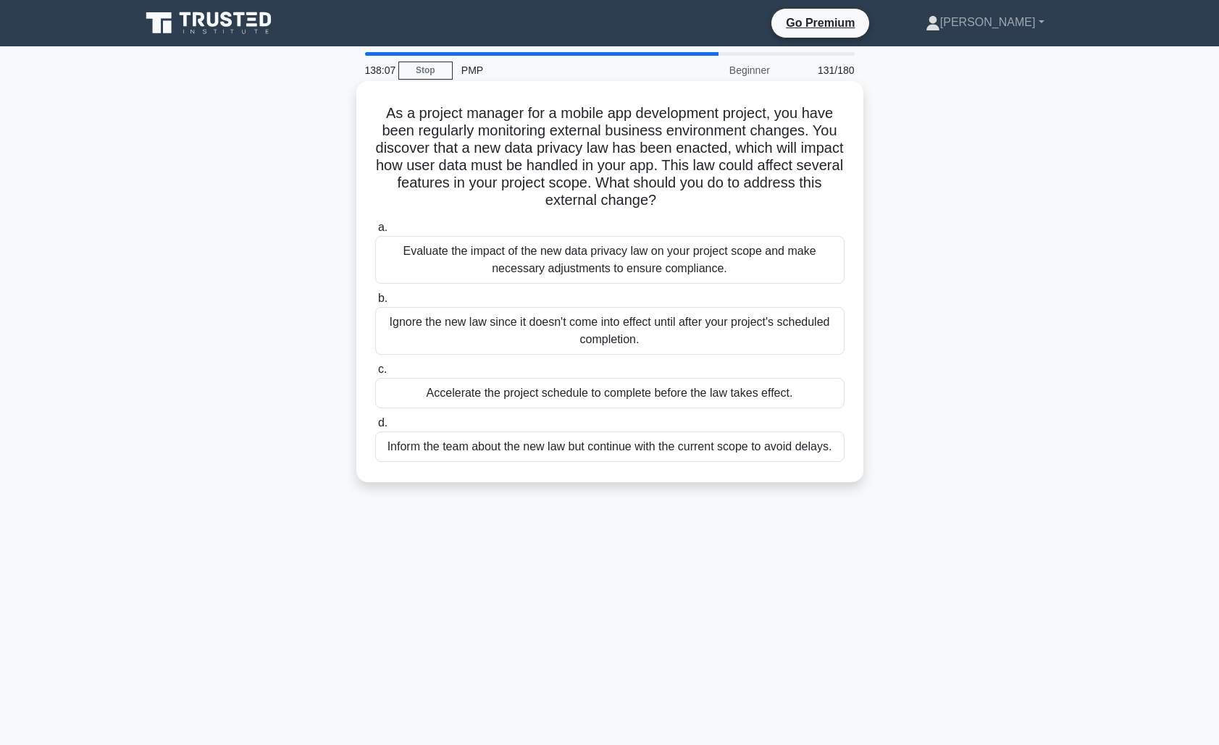
click at [485, 261] on div "Evaluate the impact of the new data privacy law on your project scope and make …" at bounding box center [609, 260] width 469 height 48
click at [375, 232] on input "a. Evaluate the impact of the new data privacy law on your project scope and ma…" at bounding box center [375, 227] width 0 height 9
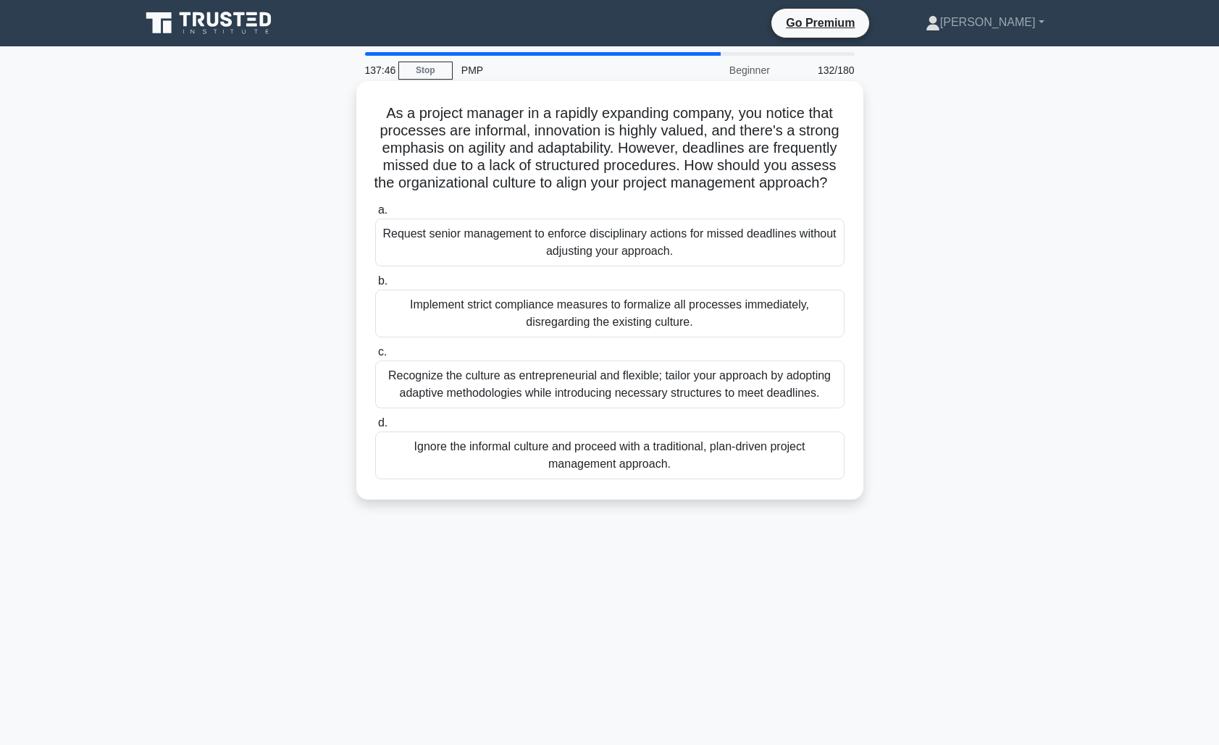
click at [480, 400] on div "Recognize the culture as entrepreneurial and flexible; tailor your approach by …" at bounding box center [609, 385] width 469 height 48
click at [375, 357] on input "c. Recognize the culture as entrepreneurial and flexible; tailor your approach …" at bounding box center [375, 352] width 0 height 9
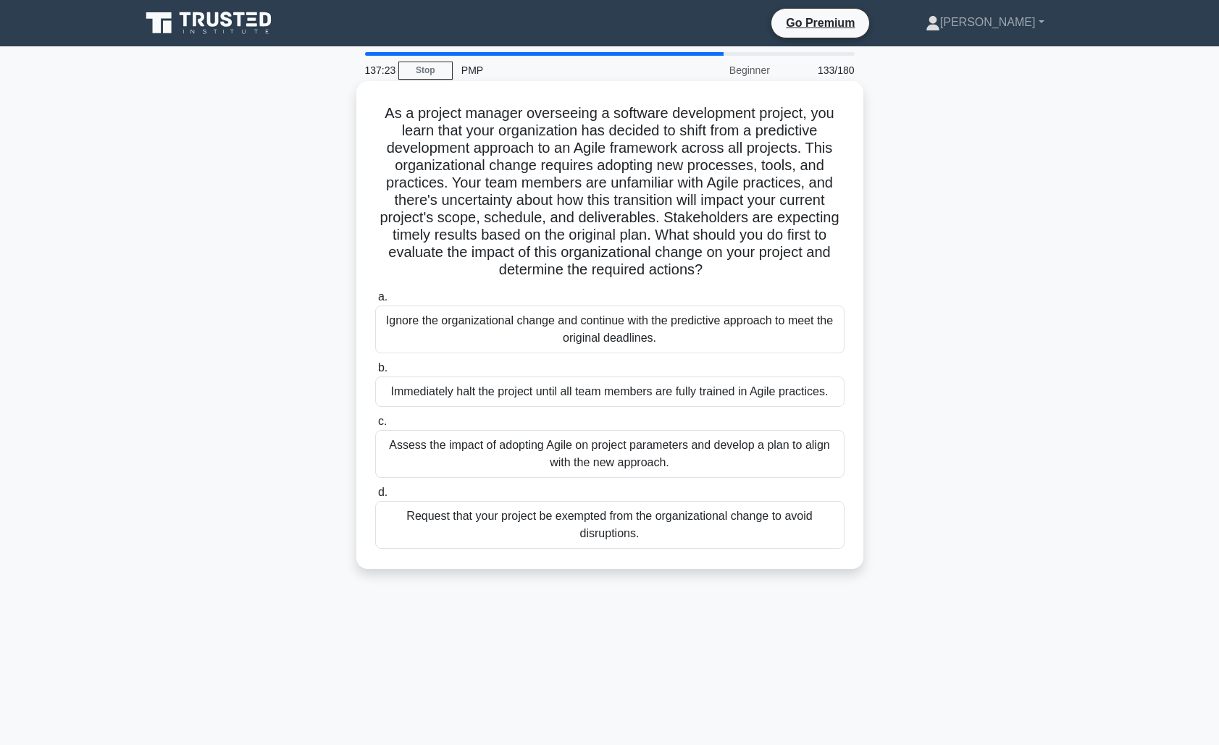
click at [542, 453] on div "Assess the impact of adopting Agile on project parameters and develop a plan to…" at bounding box center [609, 454] width 469 height 48
click at [375, 427] on input "c. Assess the impact of adopting Agile on project parameters and develop a plan…" at bounding box center [375, 421] width 0 height 9
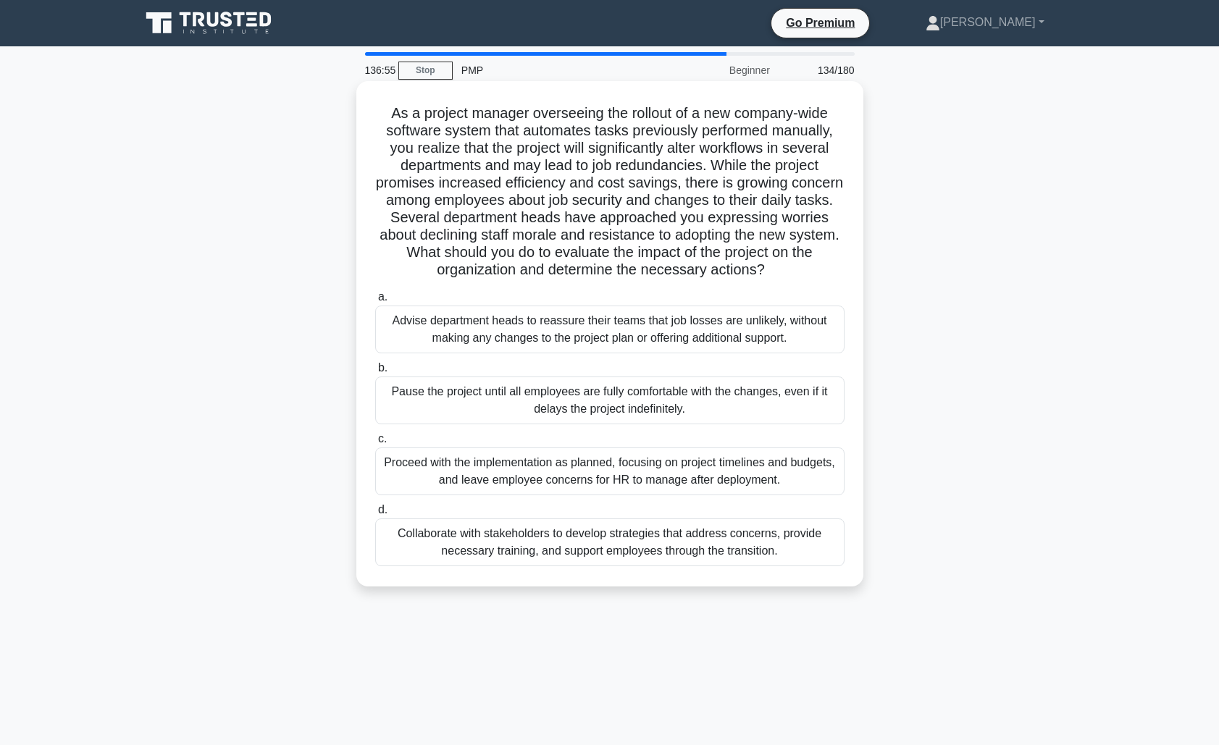
click at [498, 553] on div "Collaborate with stakeholders to develop strategies that address concerns, prov…" at bounding box center [609, 543] width 469 height 48
click at [375, 515] on input "d. Collaborate with stakeholders to develop strategies that address concerns, p…" at bounding box center [375, 509] width 0 height 9
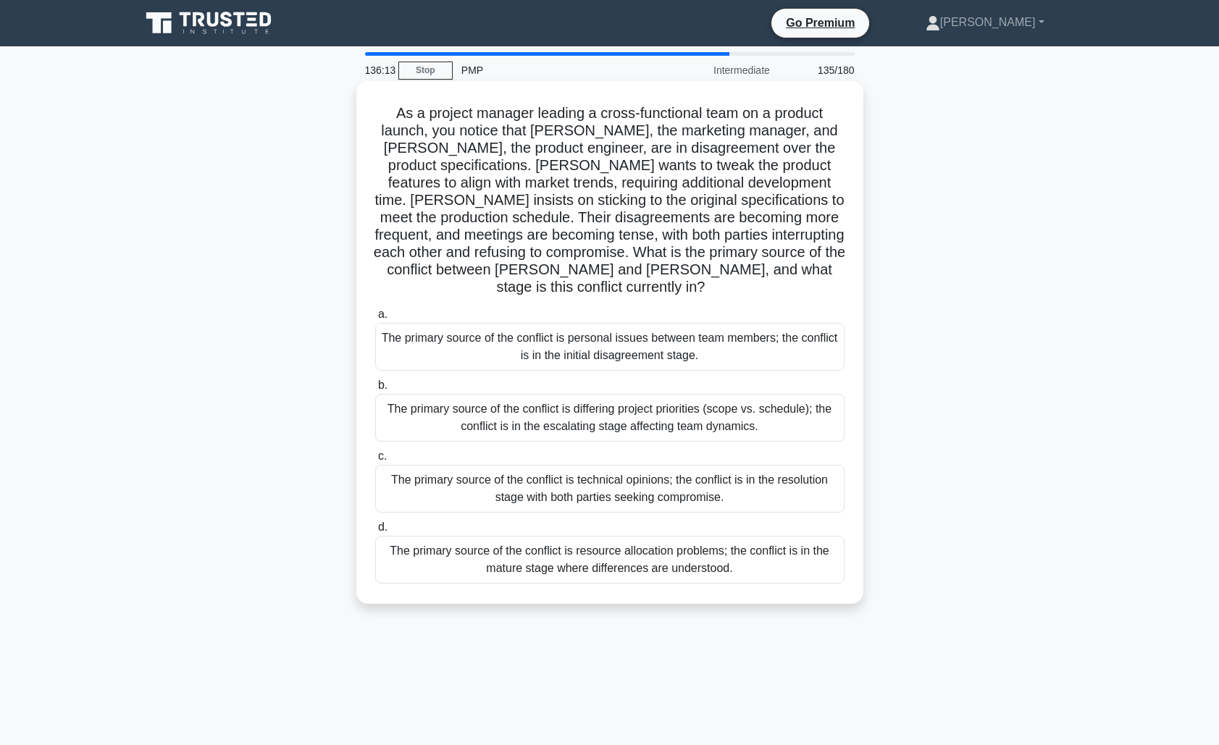
click at [543, 400] on div "The primary source of the conflict is differing project priorities (scope vs. s…" at bounding box center [609, 418] width 469 height 48
click at [375, 390] on input "b. The primary source of the conflict is differing project priorities (scope vs…" at bounding box center [375, 385] width 0 height 9
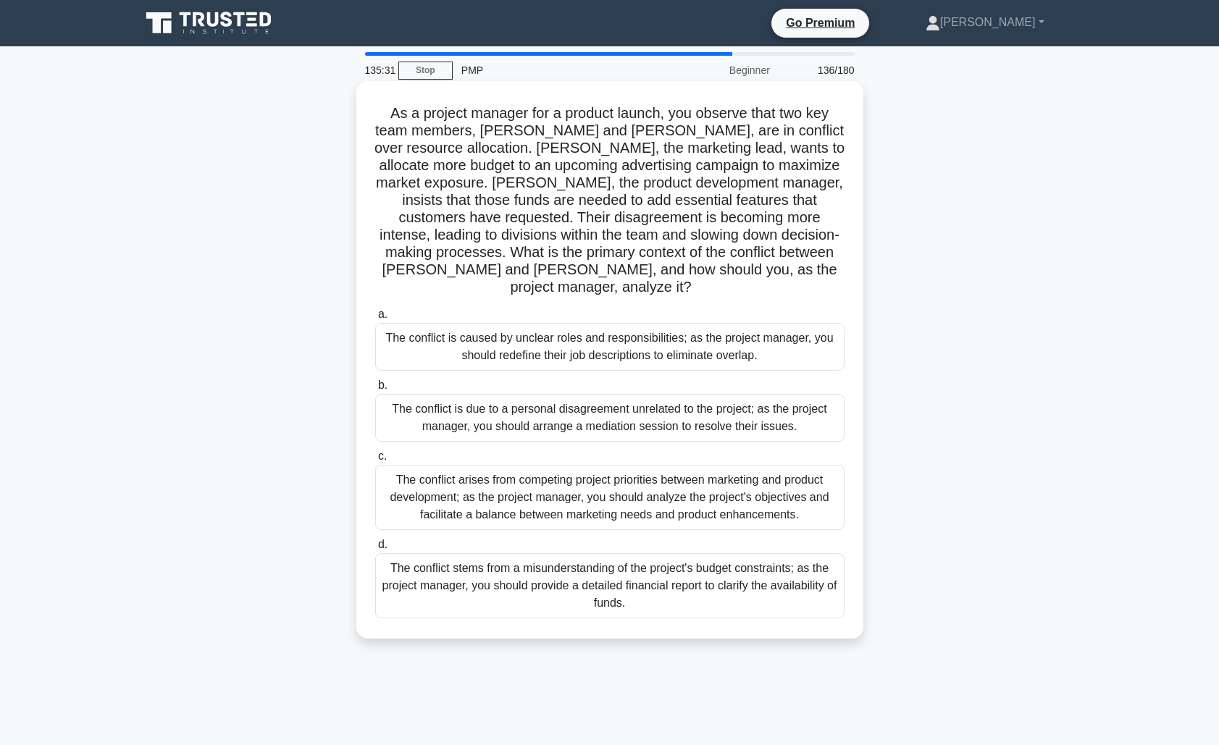
click at [498, 489] on div "The conflict arises from competing project priorities between marketing and pro…" at bounding box center [609, 497] width 469 height 65
click at [375, 461] on input "c. The conflict arises from competing project priorities between marketing and …" at bounding box center [375, 456] width 0 height 9
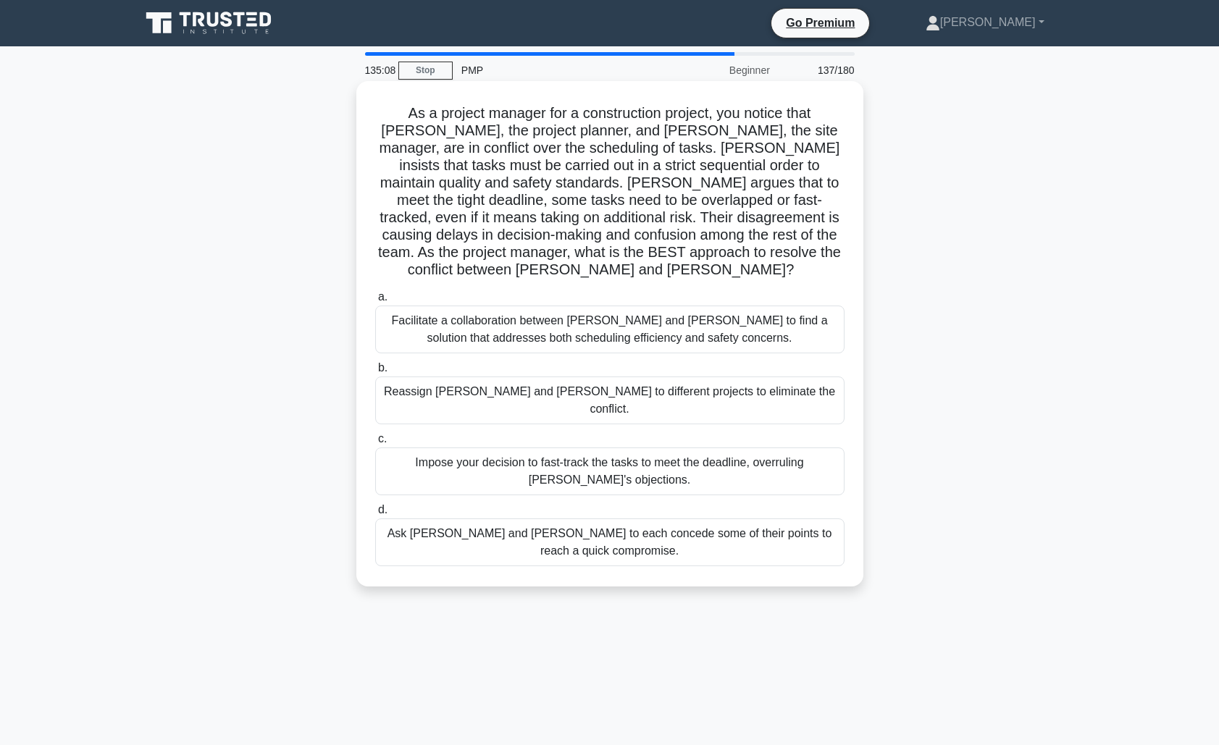
click at [564, 307] on div "Facilitate a collaboration between Karen and Dave to find a solution that addre…" at bounding box center [609, 330] width 469 height 48
click at [375, 302] on input "a. Facilitate a collaboration between Karen and Dave to find a solution that ad…" at bounding box center [375, 297] width 0 height 9
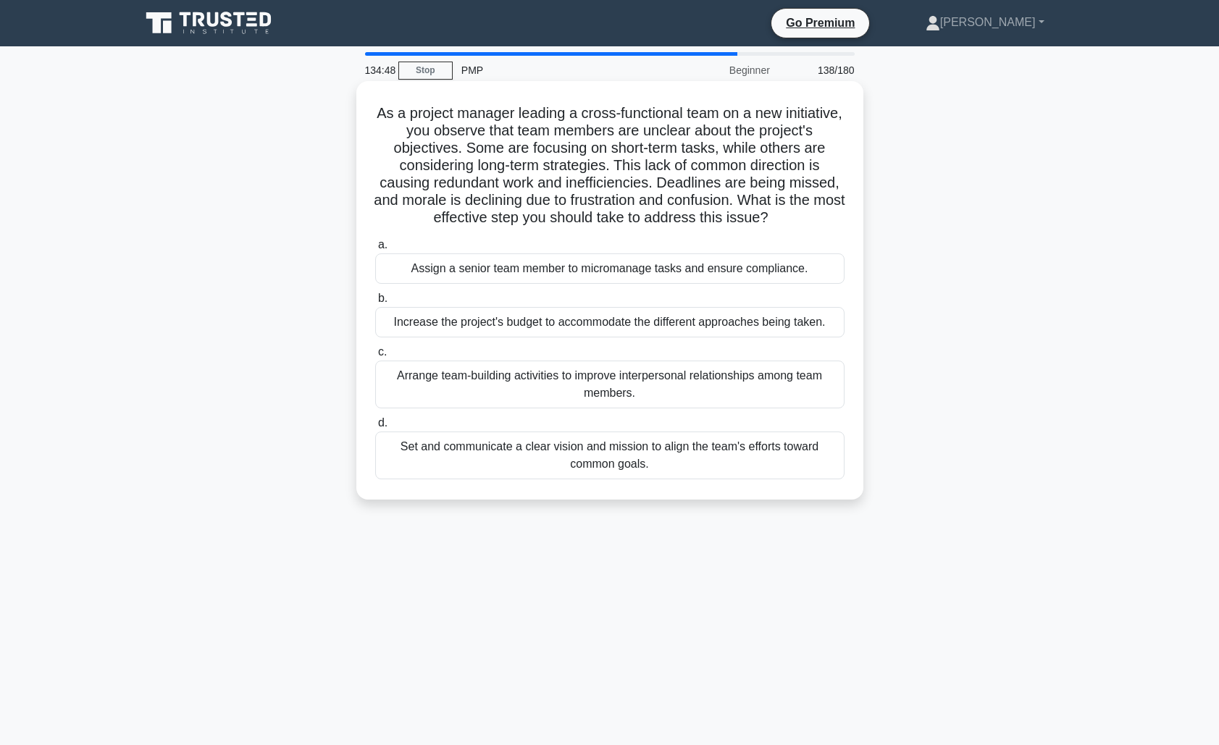
click at [514, 456] on div "Set and communicate a clear vision and mission to align the team's efforts towa…" at bounding box center [609, 456] width 469 height 48
click at [375, 428] on input "d. Set and communicate a clear vision and mission to align the team's efforts t…" at bounding box center [375, 423] width 0 height 9
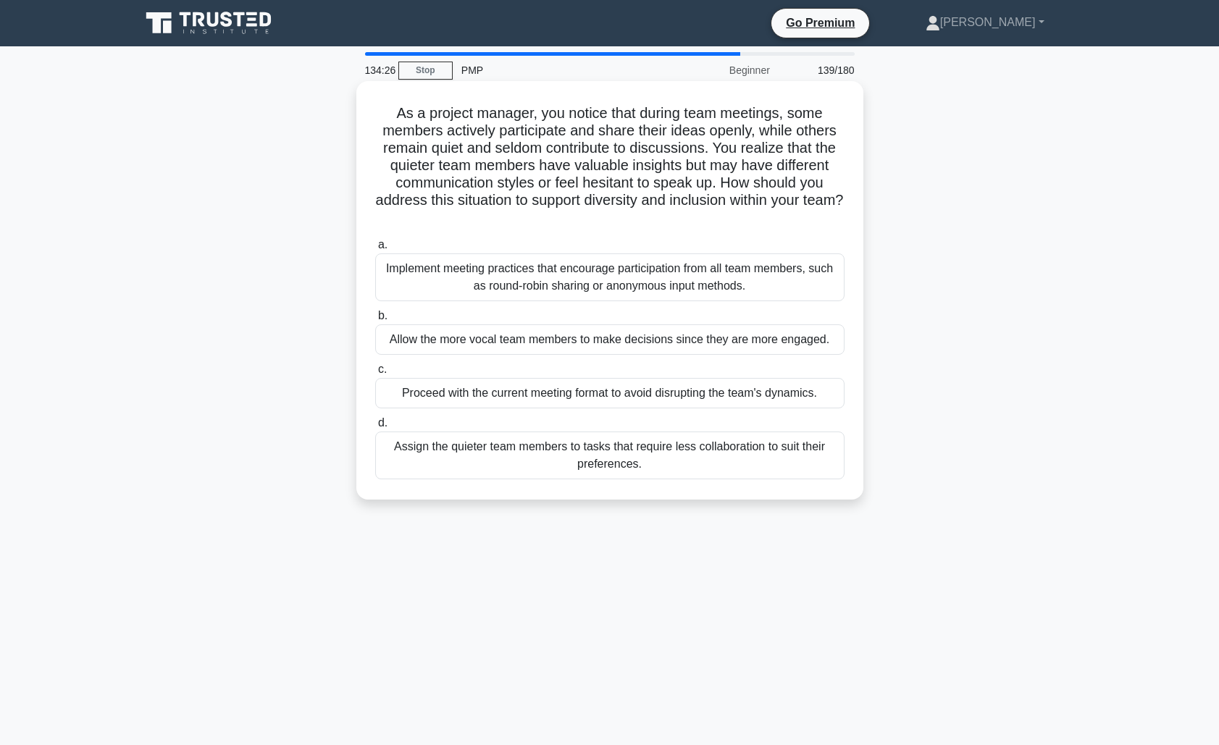
click at [565, 285] on div "Implement meeting practices that encourage participation from all team members,…" at bounding box center [609, 277] width 469 height 48
click at [375, 250] on input "a. Implement meeting practices that encourage participation from all team membe…" at bounding box center [375, 244] width 0 height 9
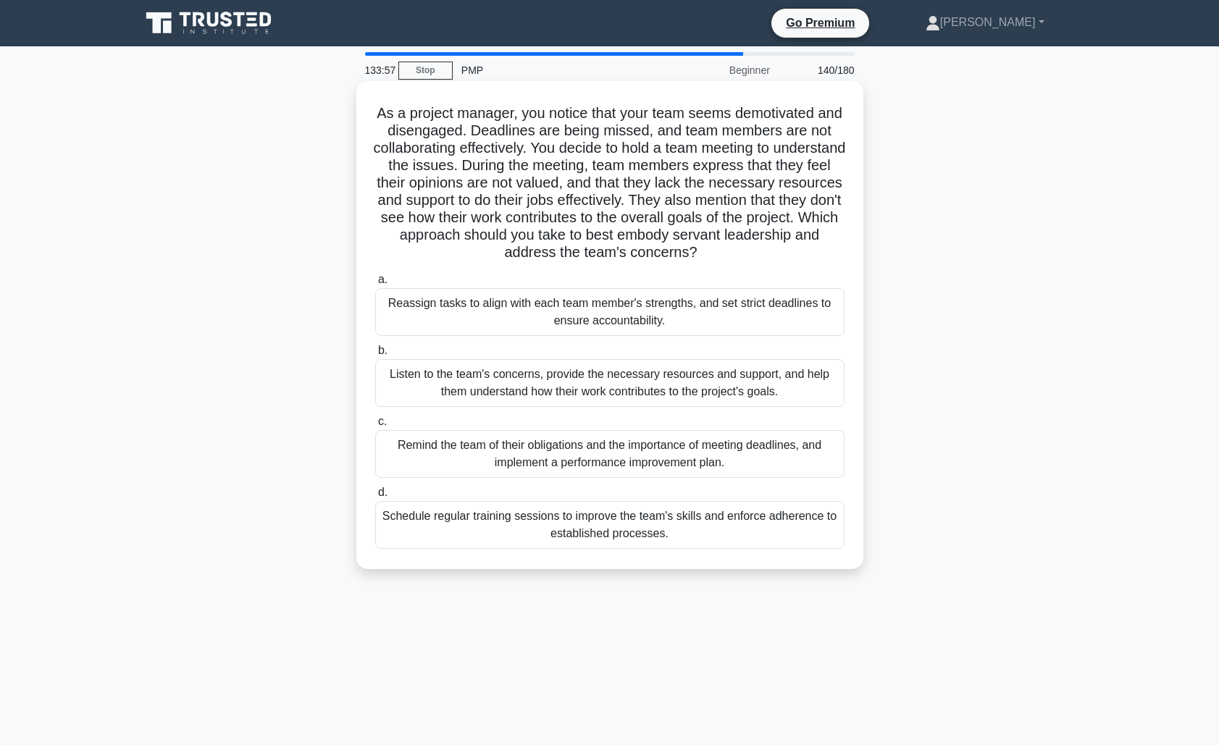
click at [492, 382] on div "Listen to the team's concerns, provide the necessary resources and support, and…" at bounding box center [609, 383] width 469 height 48
click at [375, 356] on input "b. Listen to the team's concerns, provide the necessary resources and support, …" at bounding box center [375, 350] width 0 height 9
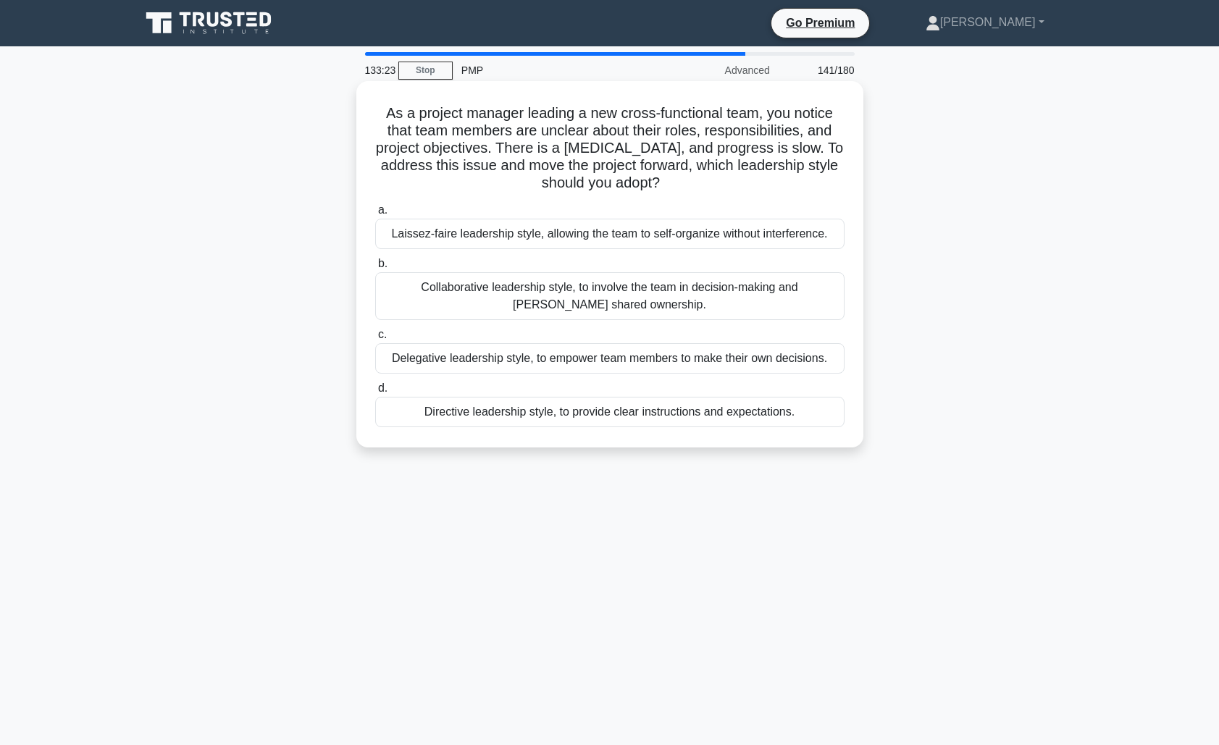
click at [460, 295] on div "Collaborative leadership style, to involve the team in decision-making and fost…" at bounding box center [609, 296] width 469 height 48
click at [375, 269] on input "b. Collaborative leadership style, to involve the team in decision-making and f…" at bounding box center [375, 263] width 0 height 9
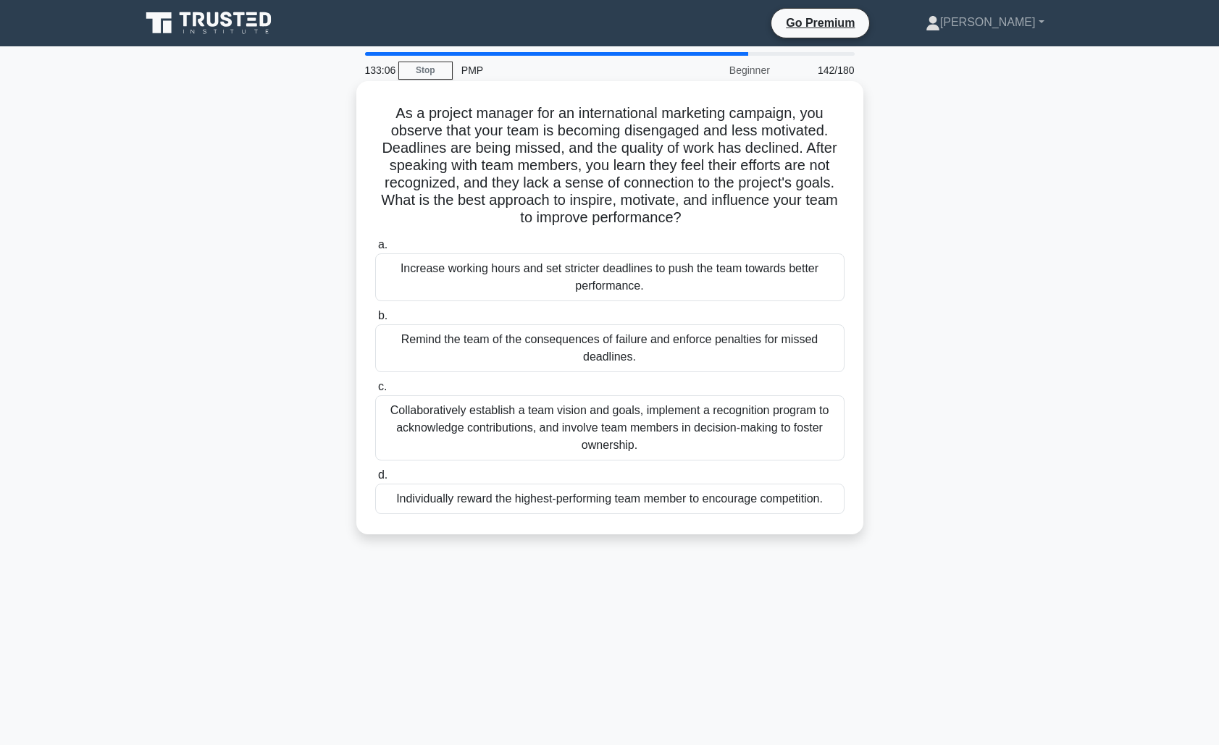
click at [435, 421] on div "Collaboratively establish a team vision and goals, implement a recognition prog…" at bounding box center [609, 427] width 469 height 65
click at [375, 392] on input "c. Collaboratively establish a team vision and goals, implement a recognition p…" at bounding box center [375, 386] width 0 height 9
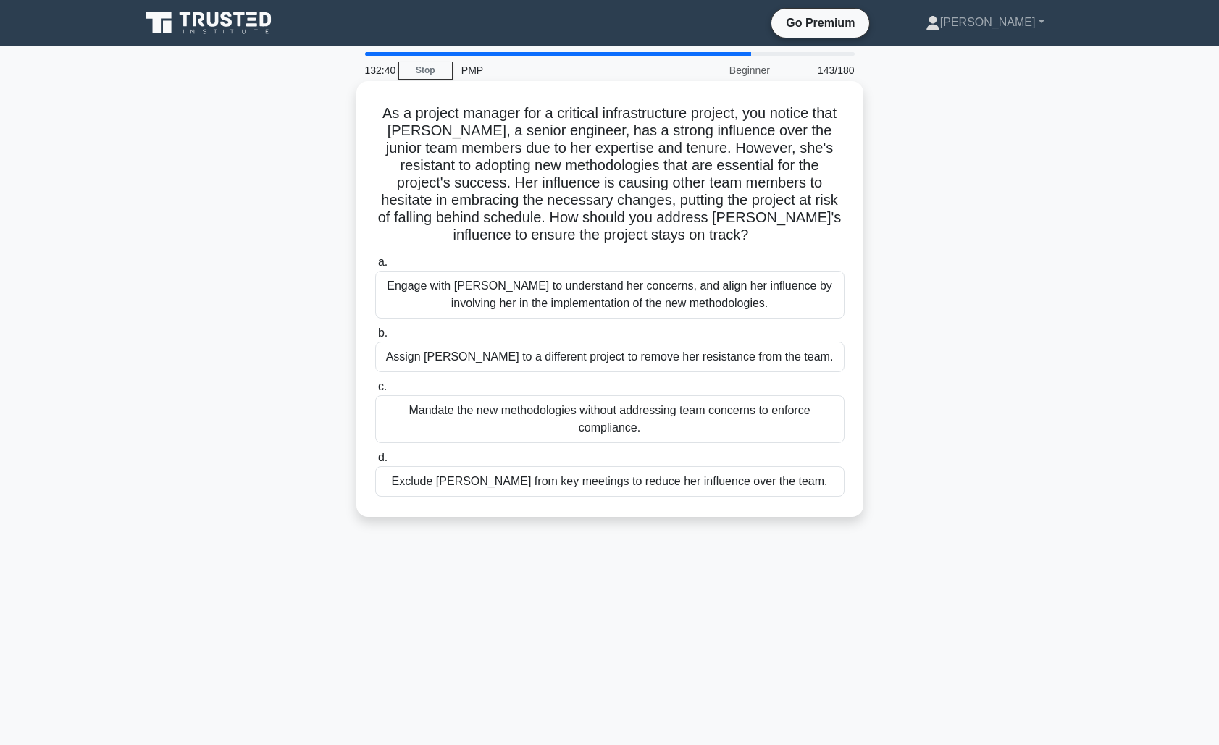
click at [588, 293] on div "Engage with Emily to understand her concerns, and align her influence by involv…" at bounding box center [609, 295] width 469 height 48
click at [375, 267] on input "a. Engage with Emily to understand her concerns, and align her influence by inv…" at bounding box center [375, 262] width 0 height 9
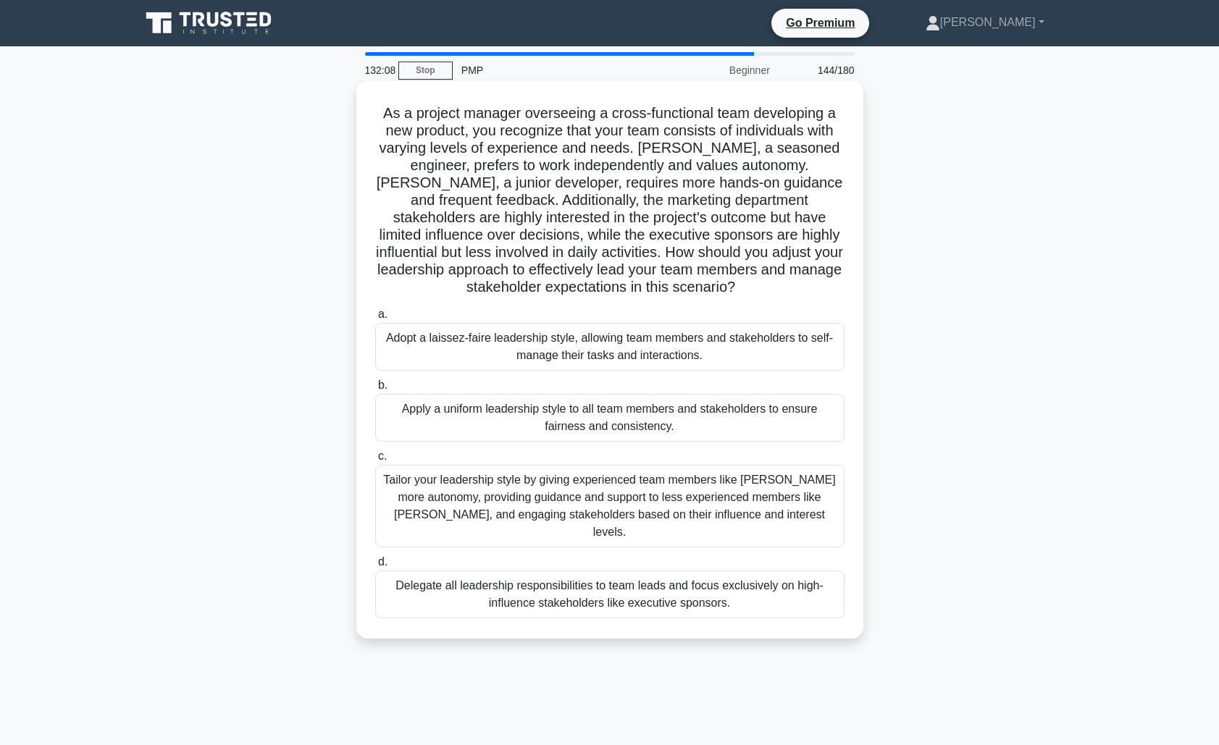
click at [545, 494] on div "Tailor your leadership style by giving experienced team members like Emma more …" at bounding box center [609, 506] width 469 height 83
click at [375, 461] on input "c. Tailor your leadership style by giving experienced team members like Emma mo…" at bounding box center [375, 456] width 0 height 9
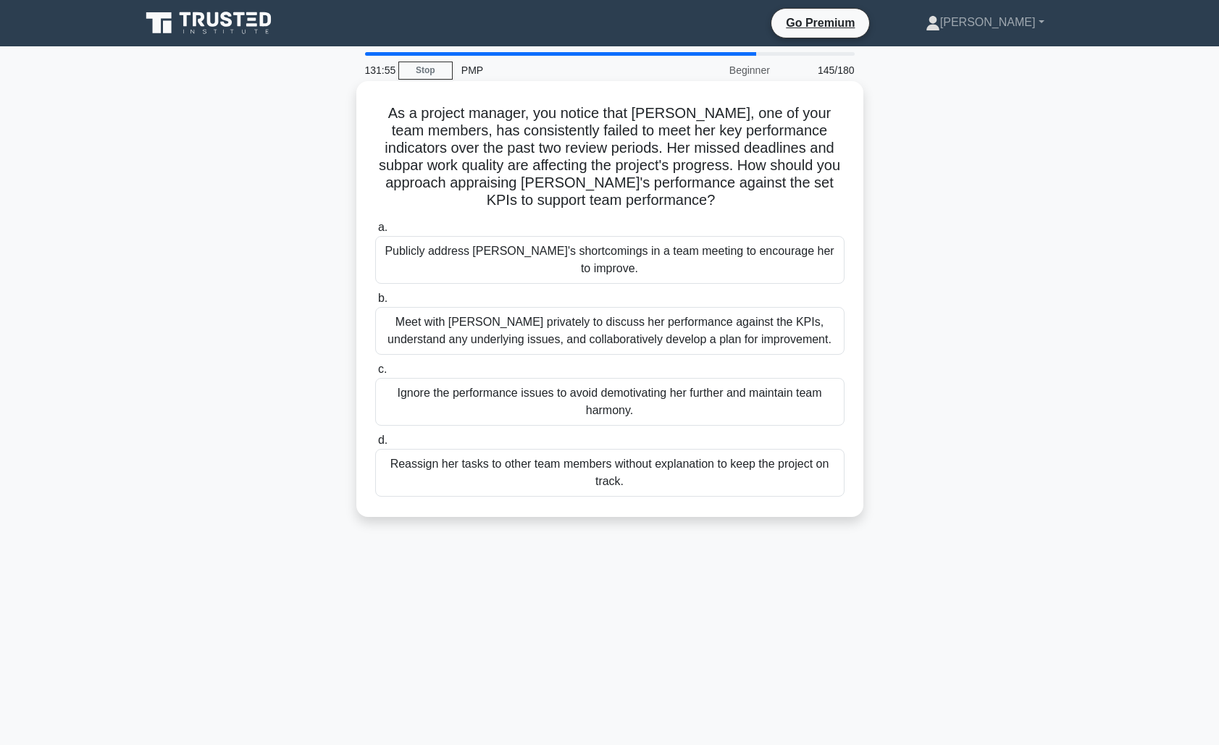
click at [550, 323] on div "Meet with Karen privately to discuss her performance against the KPIs, understa…" at bounding box center [609, 331] width 469 height 48
click at [375, 303] on input "b. Meet with Karen privately to discuss her performance against the KPIs, under…" at bounding box center [375, 298] width 0 height 9
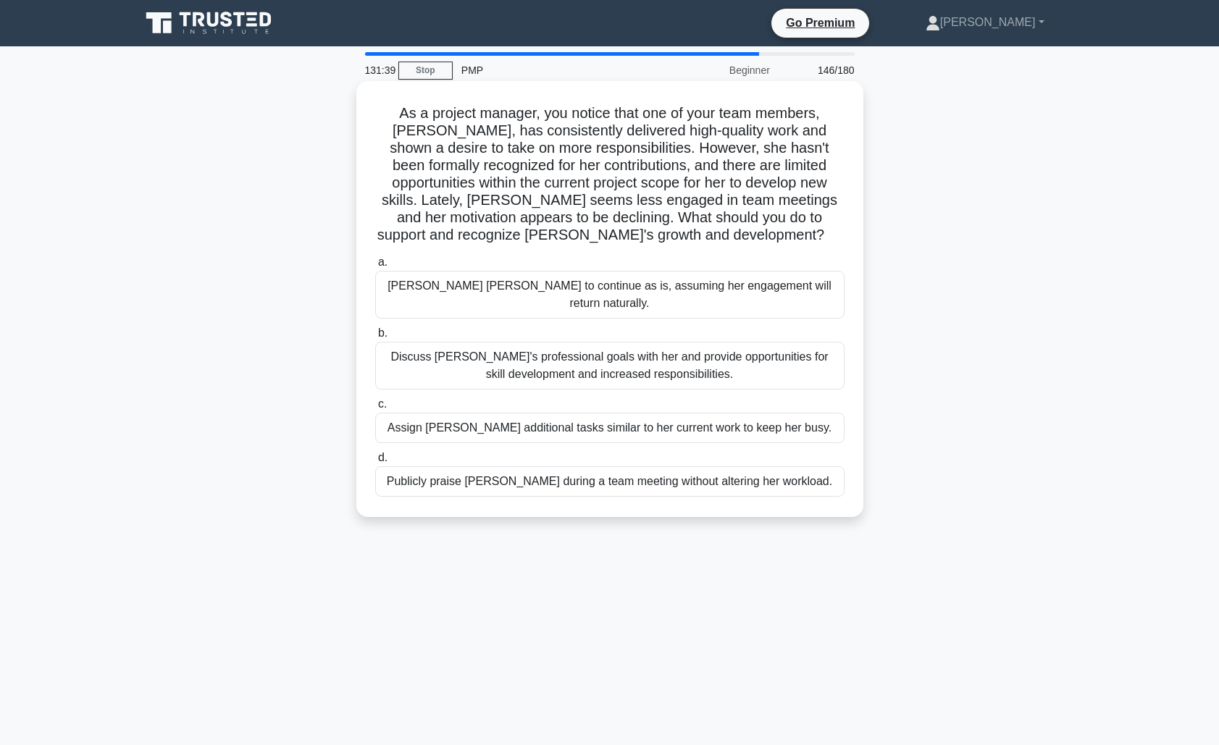
click at [471, 342] on div "Discuss Emily's professional goals with her and provide opportunities for skill…" at bounding box center [609, 366] width 469 height 48
click at [375, 338] on input "b. Discuss Emily's professional goals with her and provide opportunities for sk…" at bounding box center [375, 333] width 0 height 9
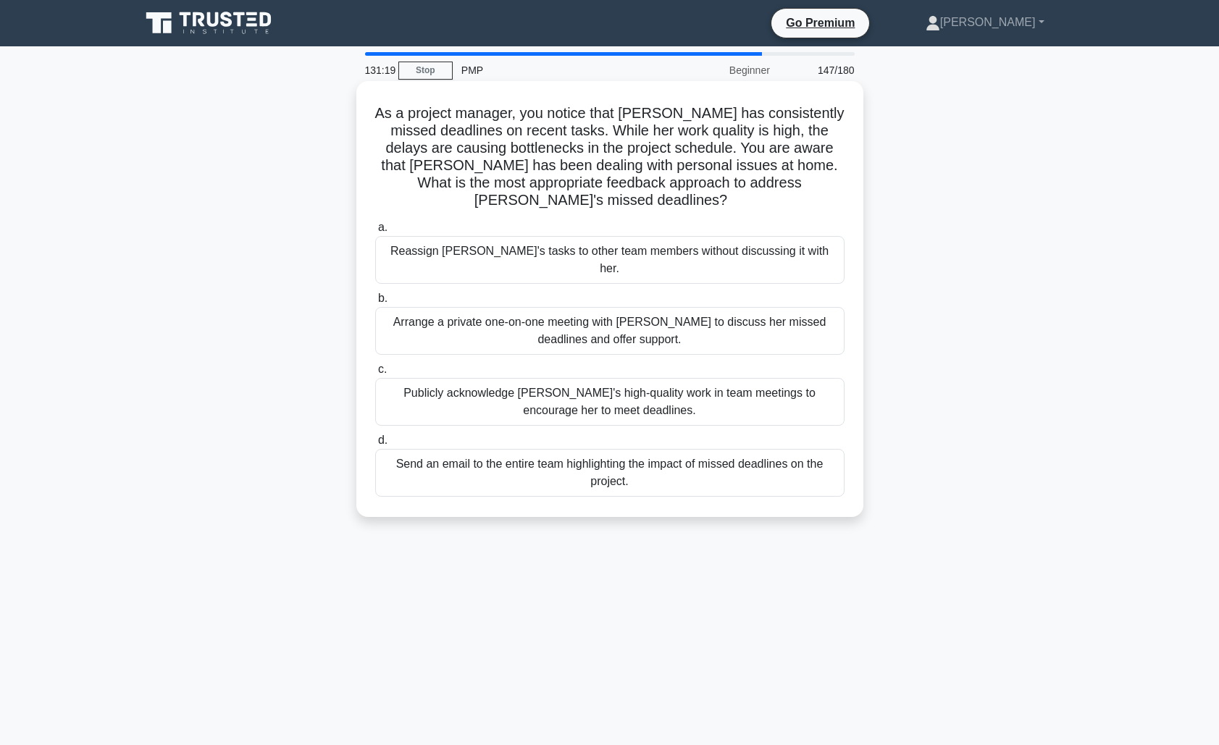
click at [510, 307] on div "Arrange a private one-on-one meeting with Emily to discuss her missed deadlines…" at bounding box center [609, 331] width 469 height 48
click at [375, 295] on input "b. Arrange a private one-on-one meeting with Emily to discuss her missed deadli…" at bounding box center [375, 298] width 0 height 9
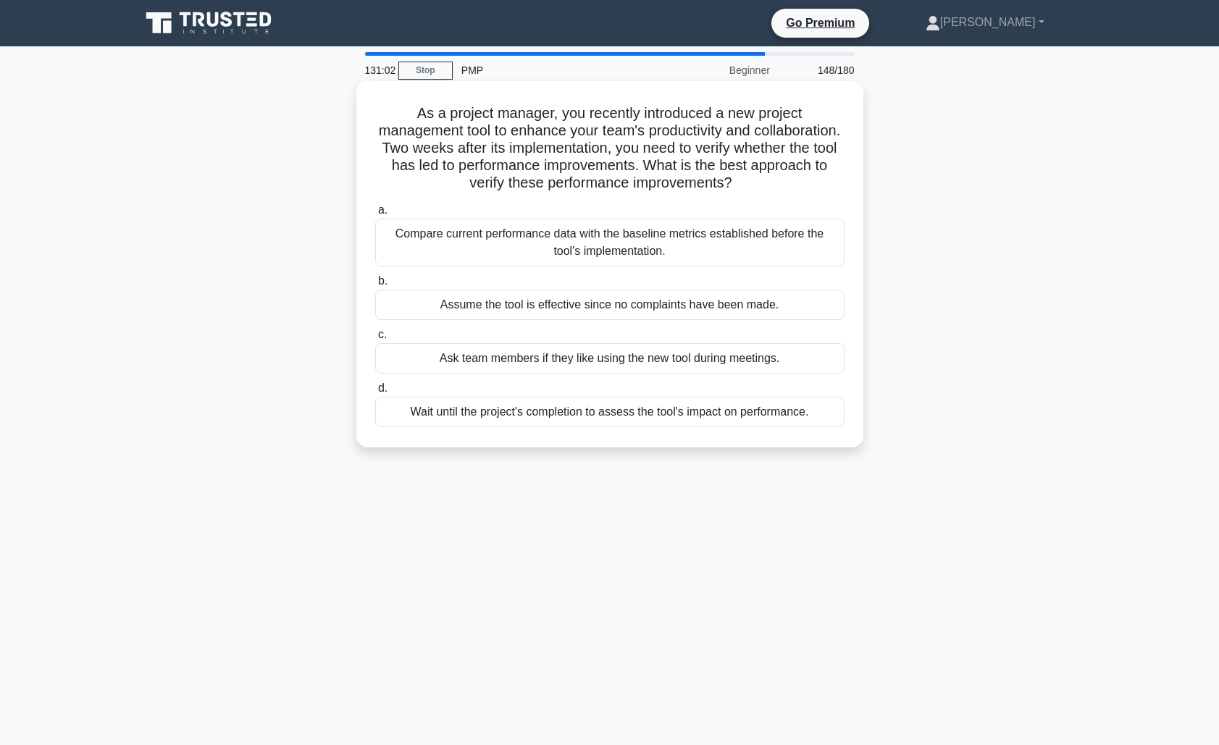
click at [516, 244] on div "Compare current performance data with the baseline metrics established before t…" at bounding box center [609, 243] width 469 height 48
click at [375, 215] on input "a. Compare current performance data with the baseline metrics established befor…" at bounding box center [375, 210] width 0 height 9
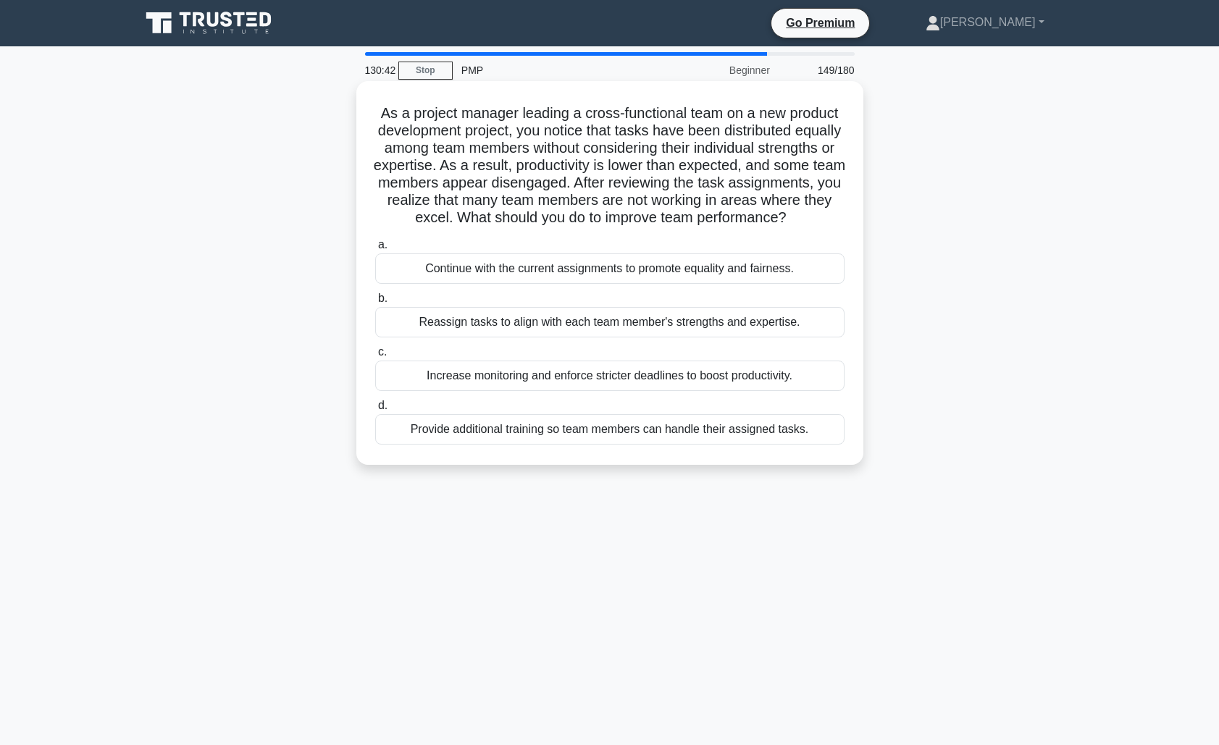
click at [523, 323] on div "Reassign tasks to align with each team member's strengths and expertise." at bounding box center [609, 322] width 469 height 30
click at [375, 303] on input "b. Reassign tasks to align with each team member's strengths and expertise." at bounding box center [375, 298] width 0 height 9
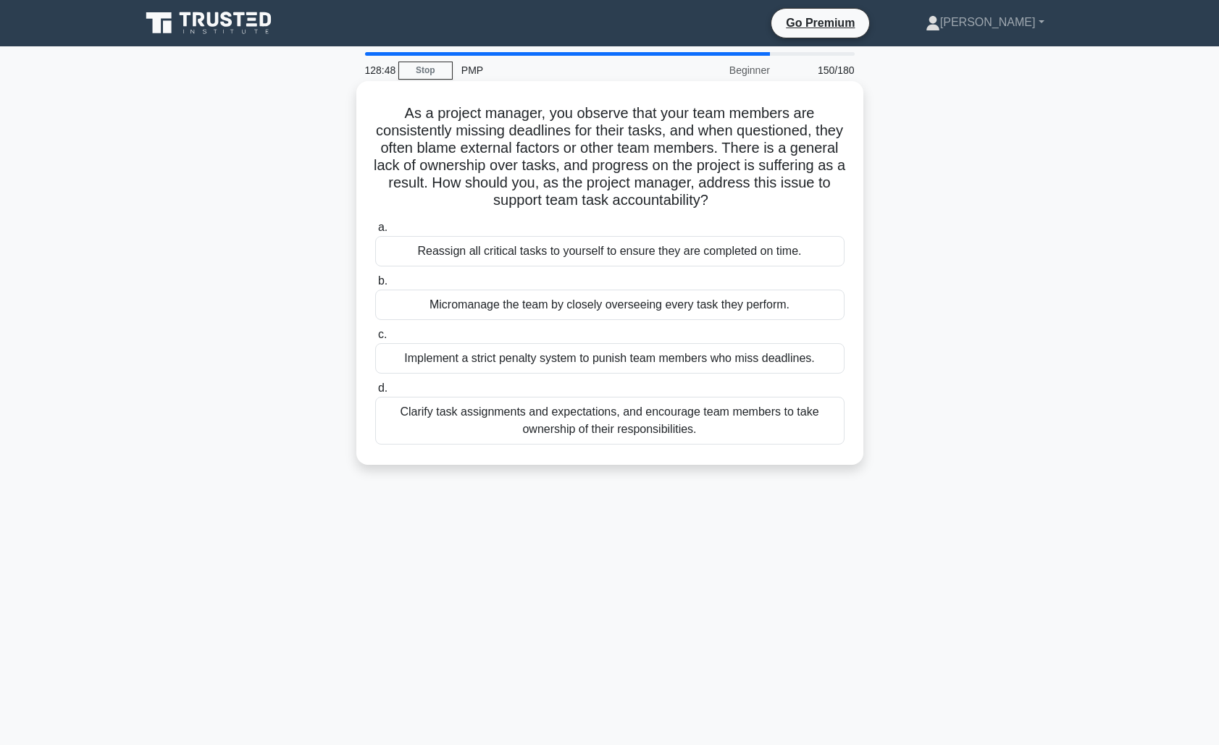
click at [505, 429] on div "Clarify task assignments and expectations, and encourage team members to take o…" at bounding box center [609, 421] width 469 height 48
click at [375, 393] on input "d. Clarify task assignments and expectations, and encourage team members to tak…" at bounding box center [375, 388] width 0 height 9
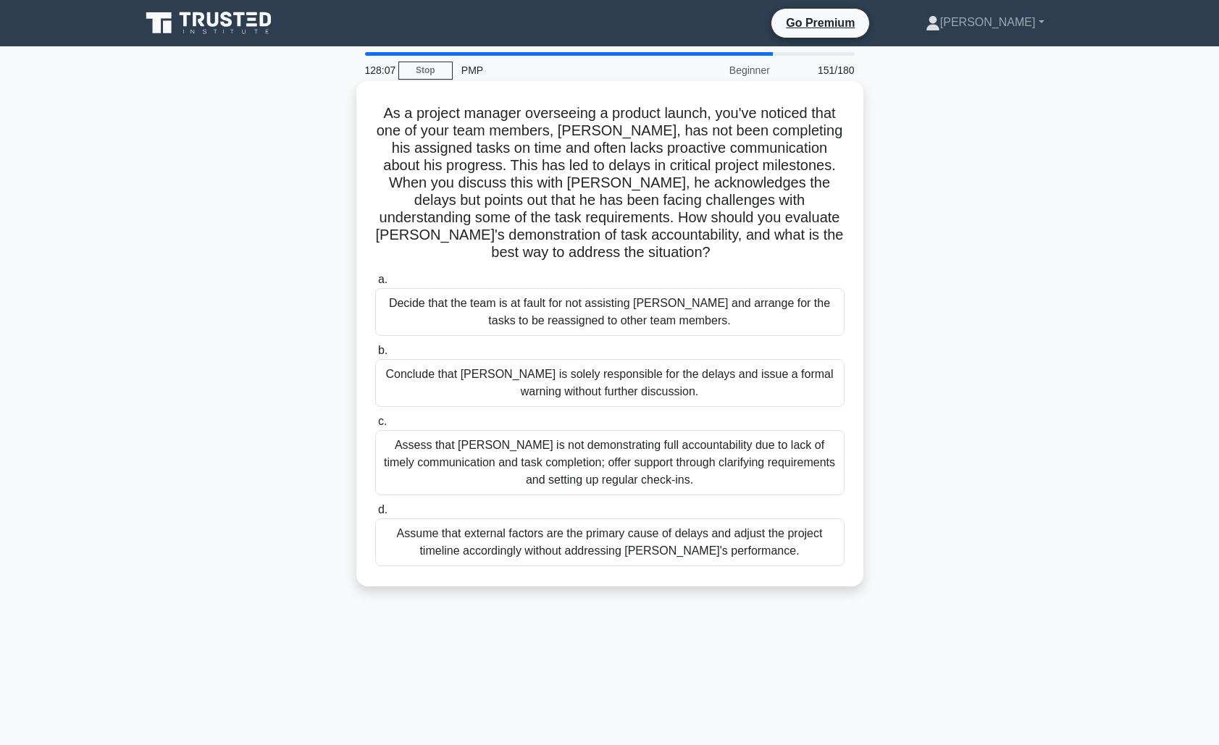
click at [634, 443] on div "Assess that Alex is not demonstrating full accountability due to lack of timely…" at bounding box center [609, 462] width 469 height 65
click at [375, 427] on input "c. Assess that Alex is not demonstrating full accountability due to lack of tim…" at bounding box center [375, 421] width 0 height 9
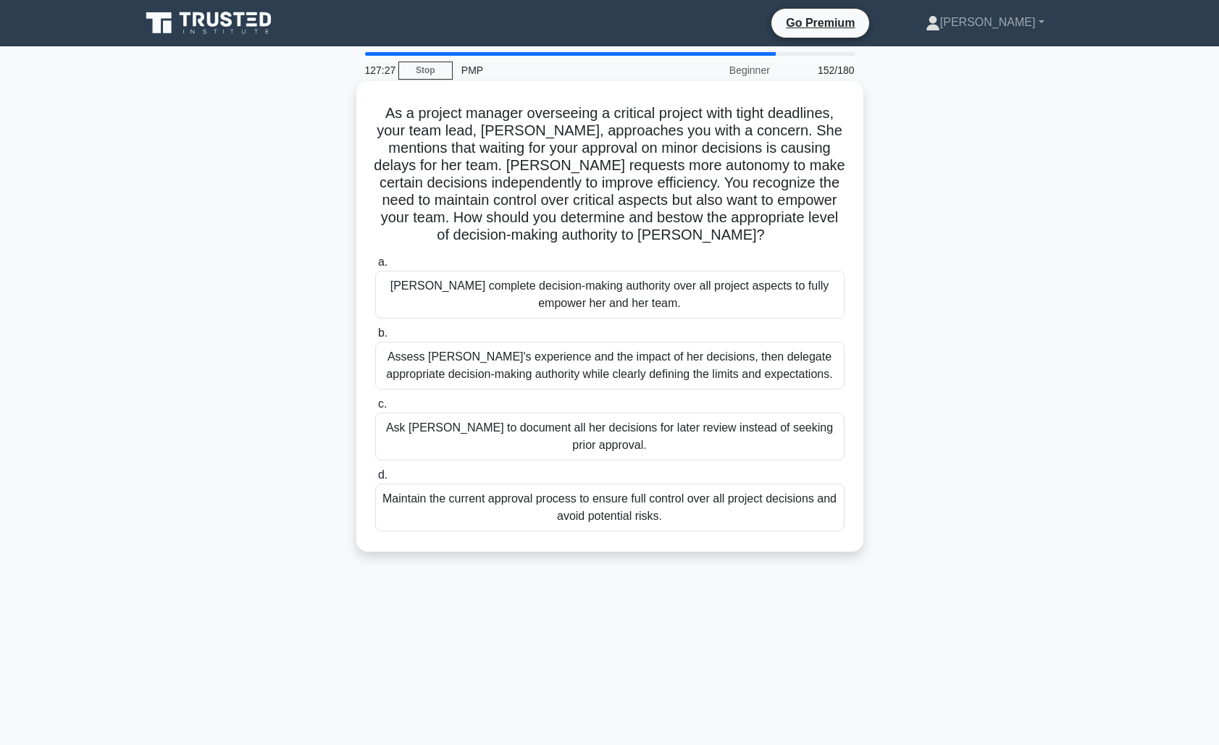
click at [501, 366] on div "Assess Emily's experience and the impact of her decisions, then delegate approp…" at bounding box center [609, 366] width 469 height 48
click at [375, 338] on input "b. Assess Emily's experience and the impact of her decisions, then delegate app…" at bounding box center [375, 333] width 0 height 9
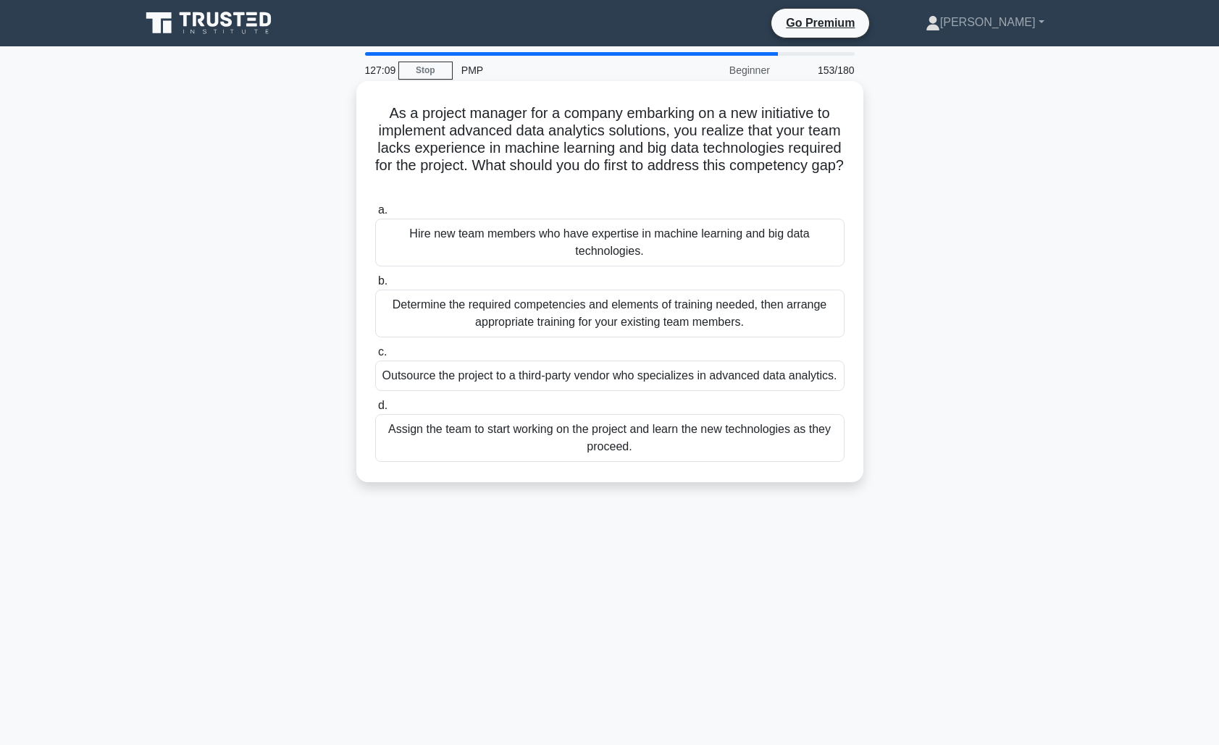
click at [467, 314] on div "Determine the required competencies and elements of training needed, then arran…" at bounding box center [609, 314] width 469 height 48
click at [375, 286] on input "b. Determine the required competencies and elements of training needed, then ar…" at bounding box center [375, 281] width 0 height 9
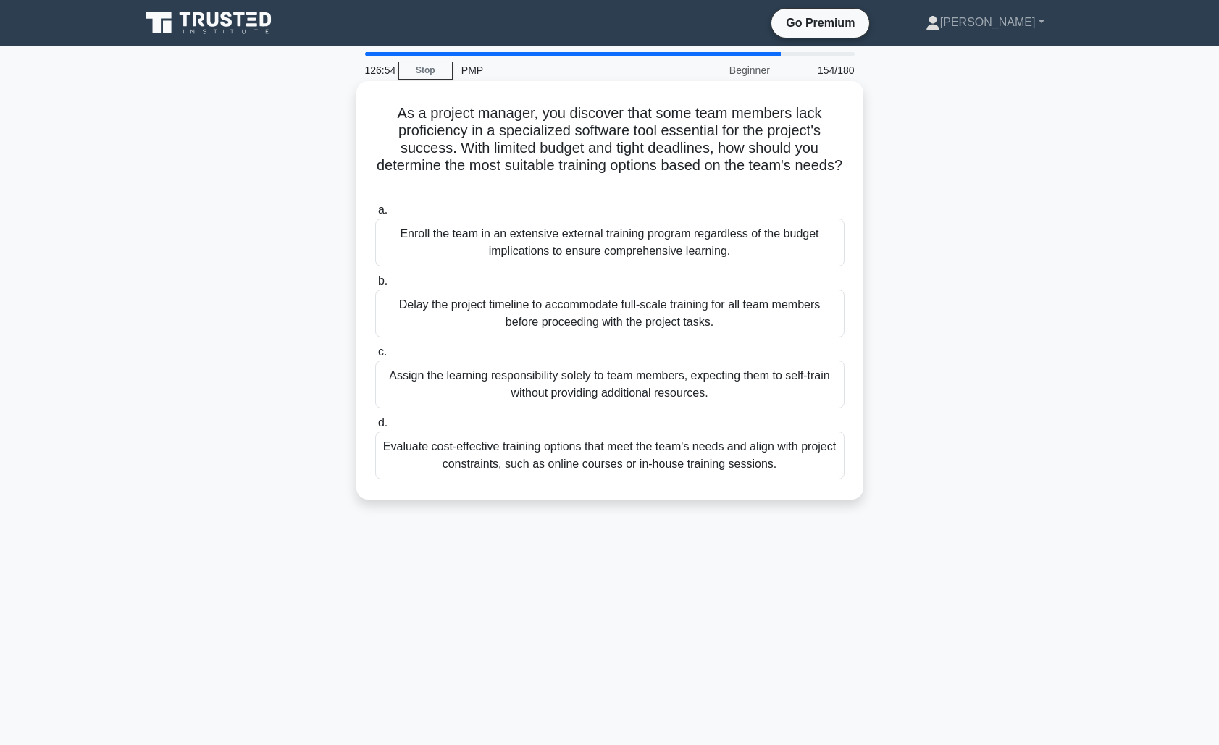
click at [508, 477] on div "Evaluate cost-effective training options that meet the team's needs and align w…" at bounding box center [609, 456] width 469 height 48
click at [375, 428] on input "d. Evaluate cost-effective training options that meet the team's needs and alig…" at bounding box center [375, 423] width 0 height 9
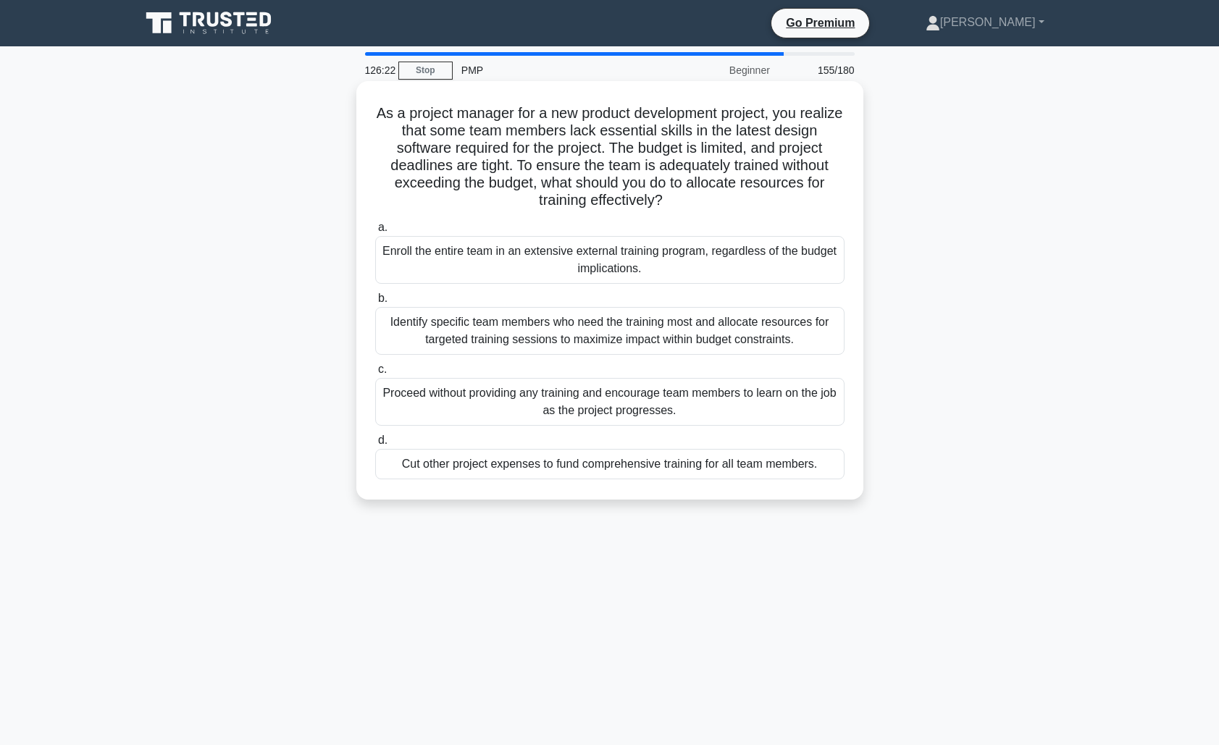
click at [582, 328] on div "Identify specific team members who need the training most and allocate resource…" at bounding box center [609, 331] width 469 height 48
click at [375, 303] on input "b. Identify specific team members who need the training most and allocate resou…" at bounding box center [375, 298] width 0 height 9
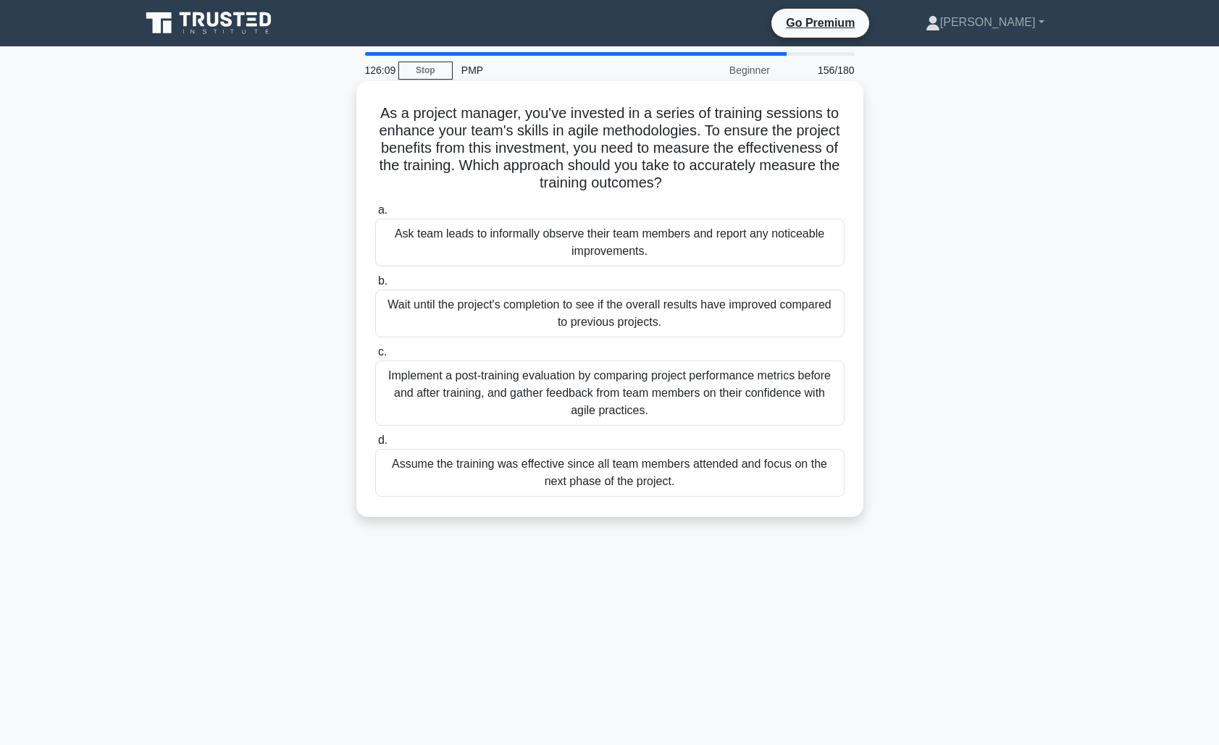
click at [559, 395] on div "Implement a post-training evaluation by comparing project performance metrics b…" at bounding box center [609, 393] width 469 height 65
click at [375, 357] on input "c. Implement a post-training evaluation by comparing project performance metric…" at bounding box center [375, 352] width 0 height 9
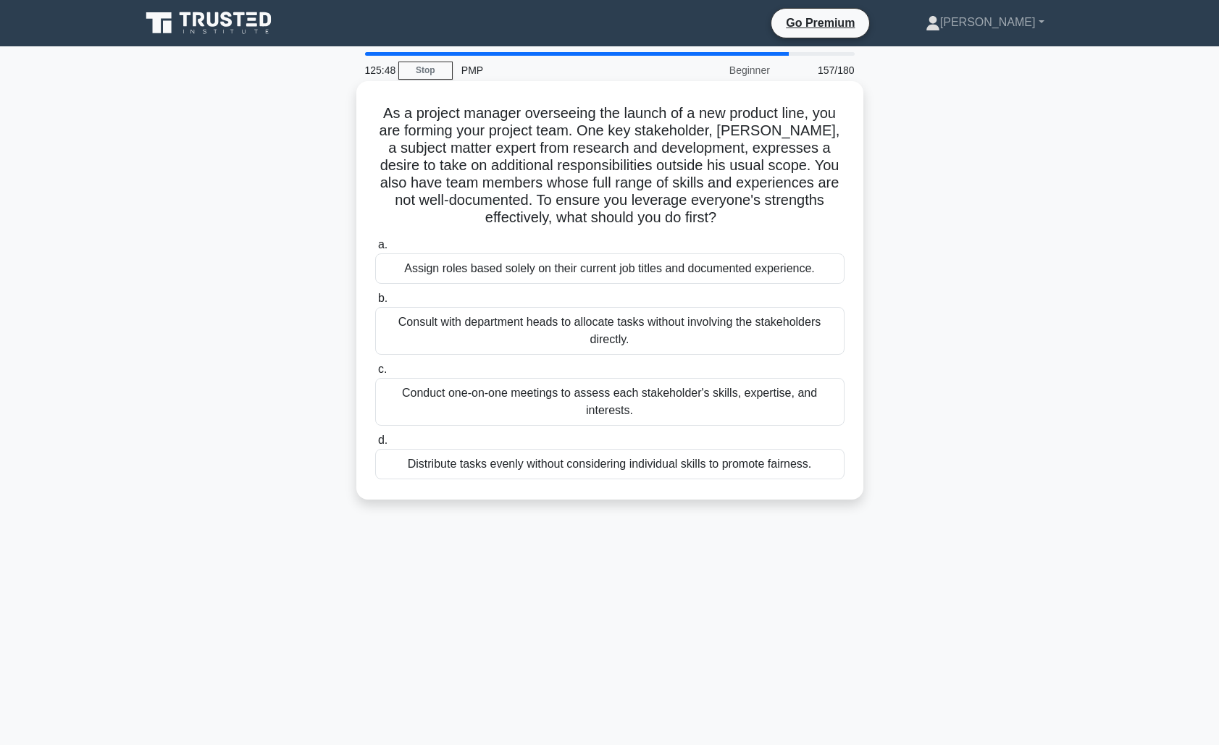
click at [645, 403] on div "Conduct one-on-one meetings to assess each stakeholder's skills, expertise, and…" at bounding box center [609, 402] width 469 height 48
click at [375, 374] on input "c. Conduct one-on-one meetings to assess each stakeholder's skills, expertise, …" at bounding box center [375, 369] width 0 height 9
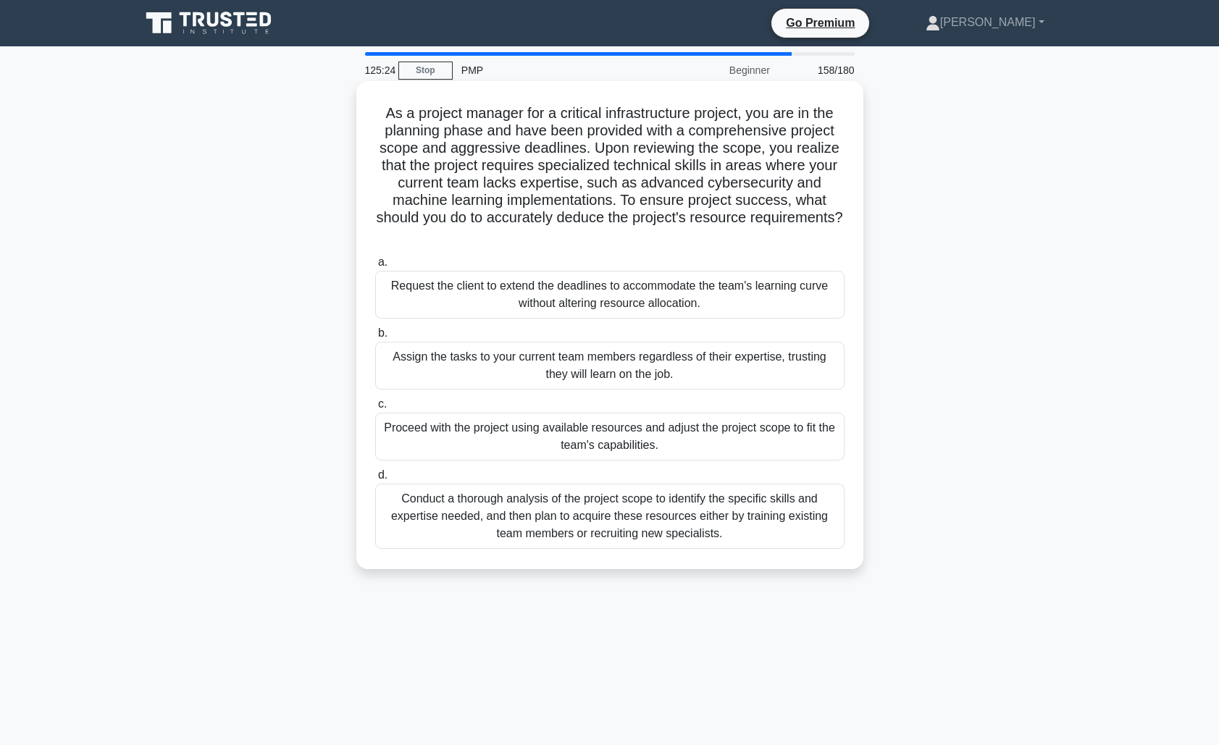
click at [568, 528] on div "Conduct a thorough analysis of the project scope to identify the specific skill…" at bounding box center [609, 516] width 469 height 65
click at [375, 480] on input "d. Conduct a thorough analysis of the project scope to identify the specific sk…" at bounding box center [375, 475] width 0 height 9
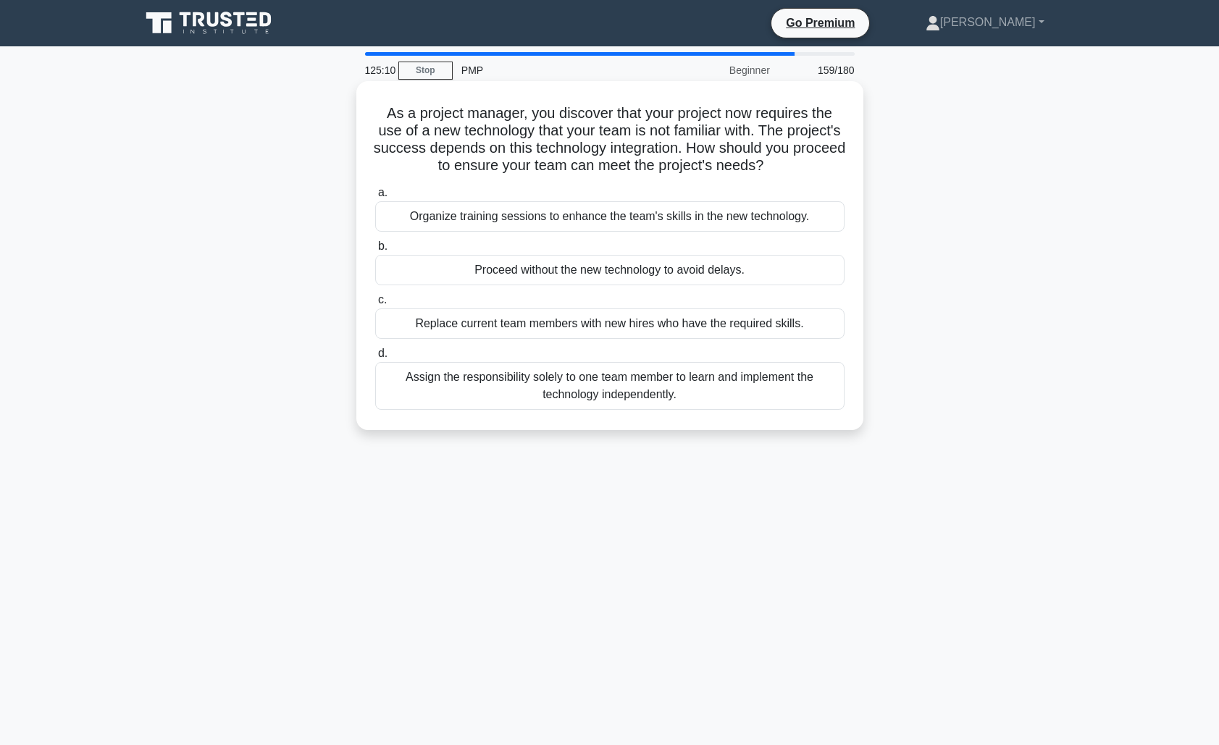
click at [531, 223] on div "Organize training sessions to enhance the team's skills in the new technology." at bounding box center [609, 216] width 469 height 30
click at [375, 198] on input "a. Organize training sessions to enhance the team's skills in the new technolog…" at bounding box center [375, 192] width 0 height 9
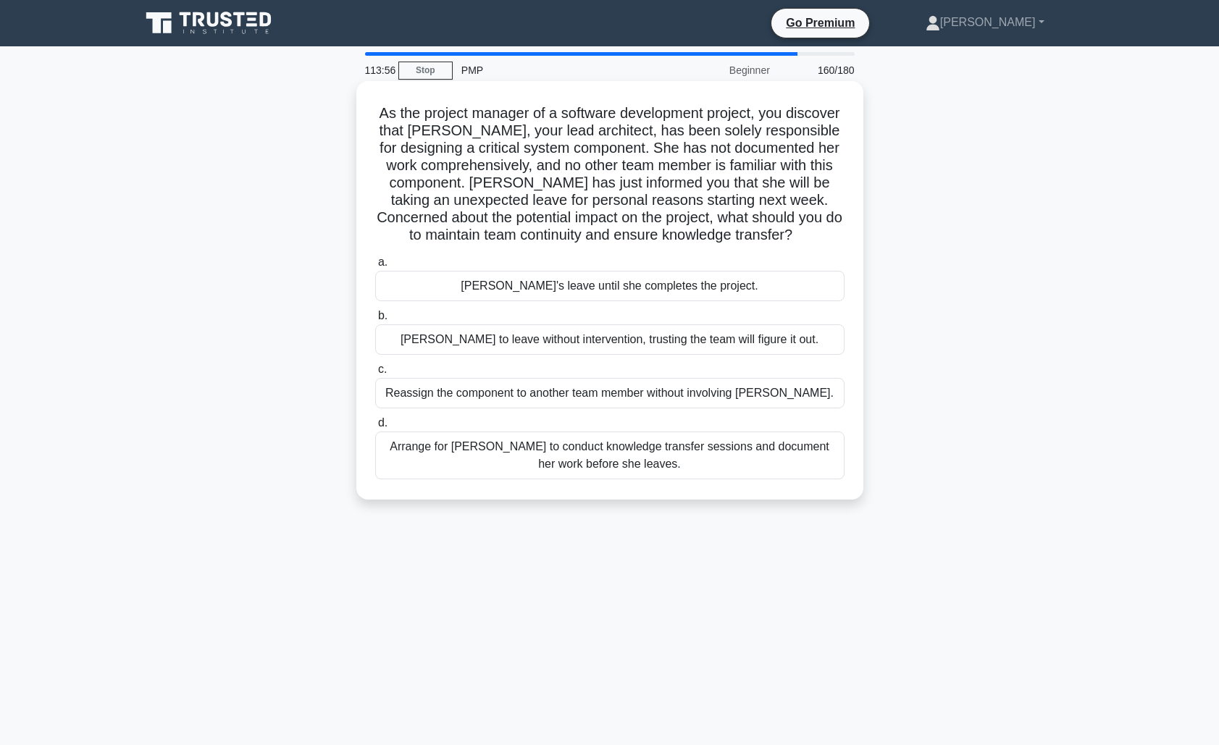
click at [642, 453] on div "Arrange for Maria to conduct knowledge transfer sessions and document her work …" at bounding box center [609, 456] width 469 height 48
click at [375, 428] on input "d. Arrange for Maria to conduct knowledge transfer sessions and document her wo…" at bounding box center [375, 423] width 0 height 9
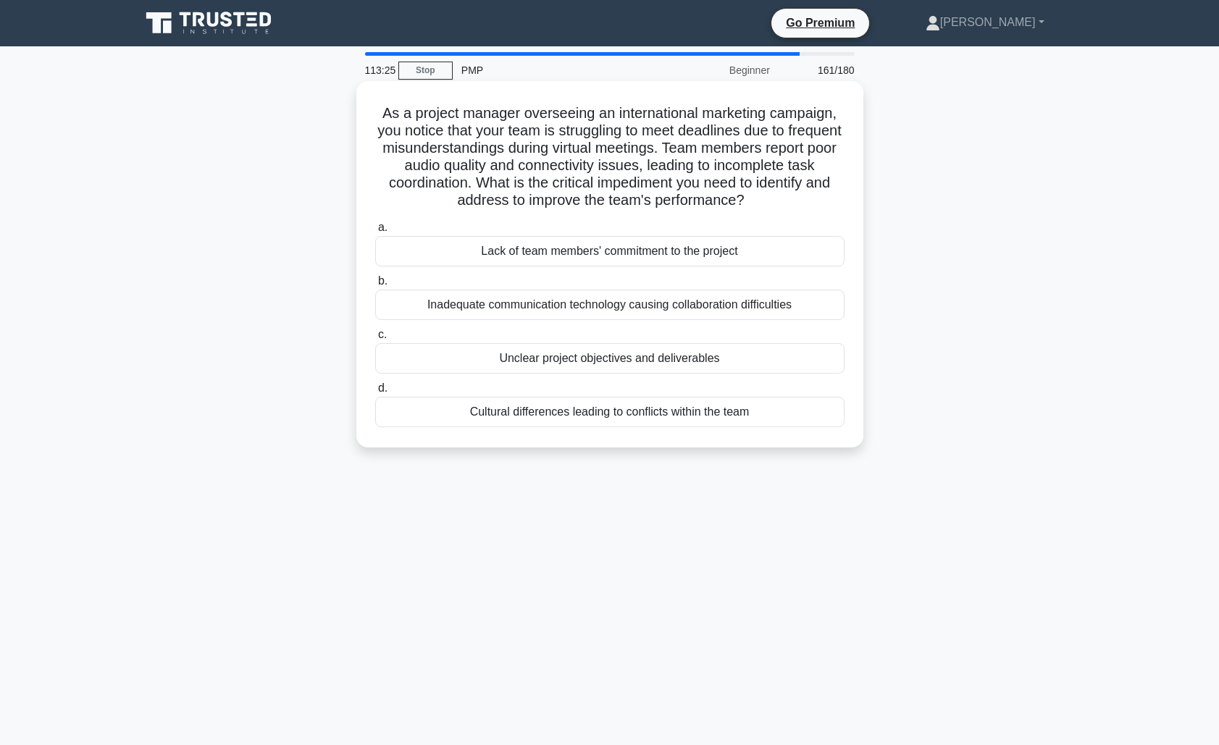
click at [664, 306] on div "Inadequate communication technology causing collaboration difficulties" at bounding box center [609, 305] width 469 height 30
click at [375, 286] on input "b. Inadequate communication technology causing collaboration difficulties" at bounding box center [375, 281] width 0 height 9
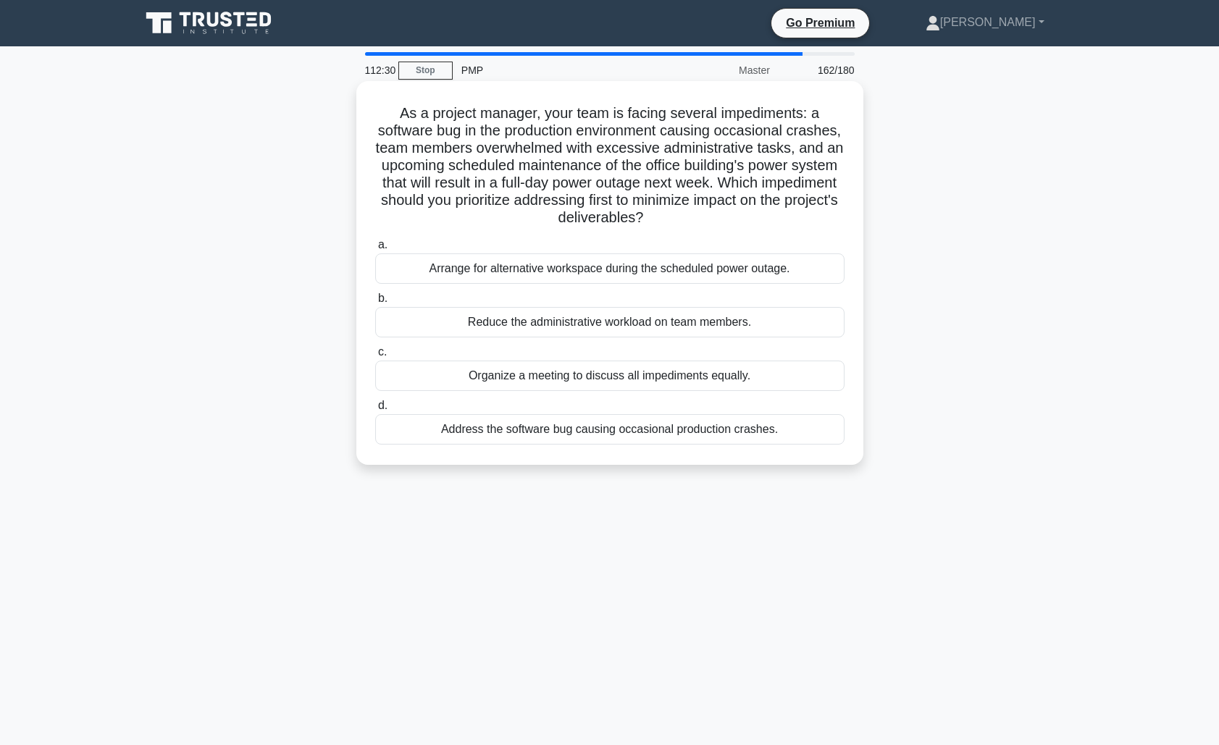
click at [640, 324] on div "Reduce the administrative workload on team members." at bounding box center [609, 322] width 469 height 30
click at [375, 303] on input "b. Reduce the administrative workload on team members." at bounding box center [375, 298] width 0 height 9
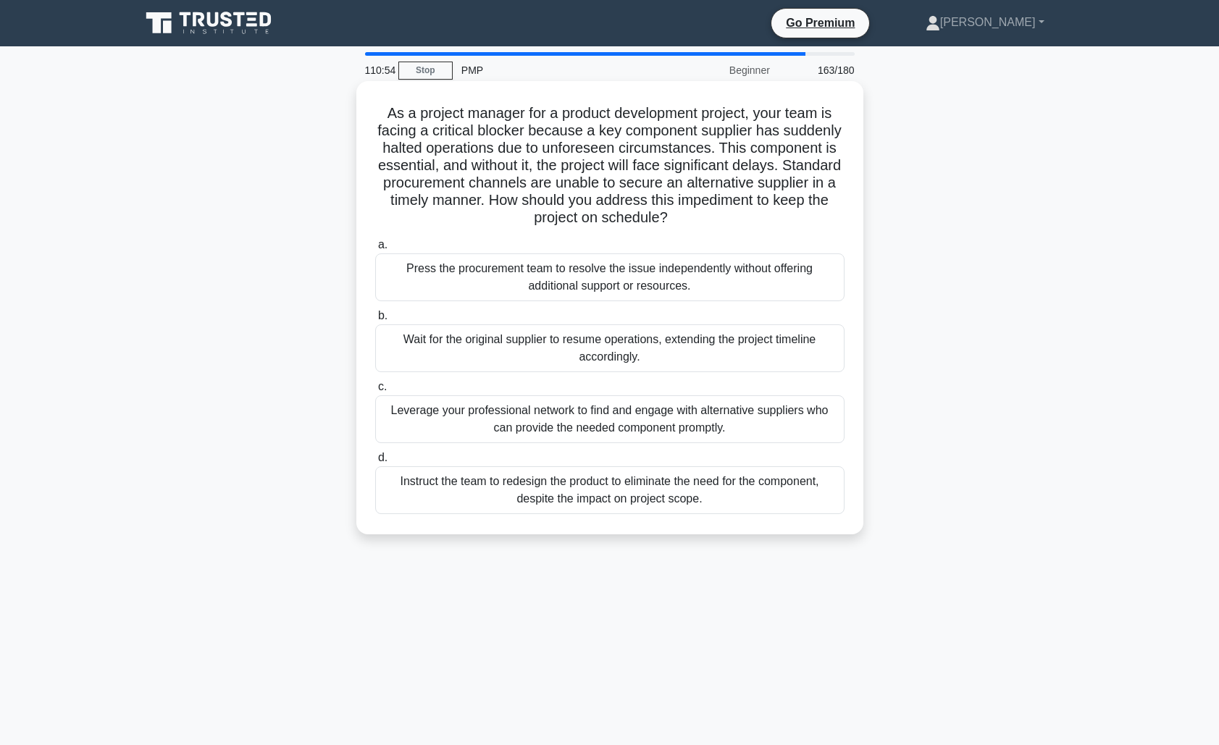
click at [640, 422] on div "Leverage your professional network to find and engage with alternative supplier…" at bounding box center [609, 419] width 469 height 48
click at [375, 392] on input "c. Leverage your professional network to find and engage with alternative suppl…" at bounding box center [375, 386] width 0 height 9
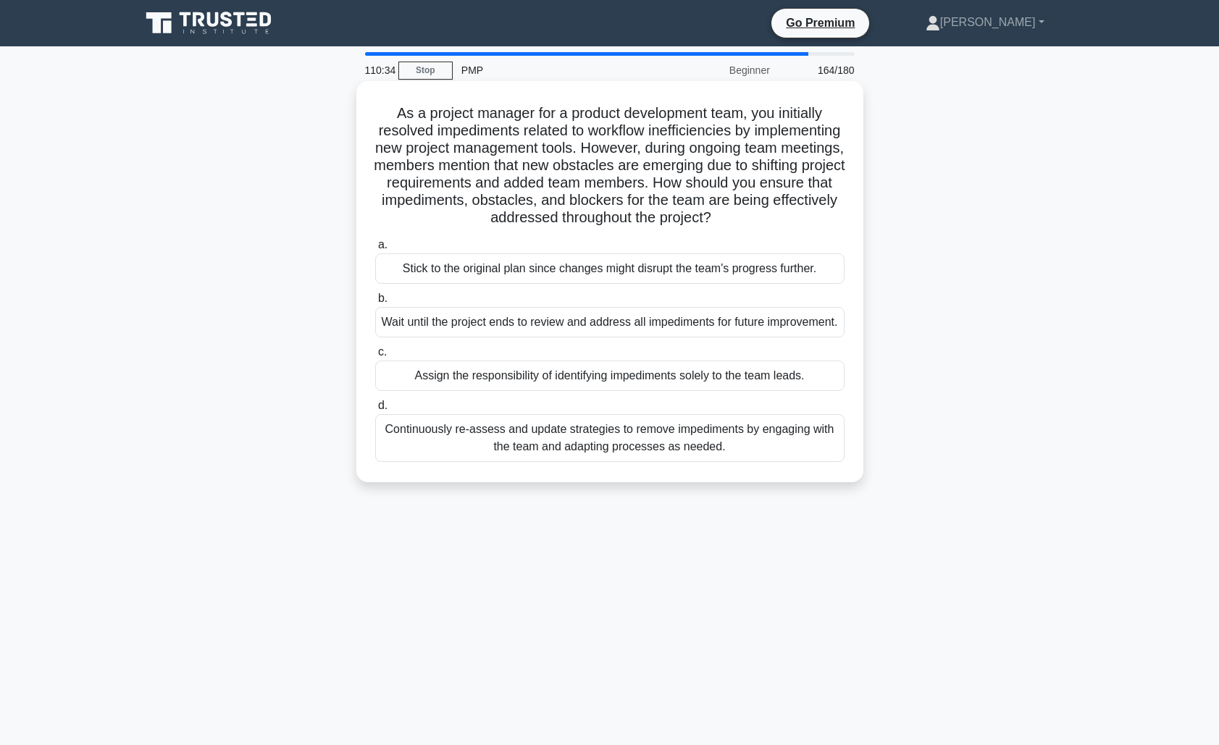
click at [668, 457] on div "Continuously re-assess and update strategies to remove impediments by engaging …" at bounding box center [609, 438] width 469 height 48
click at [375, 411] on input "d. Continuously re-assess and update strategies to remove impediments by engagi…" at bounding box center [375, 405] width 0 height 9
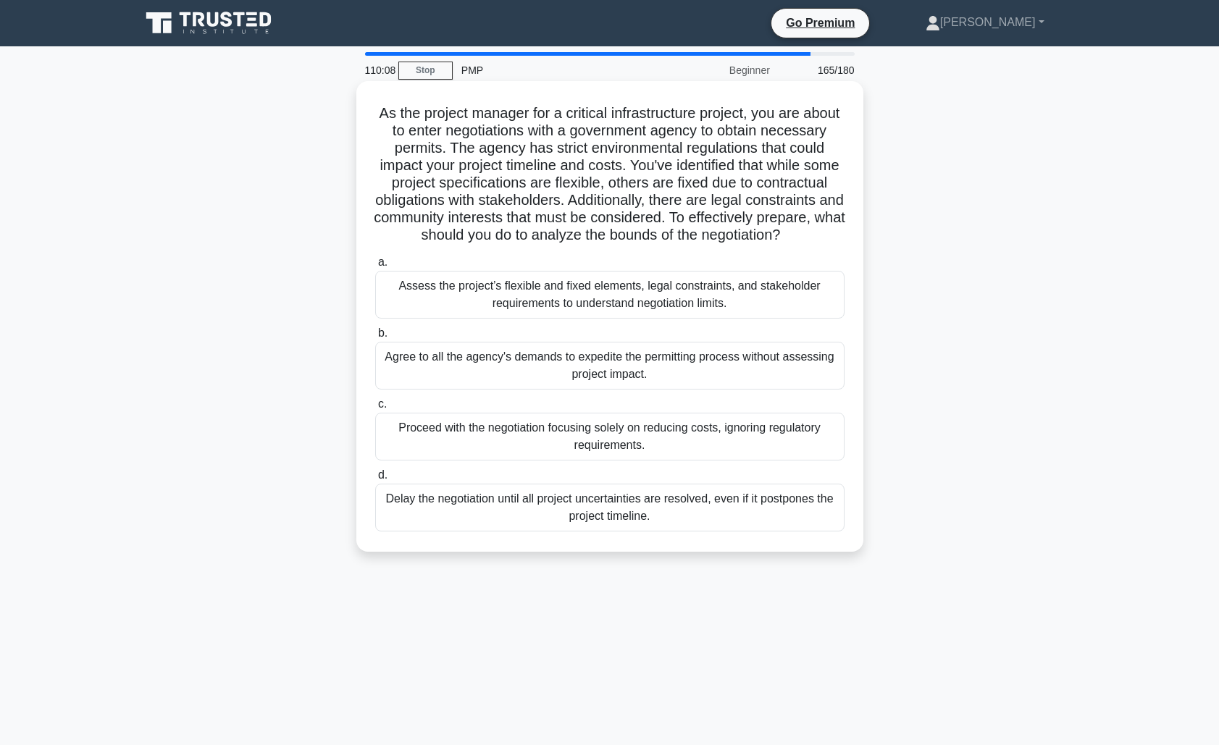
click at [674, 295] on div "Assess the project’s flexible and fixed elements, legal constraints, and stakeh…" at bounding box center [609, 295] width 469 height 48
click at [375, 267] on input "a. Assess the project’s flexible and fixed elements, legal constraints, and sta…" at bounding box center [375, 262] width 0 height 9
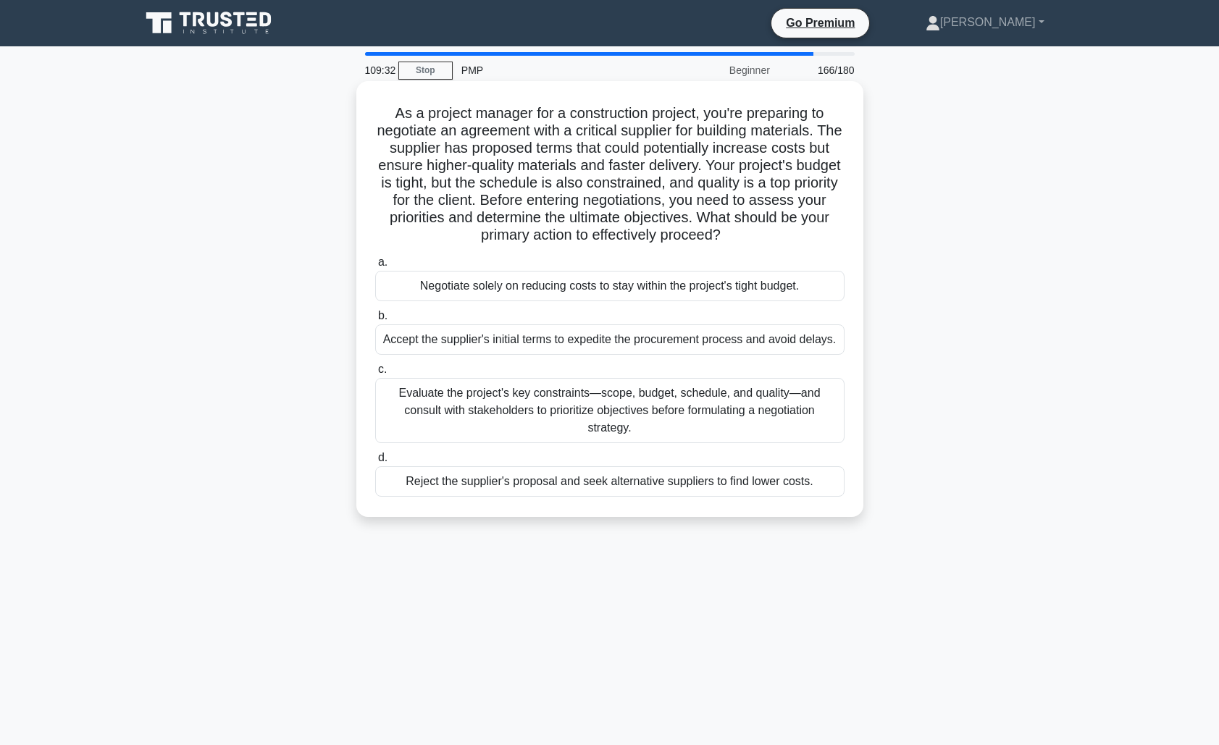
click at [668, 408] on div "Evaluate the project's key constraints—scope, budget, schedule, and quality—and…" at bounding box center [609, 410] width 469 height 65
click at [375, 374] on input "c. Evaluate the project's key constraints—scope, budget, schedule, and quality—…" at bounding box center [375, 369] width 0 height 9
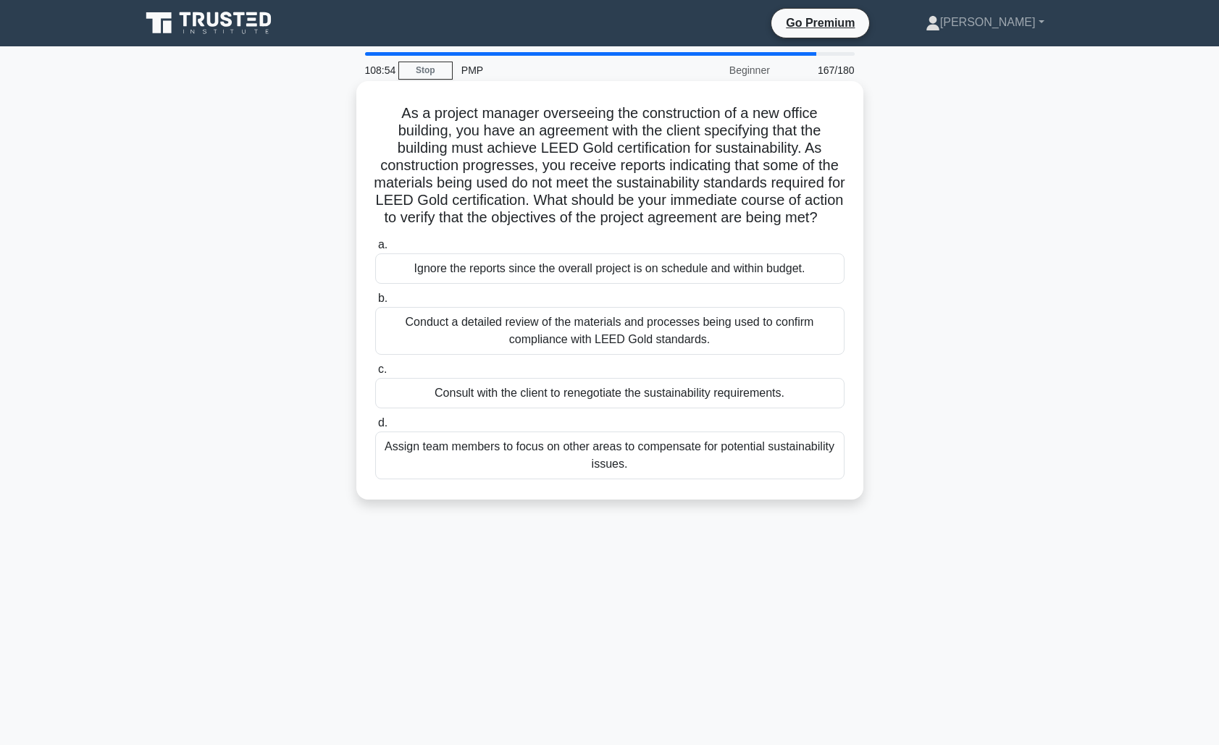
click at [748, 350] on div "Conduct a detailed review of the materials and processes being used to confirm …" at bounding box center [609, 331] width 469 height 48
click at [375, 303] on input "b. Conduct a detailed review of the materials and processes being used to confi…" at bounding box center [375, 298] width 0 height 9
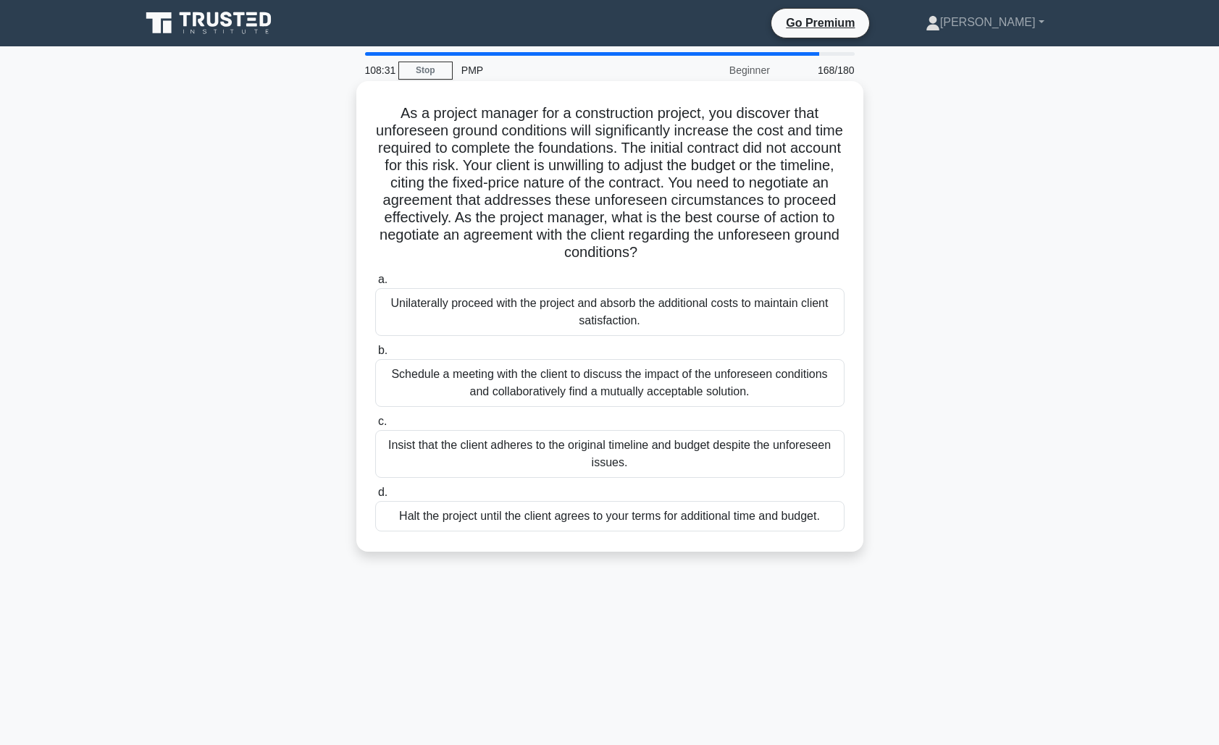
click at [620, 383] on div "Schedule a meeting with the client to discuss the impact of the unforeseen cond…" at bounding box center [609, 383] width 469 height 48
click at [375, 356] on input "b. Schedule a meeting with the client to discuss the impact of the unforeseen c…" at bounding box center [375, 350] width 0 height 9
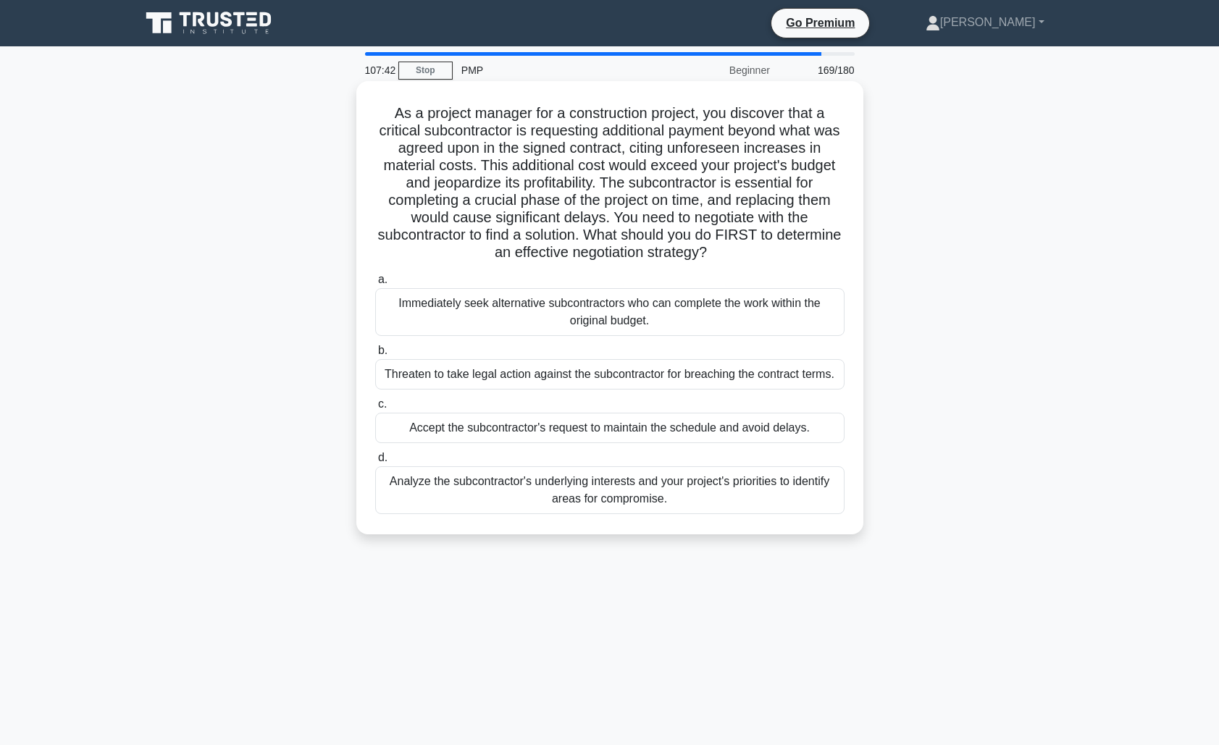
click at [676, 484] on div "Analyze the subcontractor's underlying interests and your project's priorities …" at bounding box center [609, 490] width 469 height 48
click at [375, 463] on input "d. Analyze the subcontractor's underlying interests and your project's prioriti…" at bounding box center [375, 457] width 0 height 9
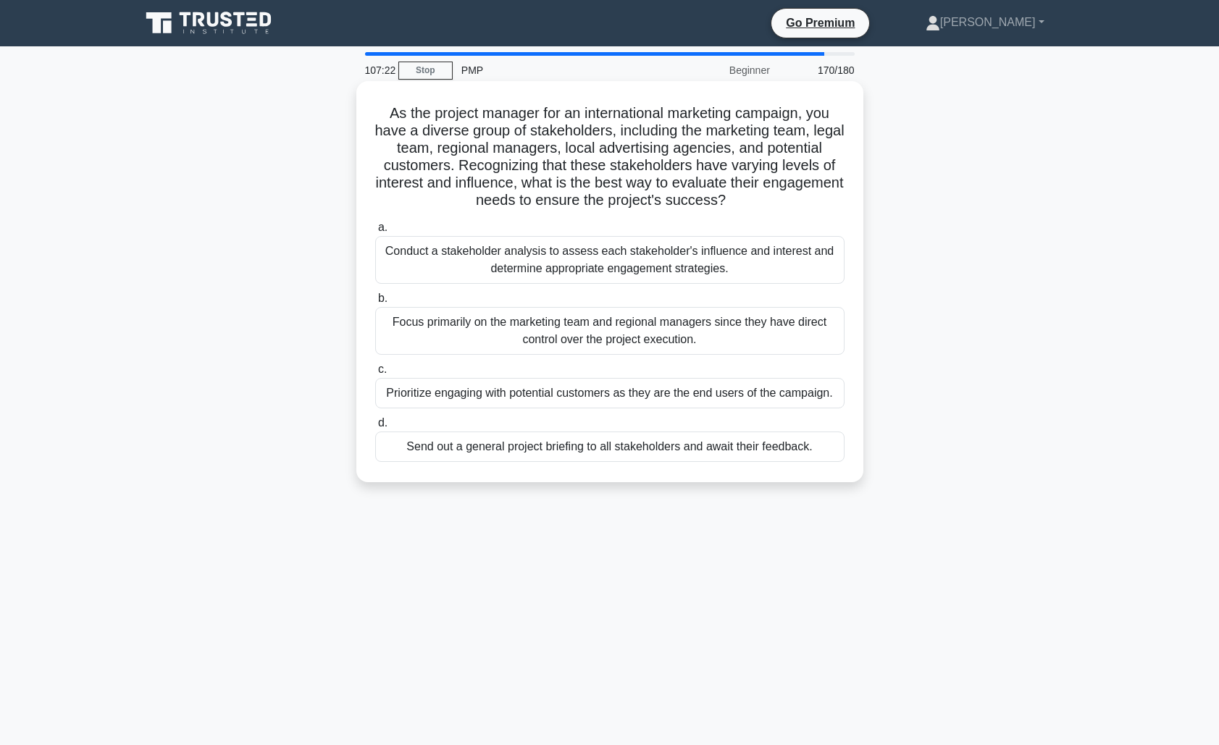
click at [627, 263] on div "Conduct a stakeholder analysis to assess each stakeholder's influence and inter…" at bounding box center [609, 260] width 469 height 48
click at [375, 232] on input "a. Conduct a stakeholder analysis to assess each stakeholder's influence and in…" at bounding box center [375, 227] width 0 height 9
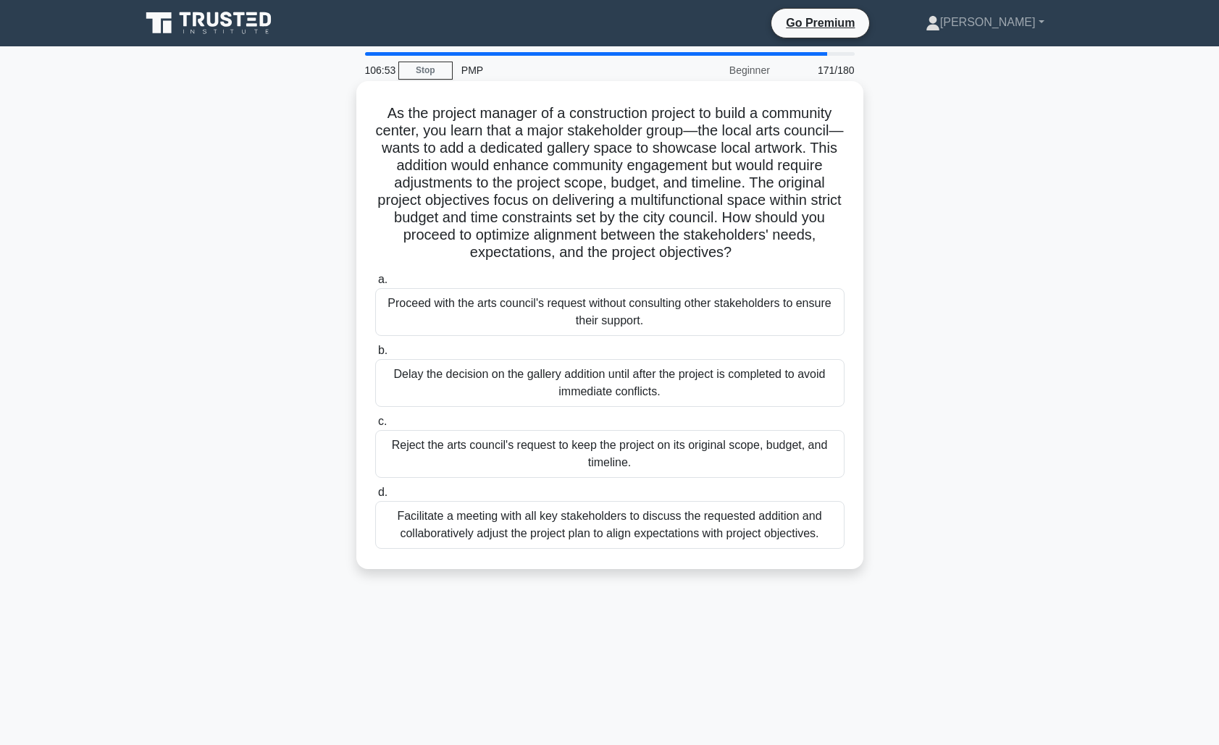
click at [580, 525] on div "Facilitate a meeting with all key stakeholders to discuss the requested additio…" at bounding box center [609, 525] width 469 height 48
click at [375, 498] on input "d. Facilitate a meeting with all key stakeholders to discuss the requested addi…" at bounding box center [375, 492] width 0 height 9
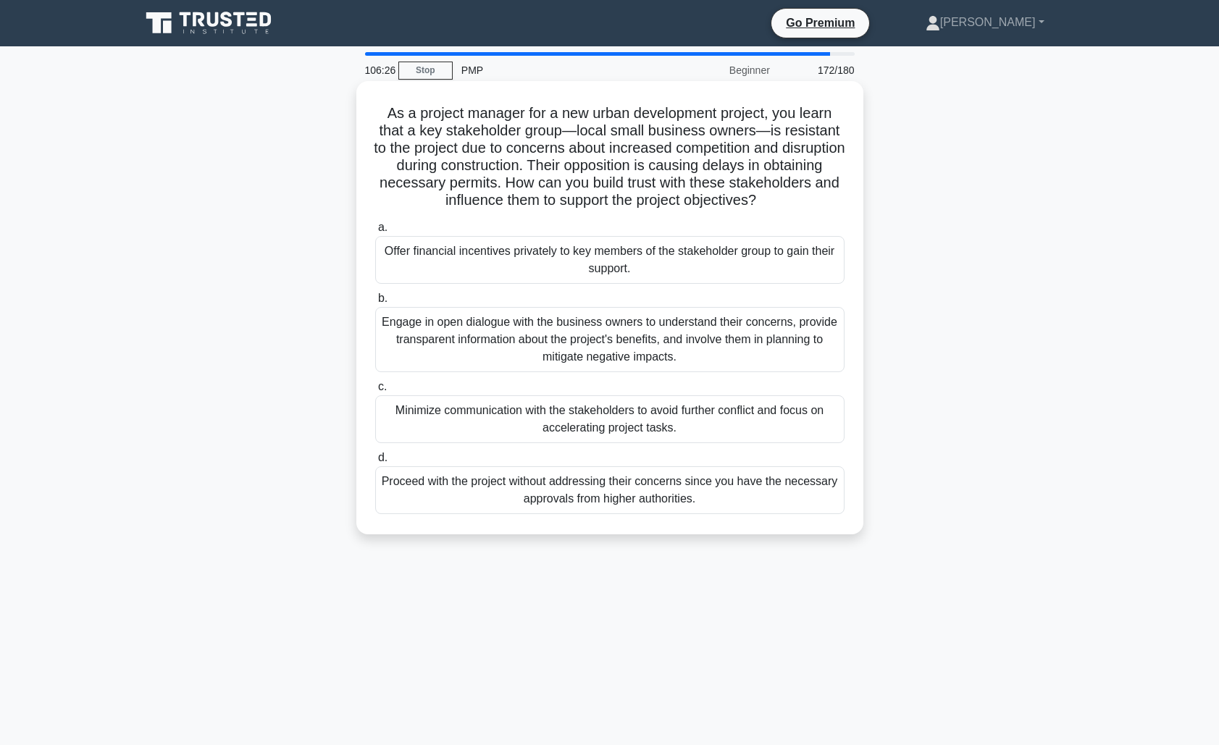
click at [654, 345] on div "Engage in open dialogue with the business owners to understand their concerns, …" at bounding box center [609, 339] width 469 height 65
click at [375, 303] on input "b. Engage in open dialogue with the business owners to understand their concern…" at bounding box center [375, 298] width 0 height 9
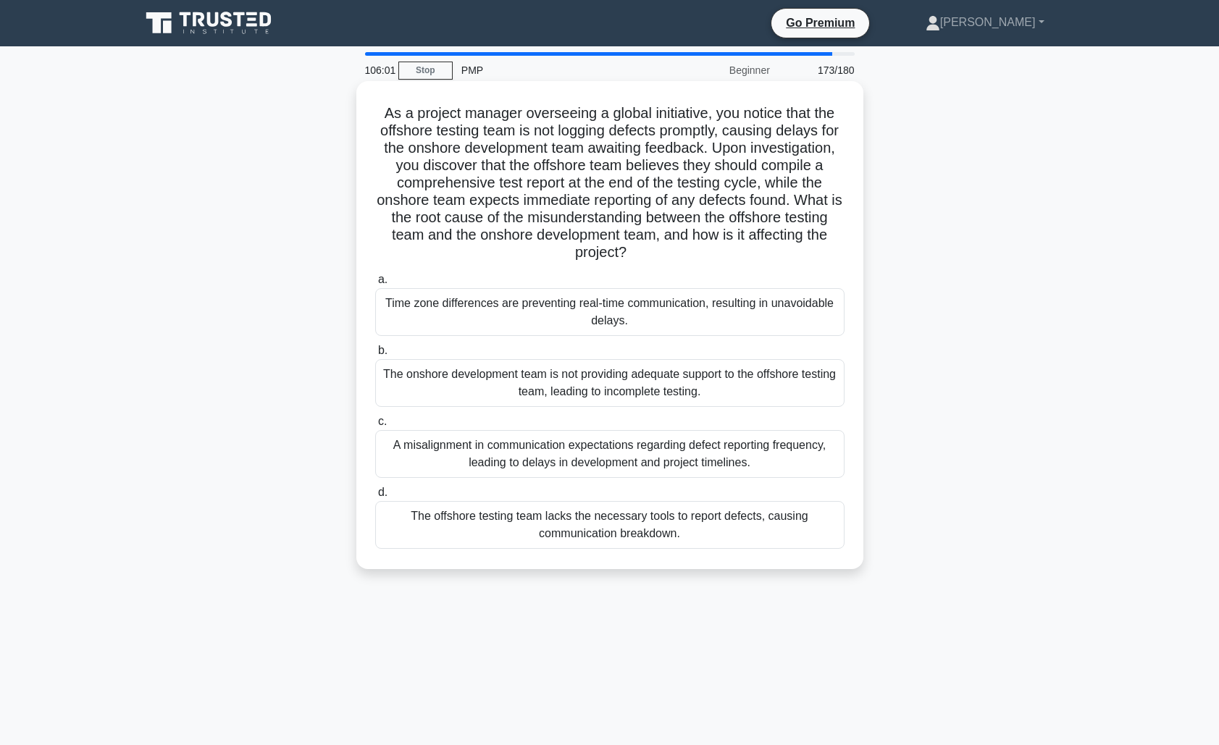
click at [616, 454] on div "A misalignment in communication expectations regarding defect reporting frequen…" at bounding box center [609, 454] width 469 height 48
click at [375, 427] on input "c. A misalignment in communication expectations regarding defect reporting freq…" at bounding box center [375, 421] width 0 height 9
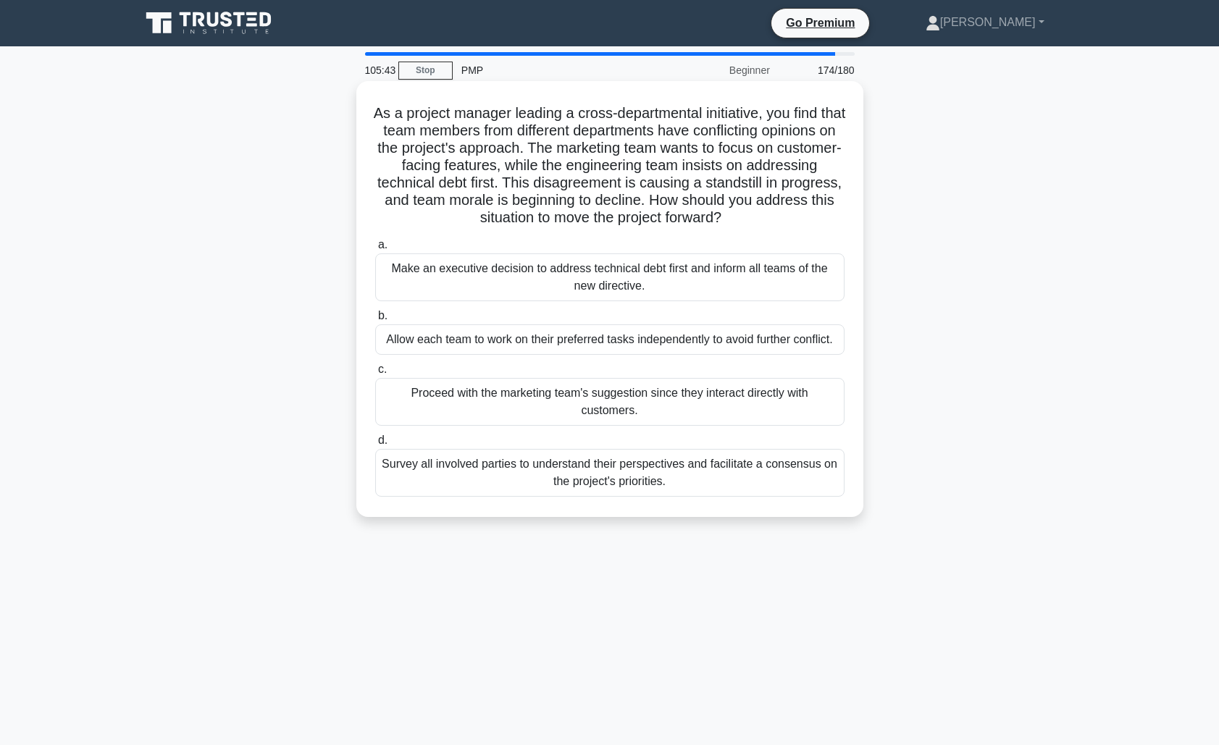
click at [789, 480] on div "Survey all involved parties to understand their perspectives and facilitate a c…" at bounding box center [609, 473] width 469 height 48
click at [375, 445] on input "d. Survey all involved parties to understand their perspectives and facilitate …" at bounding box center [375, 440] width 0 height 9
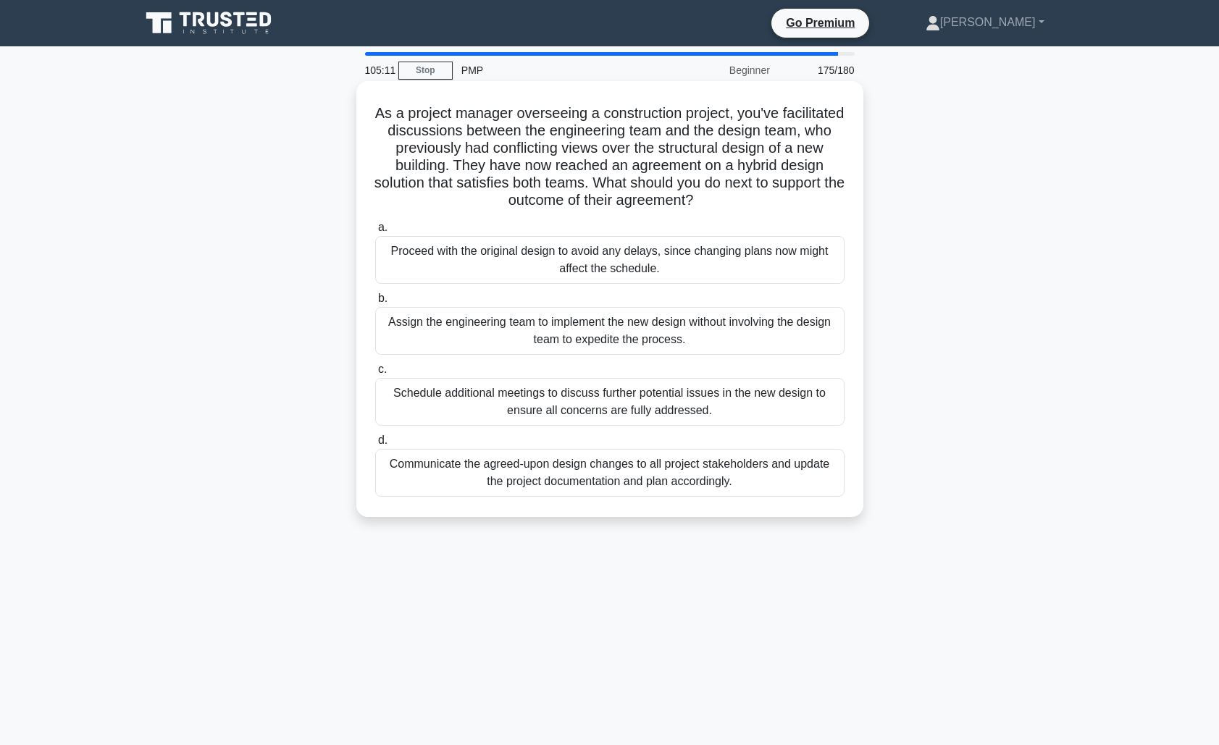
click at [623, 485] on div "Communicate the agreed-upon design changes to all project stakeholders and upda…" at bounding box center [609, 473] width 469 height 48
click at [375, 445] on input "d. Communicate the agreed-upon design changes to all project stakeholders and u…" at bounding box center [375, 440] width 0 height 9
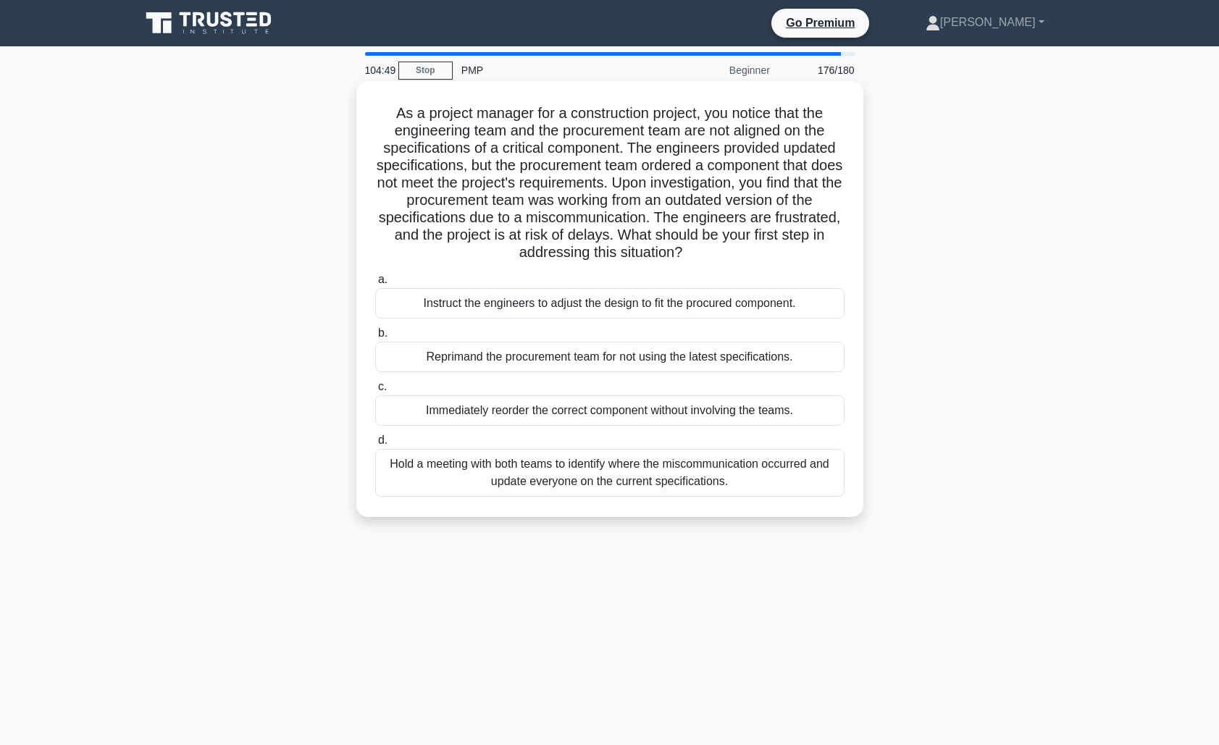
click at [698, 476] on div "Hold a meeting with both teams to identify where the miscommunication occurred …" at bounding box center [609, 473] width 469 height 48
click at [375, 445] on input "d. Hold a meeting with both teams to identify where the miscommunication occurr…" at bounding box center [375, 440] width 0 height 9
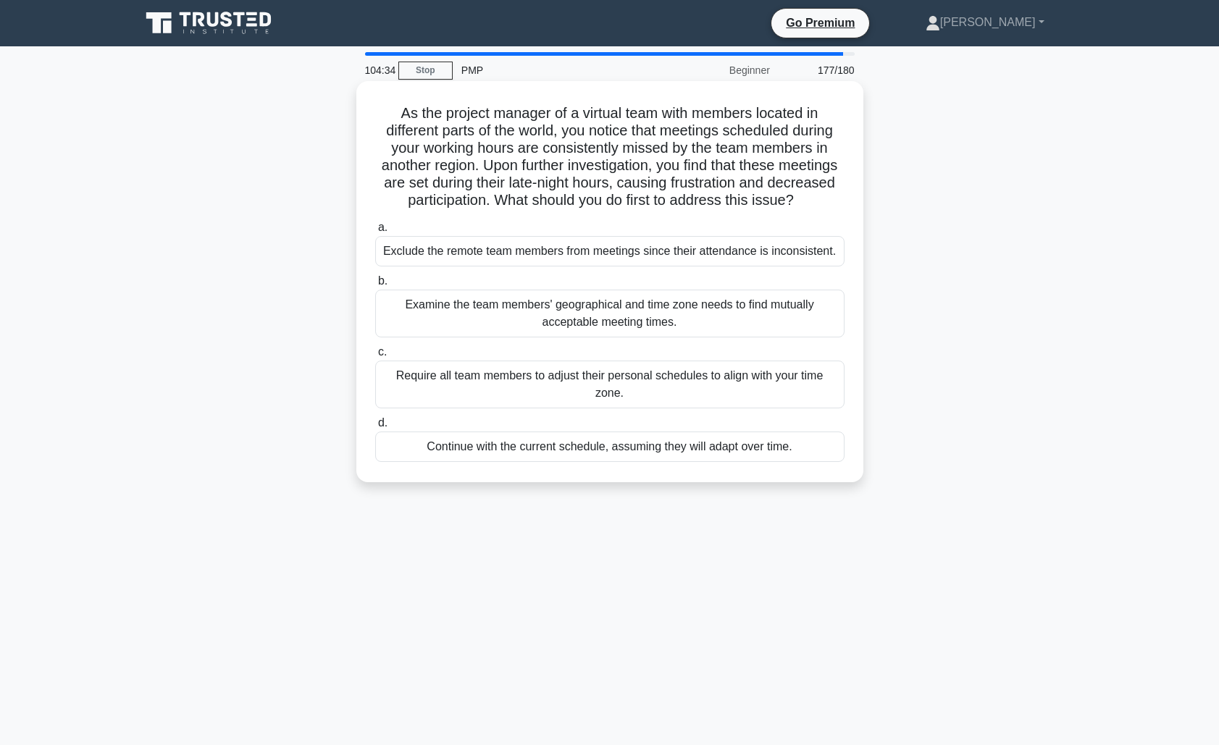
click at [695, 320] on div "Examine the team members' geographical and time zone needs to find mutually acc…" at bounding box center [609, 314] width 469 height 48
click at [375, 286] on input "b. Examine the team members' geographical and time zone needs to find mutually …" at bounding box center [375, 281] width 0 height 9
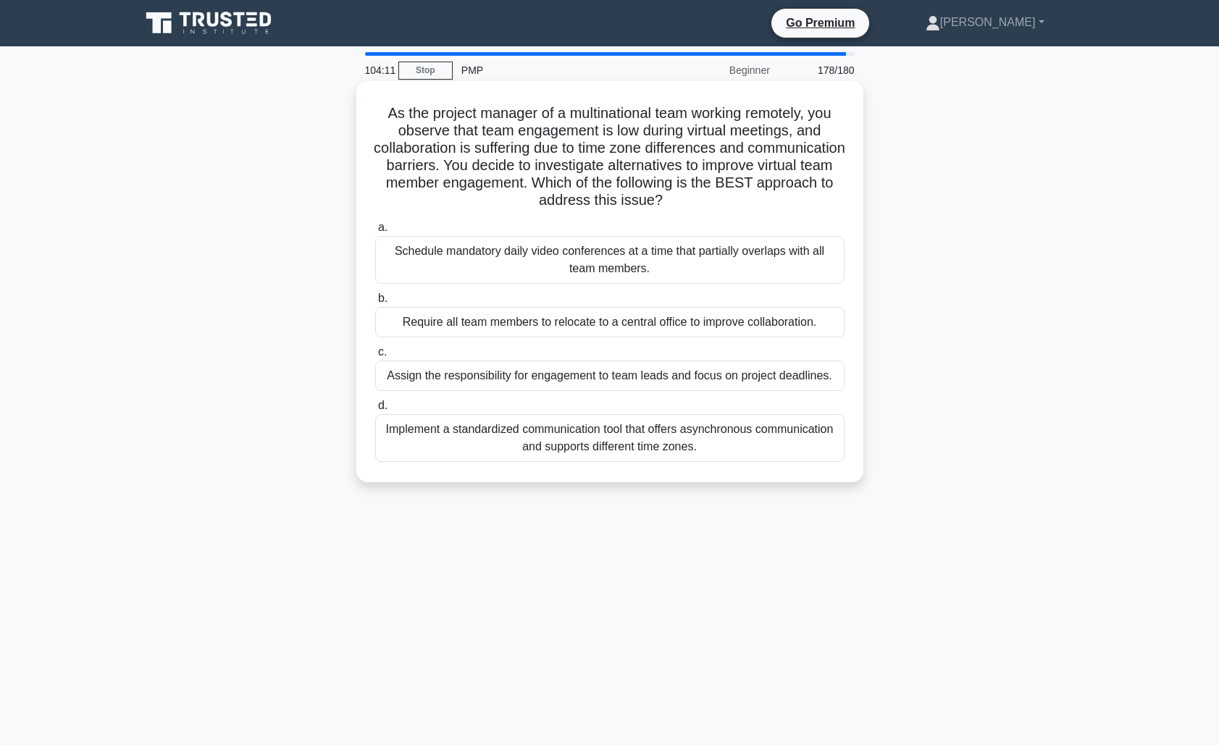
click at [690, 437] on div "Implement a standardized communication tool that offers asynchronous communicat…" at bounding box center [609, 438] width 469 height 48
click at [375, 411] on input "d. Implement a standardized communication tool that offers asynchronous communi…" at bounding box center [375, 405] width 0 height 9
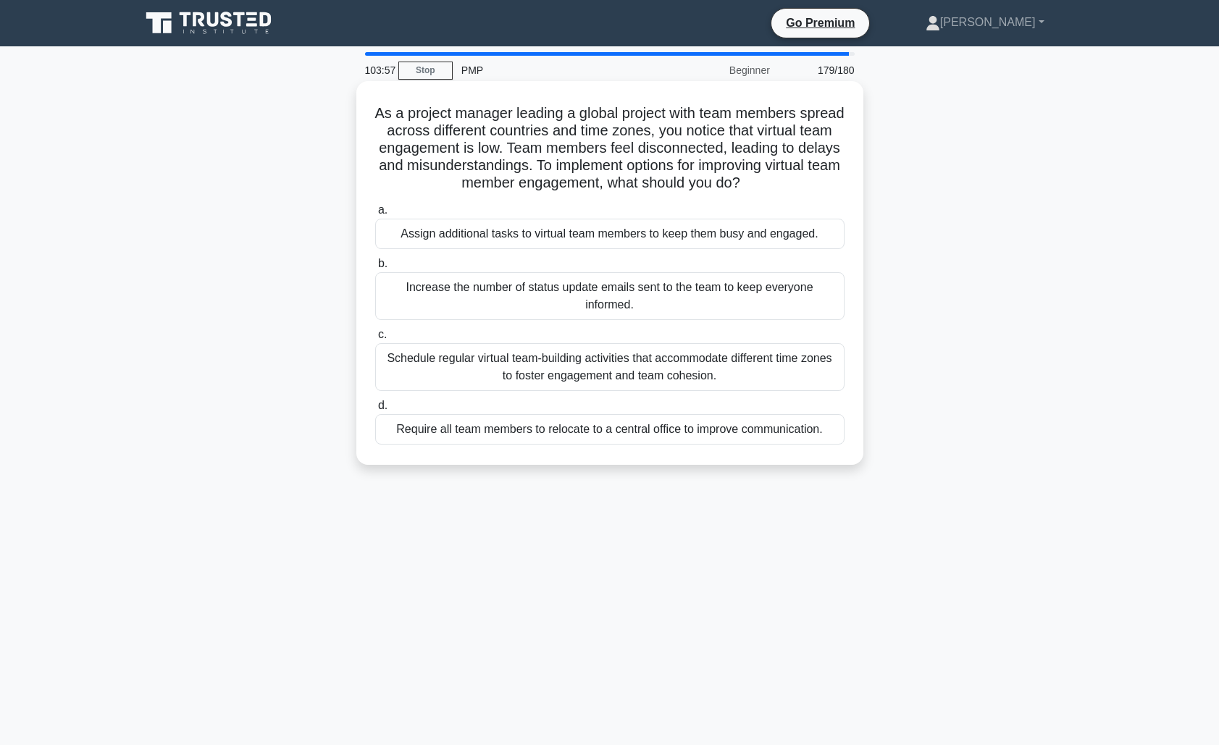
click at [729, 364] on div "Schedule regular virtual team-building activities that accommodate different ti…" at bounding box center [609, 367] width 469 height 48
click at [375, 340] on input "c. Schedule regular virtual team-building activities that accommodate different…" at bounding box center [375, 334] width 0 height 9
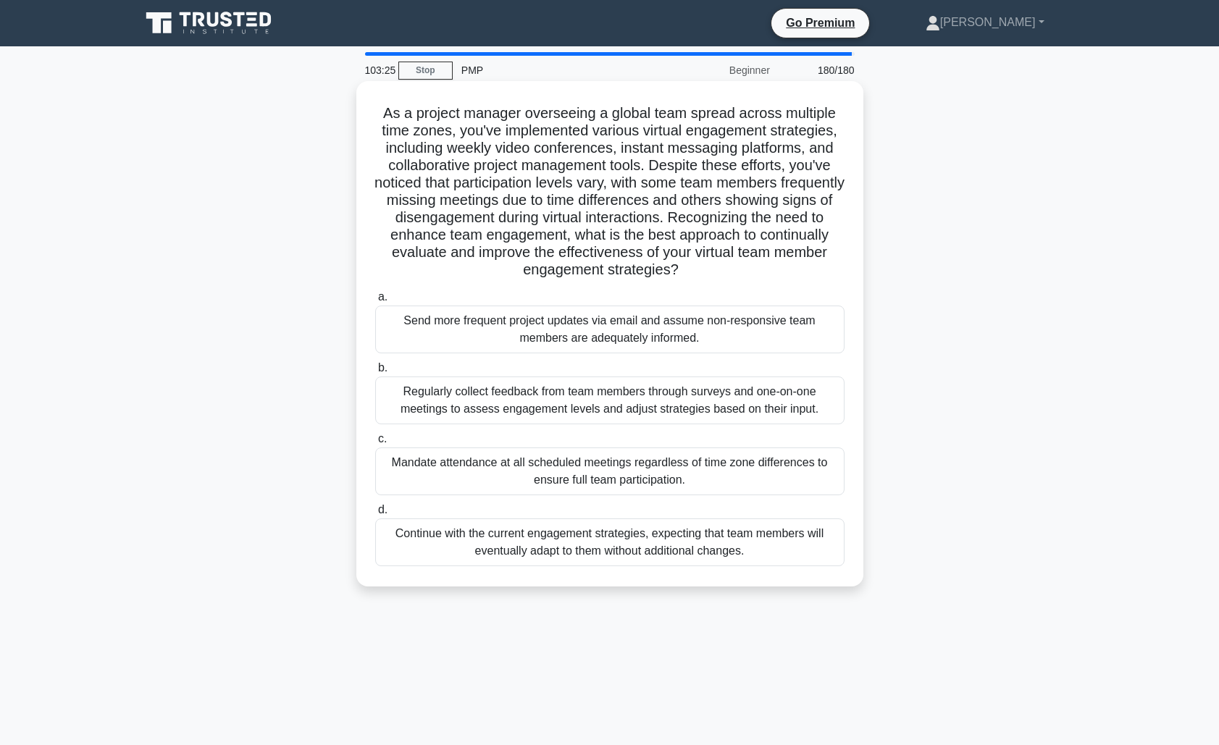
click at [711, 400] on div "Regularly collect feedback from team members through surveys and one-on-one mee…" at bounding box center [609, 401] width 469 height 48
click at [375, 373] on input "b. Regularly collect feedback from team members through surveys and one-on-one …" at bounding box center [375, 368] width 0 height 9
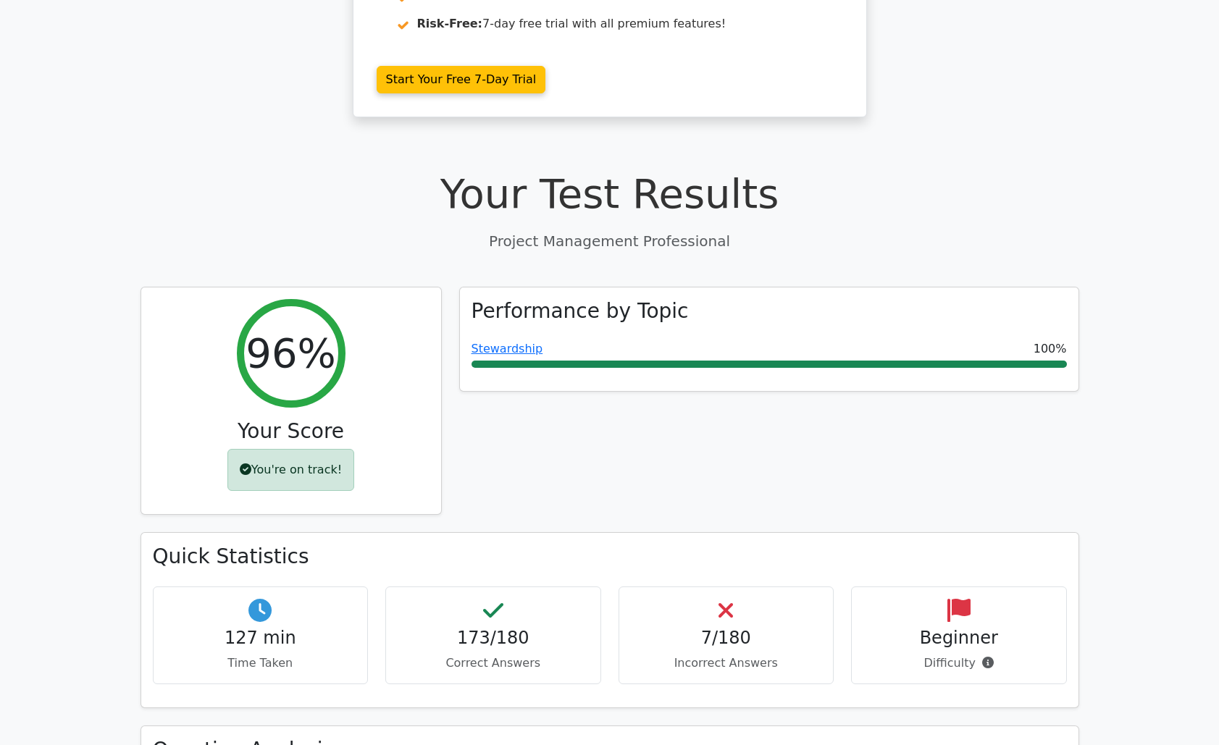
scroll to position [374, 0]
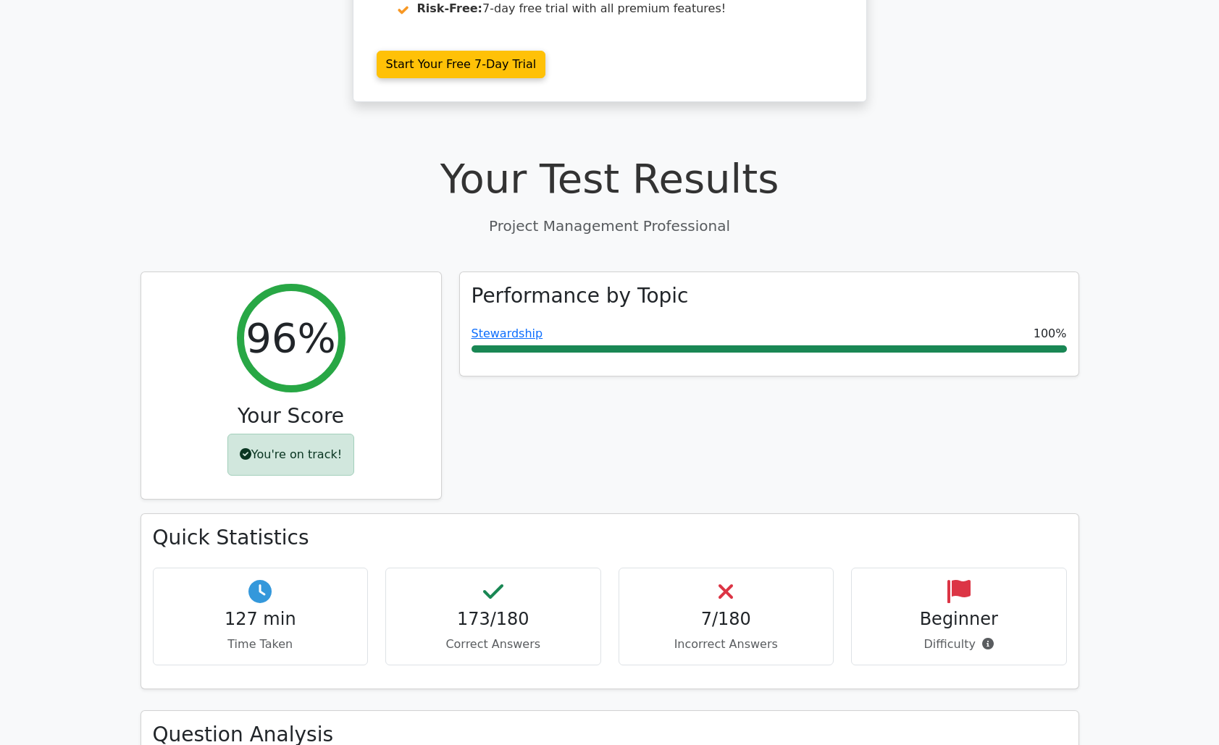
click at [744, 578] on div "7/180 Incorrect Answers" at bounding box center [726, 617] width 216 height 98
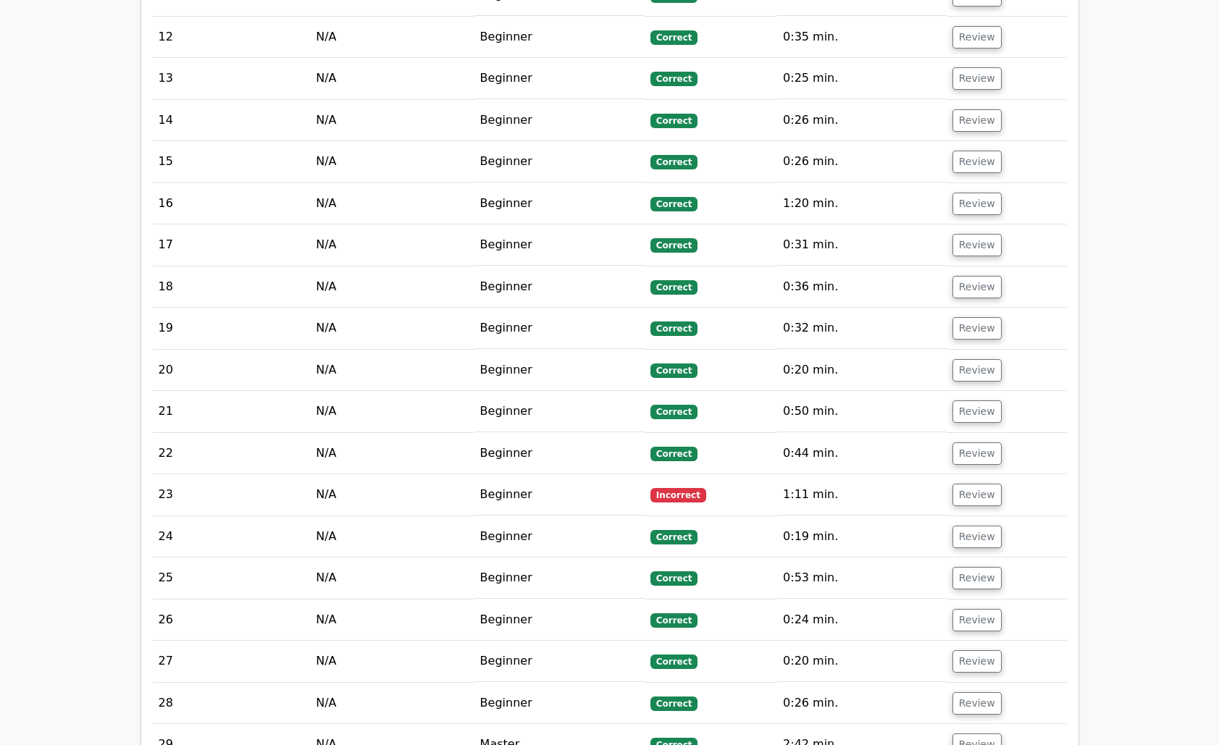
scroll to position [2457, 0]
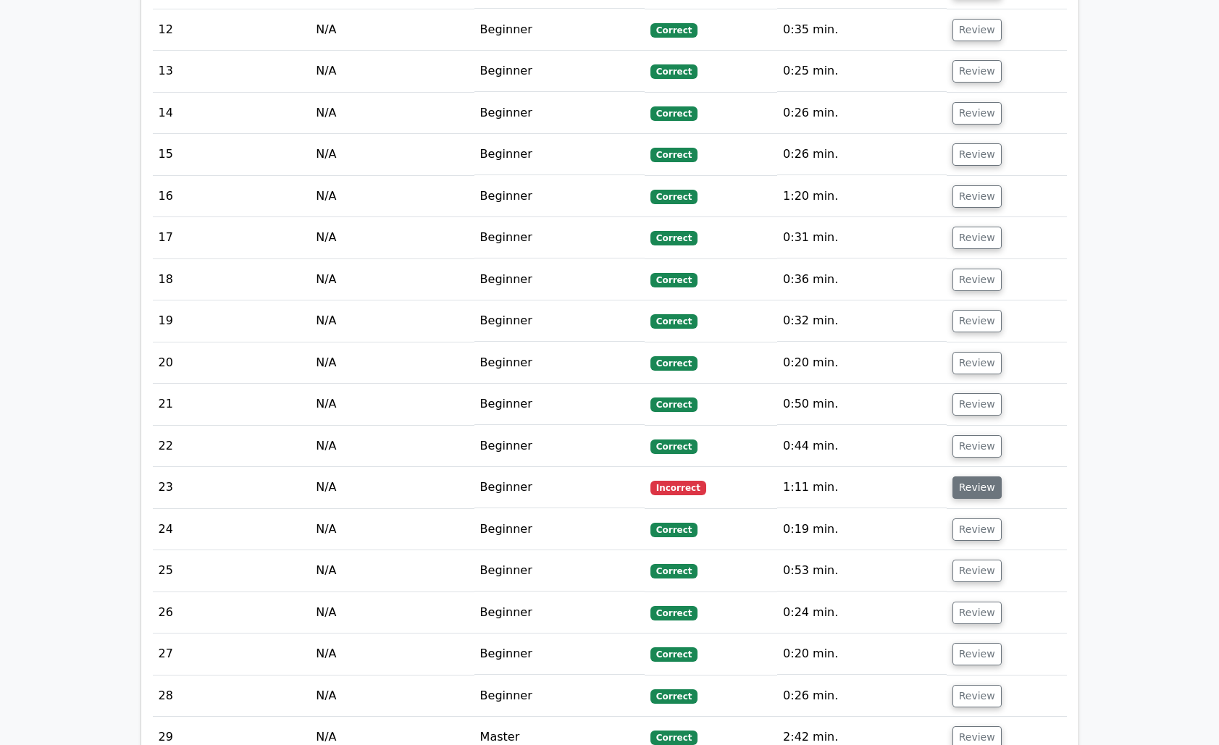
click at [969, 477] on button "Review" at bounding box center [976, 488] width 49 height 22
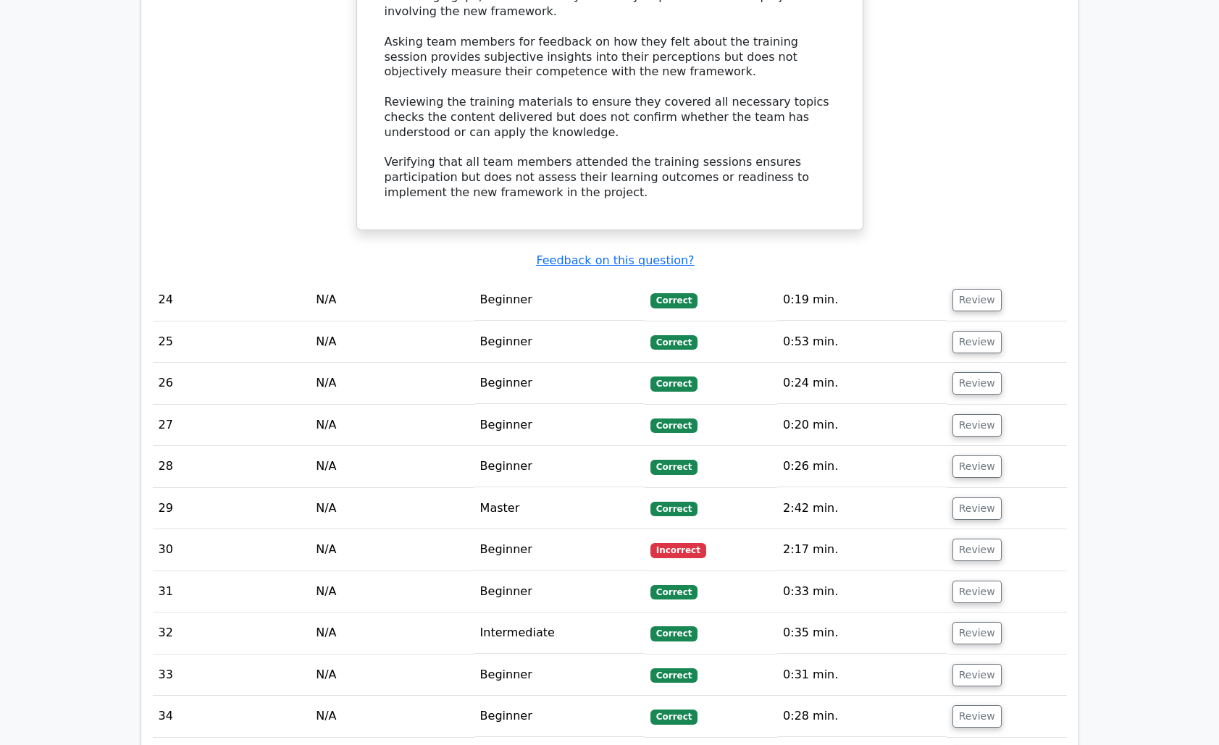
scroll to position [3508, 0]
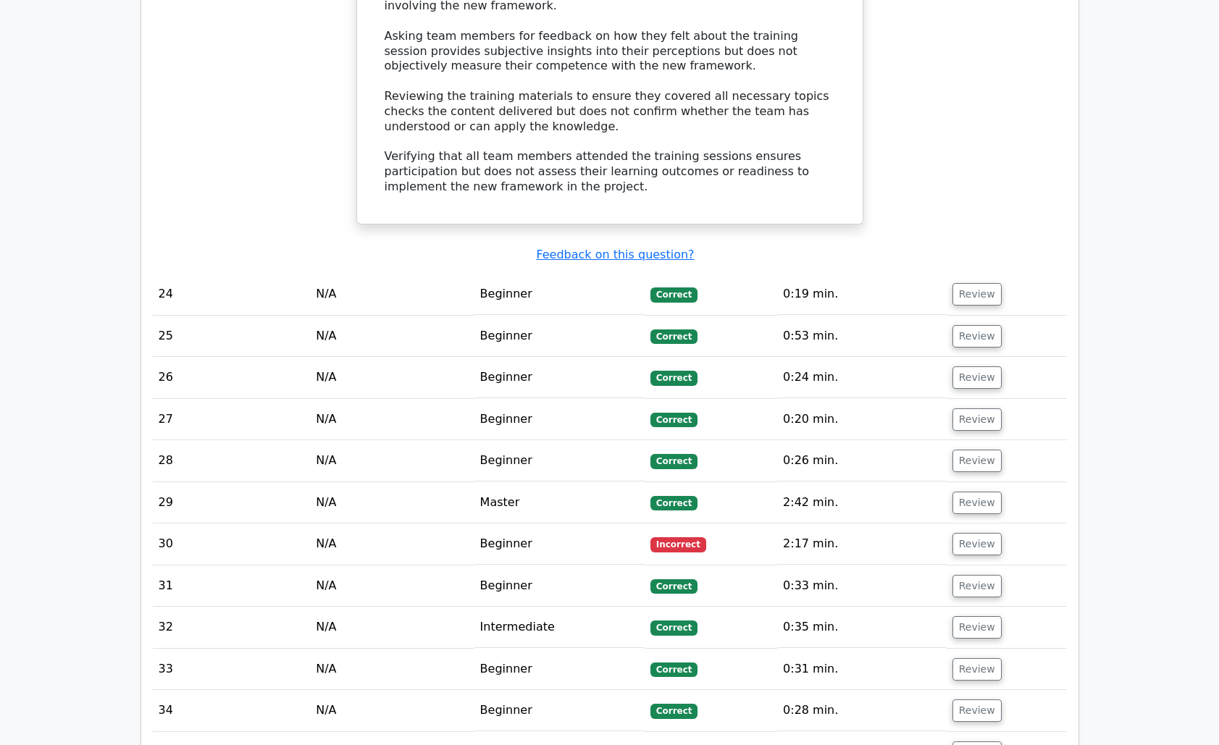
drag, startPoint x: 976, startPoint y: 479, endPoint x: 838, endPoint y: 471, distance: 138.6
click at [976, 533] on button "Review" at bounding box center [976, 544] width 49 height 22
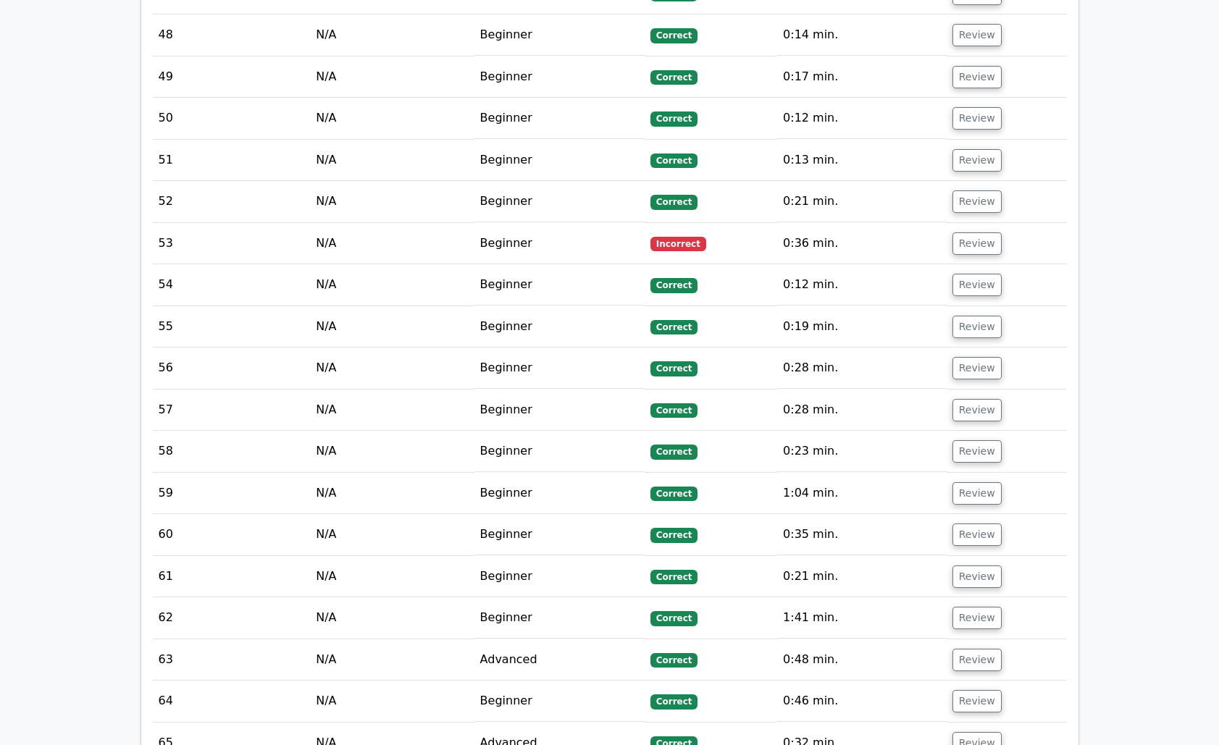
scroll to position [5559, 0]
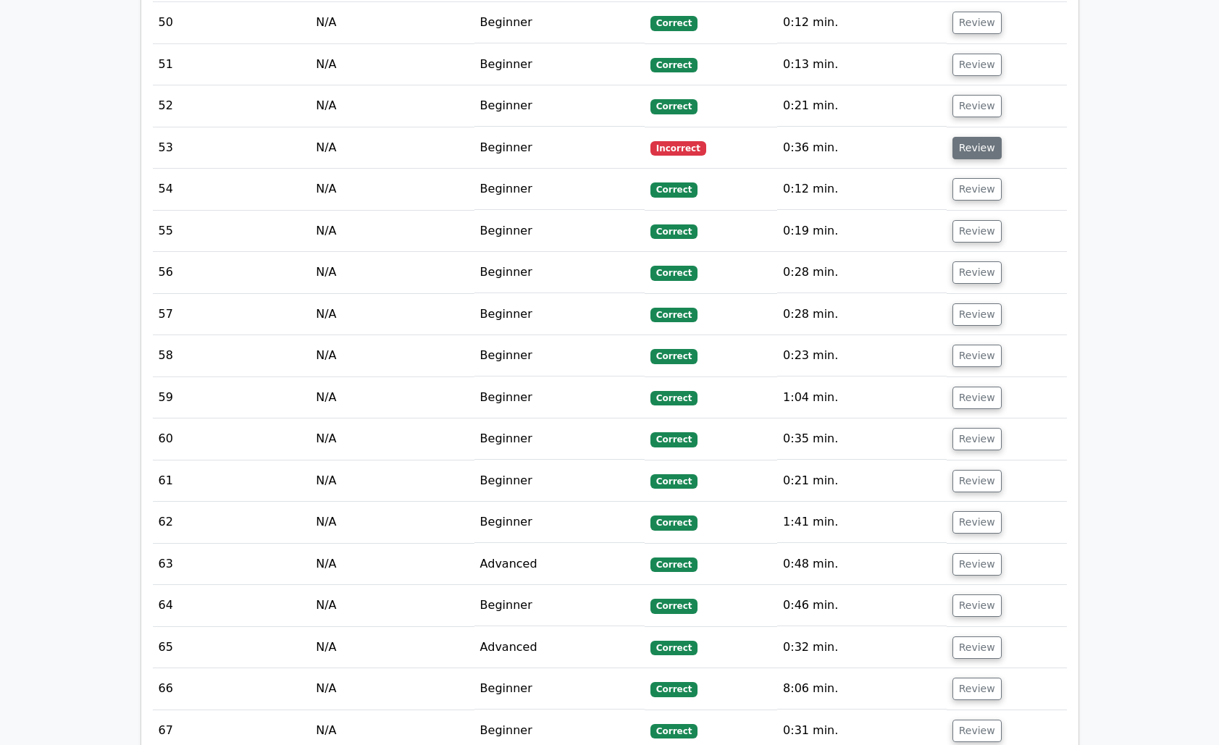
click at [972, 137] on button "Review" at bounding box center [976, 148] width 49 height 22
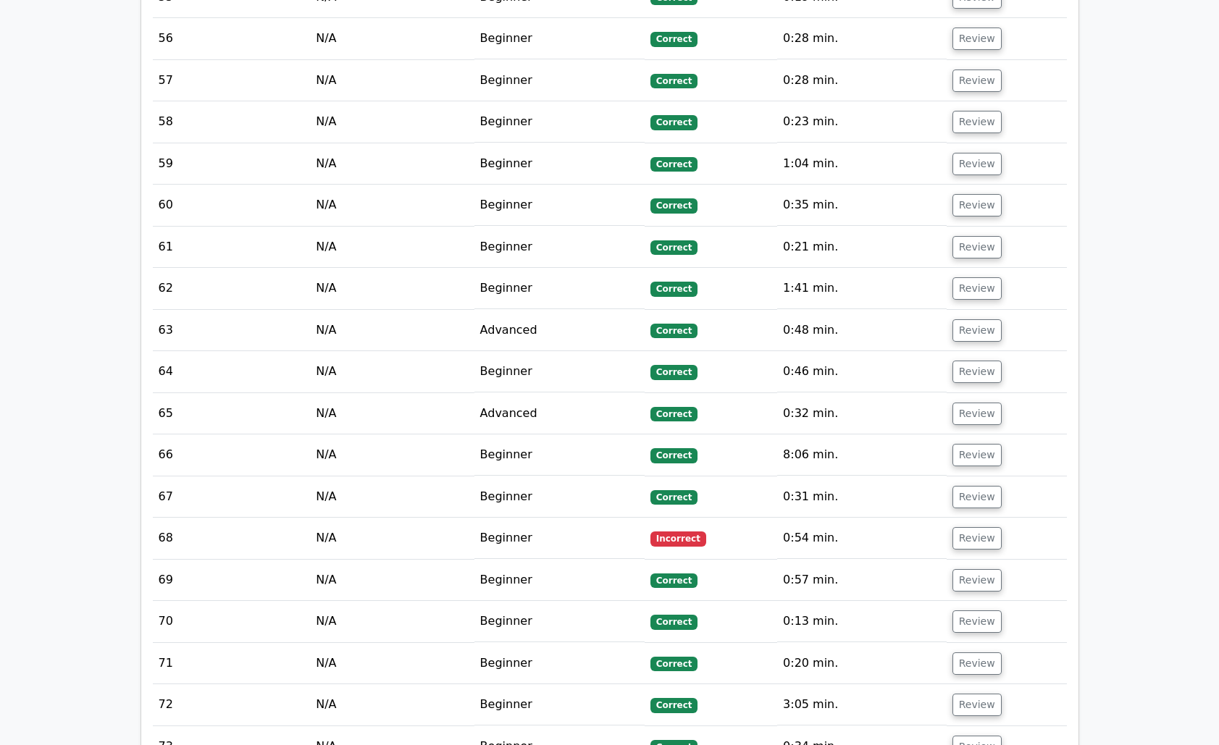
scroll to position [6734, 0]
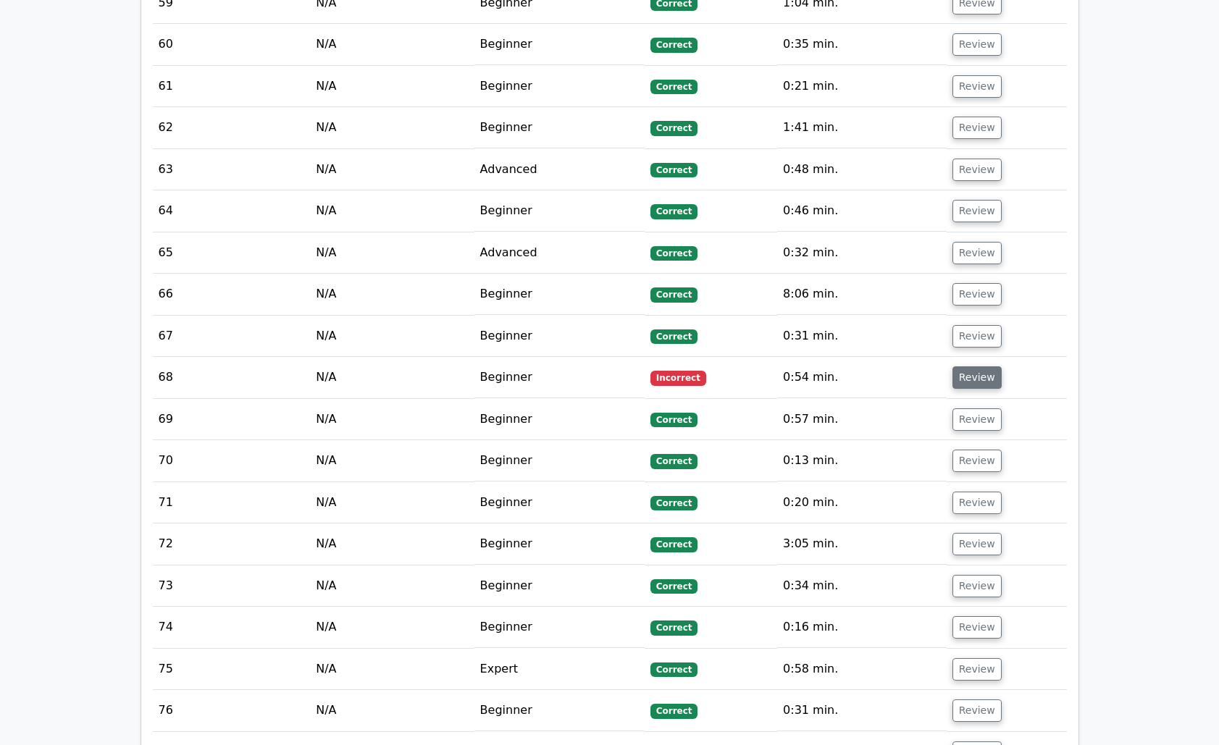
click at [968, 366] on button "Review" at bounding box center [976, 377] width 49 height 22
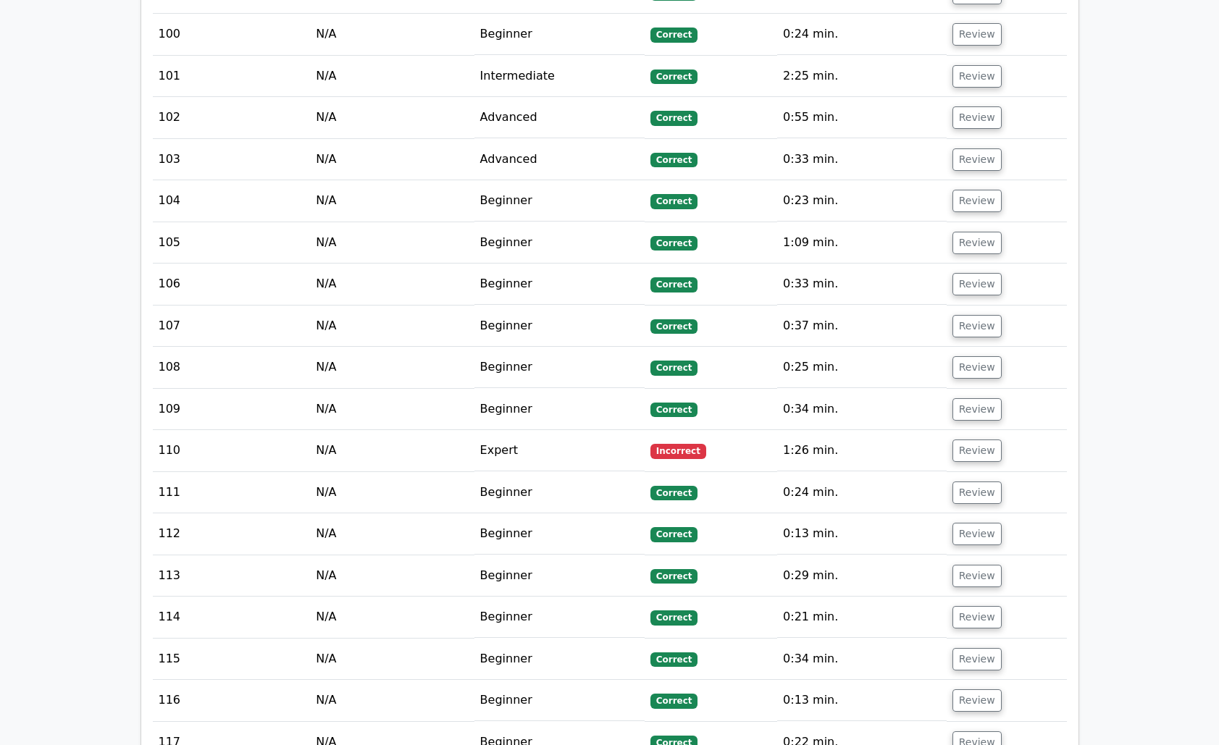
scroll to position [9101, 0]
click at [967, 439] on button "Review" at bounding box center [976, 450] width 49 height 22
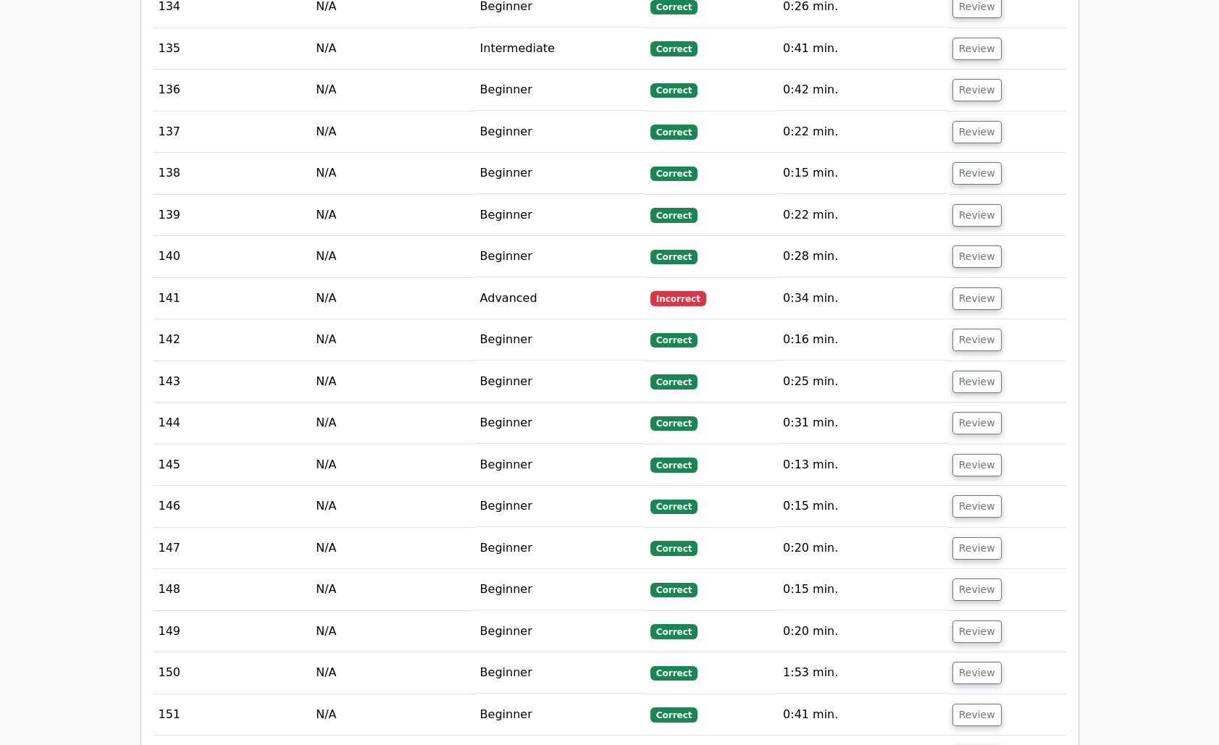
scroll to position [11583, 0]
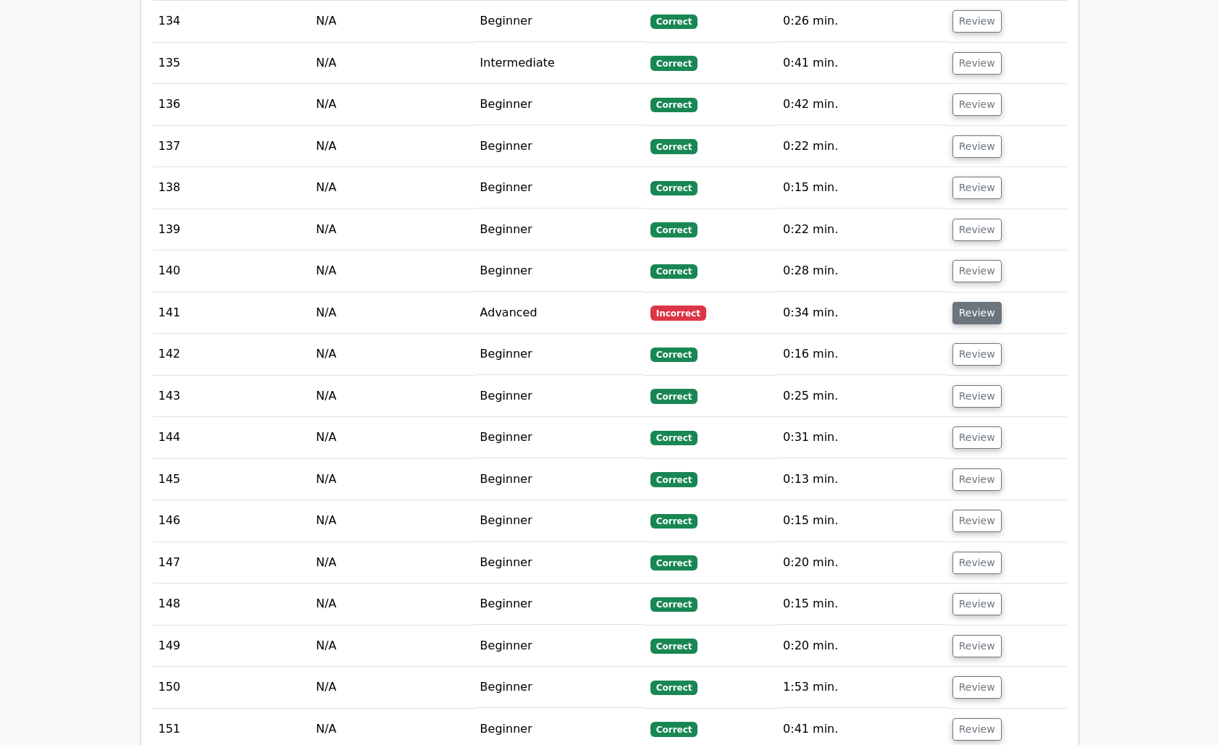
click at [973, 302] on button "Review" at bounding box center [976, 313] width 49 height 22
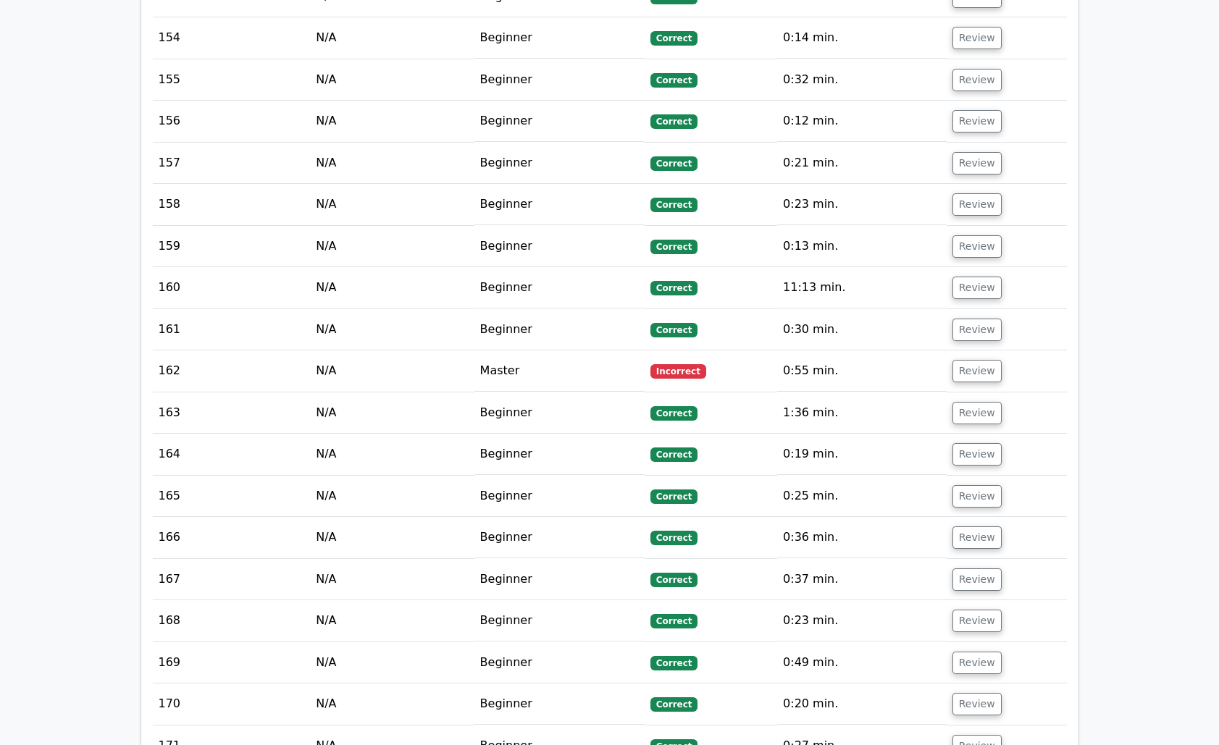
scroll to position [13120, 0]
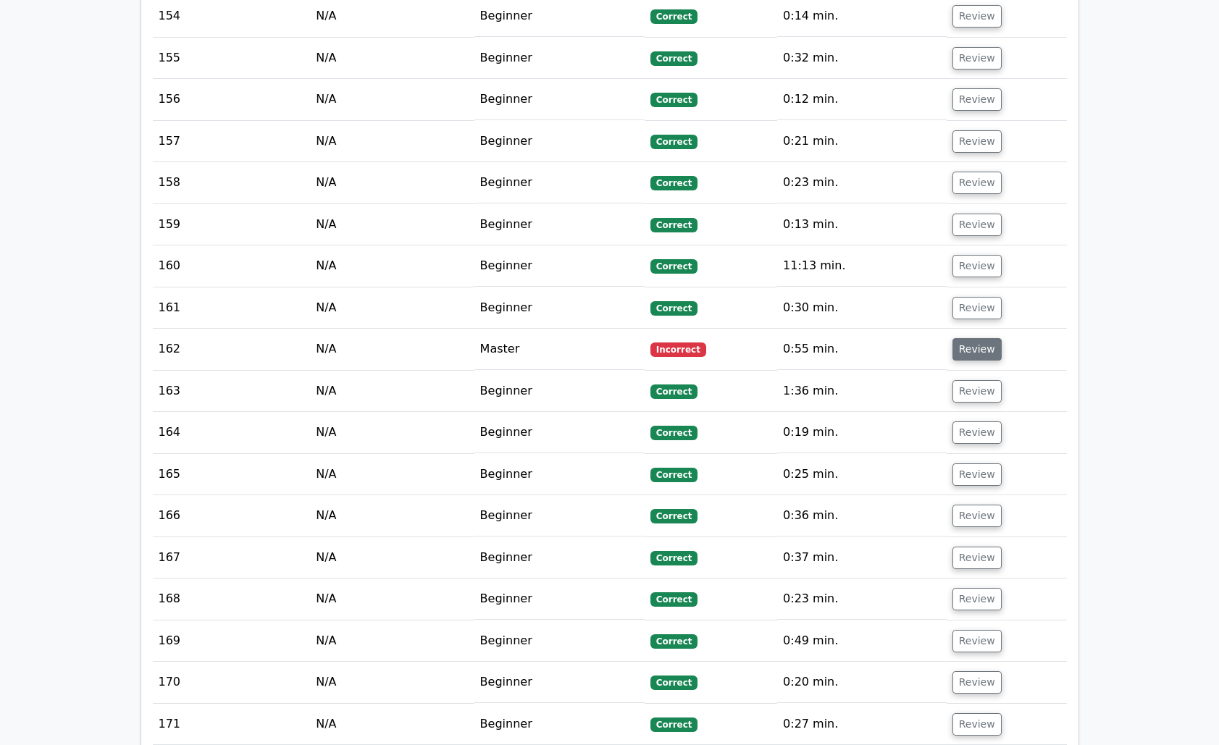
click at [975, 338] on button "Review" at bounding box center [976, 349] width 49 height 22
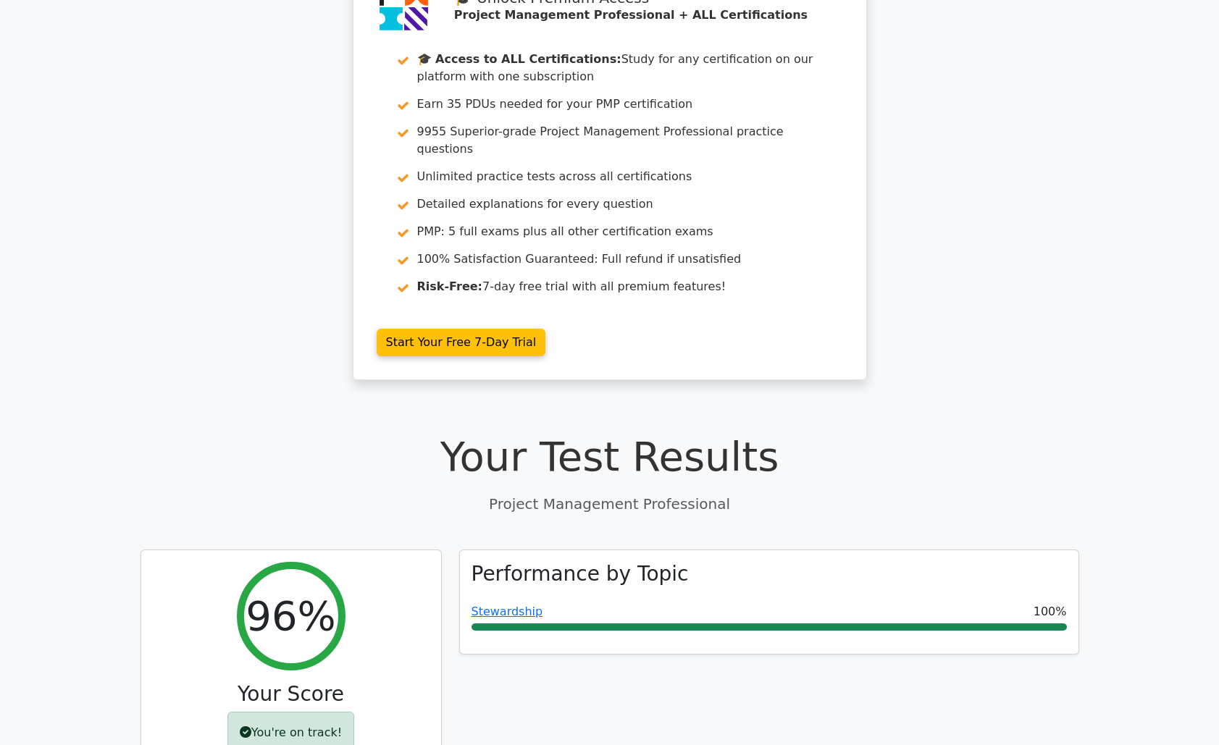
scroll to position [0, 0]
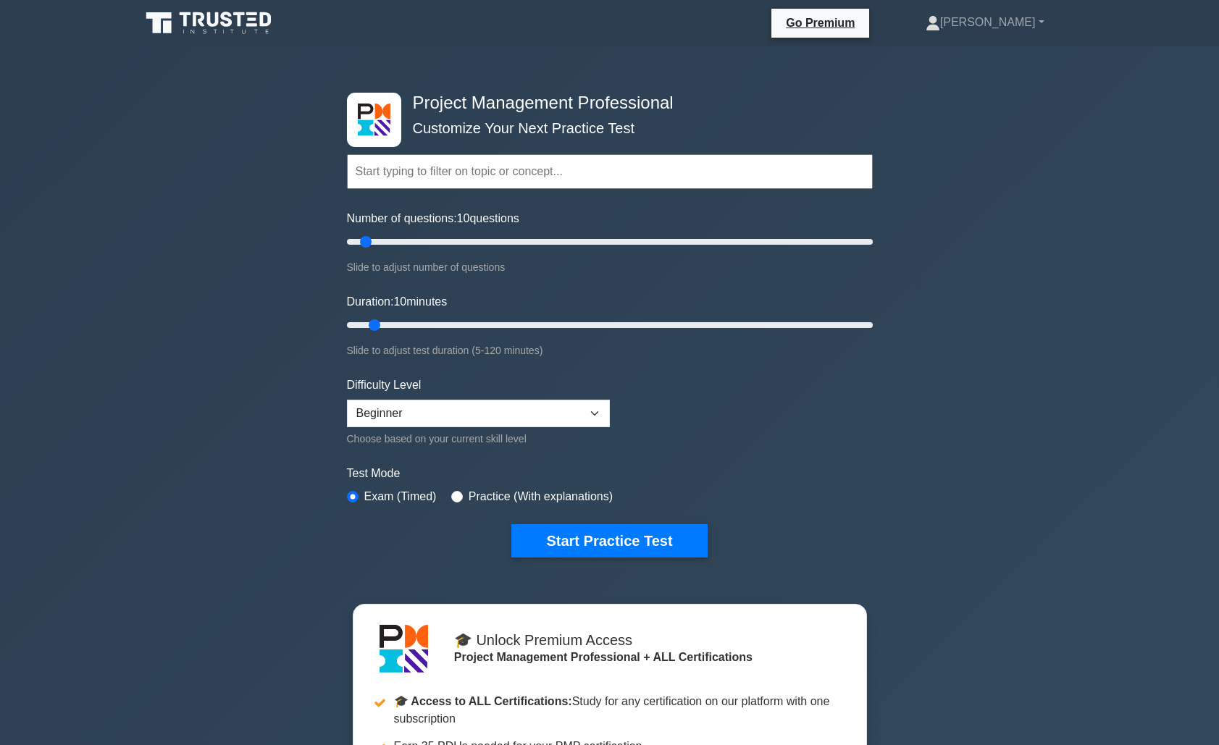
select select "beginner"
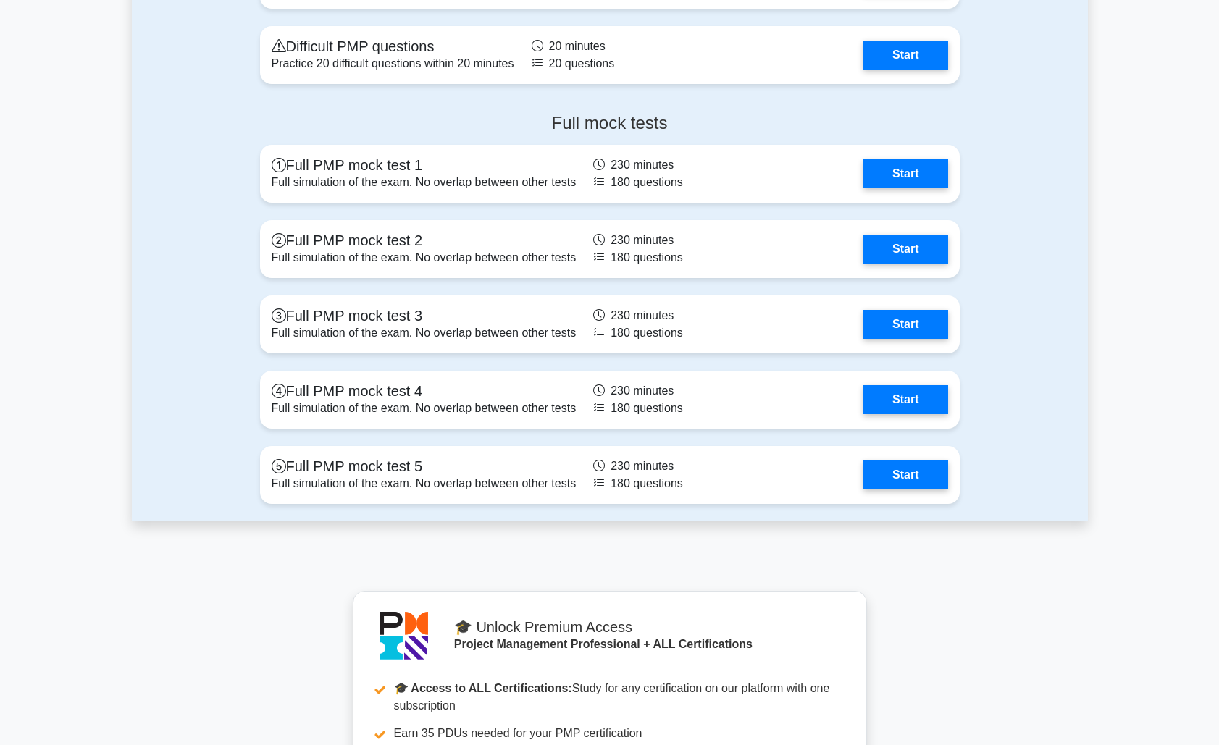
scroll to position [5261, 0]
